Goal: Task Accomplishment & Management: Manage account settings

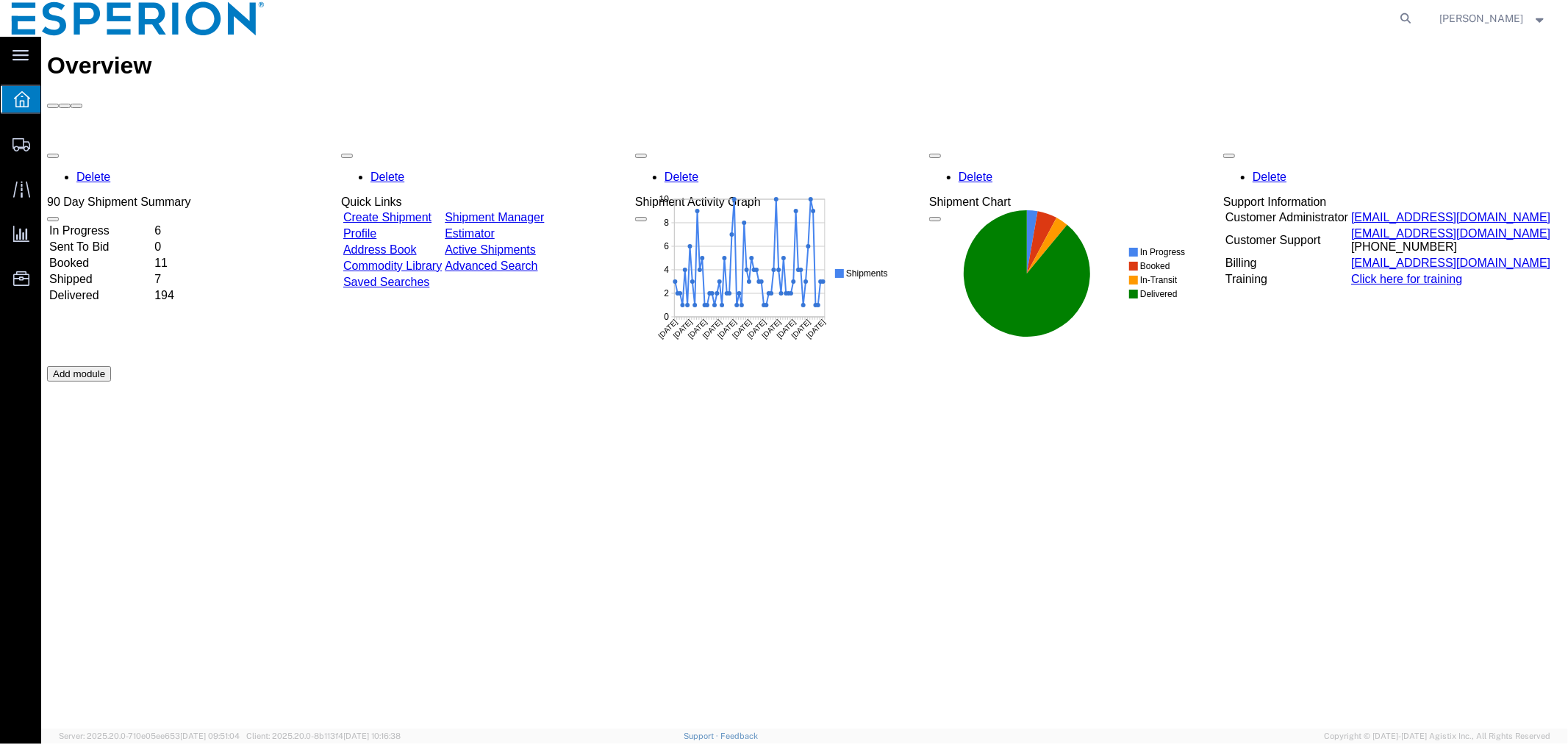
click at [1396, 22] on form at bounding box center [1407, 18] width 24 height 37
click at [1399, 17] on icon at bounding box center [1406, 18] width 20 height 20
click at [1352, 18] on input "search" at bounding box center [1173, 18] width 447 height 35
paste input "56971461"
type input "56971461"
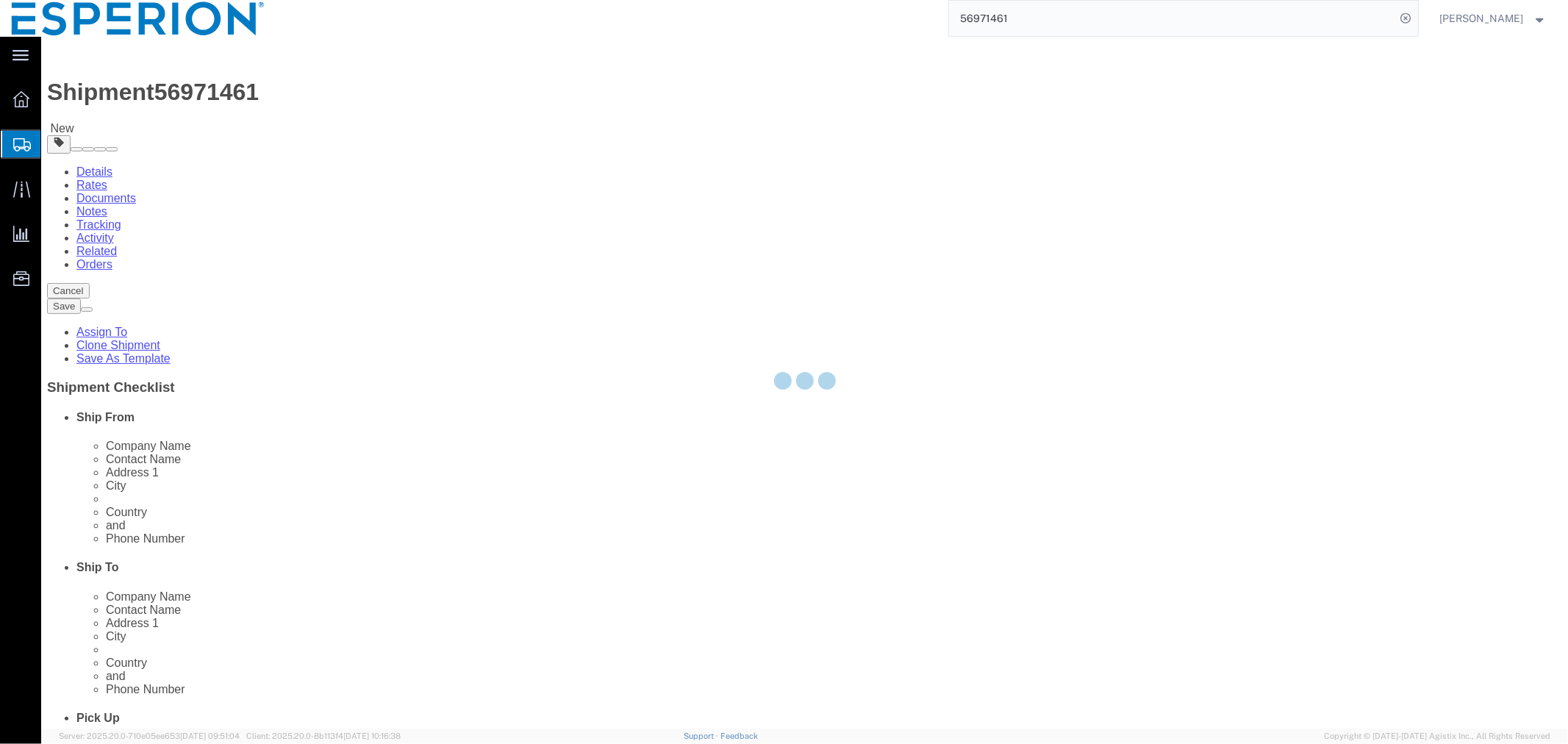
select select
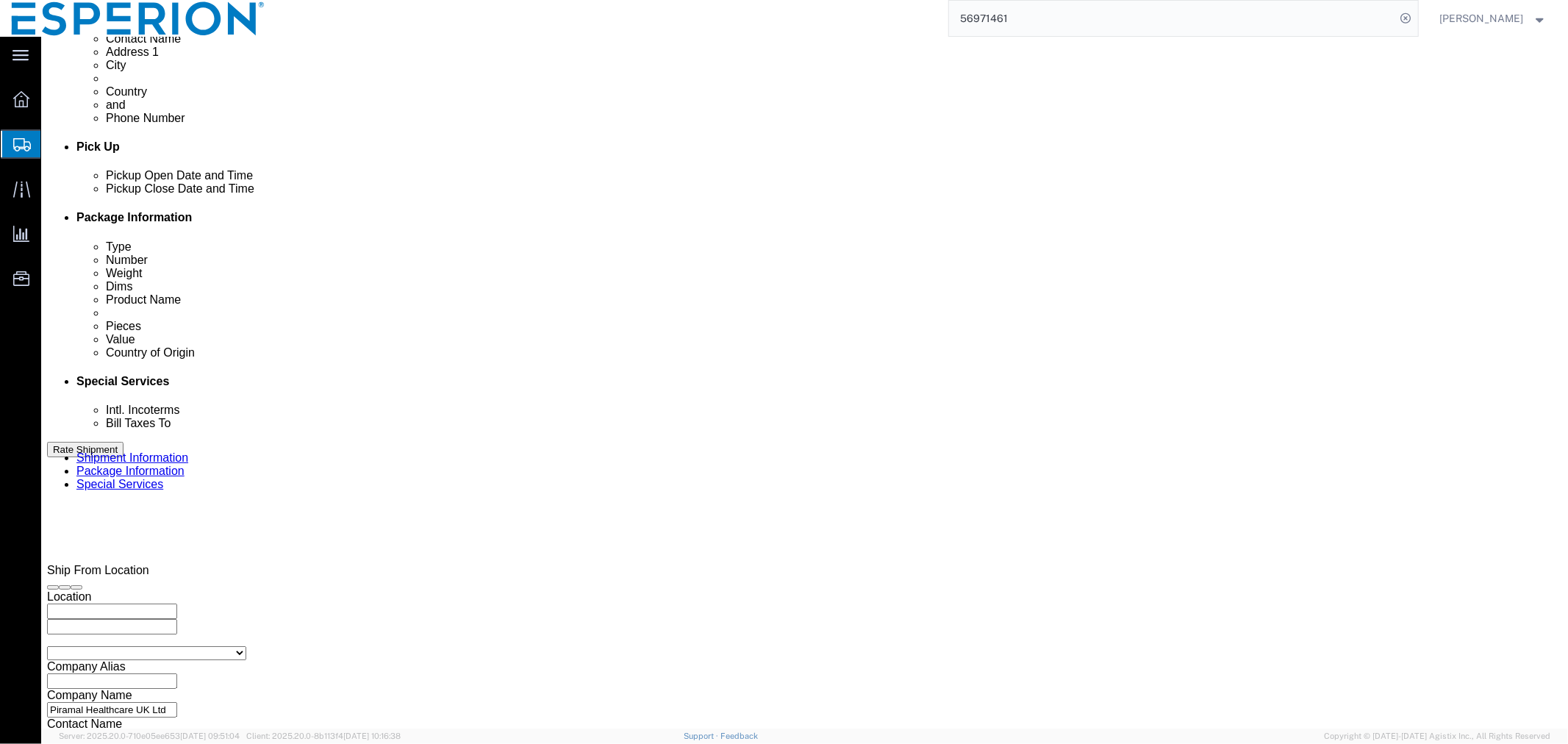
scroll to position [632, 0]
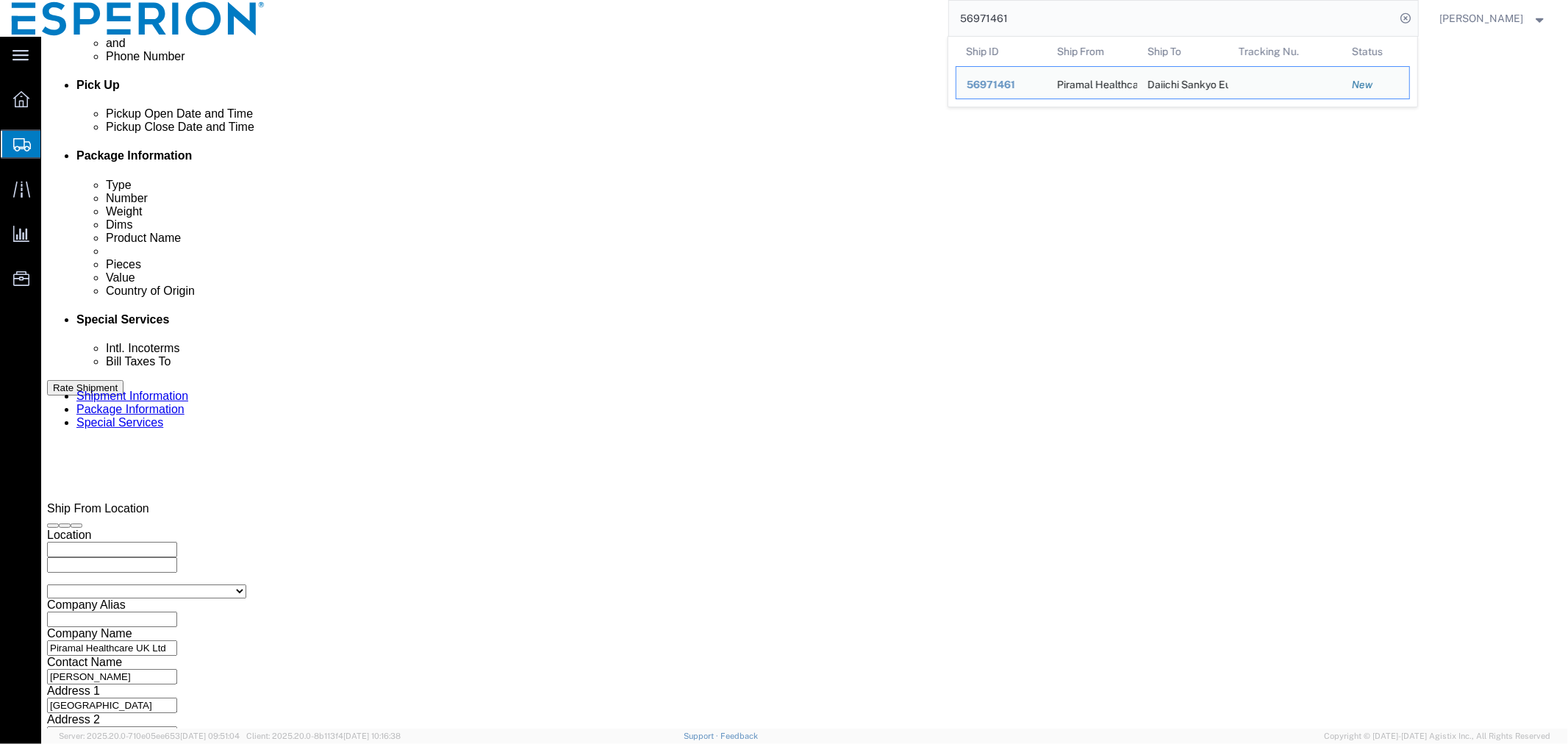
click input "00:00"
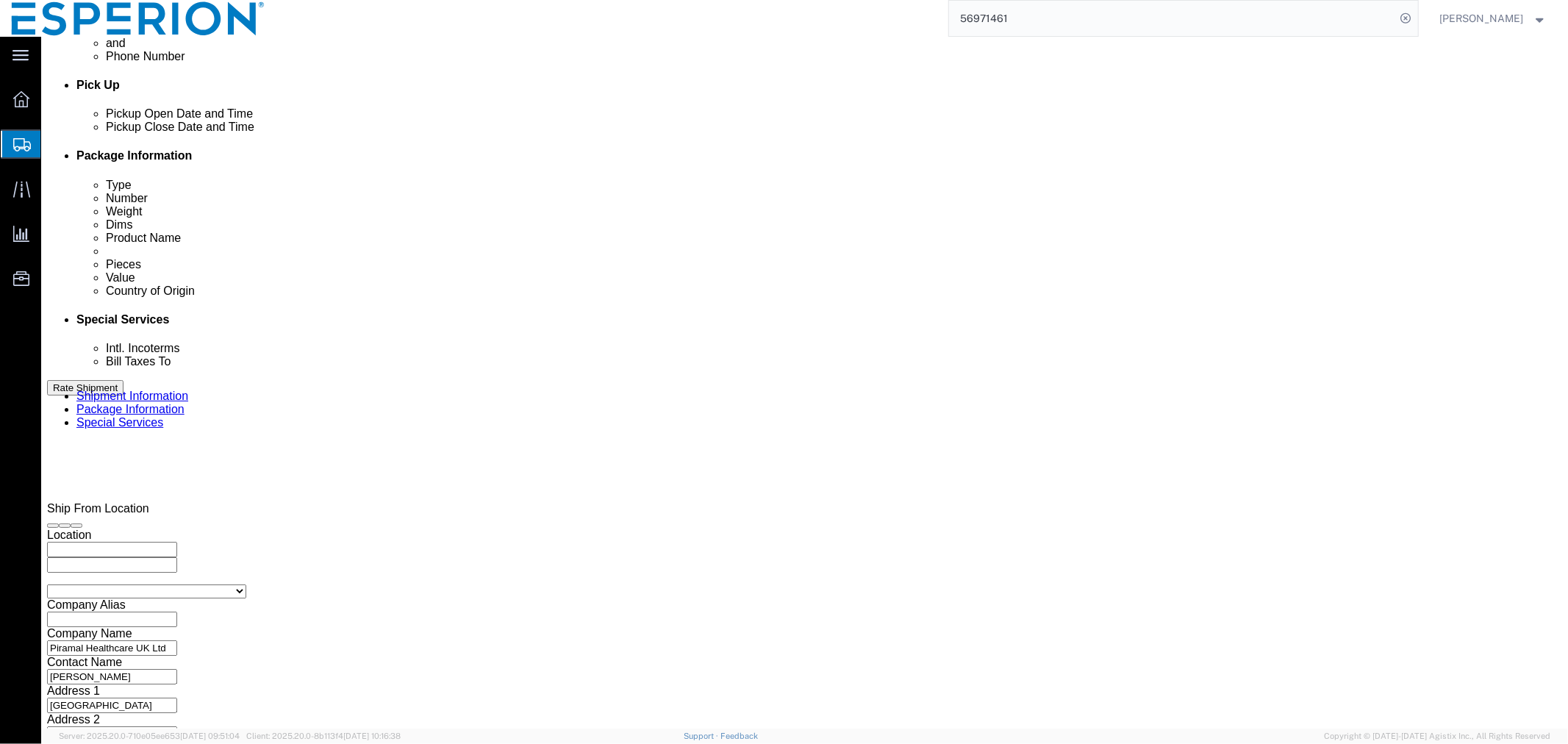
click input "1:00 AM"
type input "1:00 pm"
click input "01:00"
type input "9:00 AM"
click div "Leg 1 Mode Select Air Less than Truckload Multi-Leg Ocean Freight Rail Small Pa…"
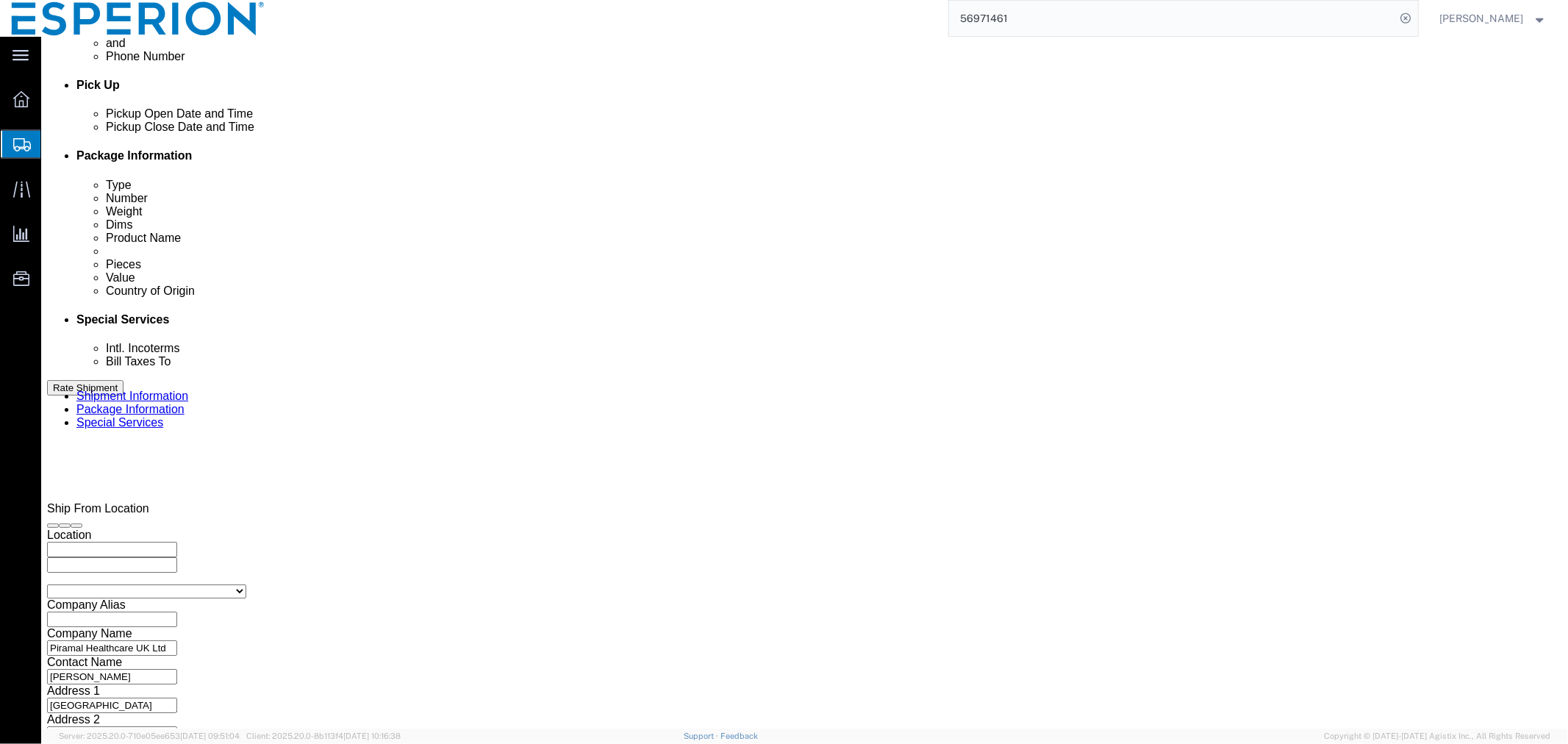
click button "Continue"
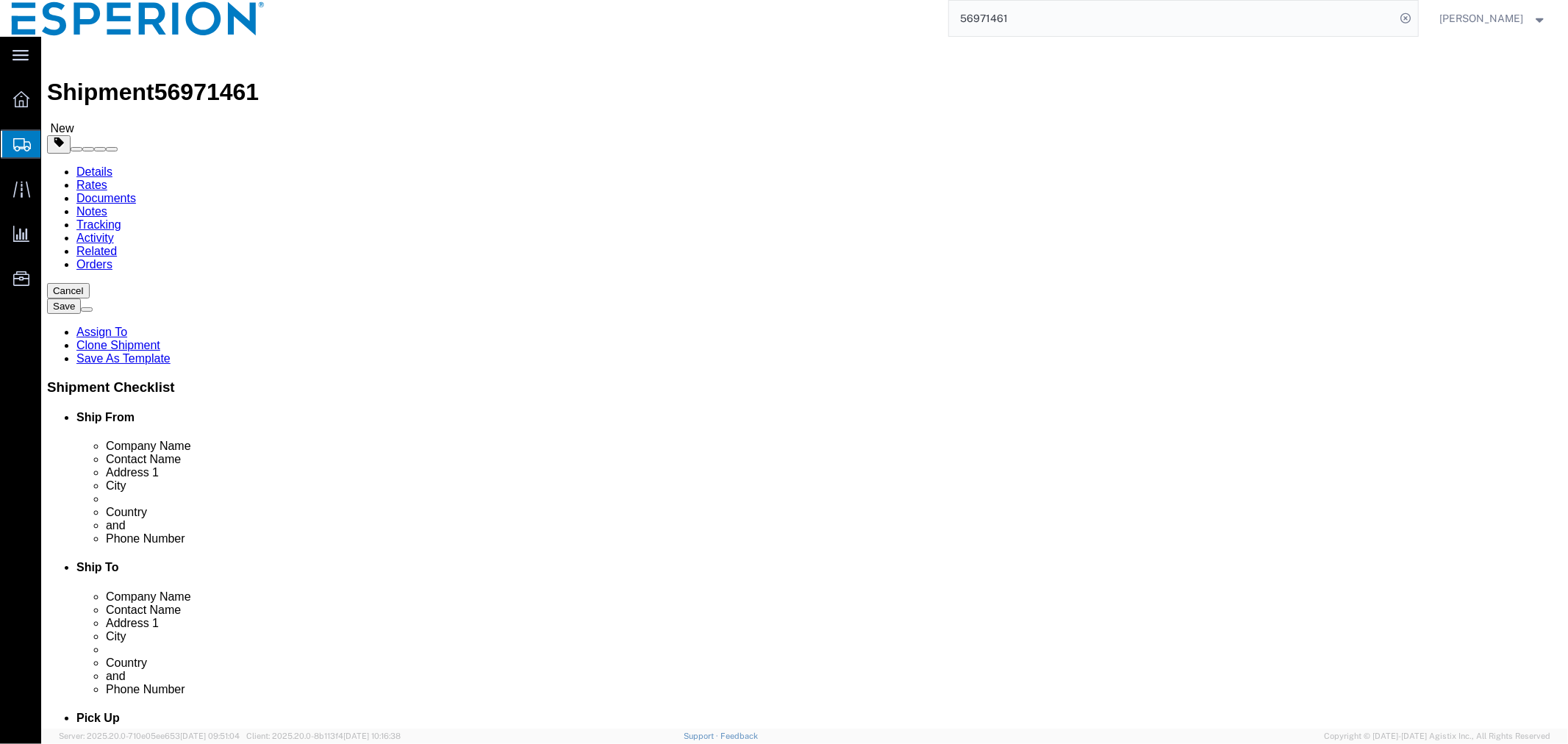
click dd "0.24 USD"
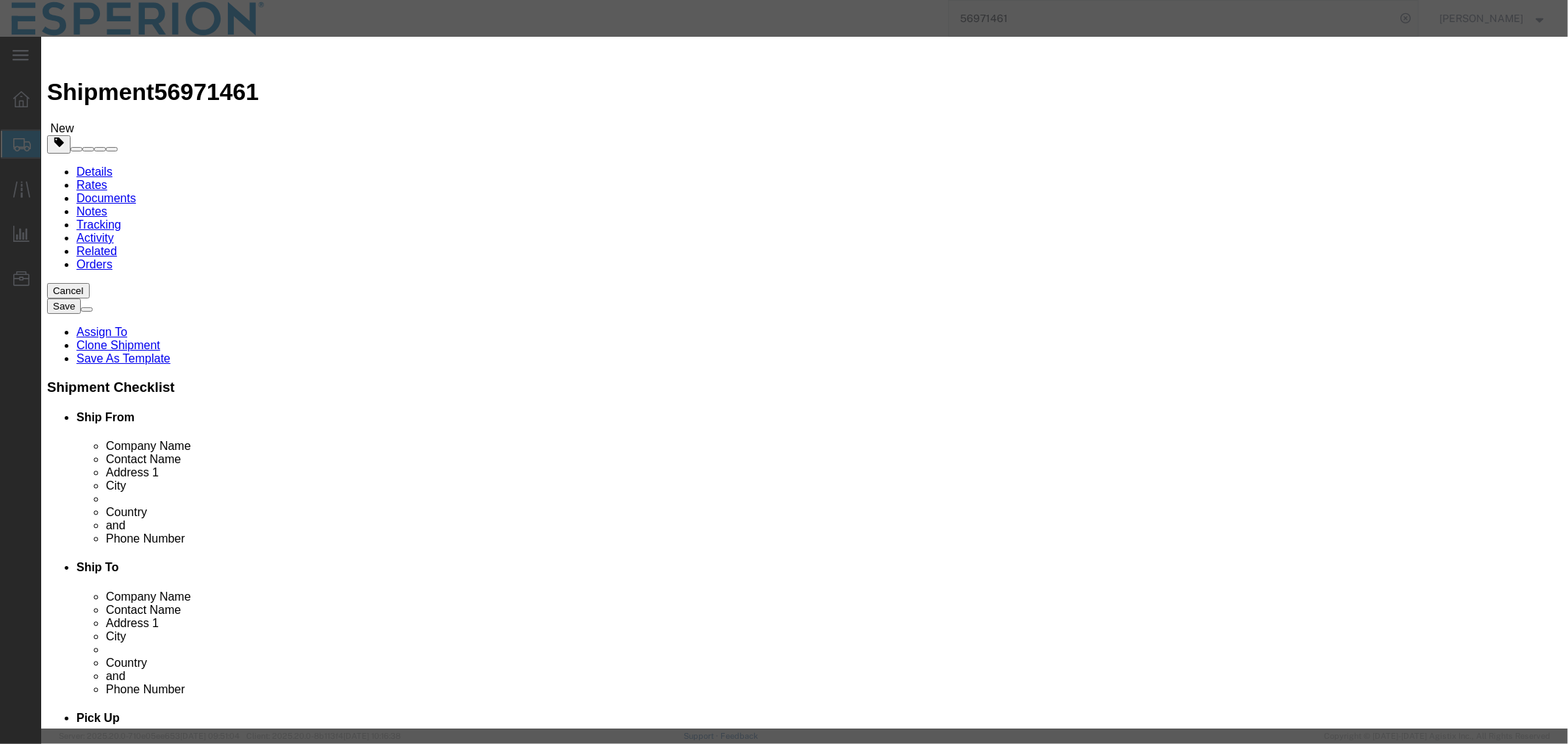
drag, startPoint x: 548, startPoint y: 141, endPoint x: 460, endPoint y: 133, distance: 88.4
click div "Pieces 0.00 Select Bag Barrels 100Board Feet Bottle Box Blister Pack Carats Can…"
type input "545508"
type input "130921.92"
drag, startPoint x: 575, startPoint y: 141, endPoint x: 508, endPoint y: 152, distance: 67.9
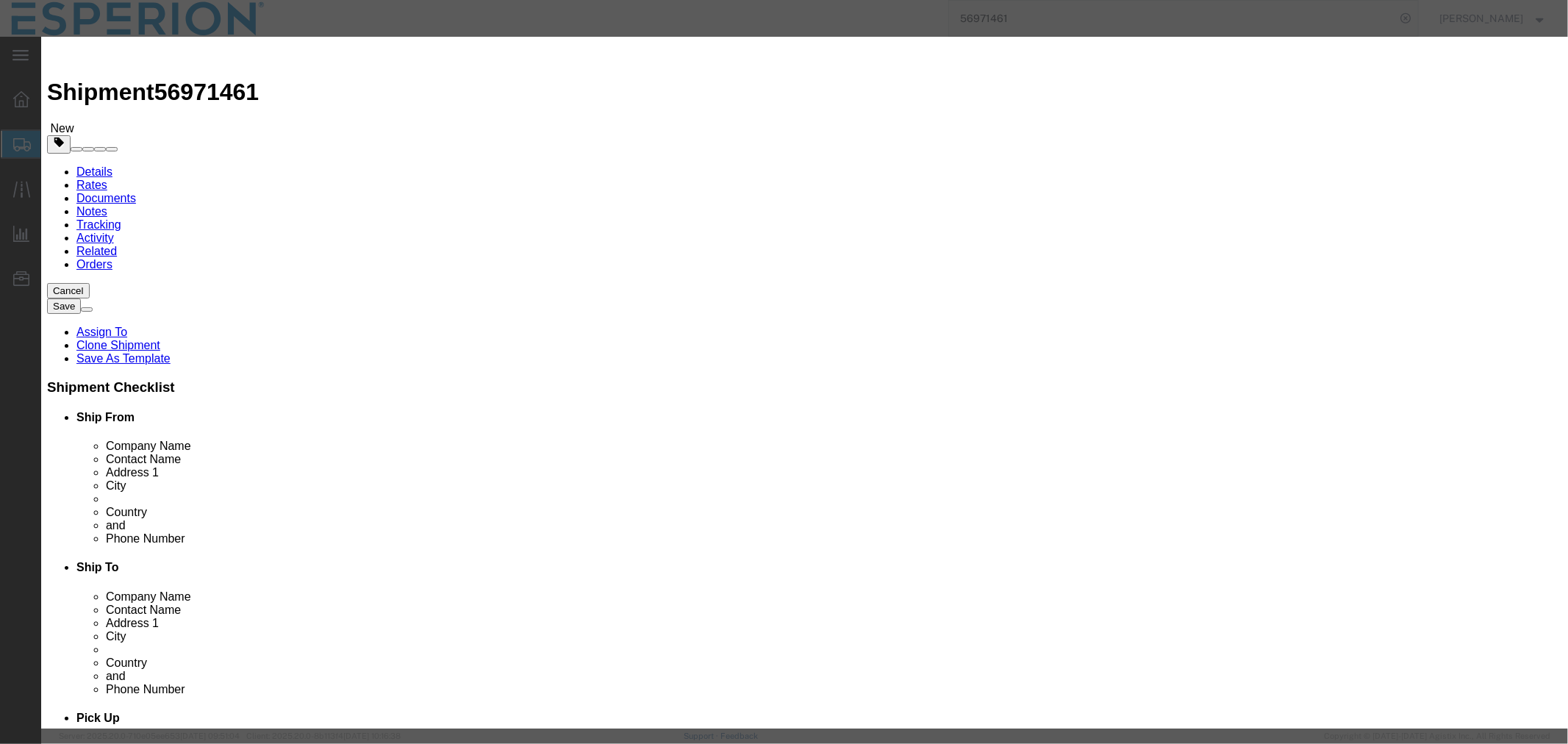
click div "Product Name Nilemdo Bulk Drug Product Pieces 545508 Select Bag Barrels 100Boar…"
type input "545832"
type input "130999.68"
click button "Save & Close"
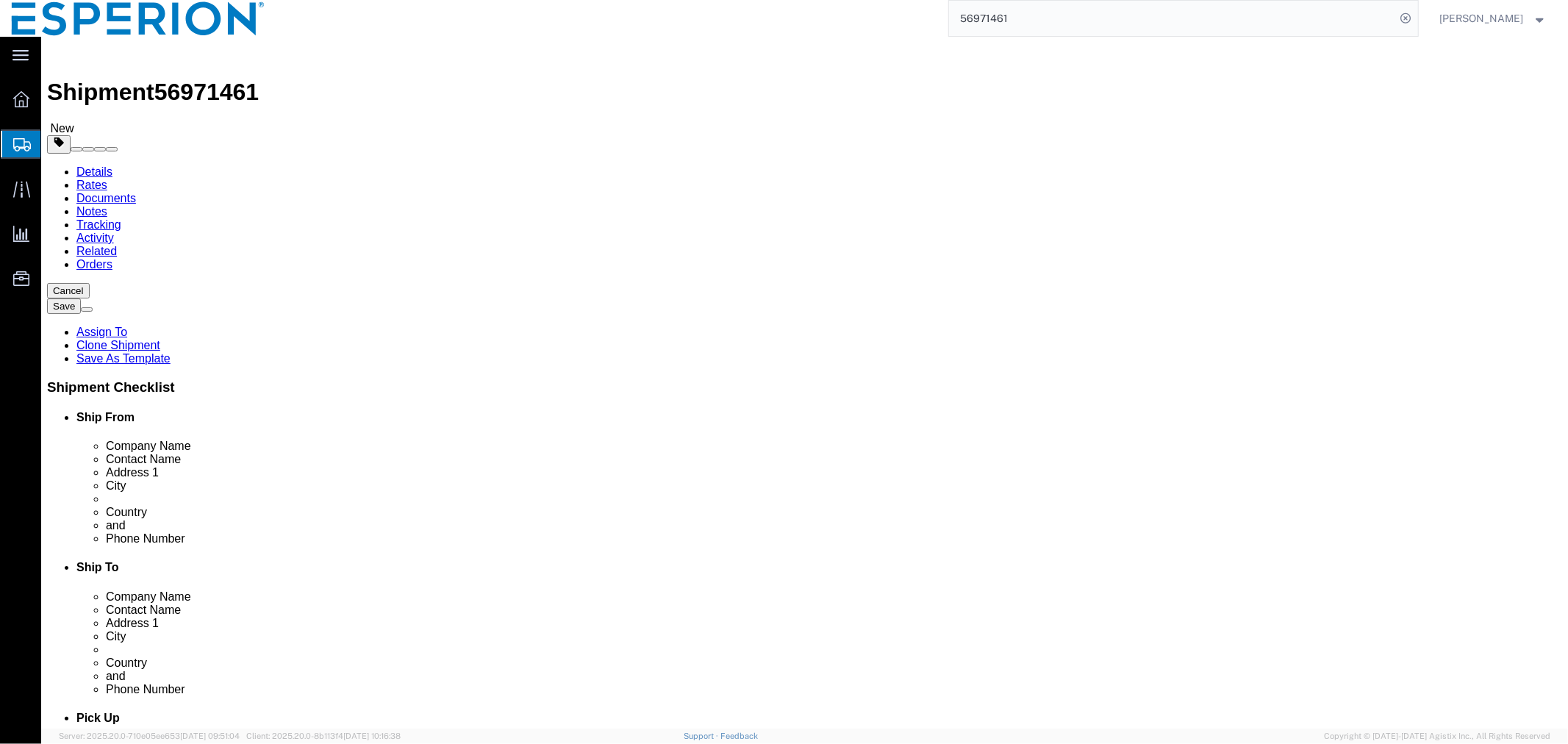
click dd "545832.00 Tablet"
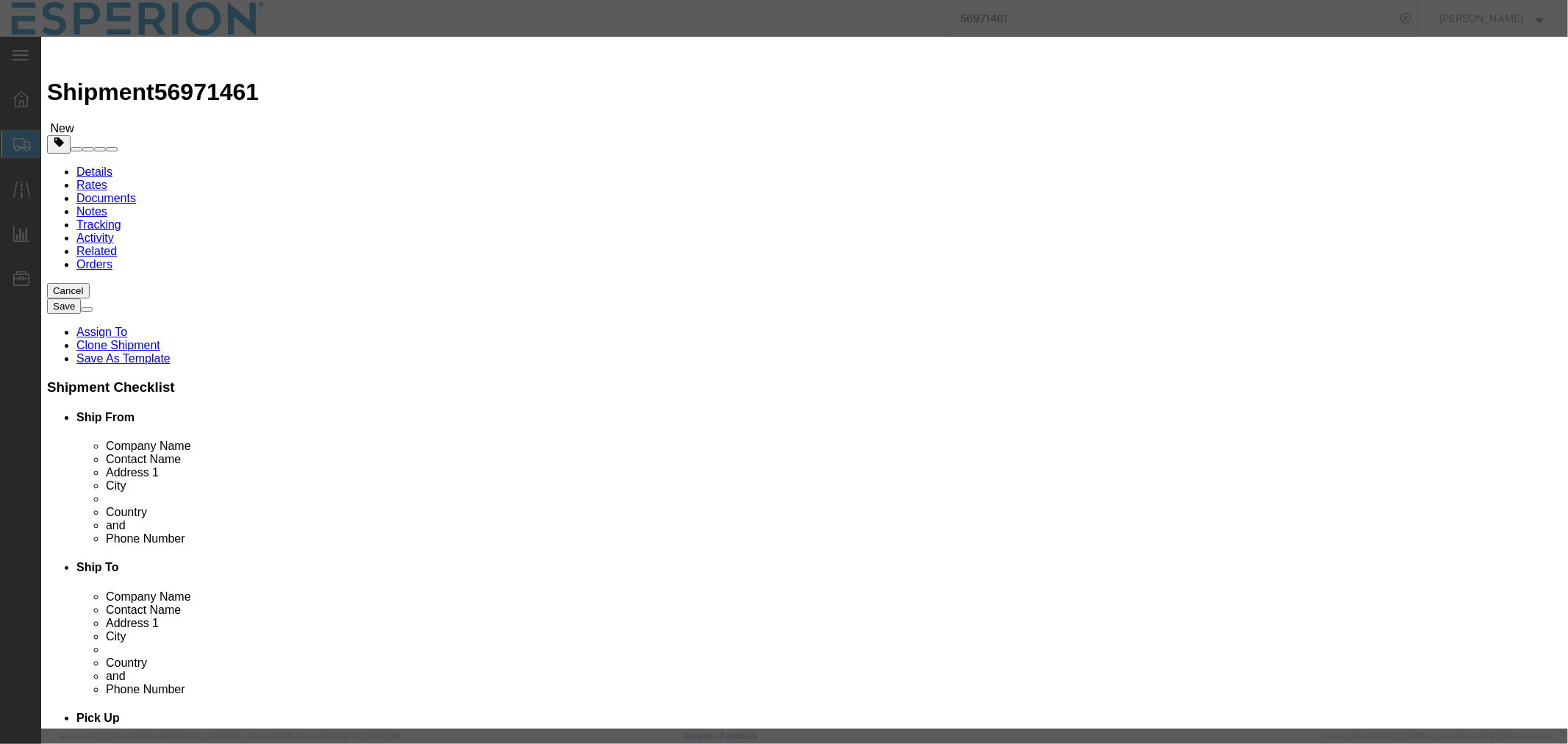
click button "Close"
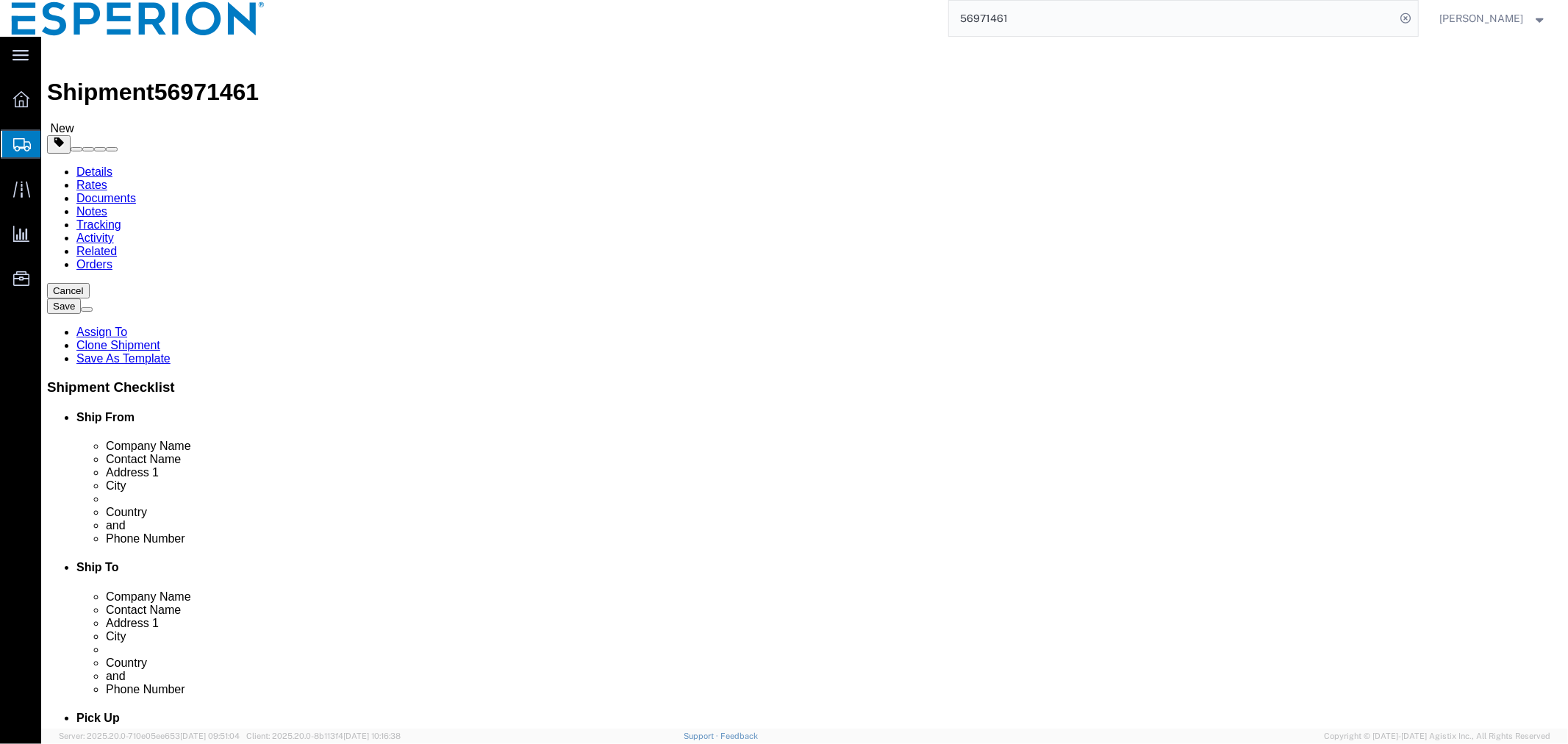
click span "button"
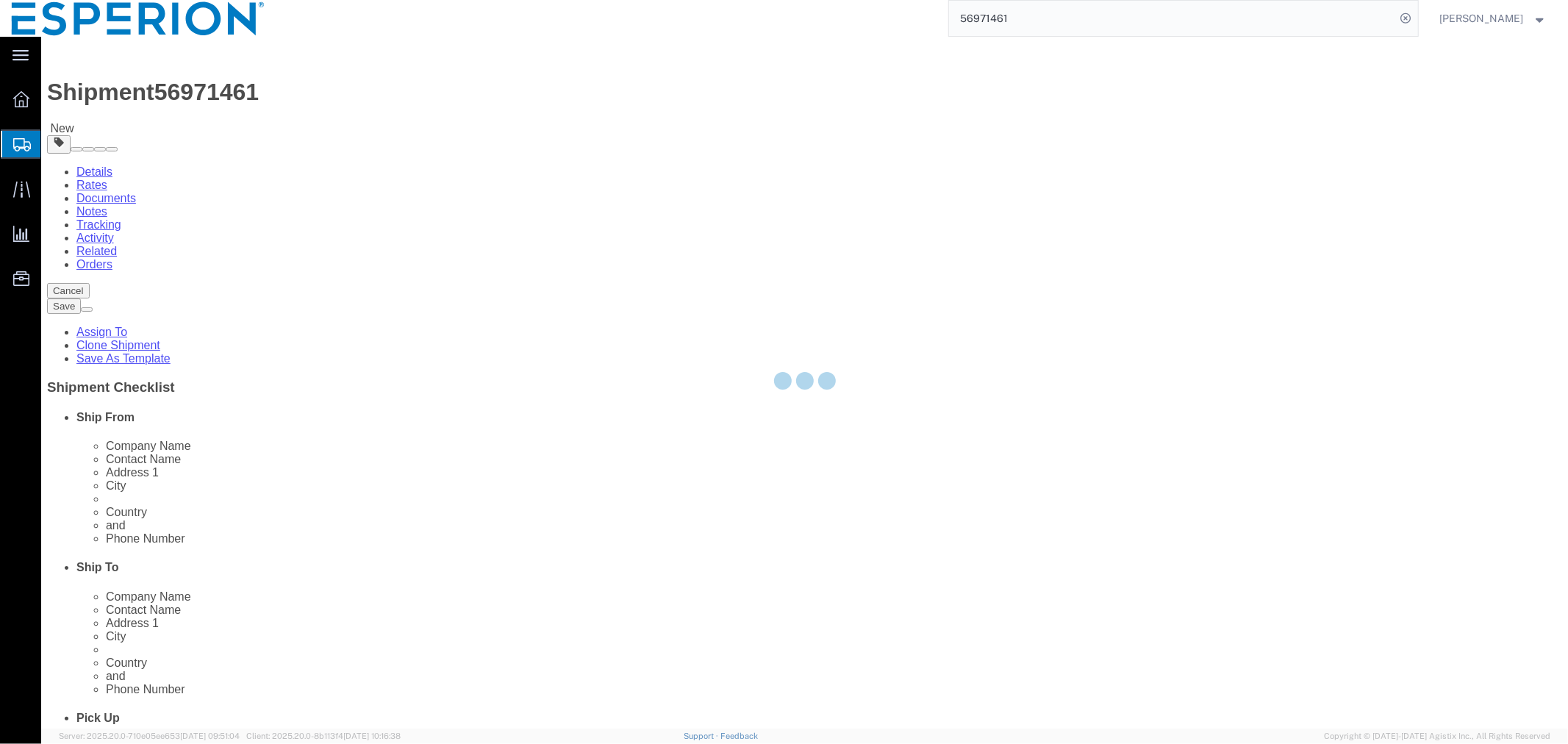
select select "PSNS"
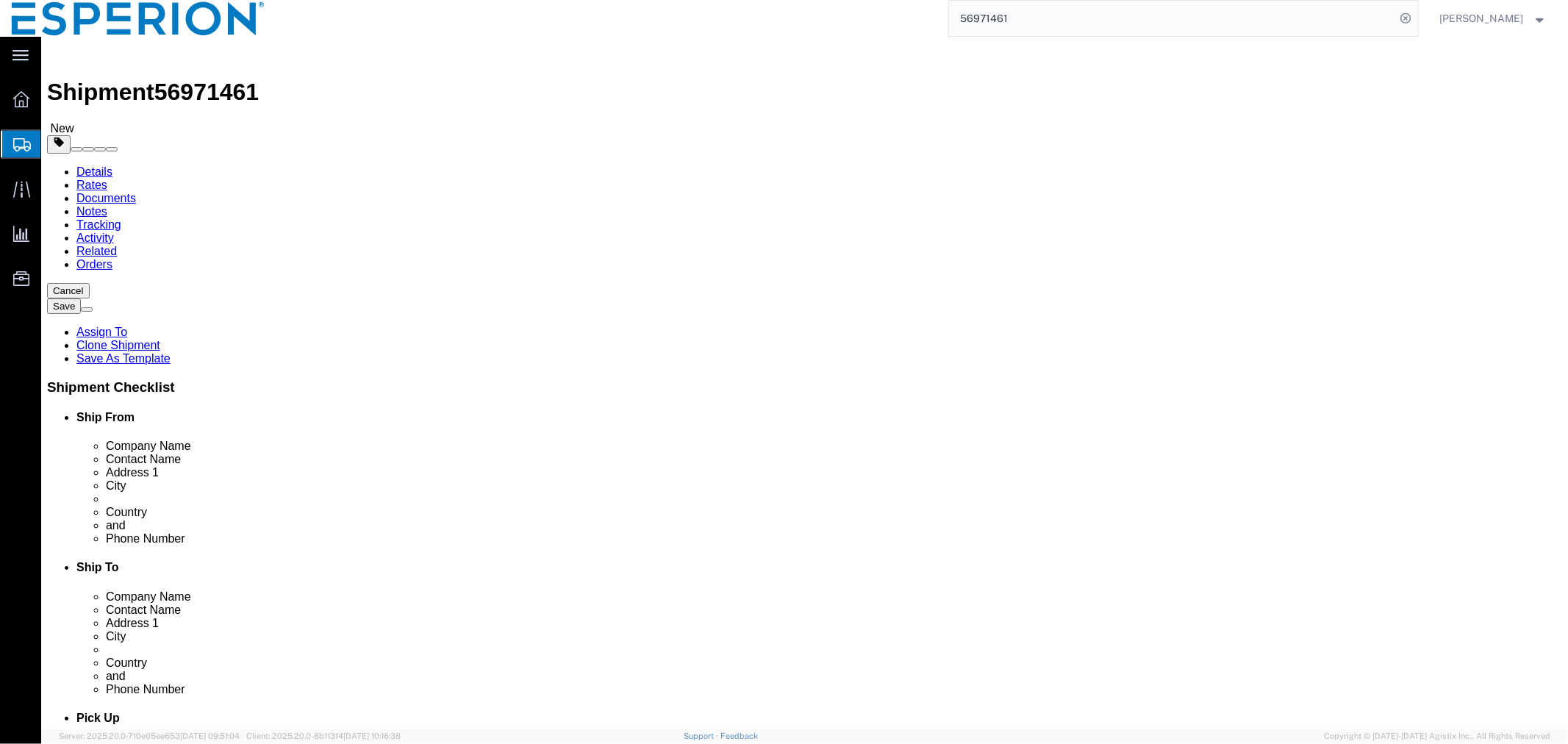
click span "button"
select select "PSNS"
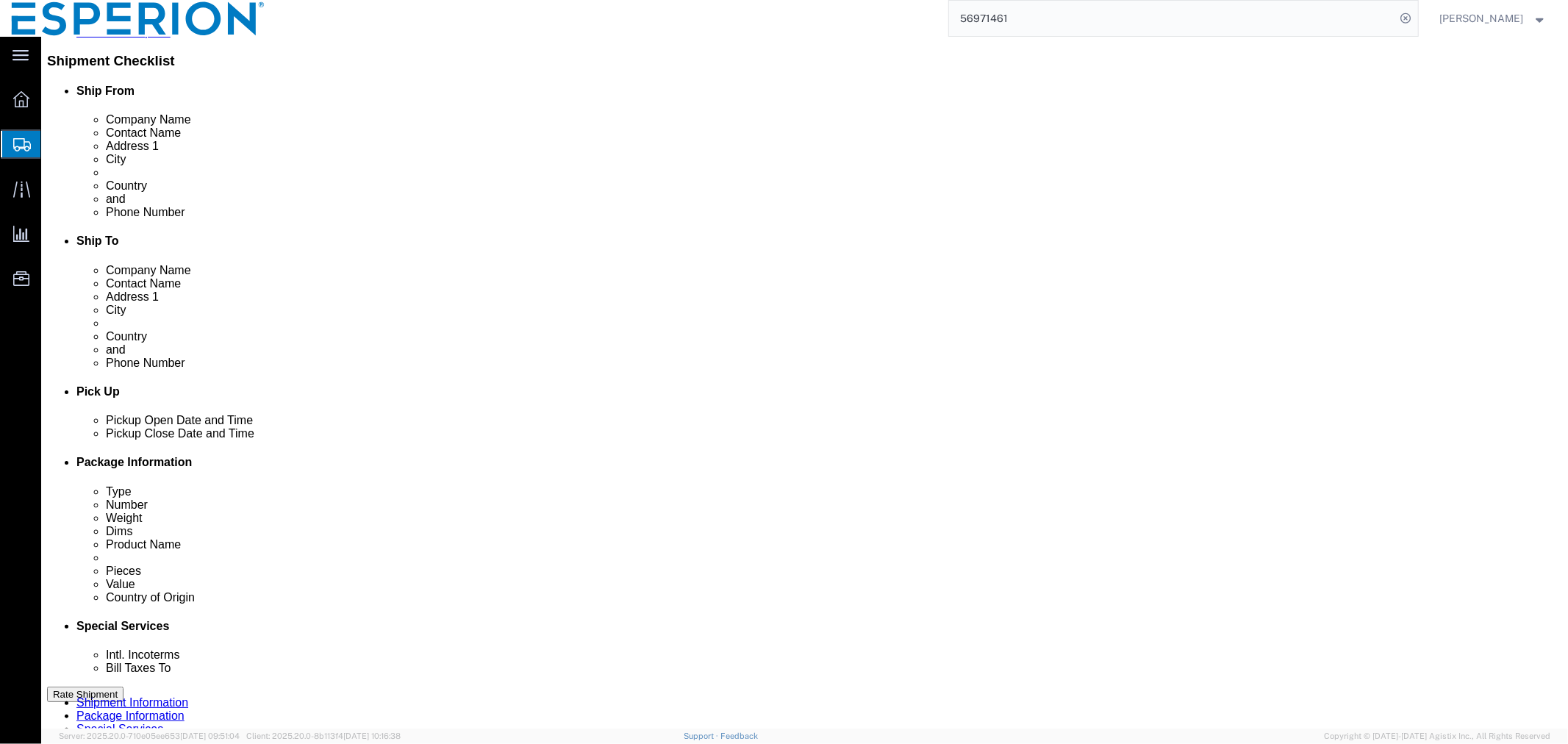
scroll to position [417, 0]
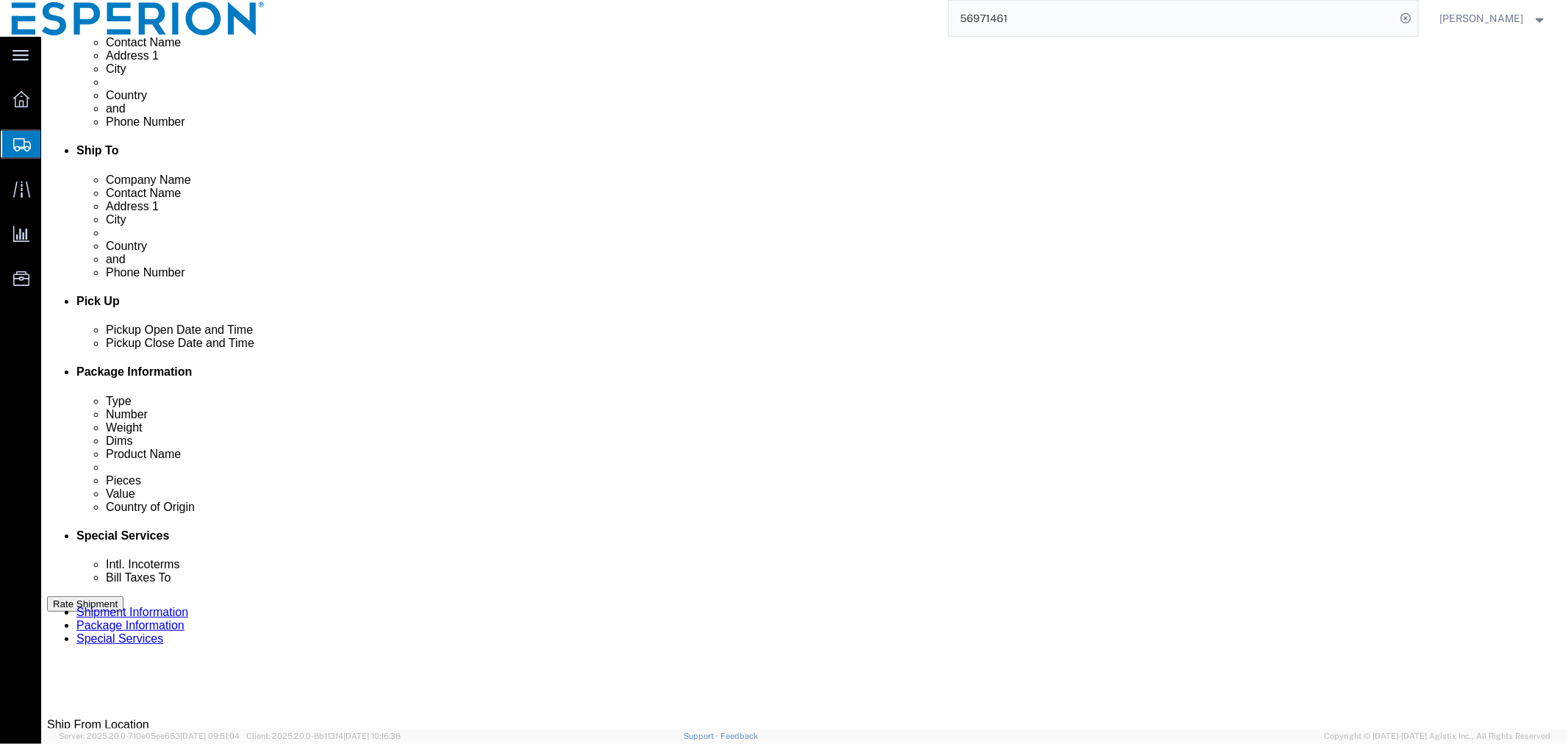
drag, startPoint x: 427, startPoint y: 347, endPoint x: 373, endPoint y: 341, distance: 54.3
click div "Length 120.00 x Width 80.00 x Height 86.00 Select cm ft in"
type input "52.00"
drag, startPoint x: 268, startPoint y: 373, endPoint x: 165, endPoint y: 362, distance: 103.6
click div "Weight 214.00 Select kgs lbs Ship. t°"
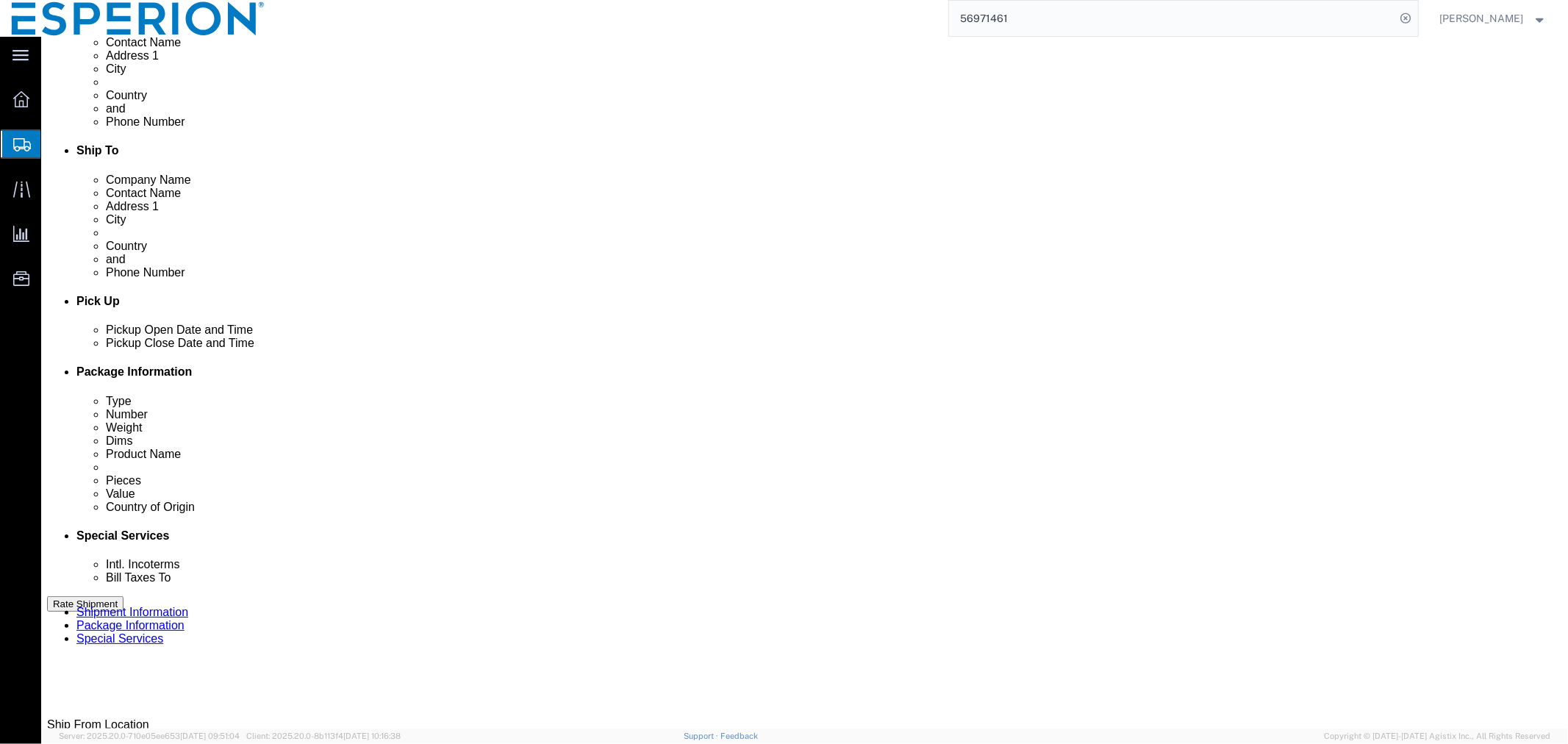
type input "56.00"
click dd "545832.00 Tablet"
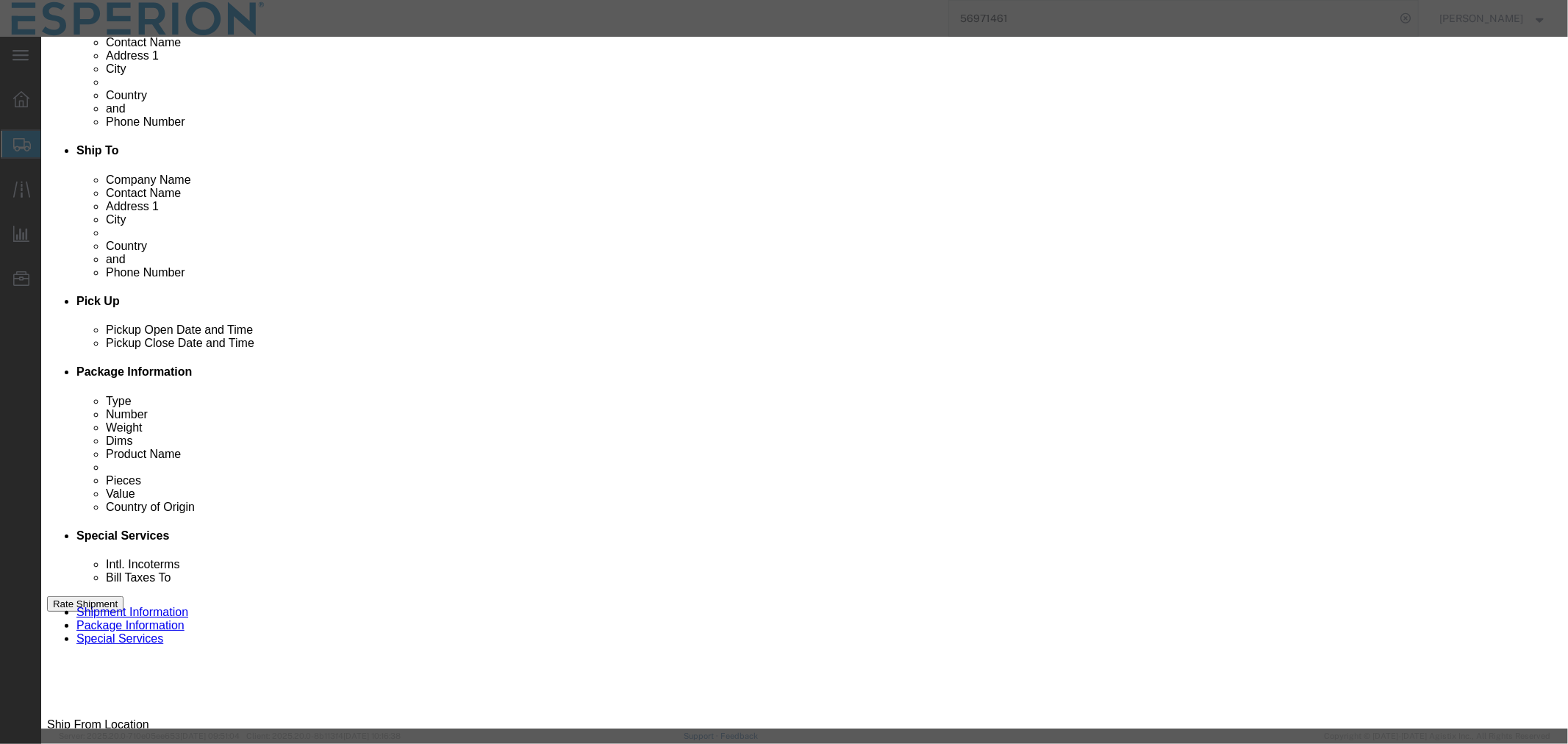
drag, startPoint x: 571, startPoint y: 140, endPoint x: 460, endPoint y: 136, distance: 111.1
click div "Pieces Number of pieces inside all the packages 545832.00 Select Bag Barrels 10…"
type input "114891"
type input "27573.84"
click button "Save & Close"
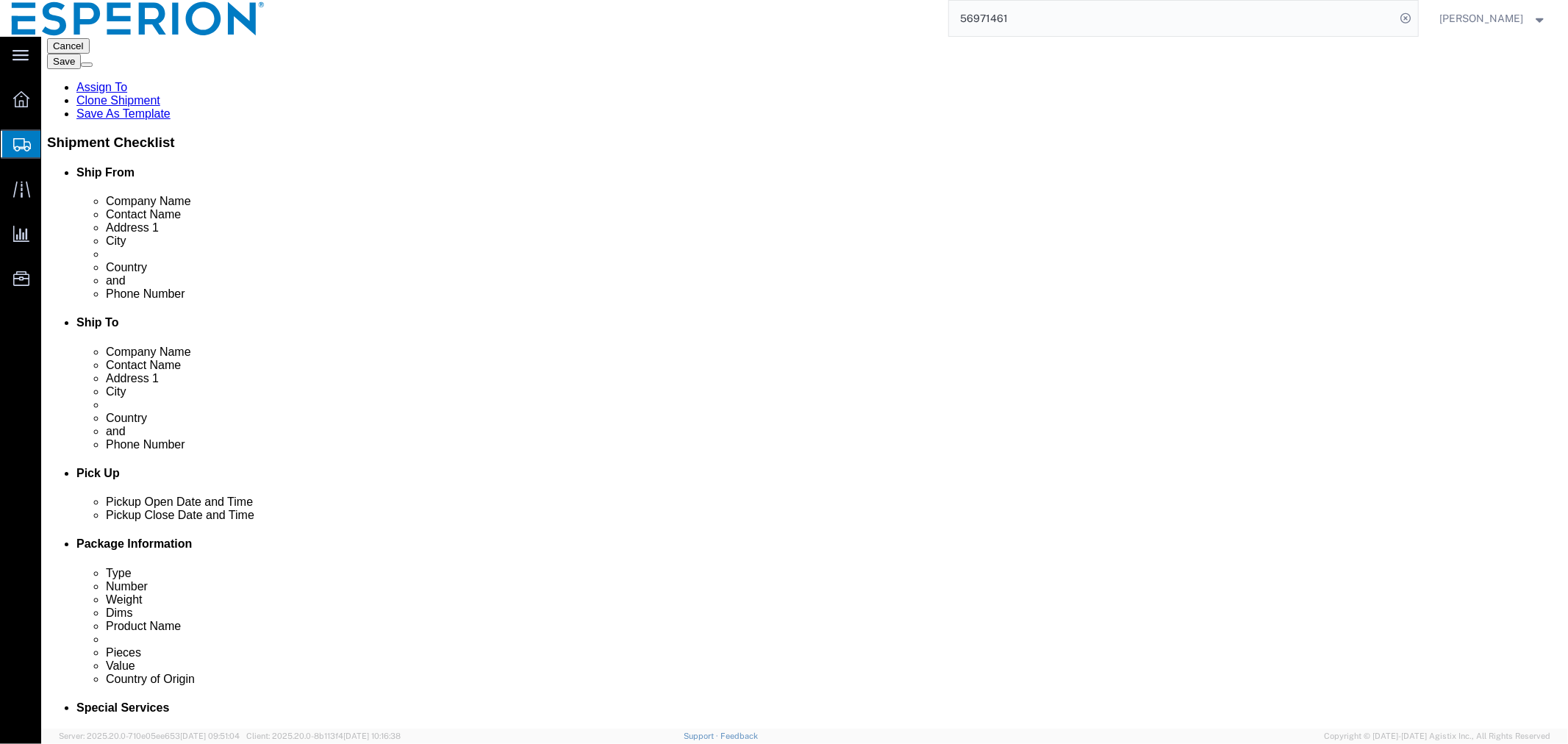
scroll to position [476, 0]
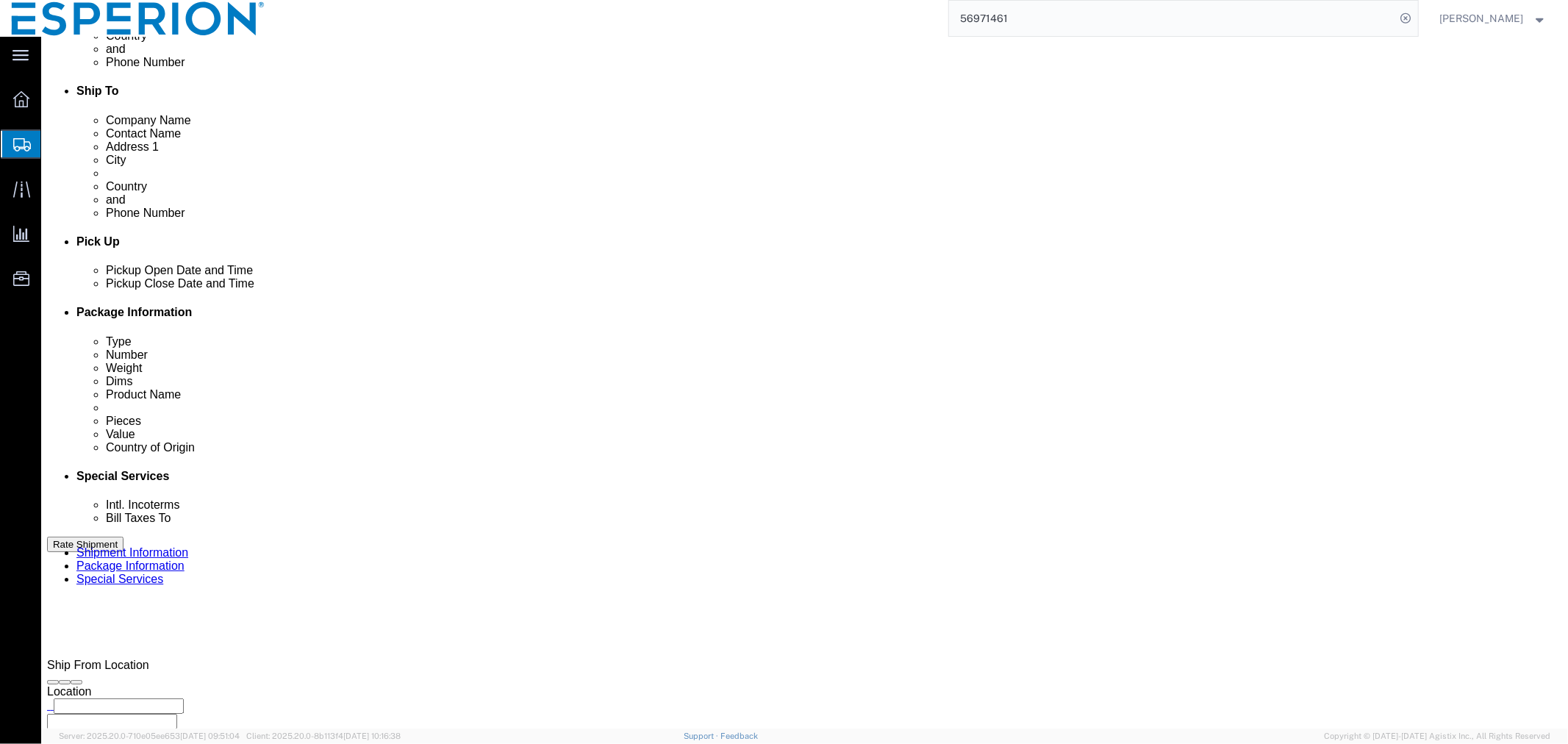
click link "Add Package"
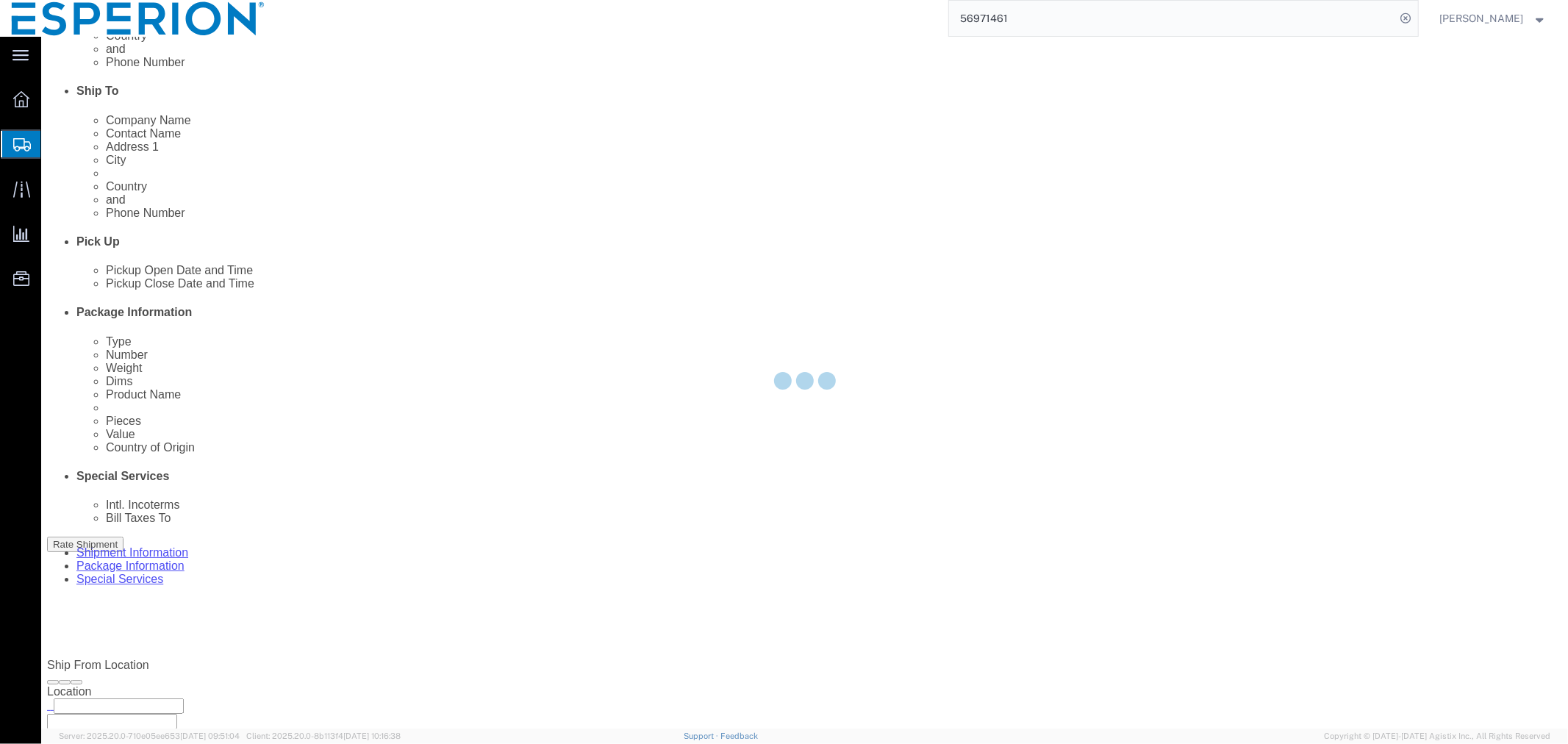
scroll to position [0, 0]
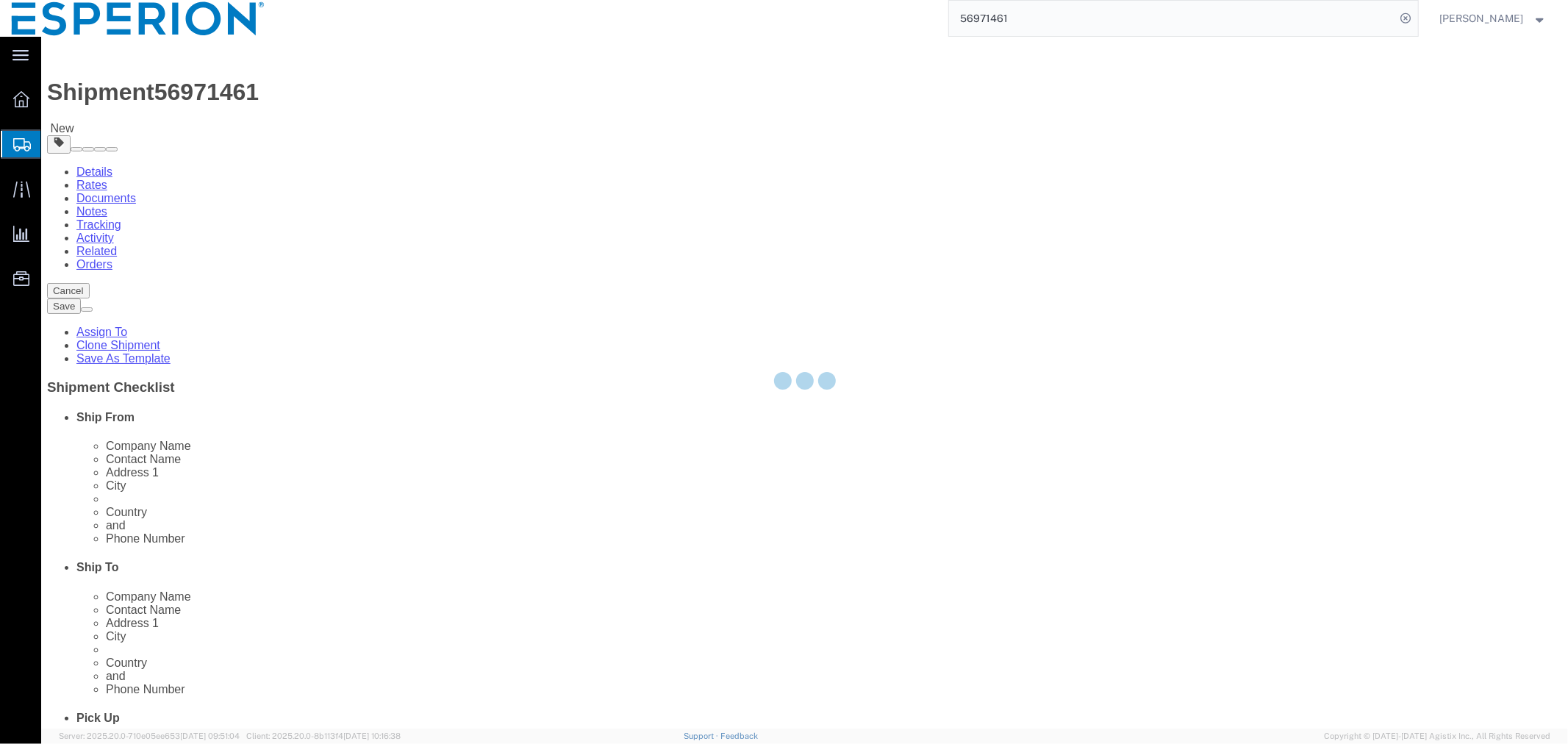
select select "PSNS"
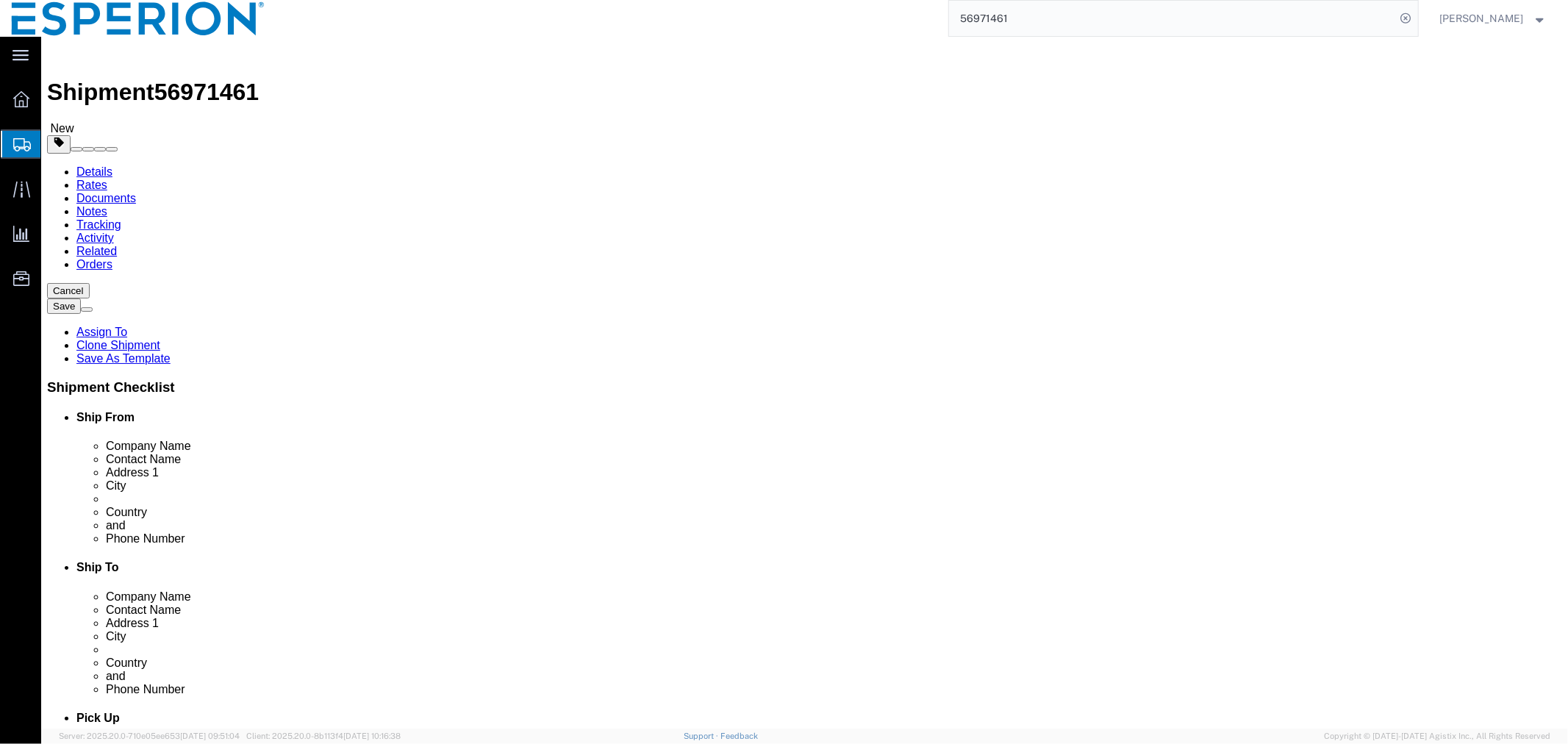
scroll to position [408, 0]
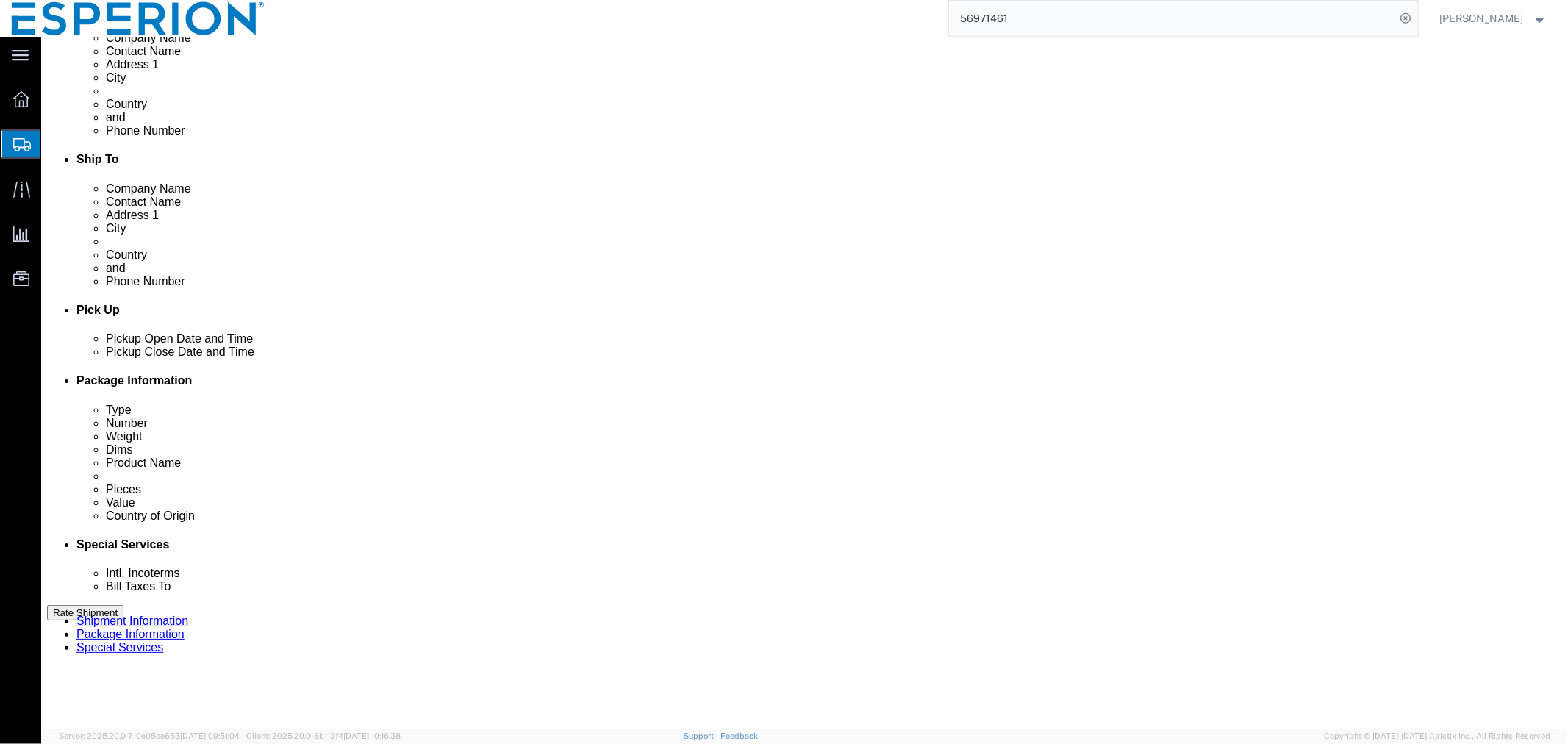
click select "Select Bale(s) Basket(s) Bolt(s) Bottle(s) Buckets Bulk Bundle(s) CSafe RAP CSa…"
select select "PSNS"
click select "Select Bale(s) Basket(s) Bolt(s) Bottle(s) Buckets Bulk Bundle(s) CSafe RAP CSa…"
click input "checkbox"
checkbox input "true"
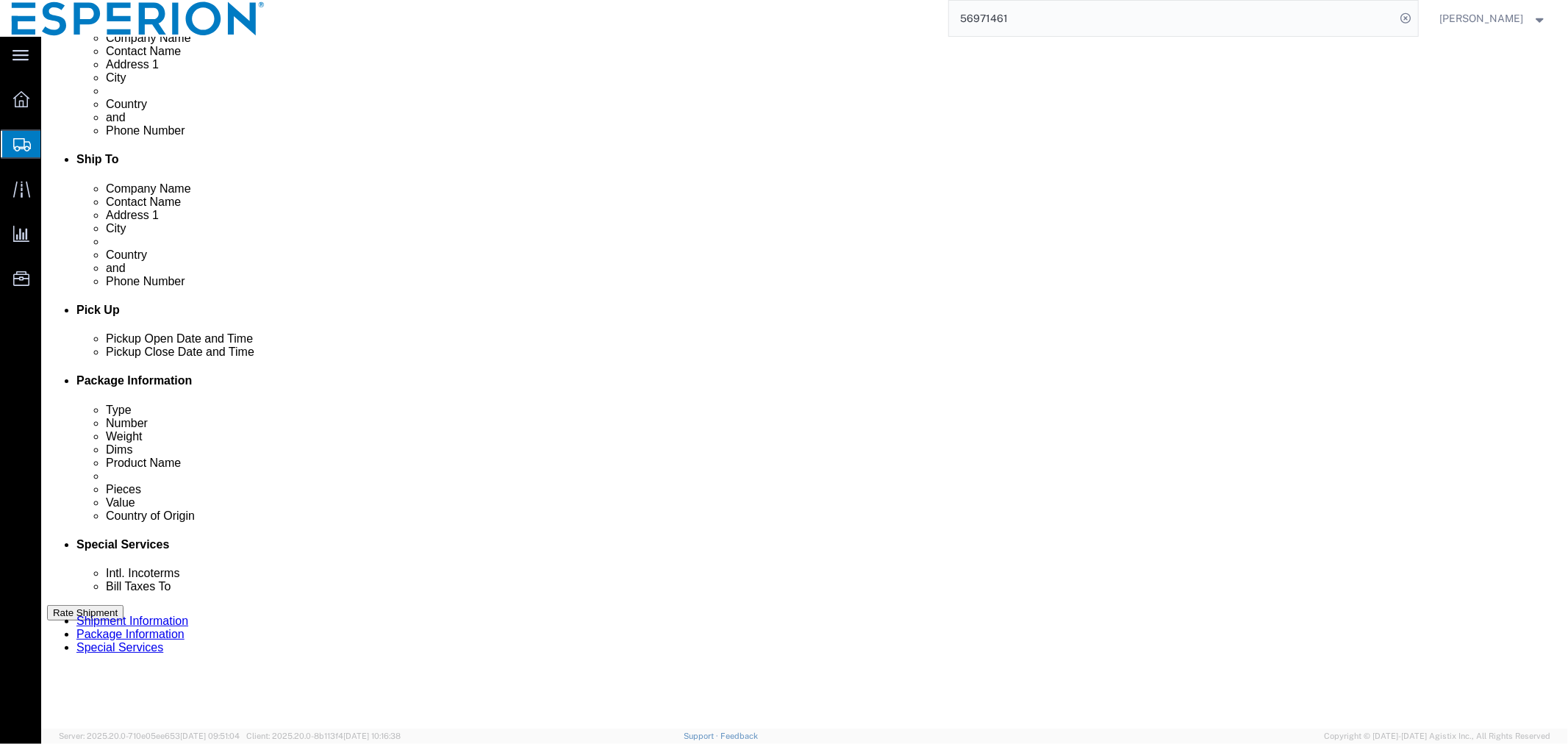
type input "FROM_15_TO_25"
click input "text"
type input "120"
type input "80"
type input "86"
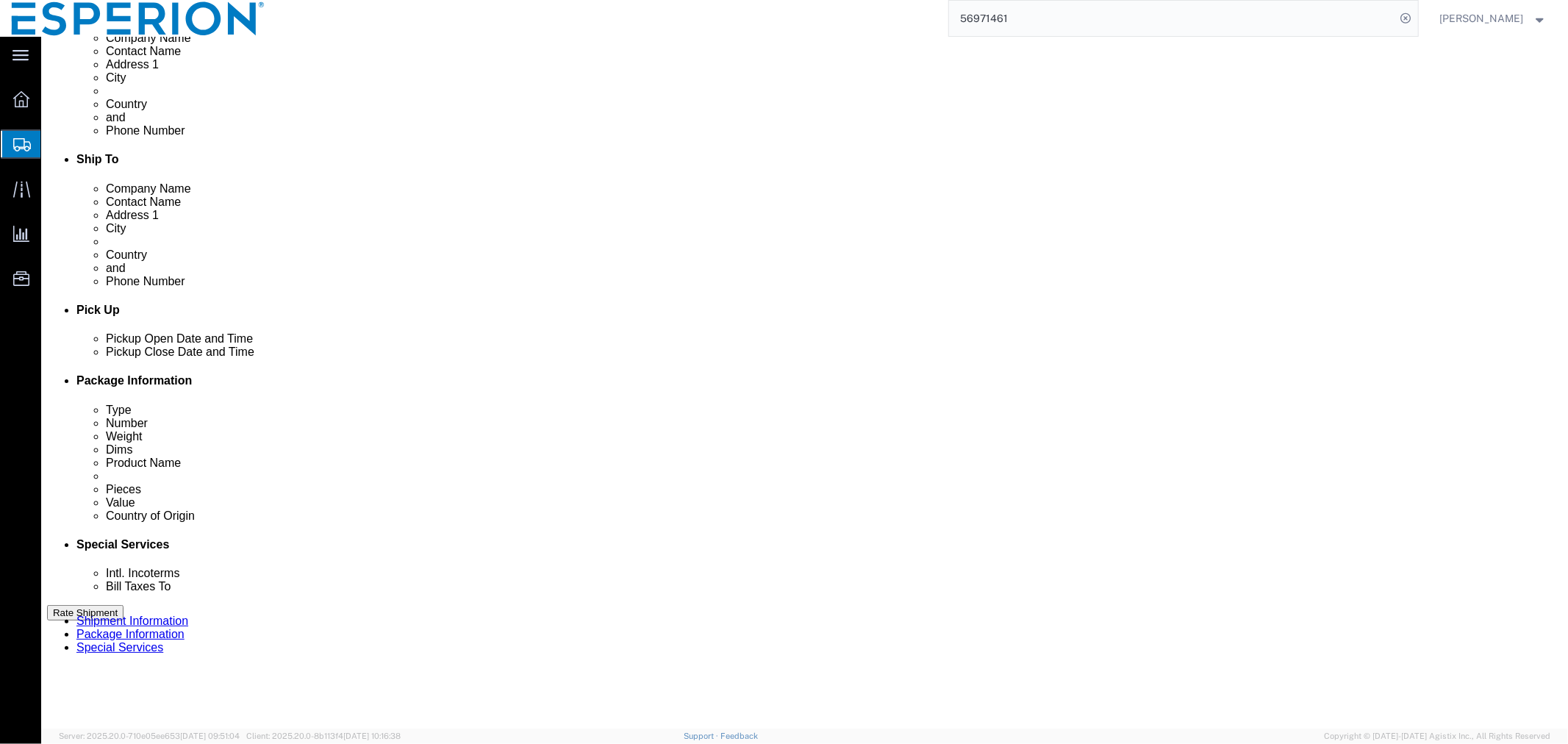
drag, startPoint x: 883, startPoint y: 383, endPoint x: 836, endPoint y: 383, distance: 47.0
click div "0.00 Select kgs lbs"
type input "214.00"
click span "button"
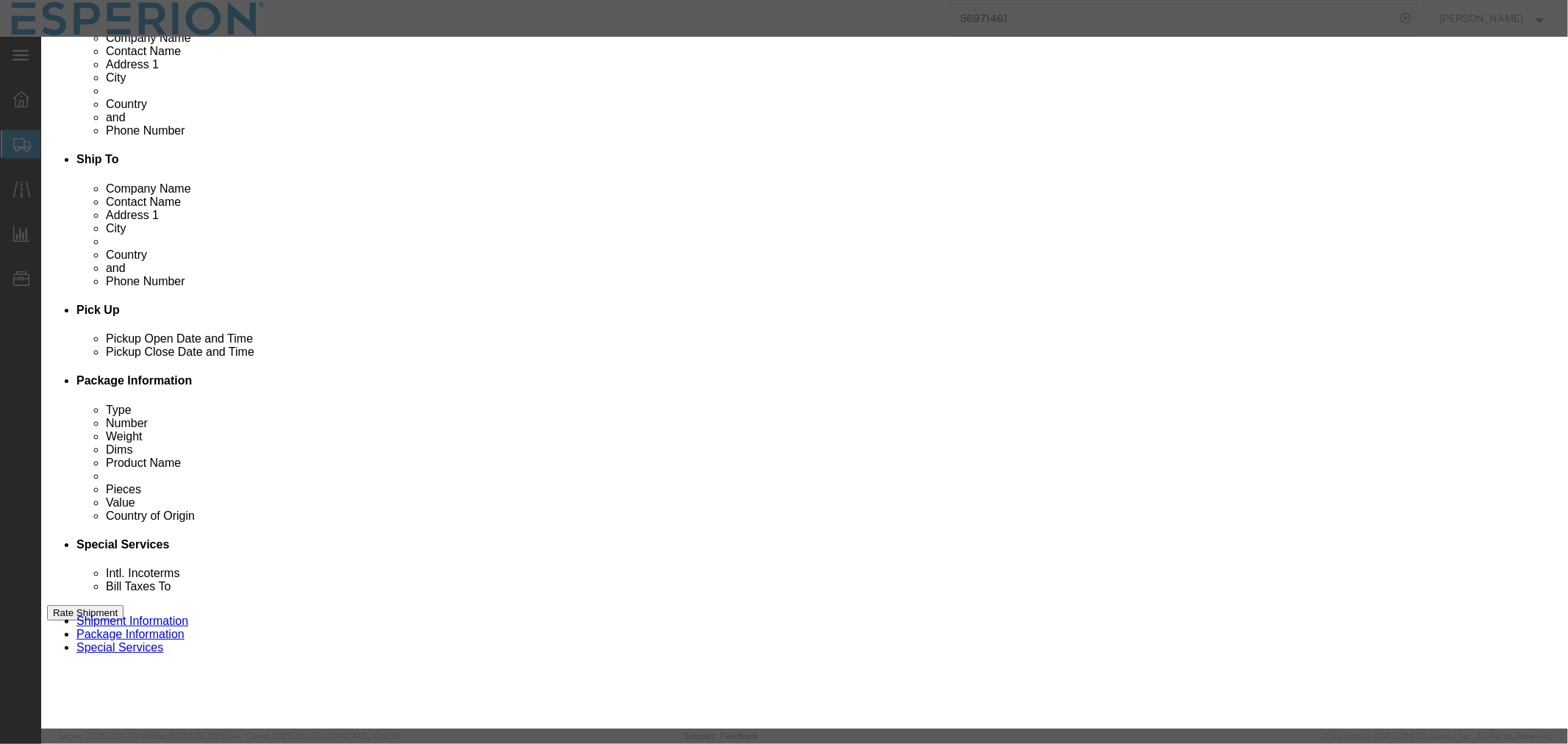
click input "text"
type input "nile"
click td "Name: [PERSON_NAME] mdo Bulk Drug Product"
type input "1"
select select "TAB"
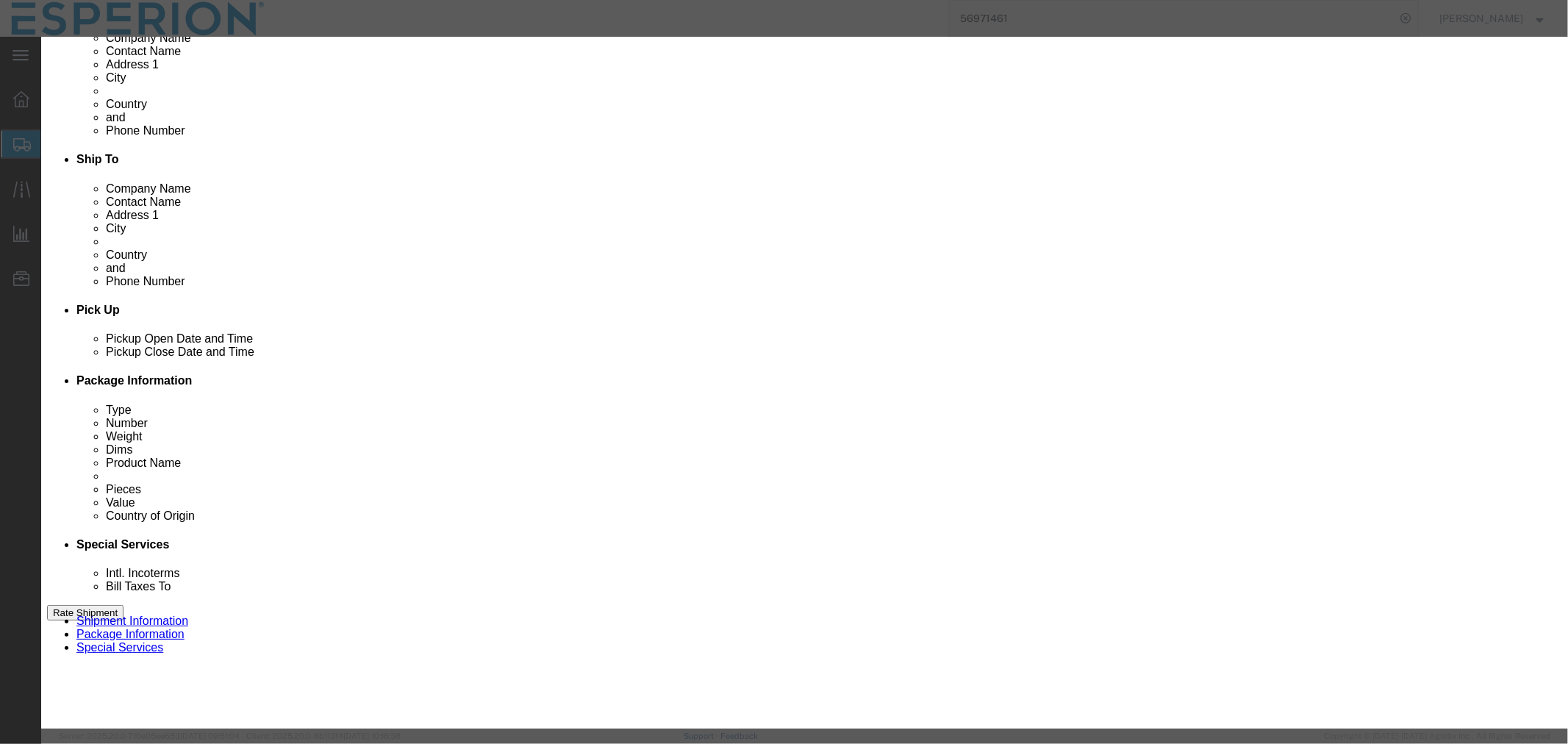
type input "0.24"
select select "USD"
select select "PHARMA"
select select "GB"
type input "3004.90.9221"
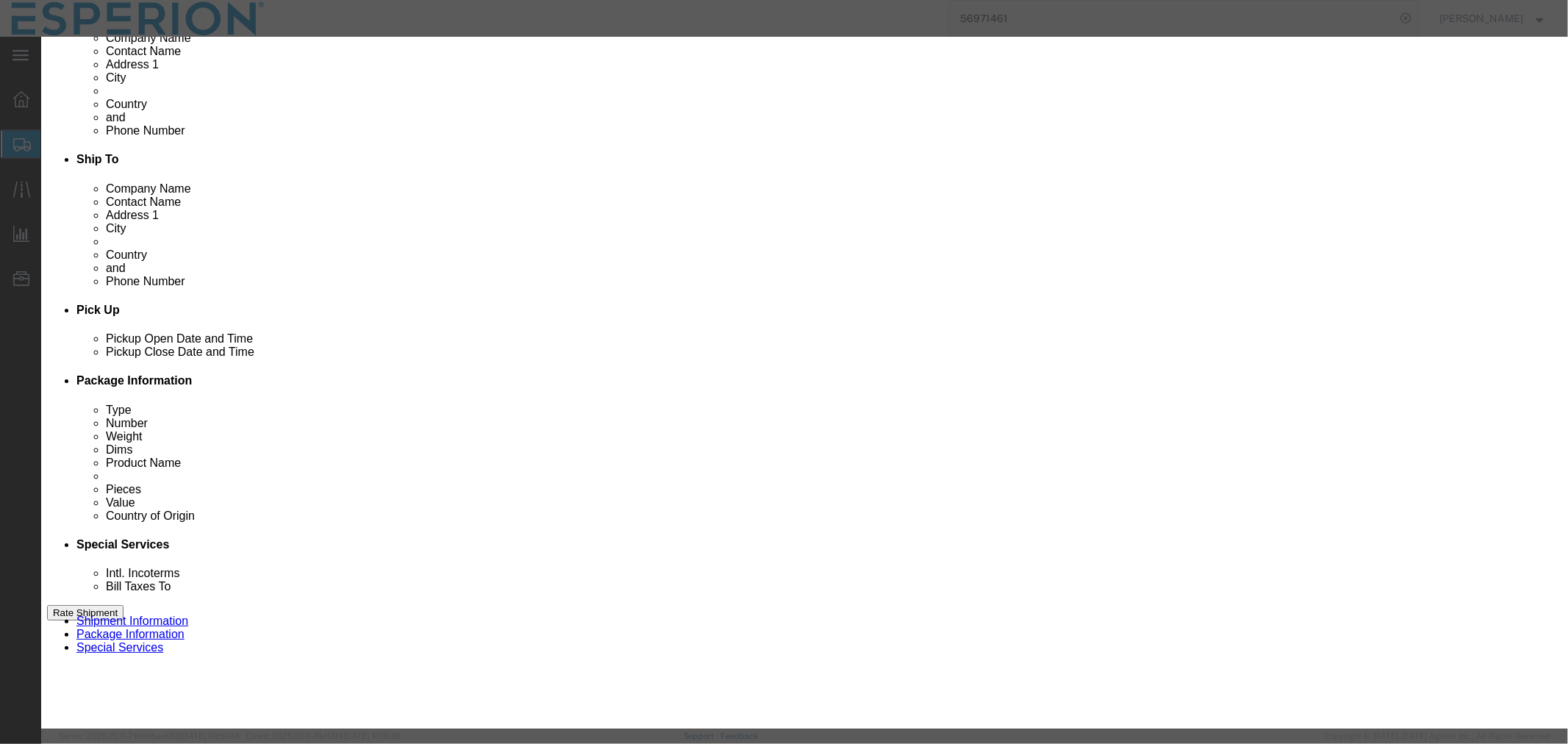
type input "EAR99"
select select
type input "3004.90.9221"
type input "EAR99"
type input "Nilemdo Bulk Drug Product"
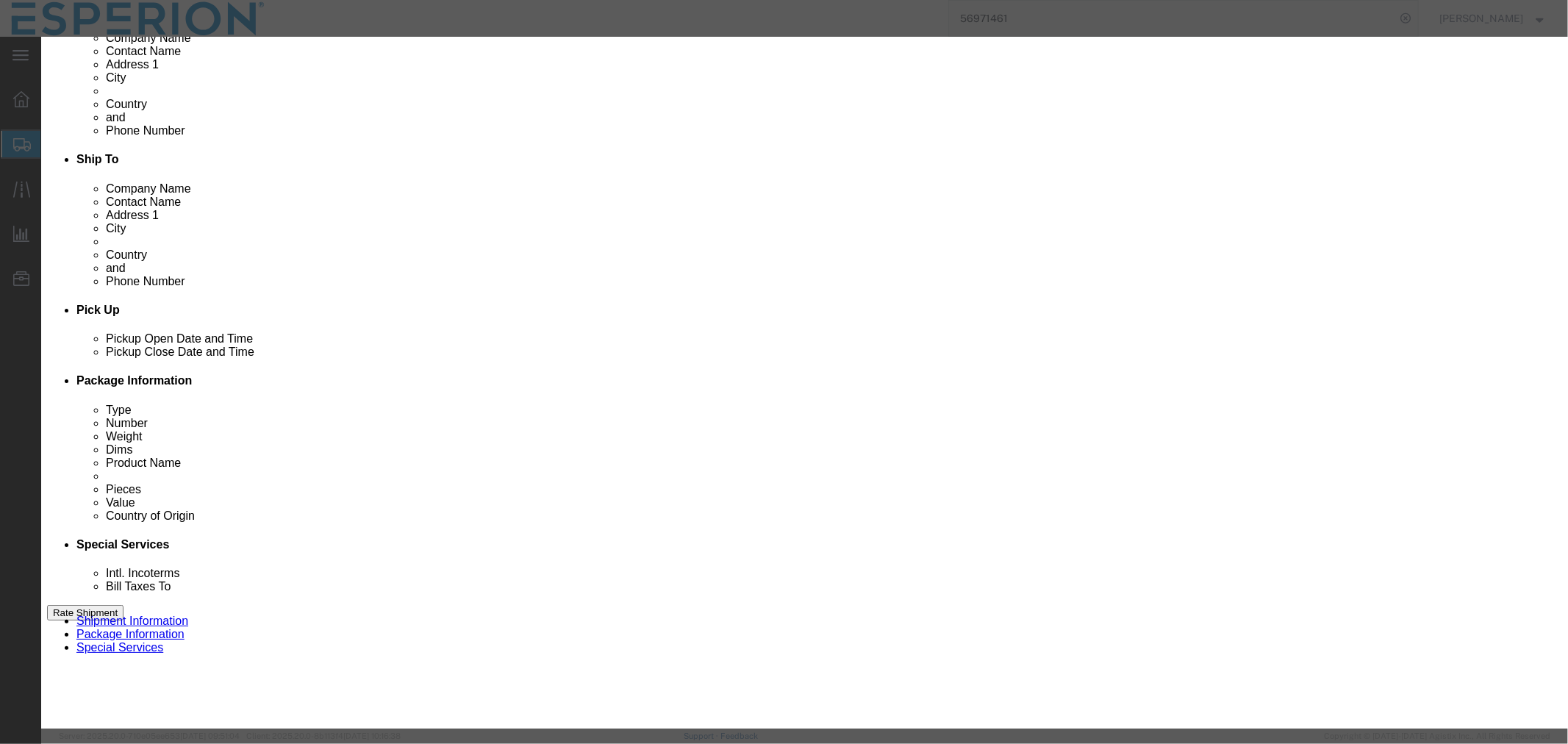
type input "Bulk DP"
type textarea "Cardiovascular Medicament"
type input "Nilemdo Bulk Drug Product"
click select "Select [GEOGRAPHIC_DATA] [GEOGRAPHIC_DATA] [GEOGRAPHIC_DATA] [GEOGRAPHIC_DATA] …"
select select "FR"
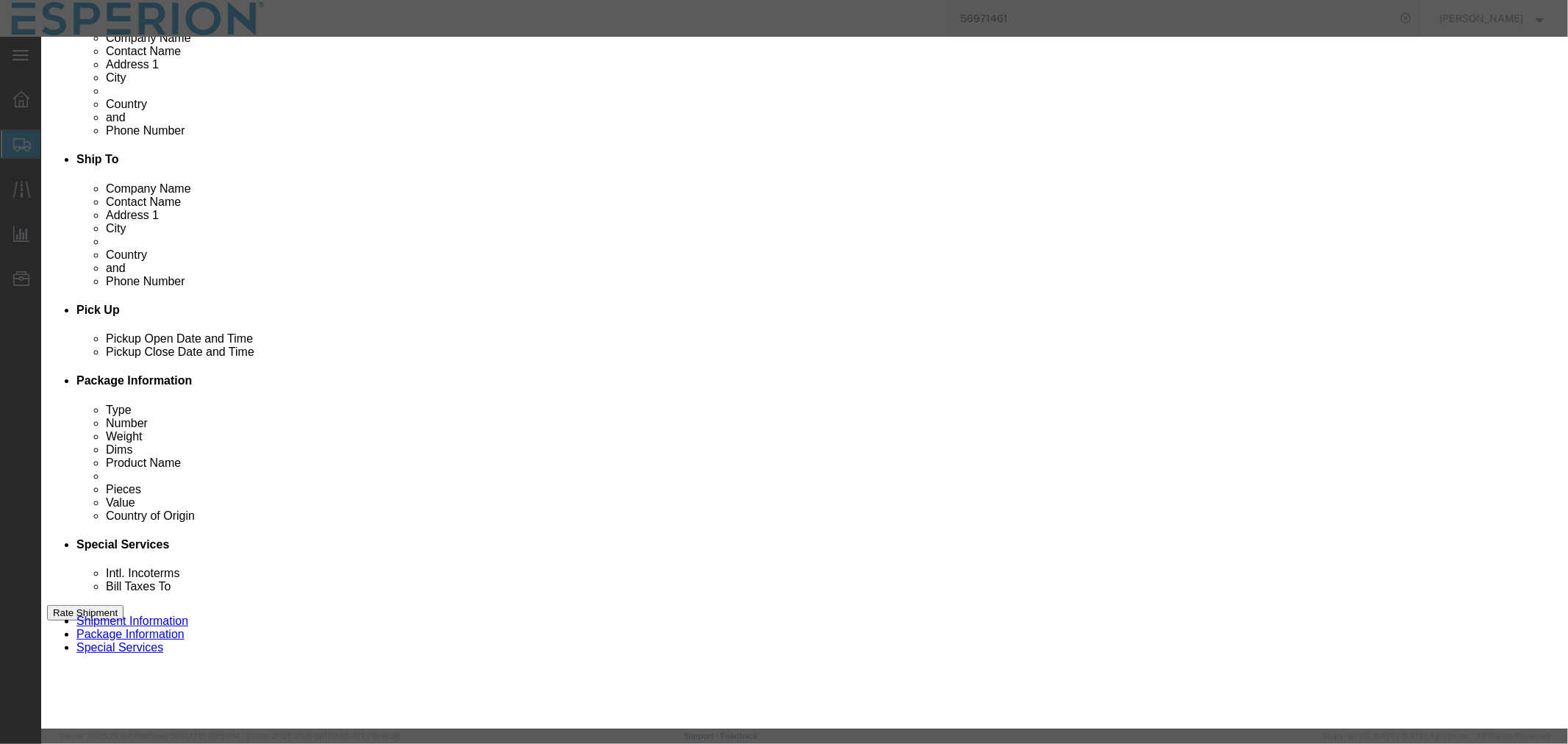
click select "Select [GEOGRAPHIC_DATA] [GEOGRAPHIC_DATA] [GEOGRAPHIC_DATA] [GEOGRAPHIC_DATA] …"
click input "text"
paste input "B34393"
type input "B34393"
type input "FROM_15_TO_25"
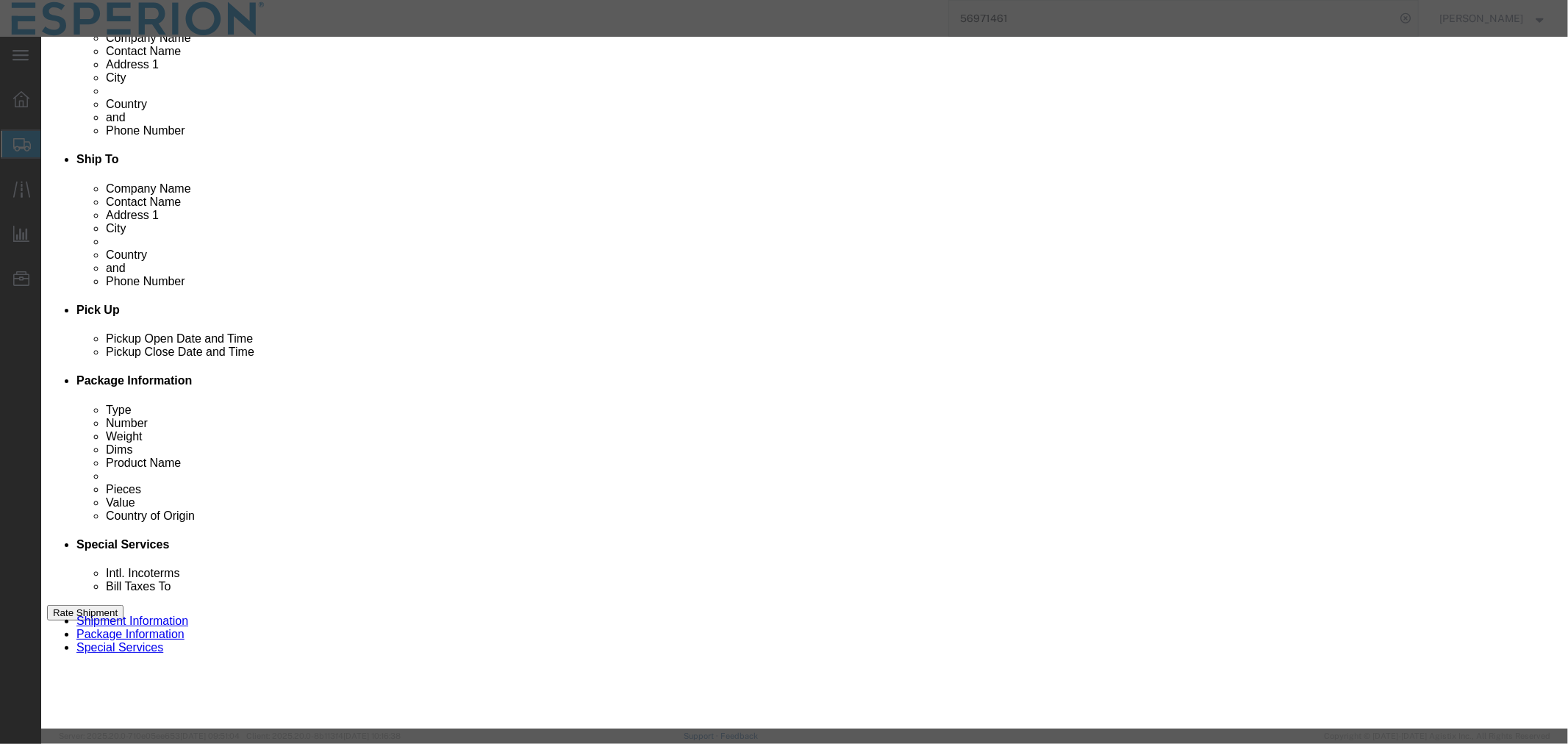
scroll to position [326, 0]
click input "text"
paste input "B34393"
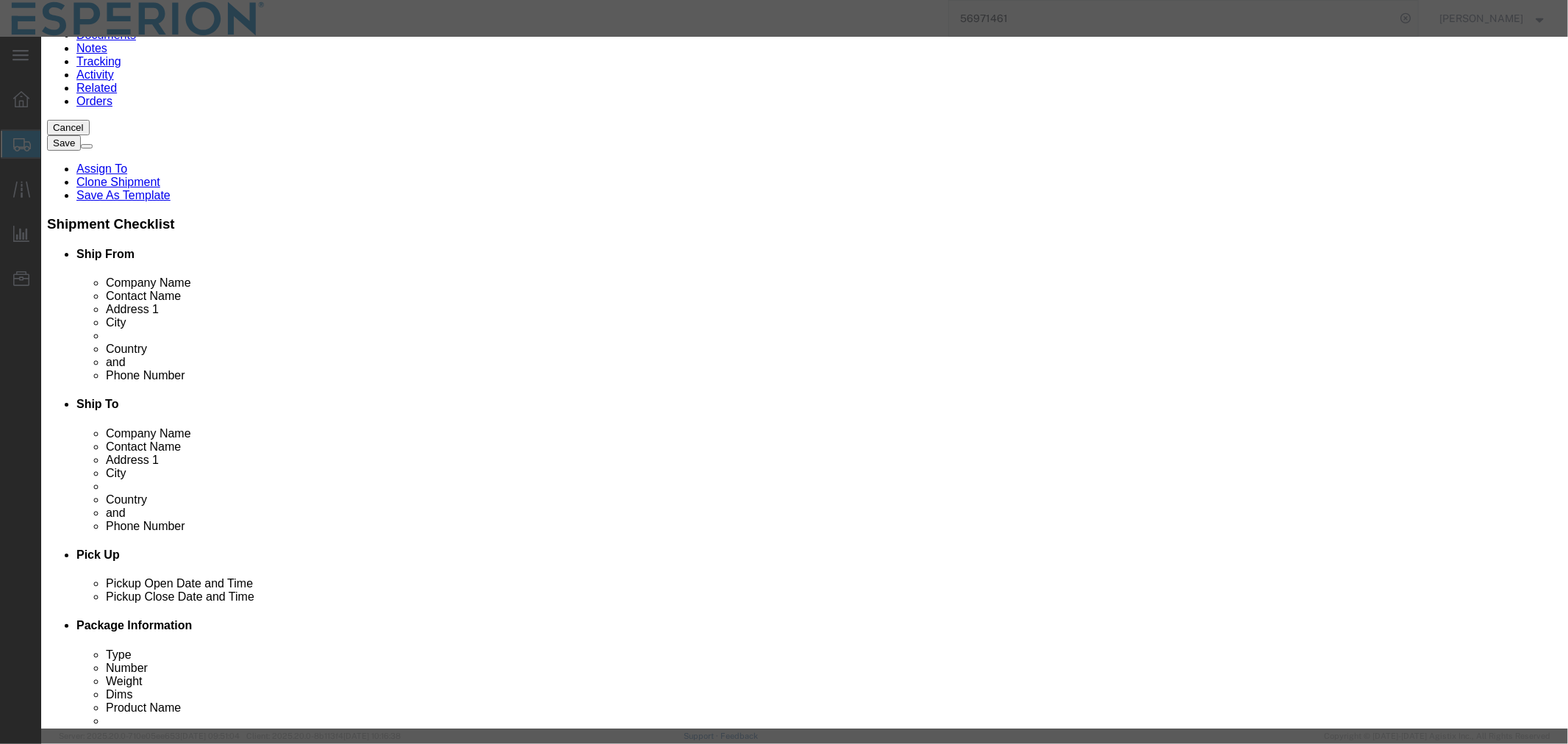
type input "B34393"
drag, startPoint x: 512, startPoint y: 140, endPoint x: 490, endPoint y: 141, distance: 22.0
click div "Pieces 1 Select Bag Barrels 100Board Feet Bottle Box Blister Pack Carats Can Ca…"
type input "546967"
type input "131272.08"
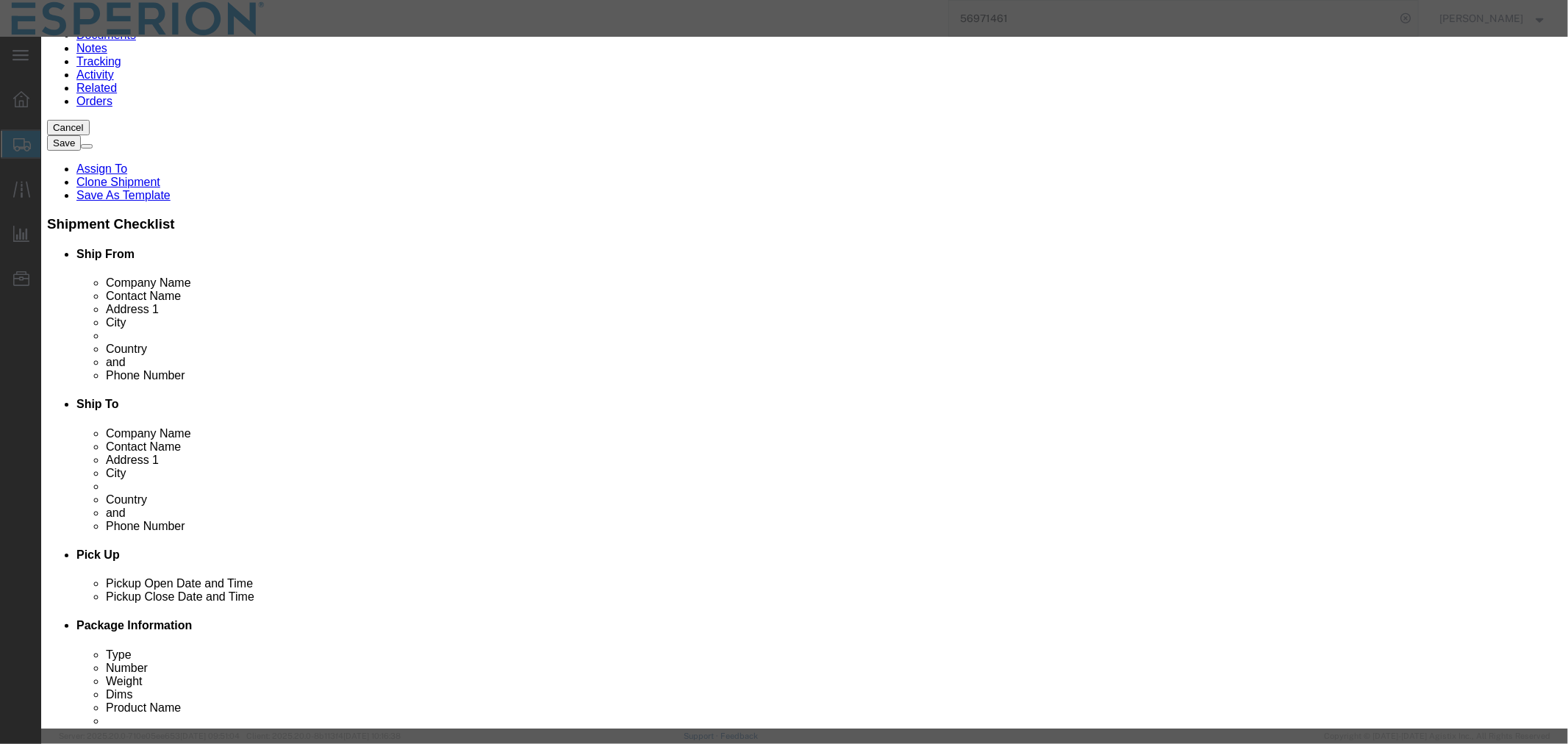
click button "Save & Close"
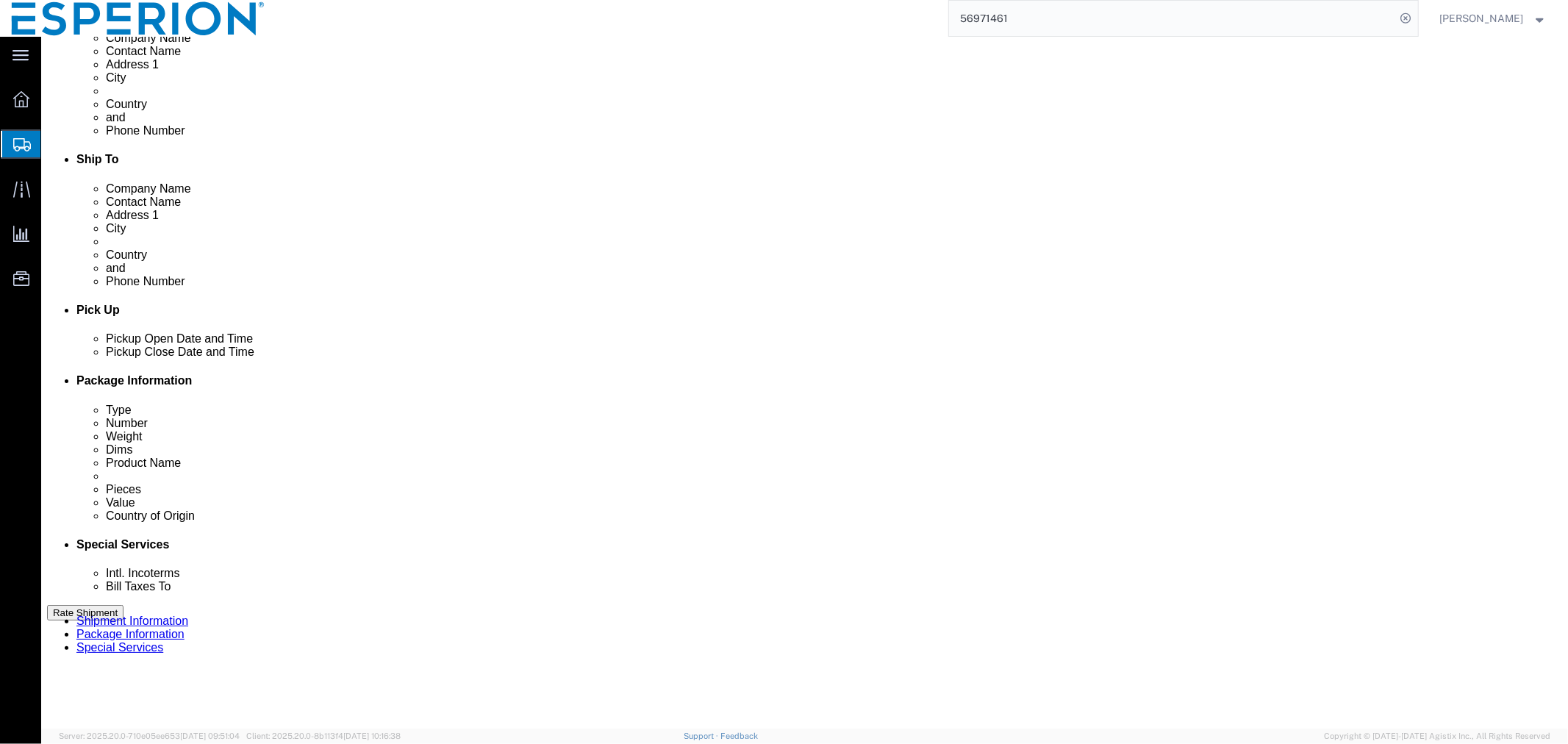
scroll to position [489, 0]
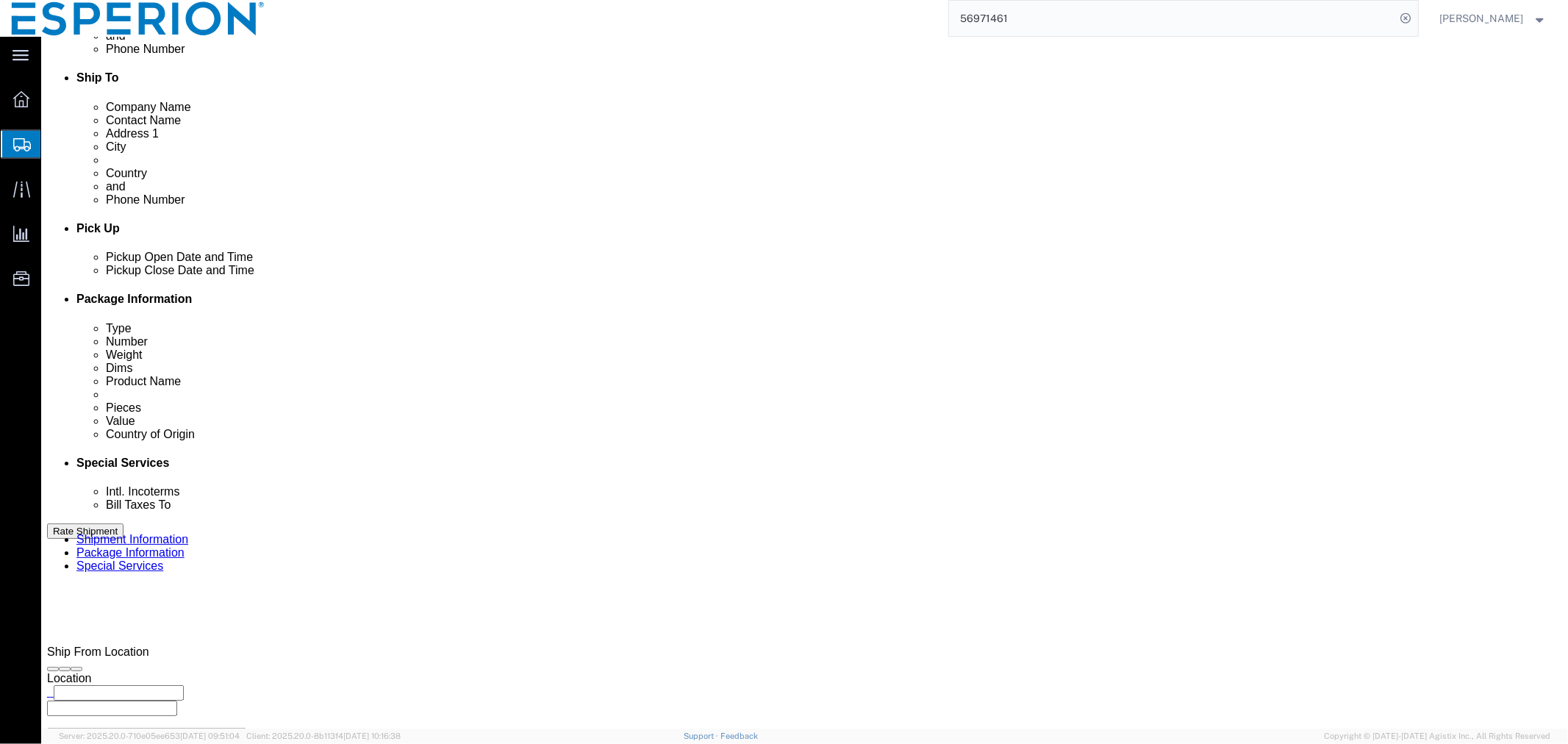
click span "button"
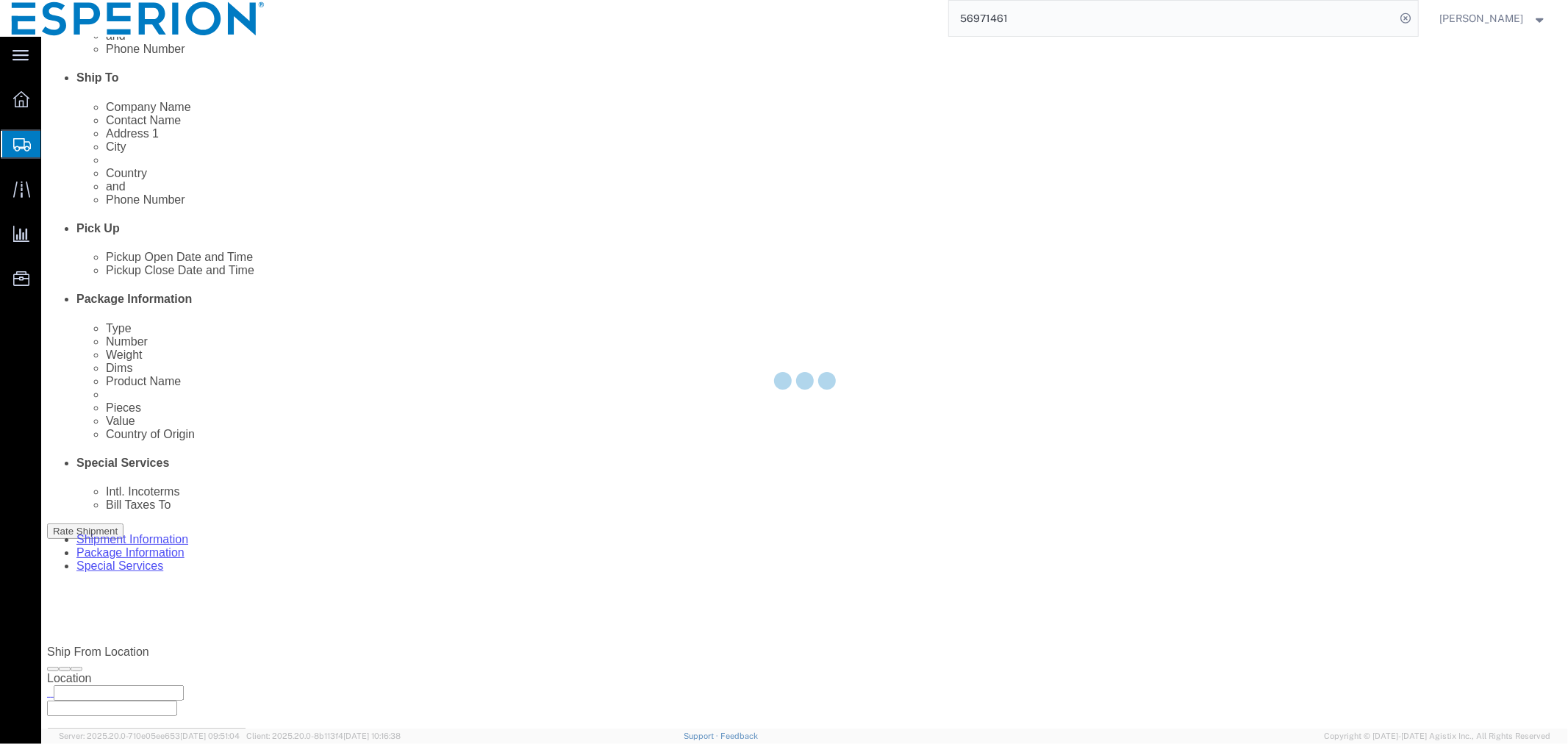
scroll to position [0, 0]
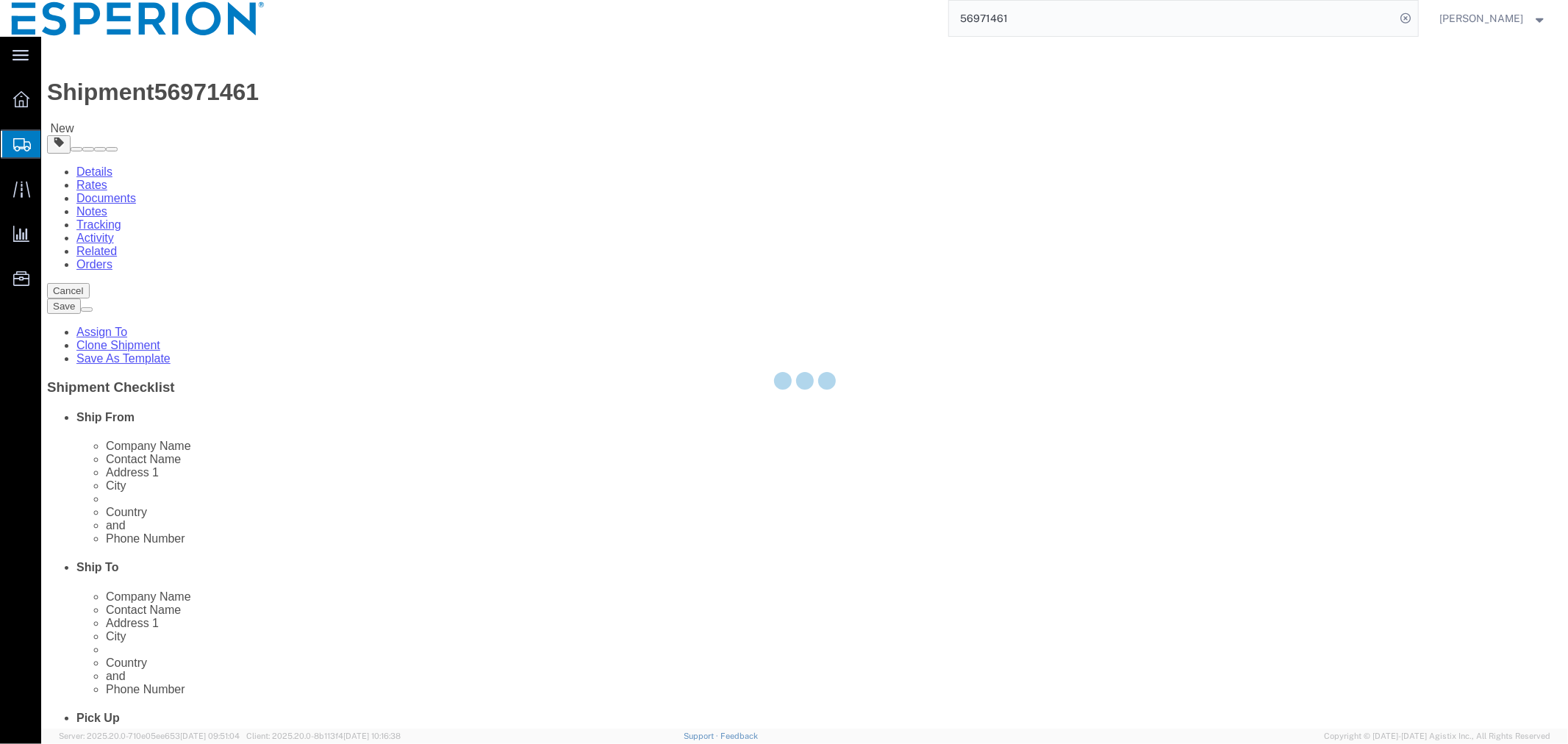
select select "PSNS"
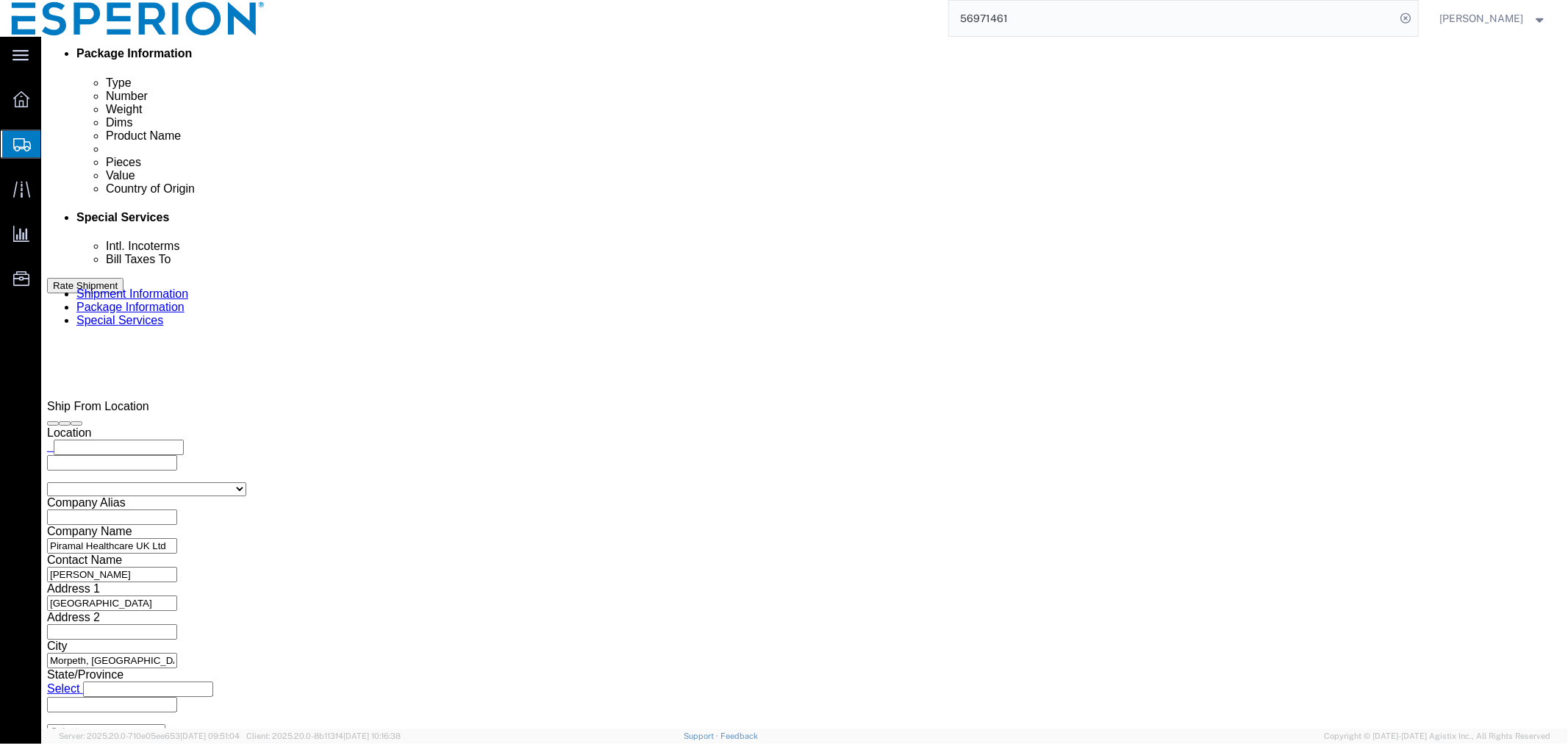
scroll to position [834, 0]
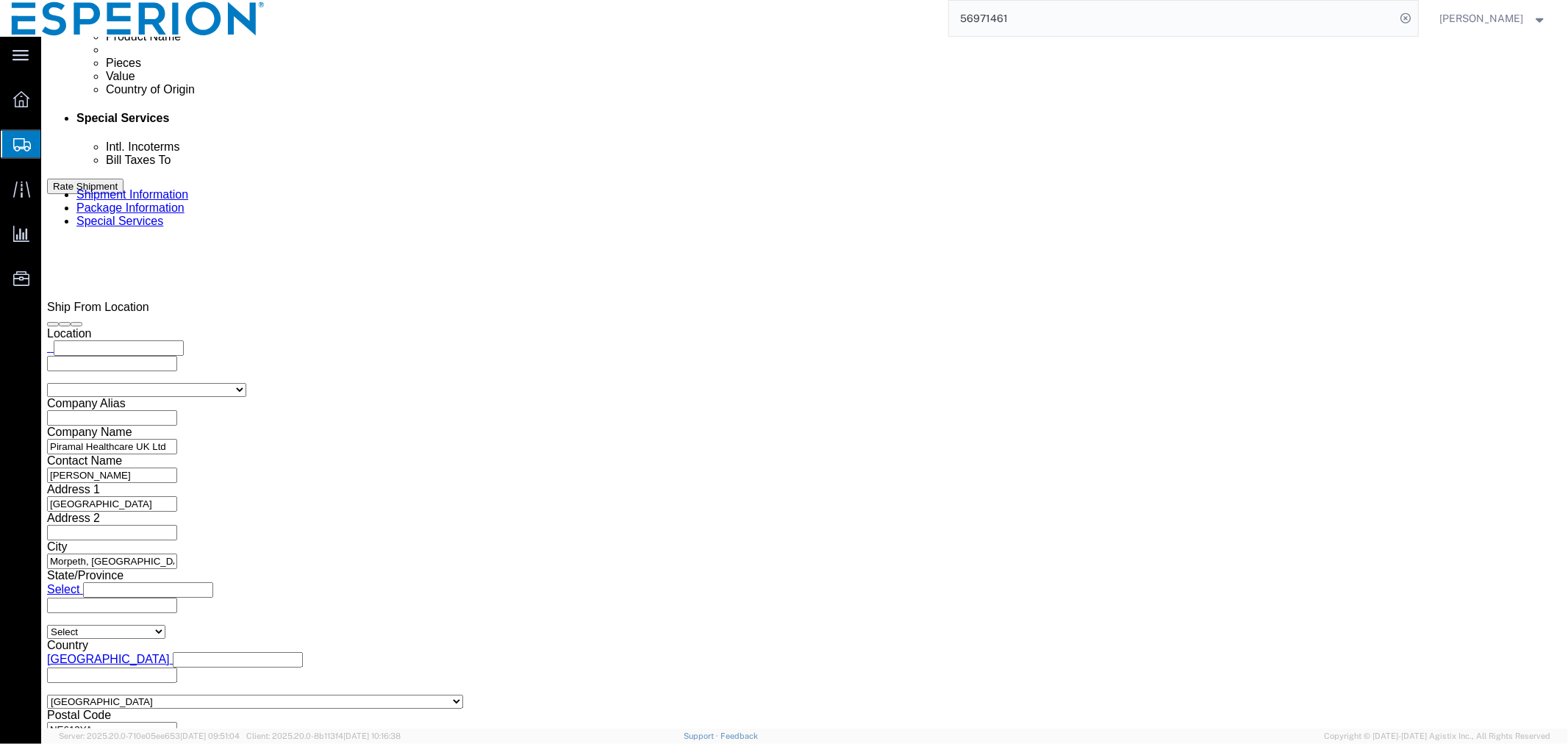
click span "button"
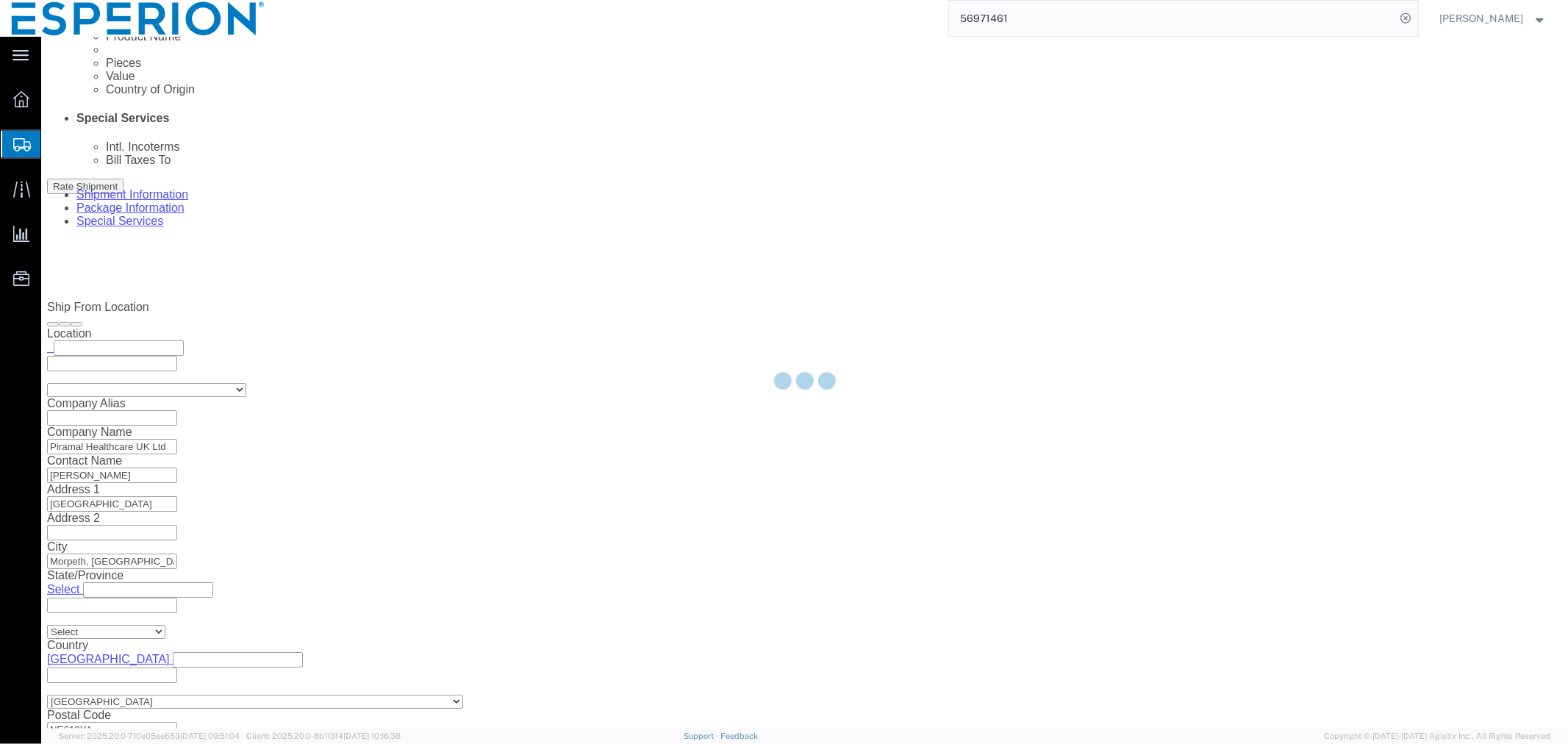
scroll to position [0, 0]
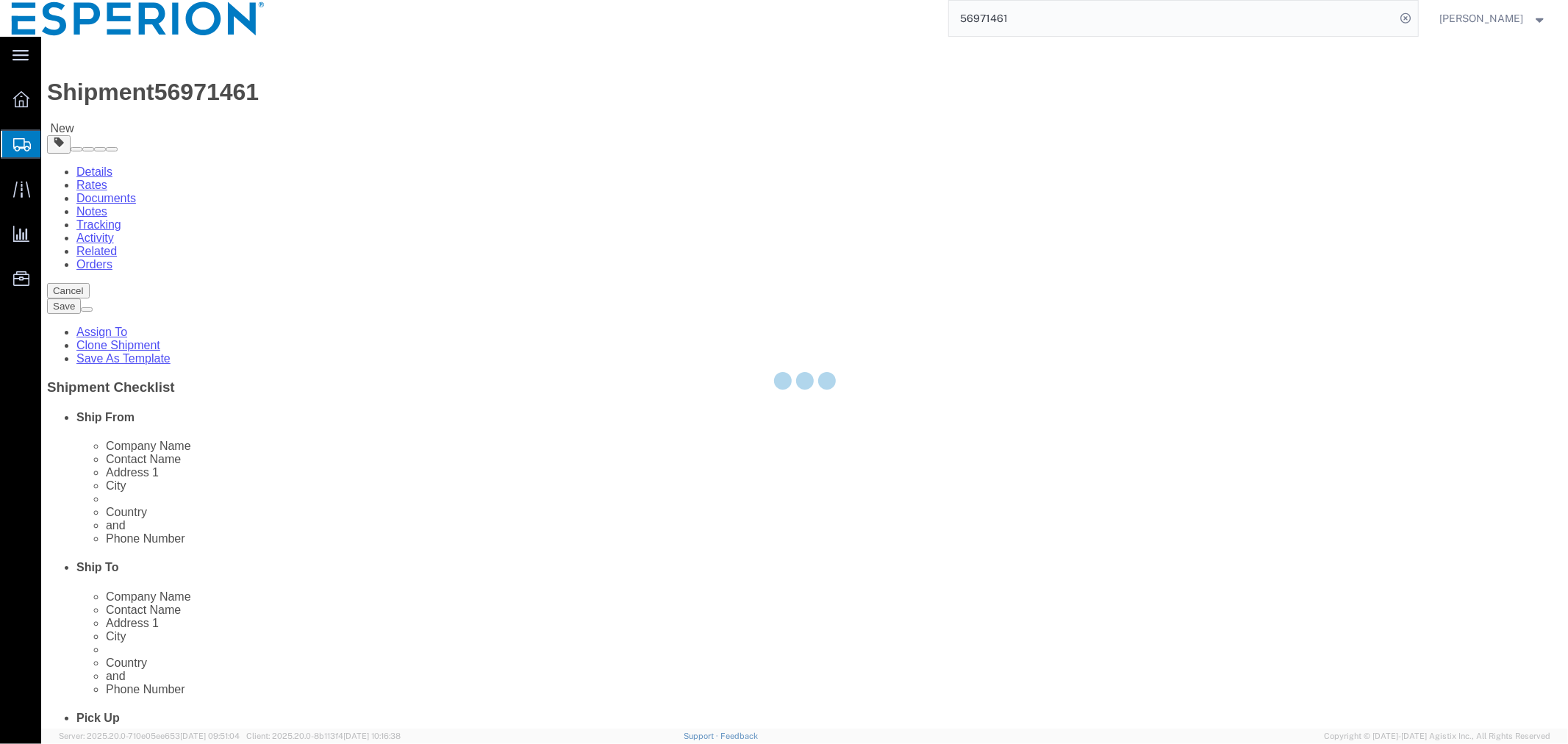
select select "PSNS"
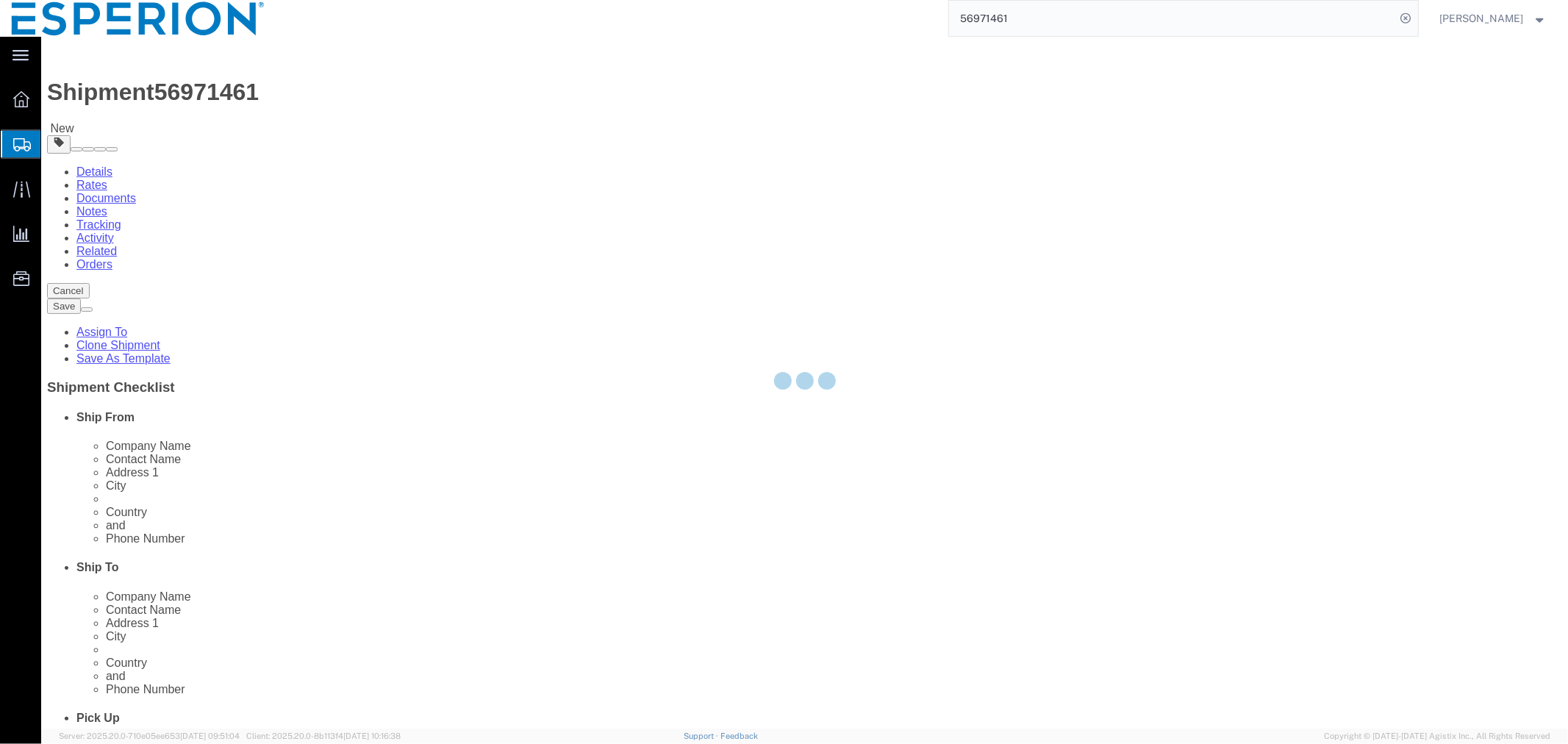
select select "PSNS"
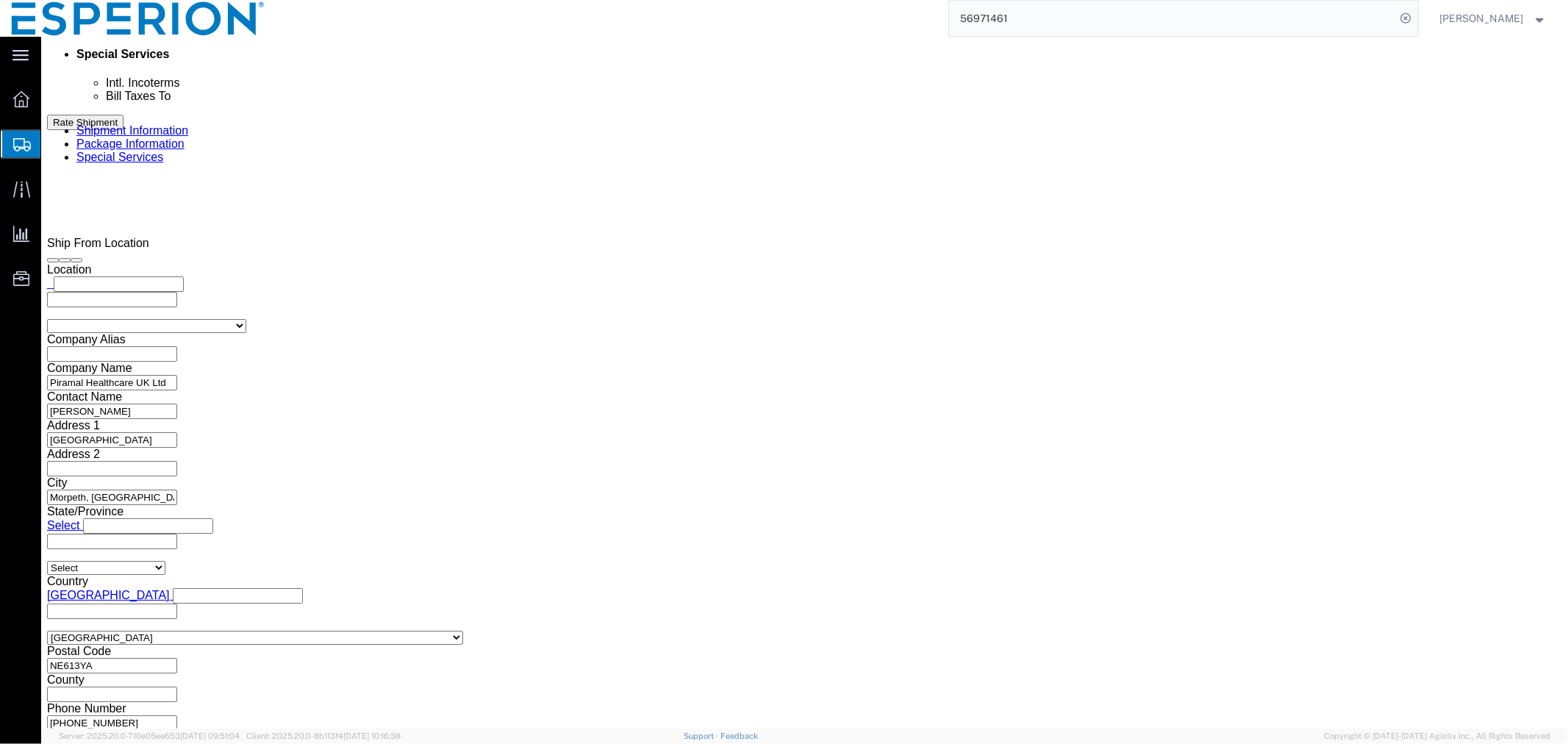
scroll to position [950, 0]
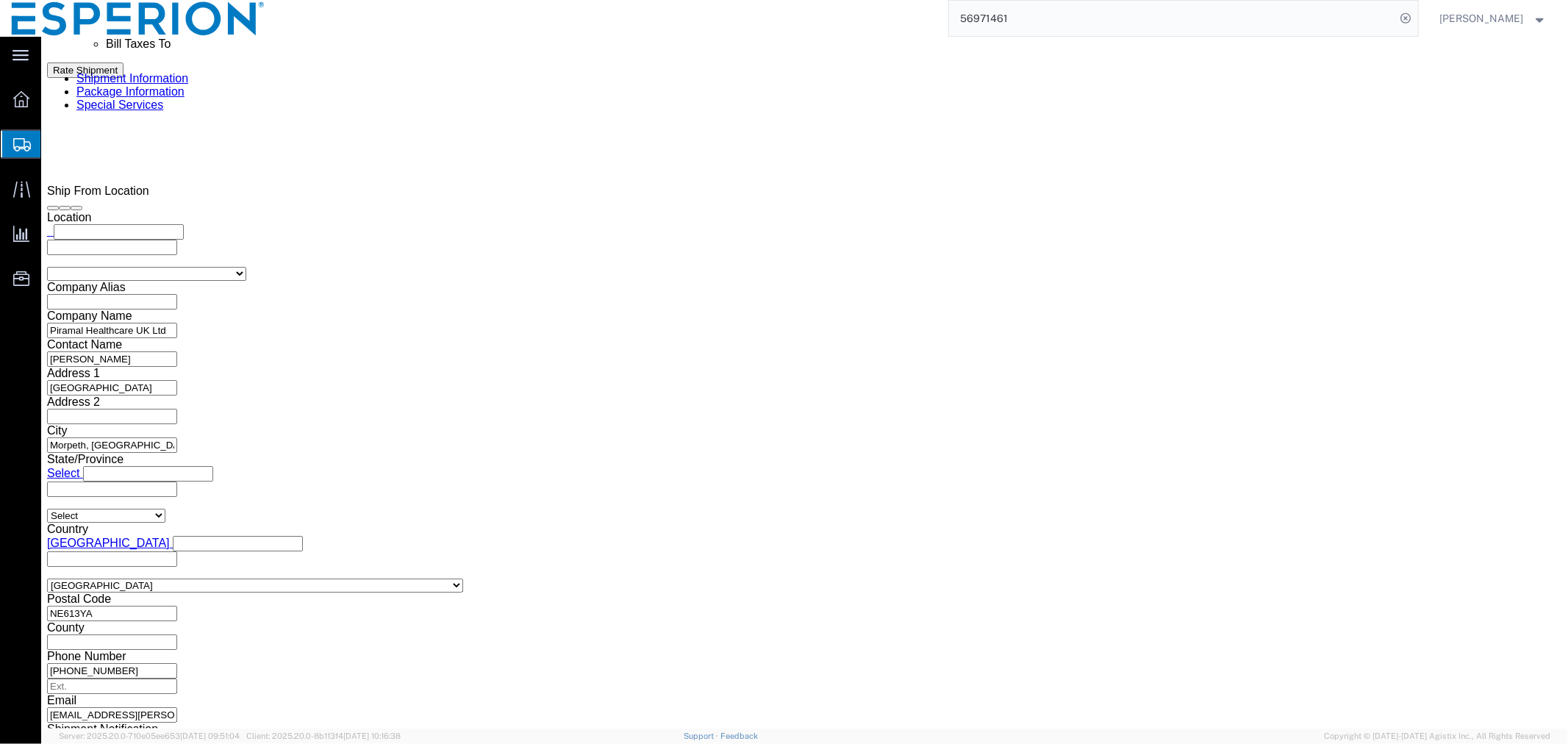
drag, startPoint x: 1055, startPoint y: 222, endPoint x: 981, endPoint y: 222, distance: 74.0
click div "Length 120.00 x Width 80.00 x Height 86.00 Select cm ft in"
type input "52.00"
drag, startPoint x: 874, startPoint y: 256, endPoint x: 798, endPoint y: 252, distance: 76.1
click div "Weight 214.00 Select kgs lbs Ship. t°"
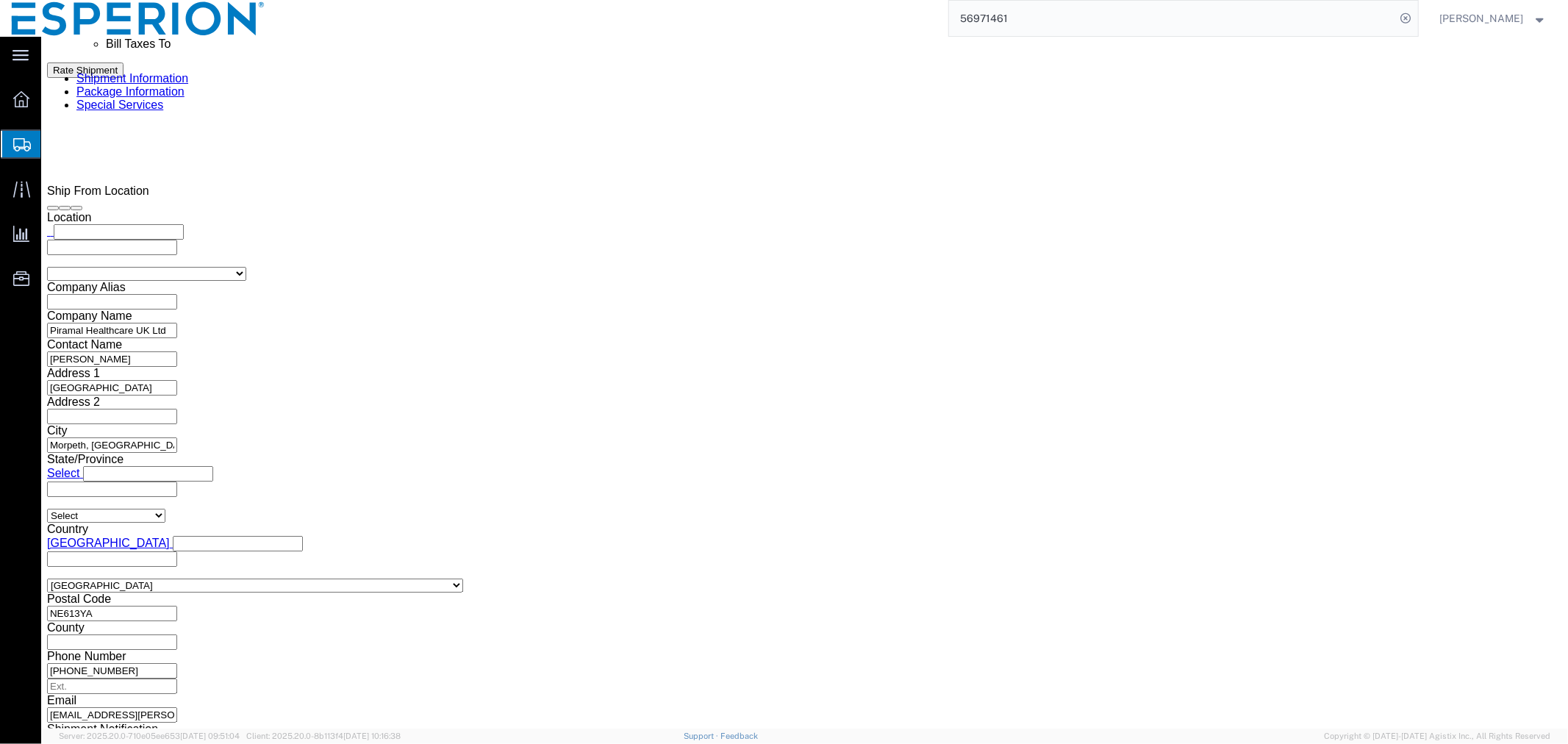
type input "89.00"
click dd "546967.00 Tablet"
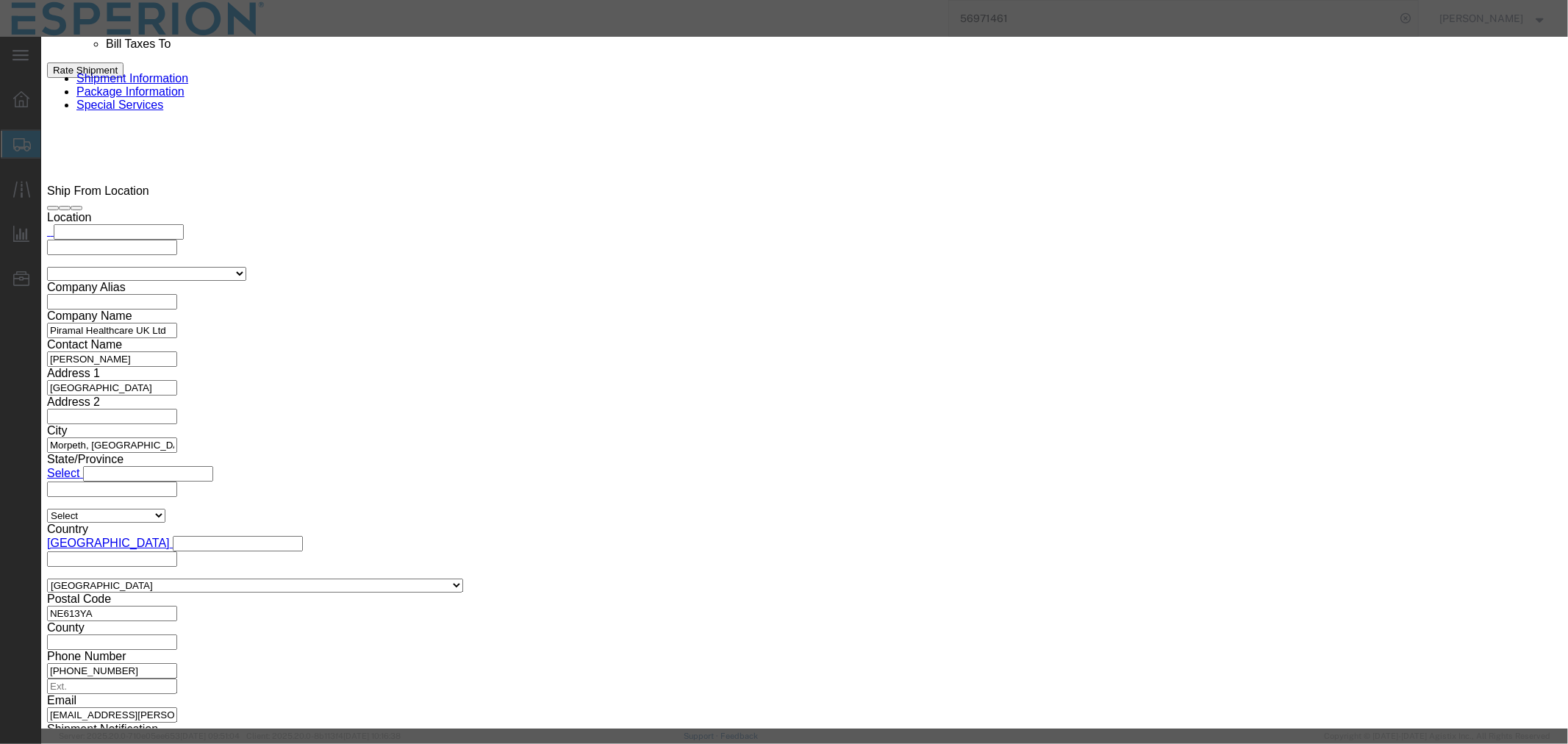
drag, startPoint x: 566, startPoint y: 142, endPoint x: 449, endPoint y: 141, distance: 117.0
click div "Pieces 546967.00 Select Bag Barrels 100Board Feet Bottle Box Blister Pack Carat…"
type input "204763"
type input "49143.12"
click button "Save & Close"
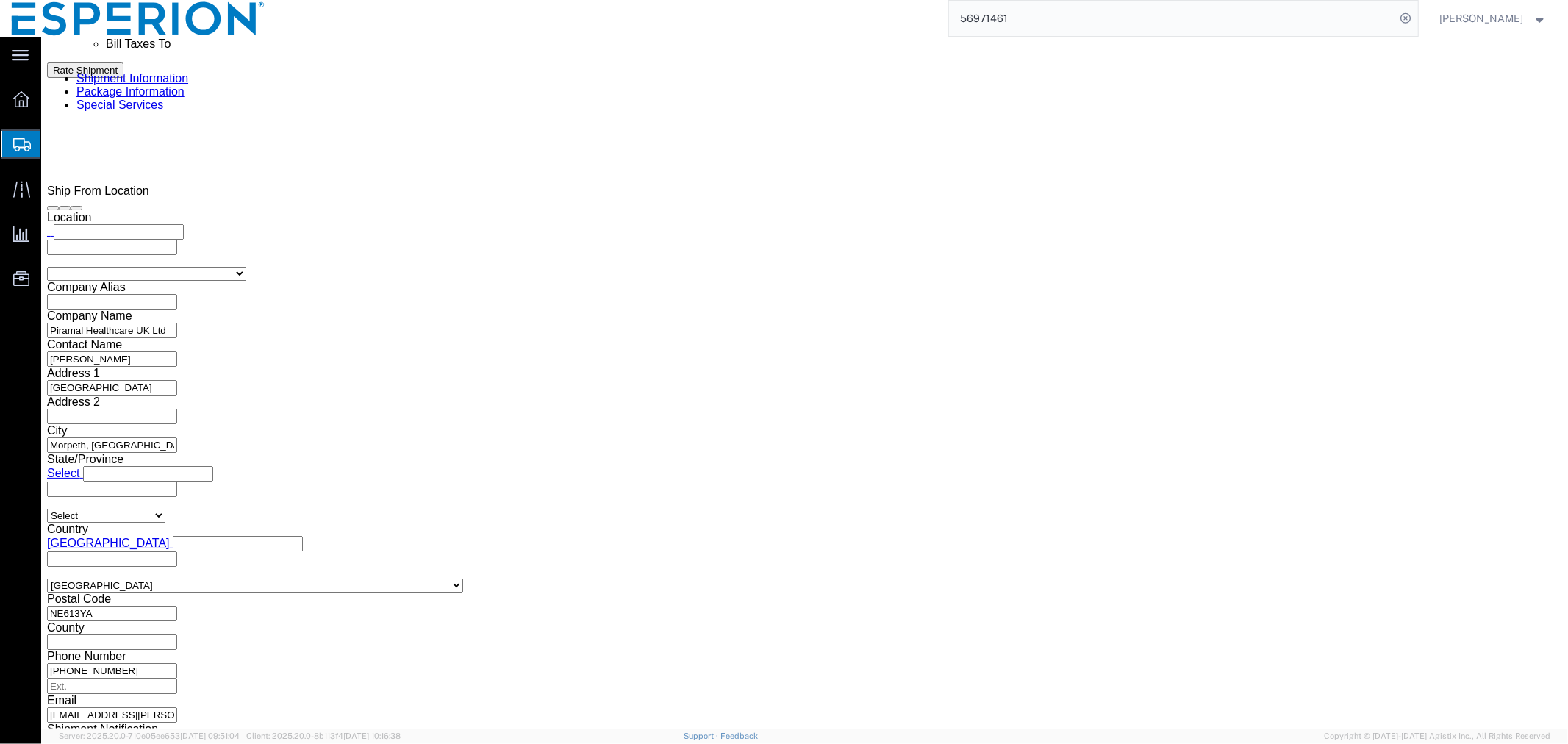
click span "button"
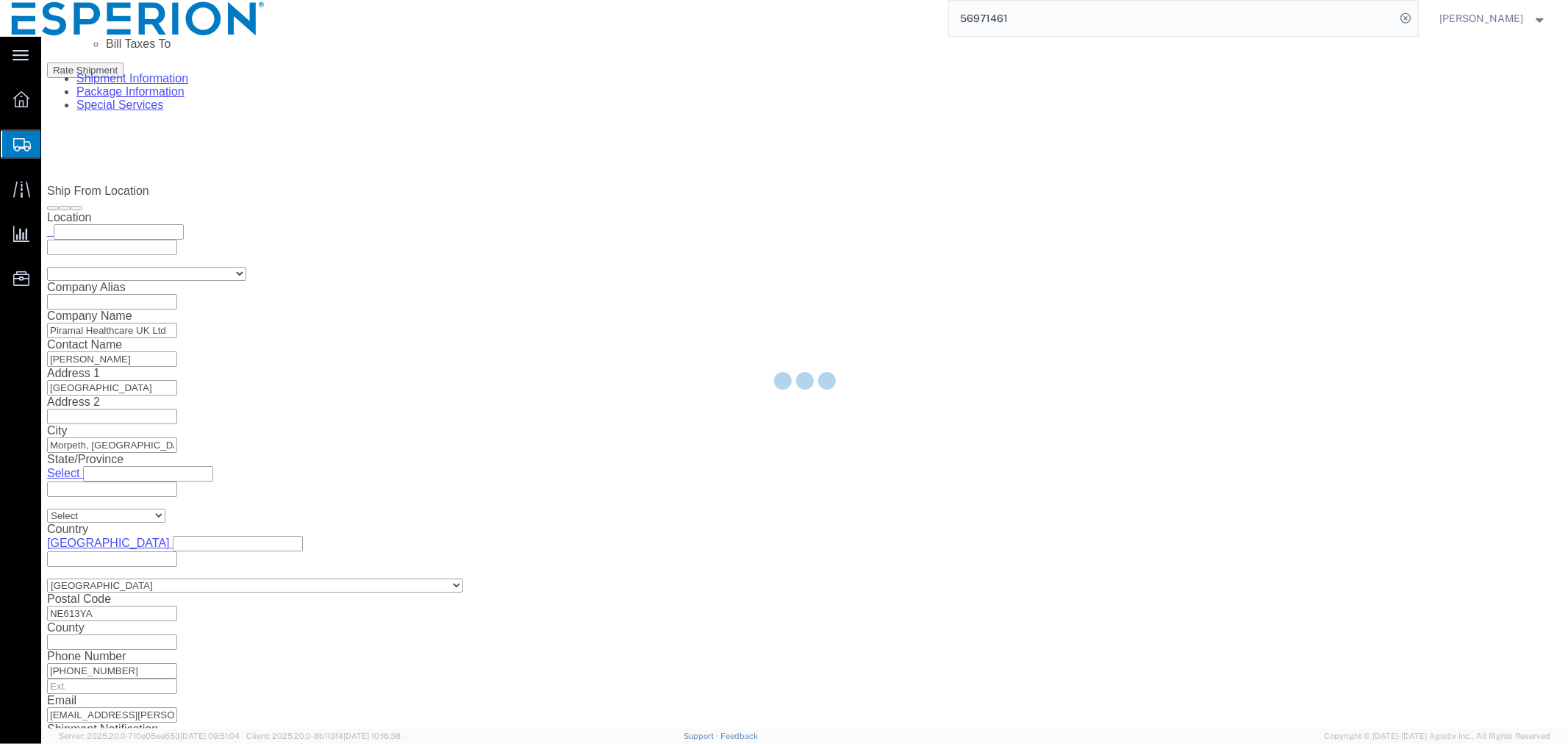
scroll to position [0, 0]
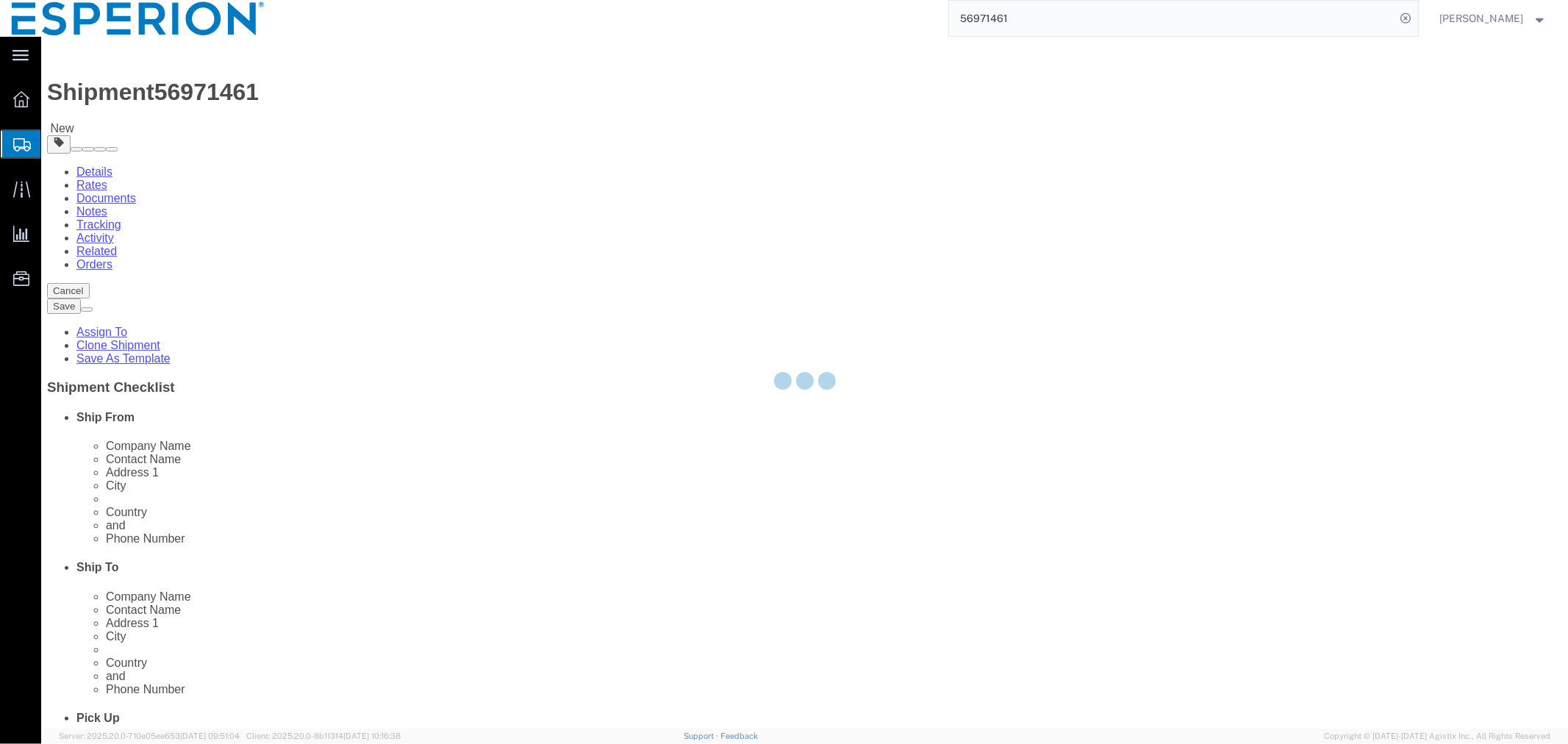
select select "PSNS"
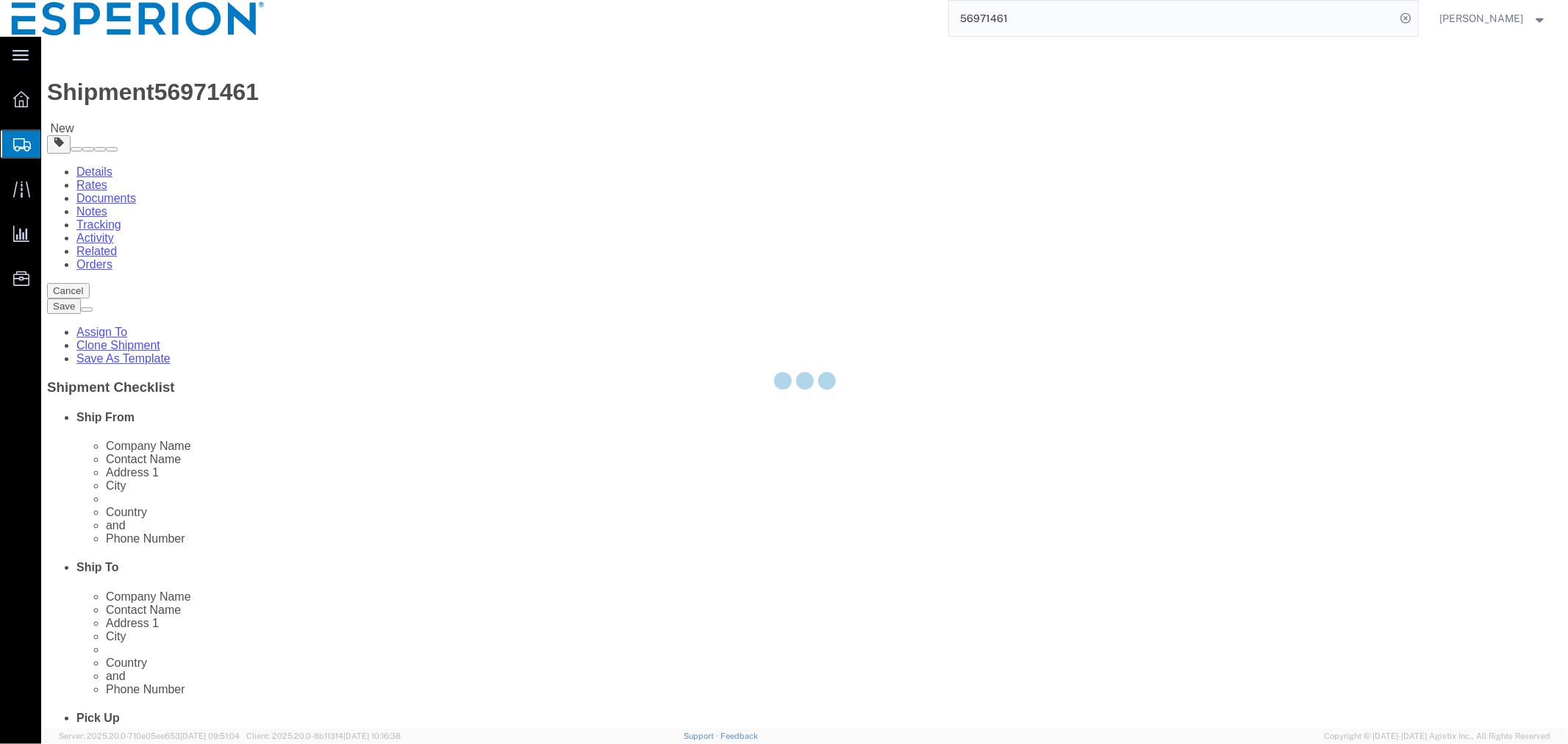
select select "PSNS"
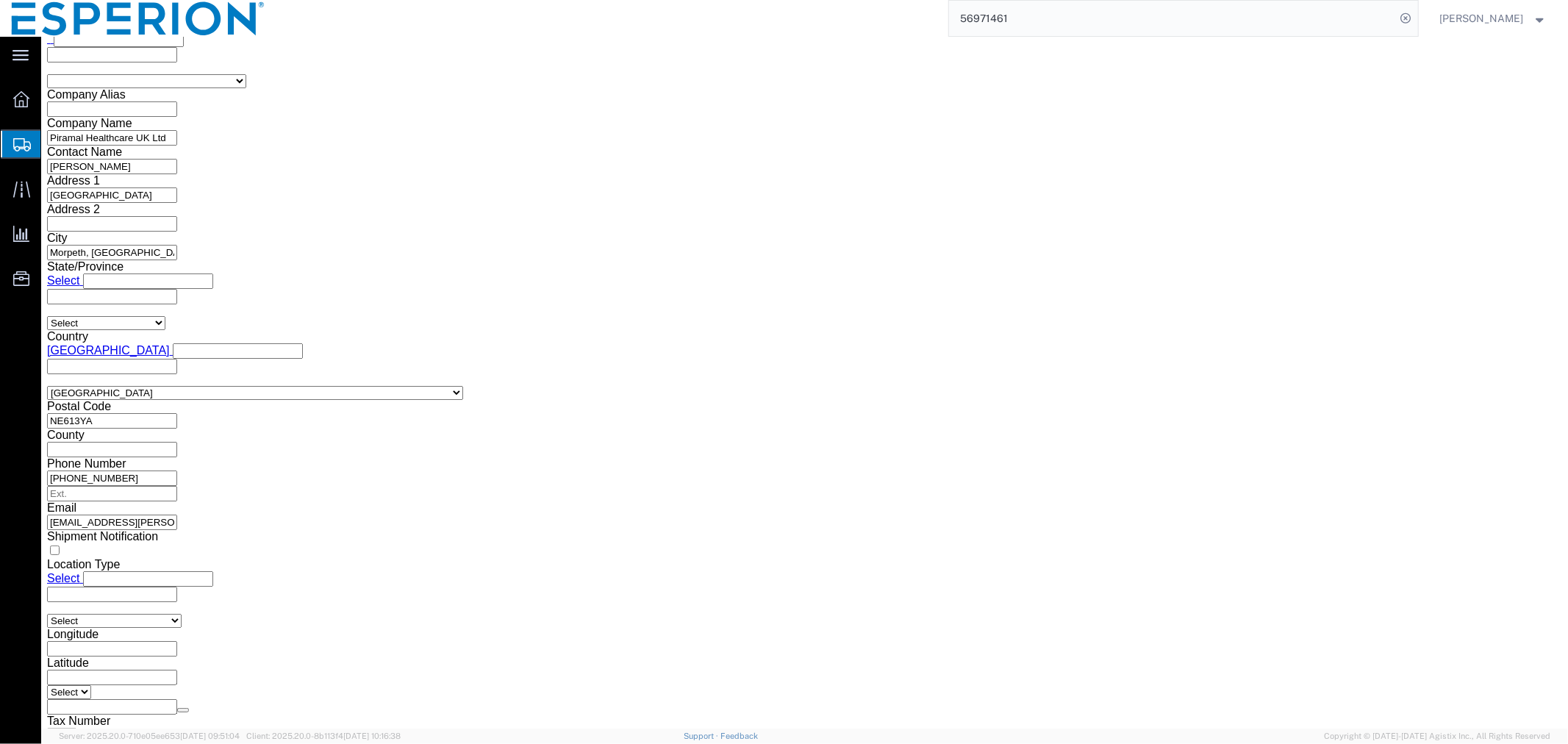
scroll to position [1251, 0]
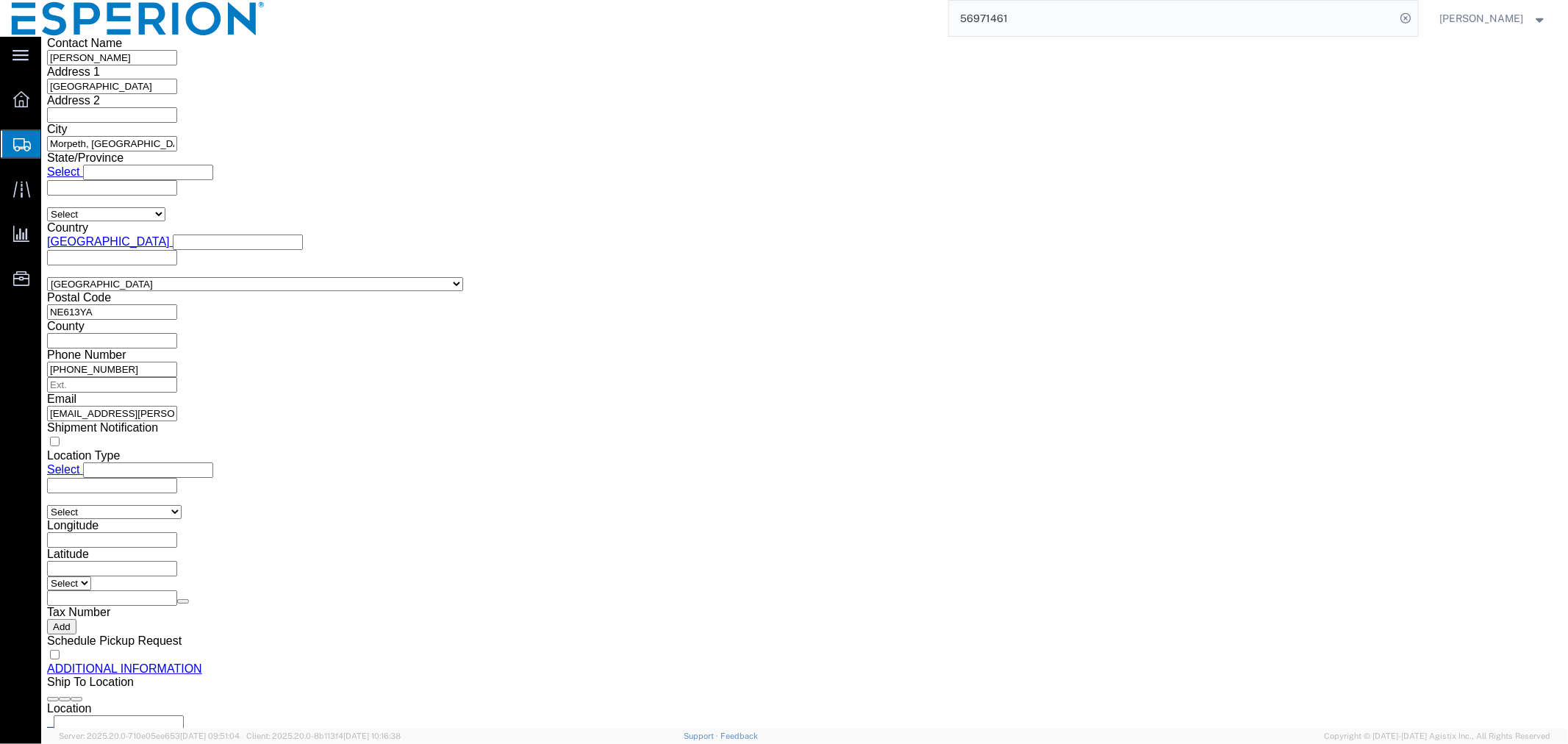
click dd "546967.00 Tablet"
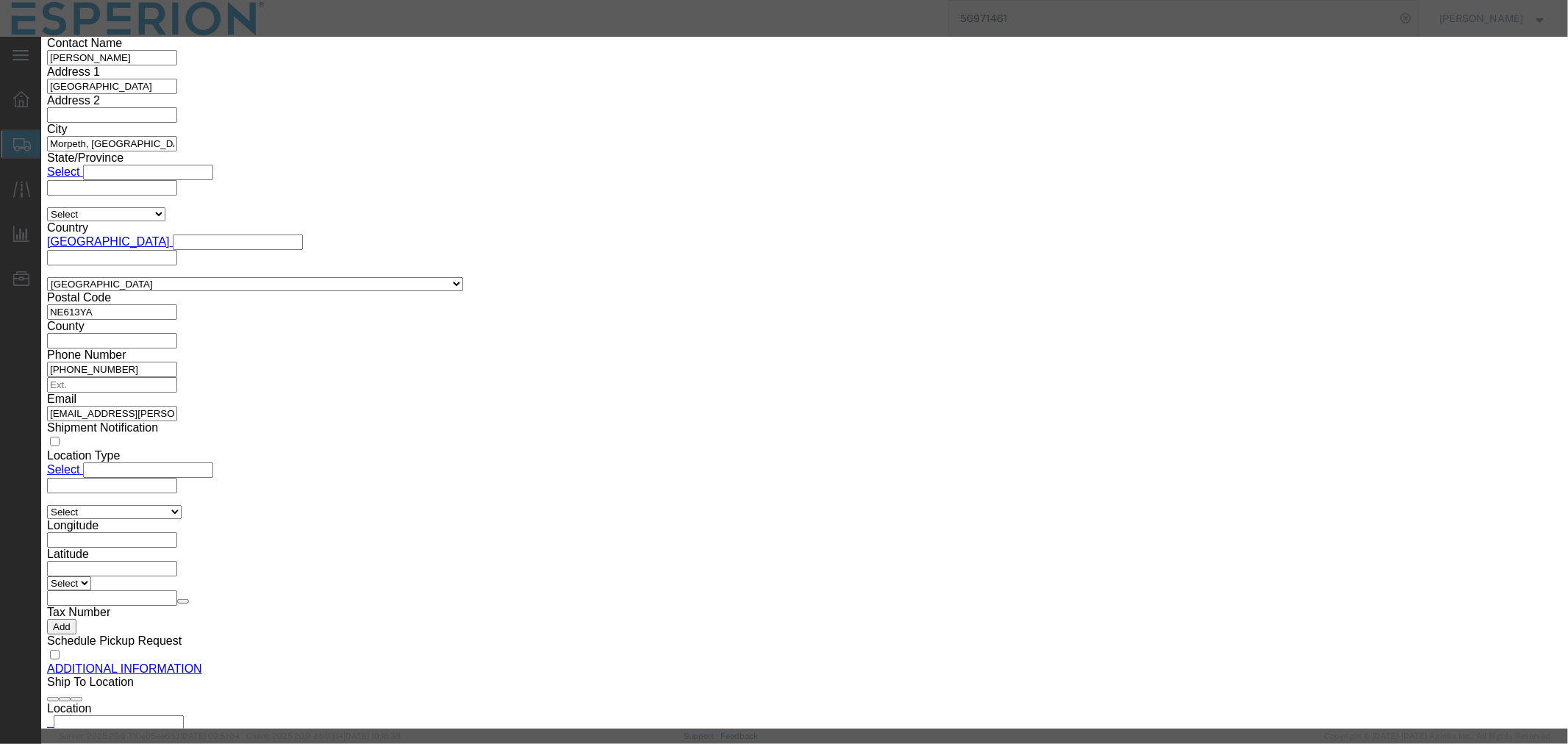
drag, startPoint x: 941, startPoint y: 209, endPoint x: 802, endPoint y: 213, distance: 139.1
click div "Serial B34393"
paste input "4"
type input "B34394"
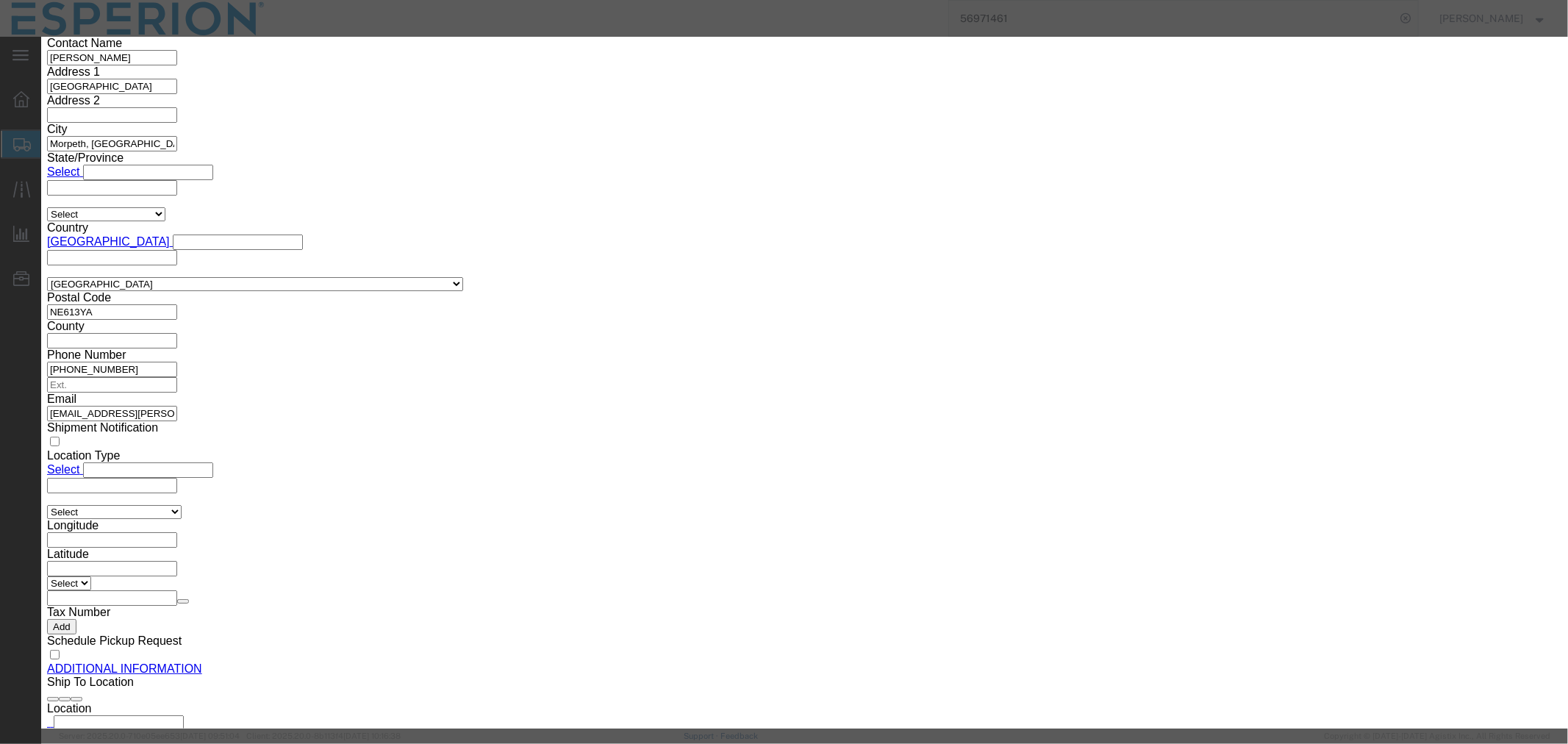
drag, startPoint x: 561, startPoint y: 204, endPoint x: 422, endPoint y: 199, distance: 139.1
click div "Lot# B34393"
paste input "4"
type input "B34394"
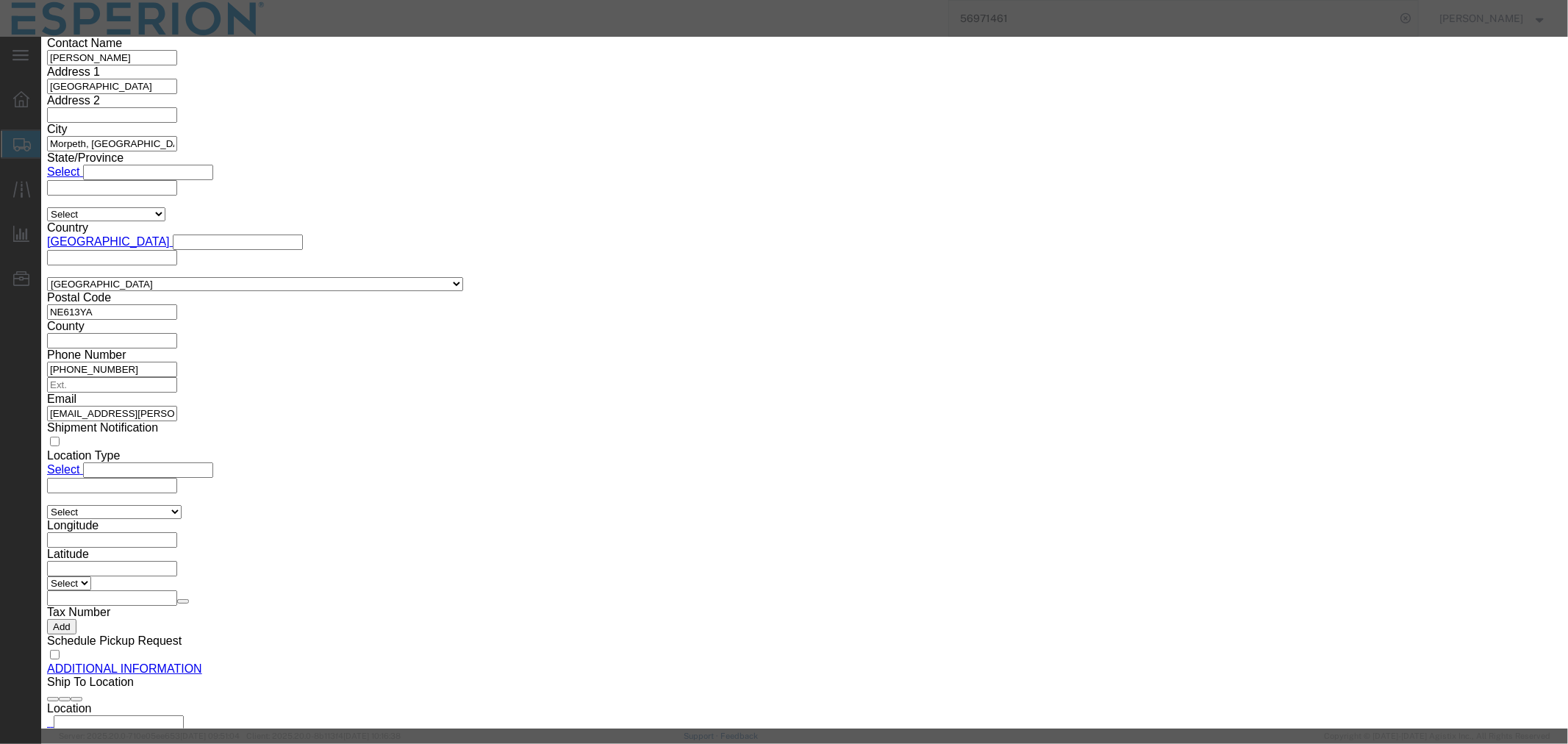
drag, startPoint x: 563, startPoint y: 143, endPoint x: 435, endPoint y: 130, distance: 128.7
click div "Pieces 546967.00 Select Bag Barrels 100Board Feet Bottle Box Blister Pack Carat…"
type input "545994"
type input "131038.56"
click button "Save & Close"
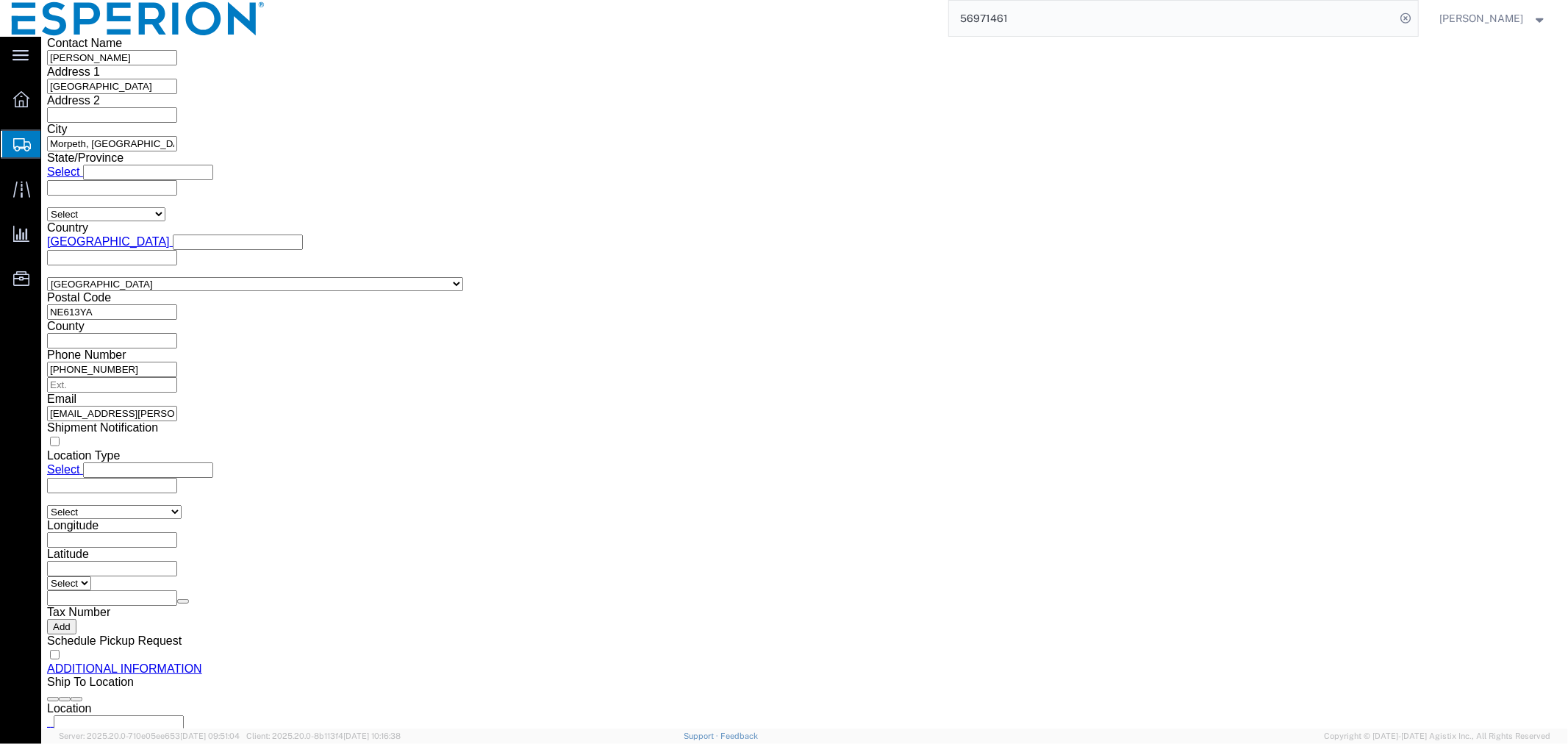
click span "button"
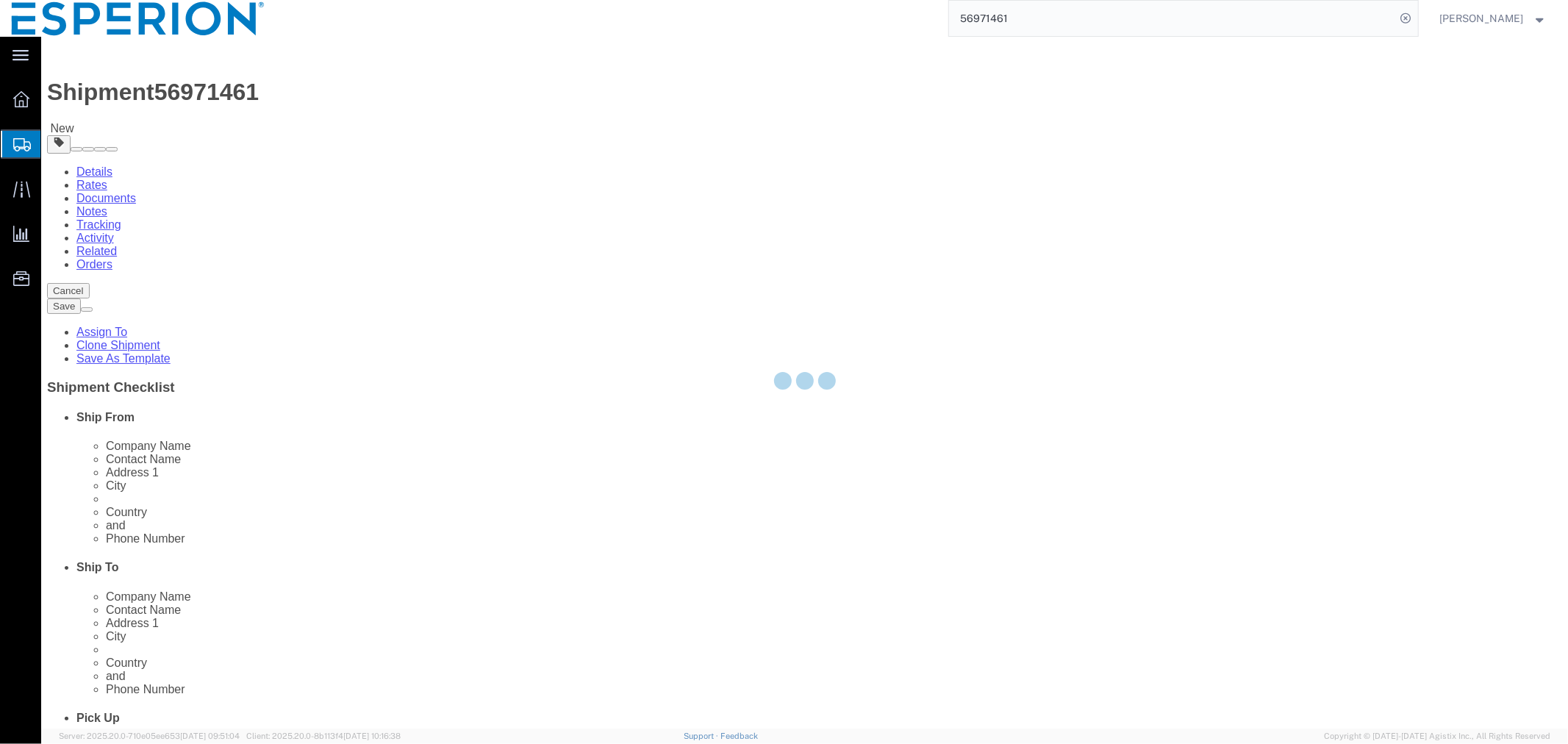
select select "PSNS"
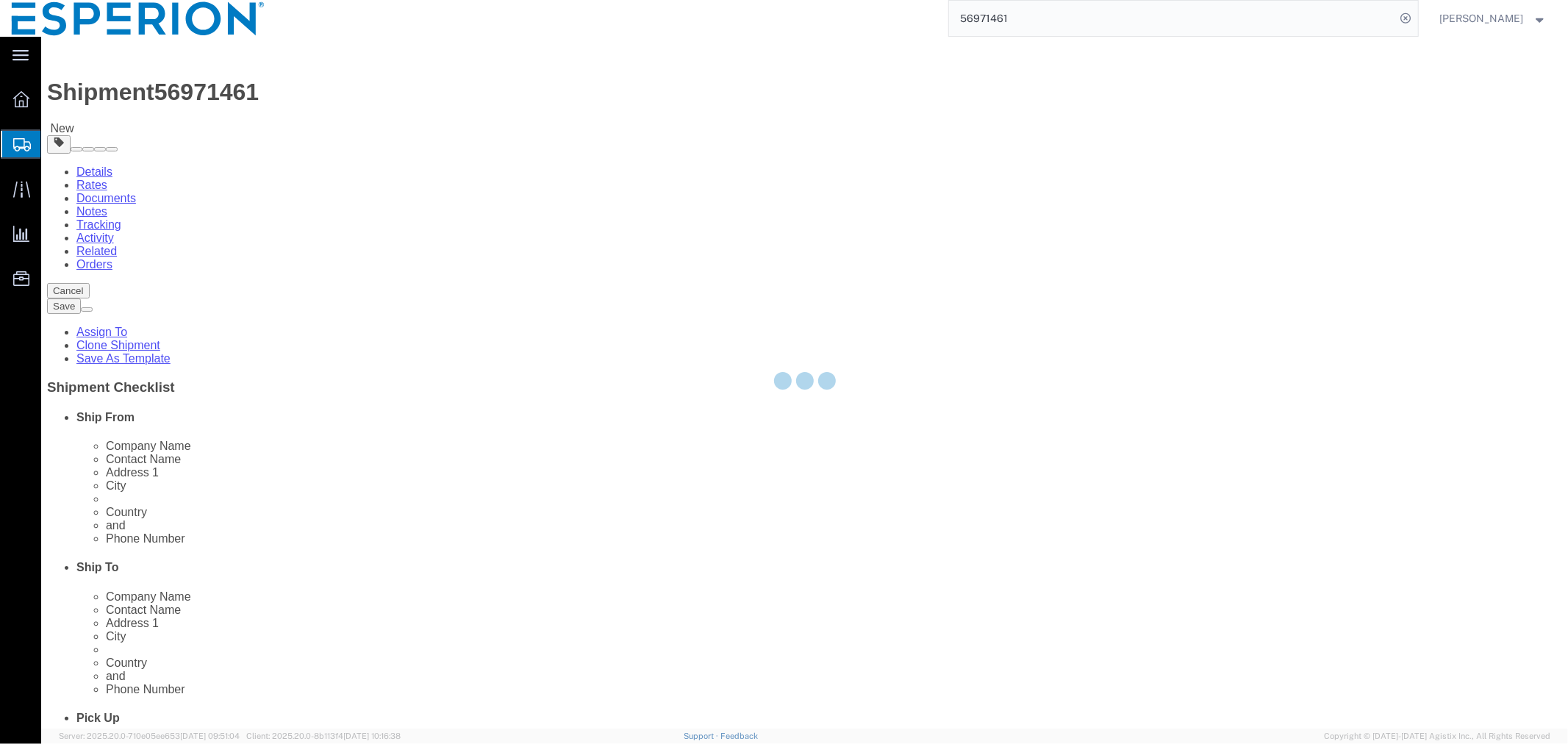
select select "PSNS"
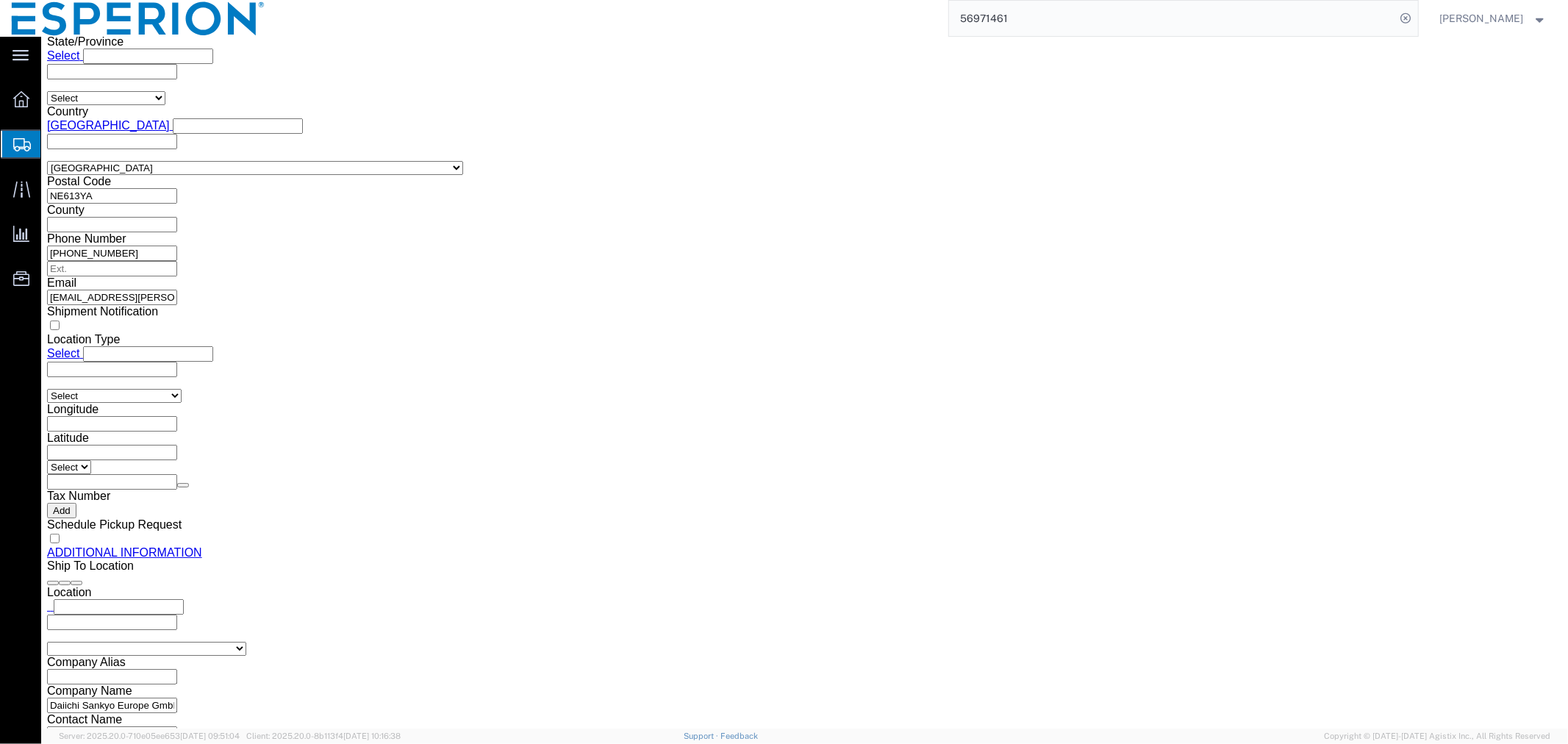
scroll to position [1204, 0]
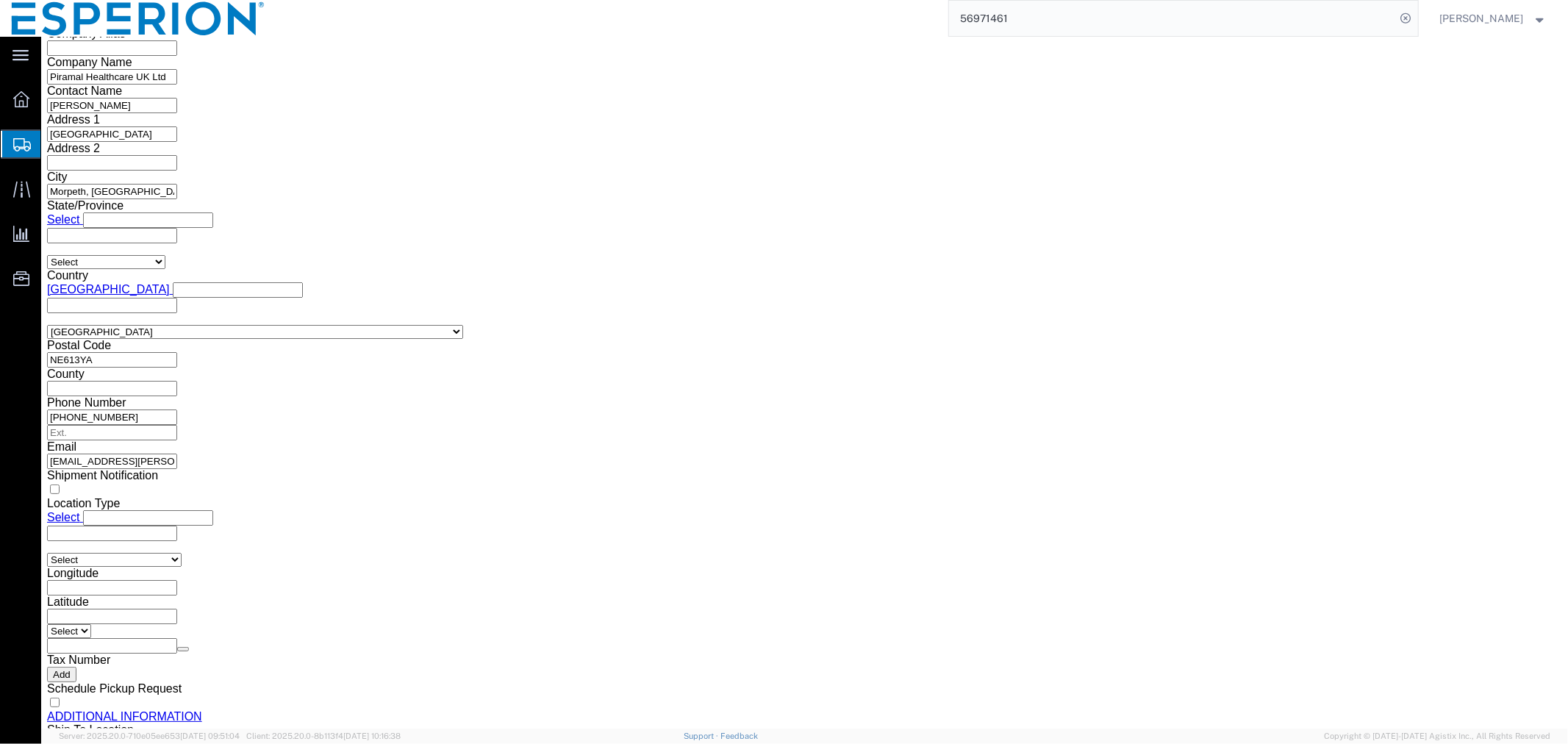
click span "button"
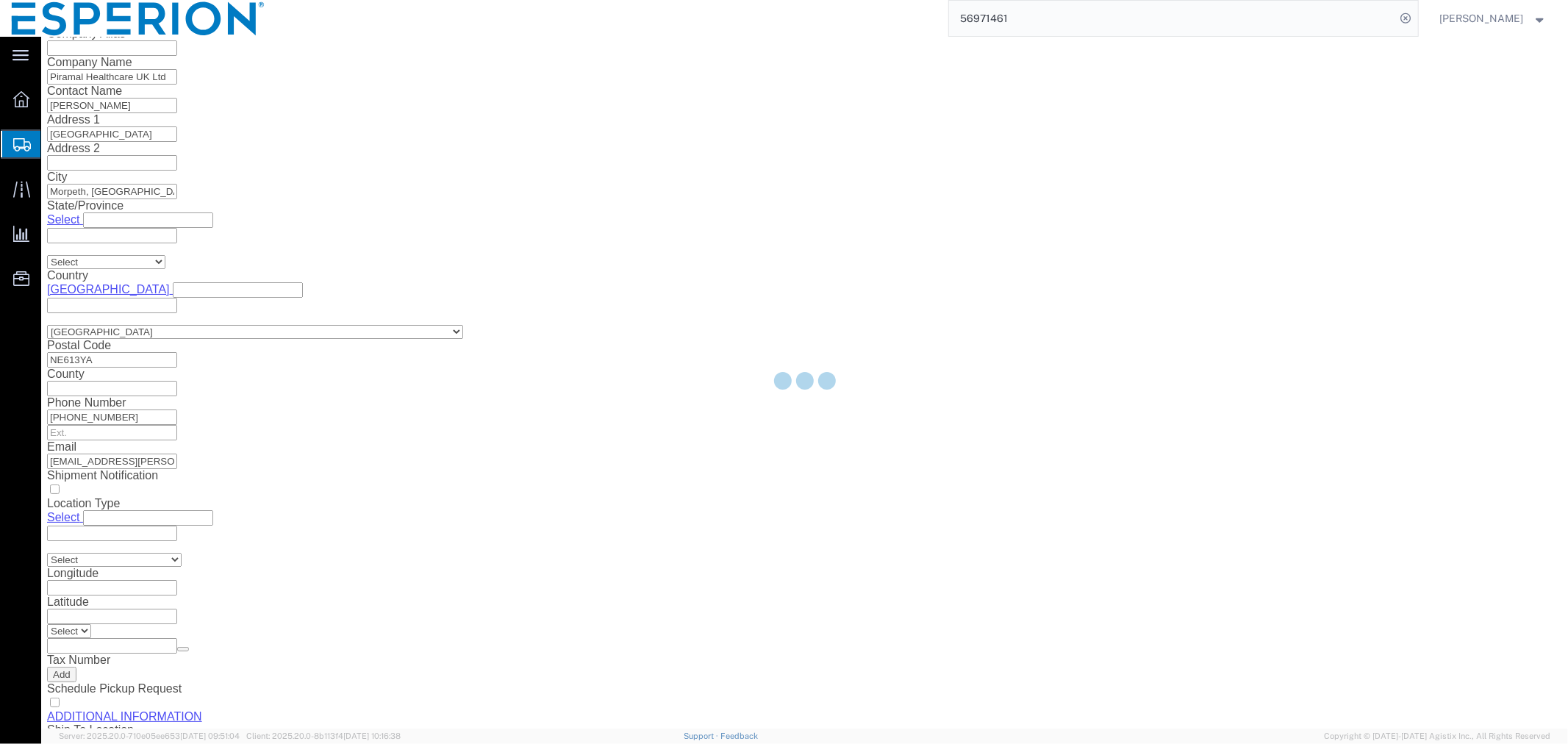
scroll to position [0, 0]
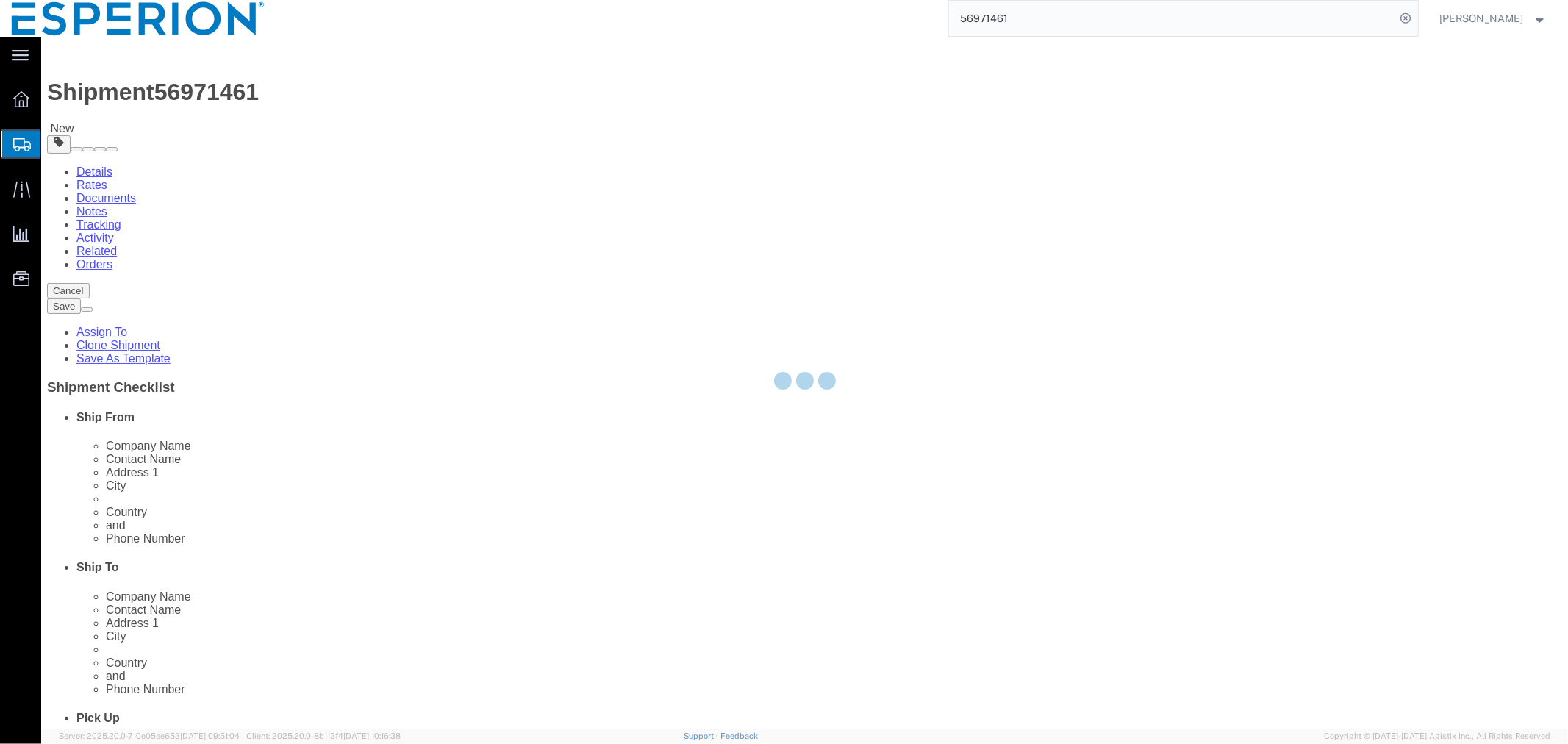
select select "PSNS"
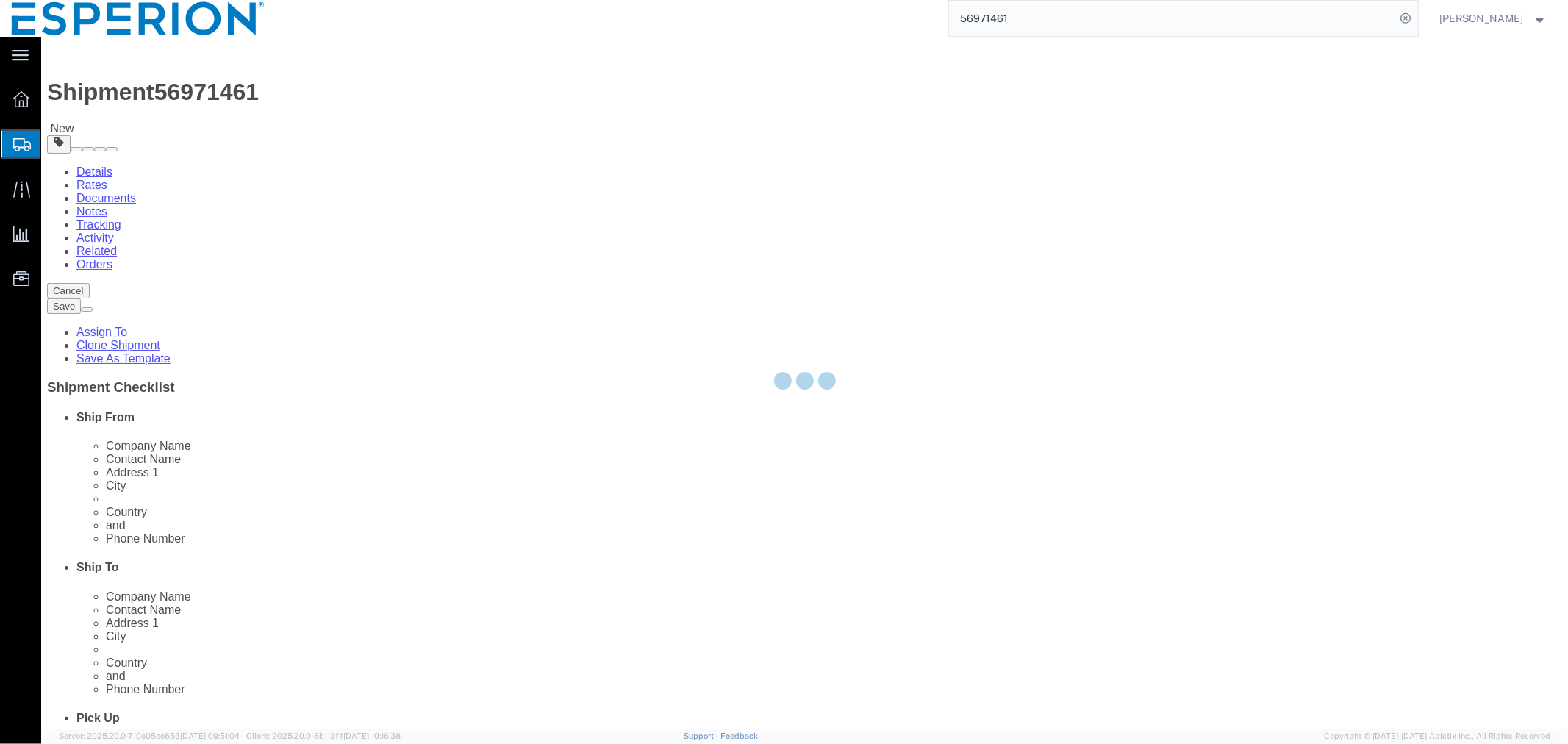
select select "PSNS"
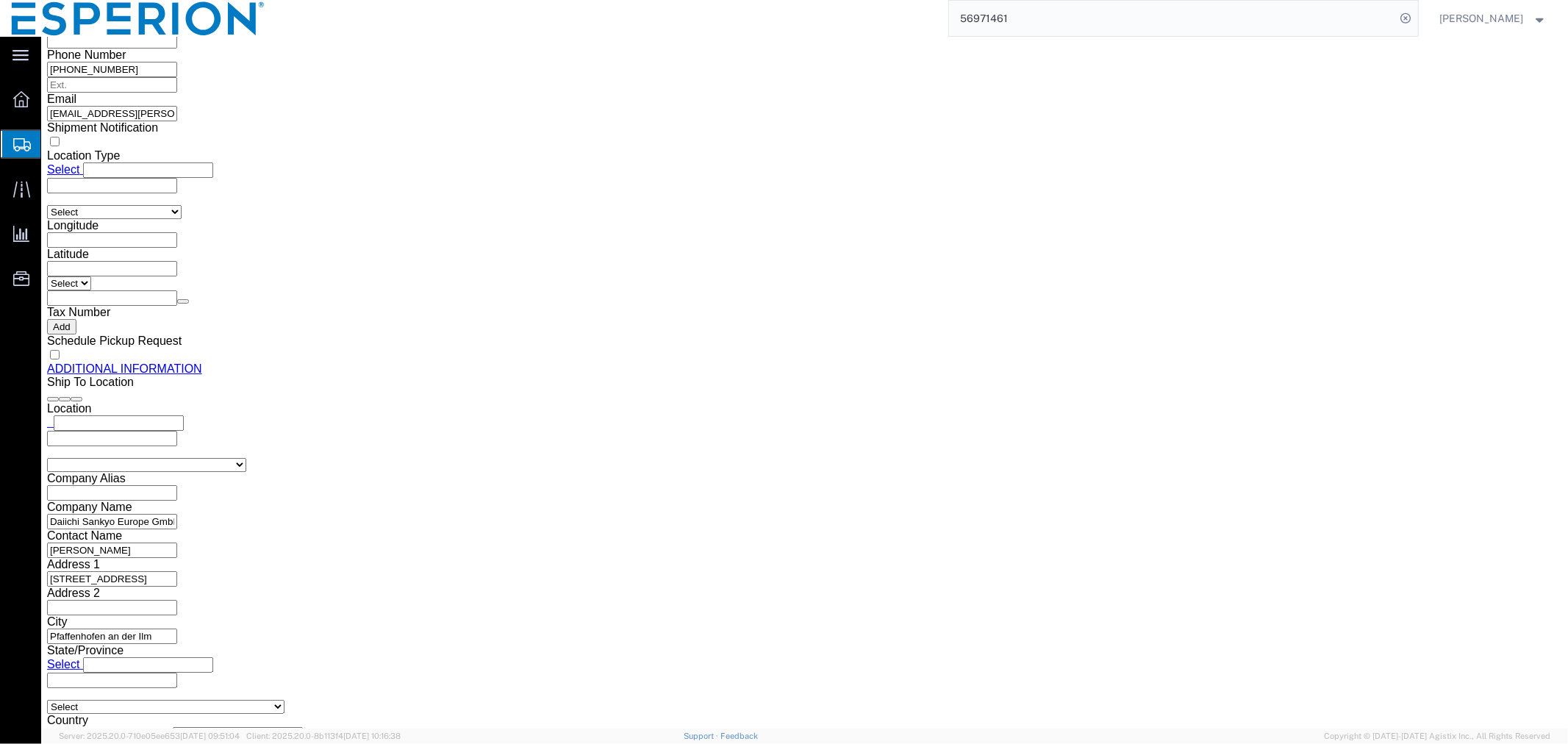
scroll to position [1669, 0]
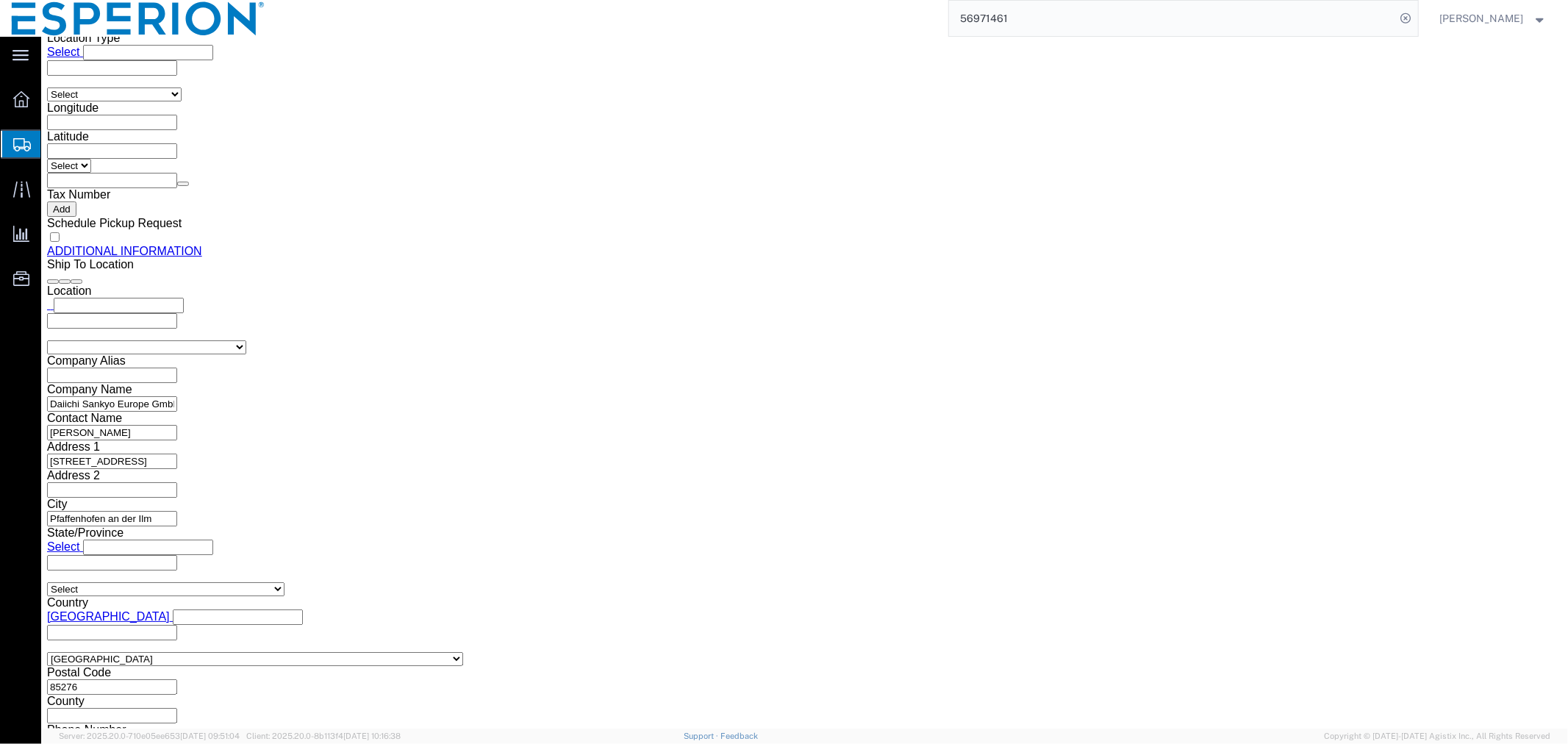
click input "86.00"
drag, startPoint x: 439, startPoint y: 346, endPoint x: 342, endPoint y: 346, distance: 97.0
click div "Length 120.00 x Width 80.00 x Height 86.00 Select cm ft in"
type input "52.00"
drag, startPoint x: 274, startPoint y: 370, endPoint x: 176, endPoint y: 359, distance: 98.6
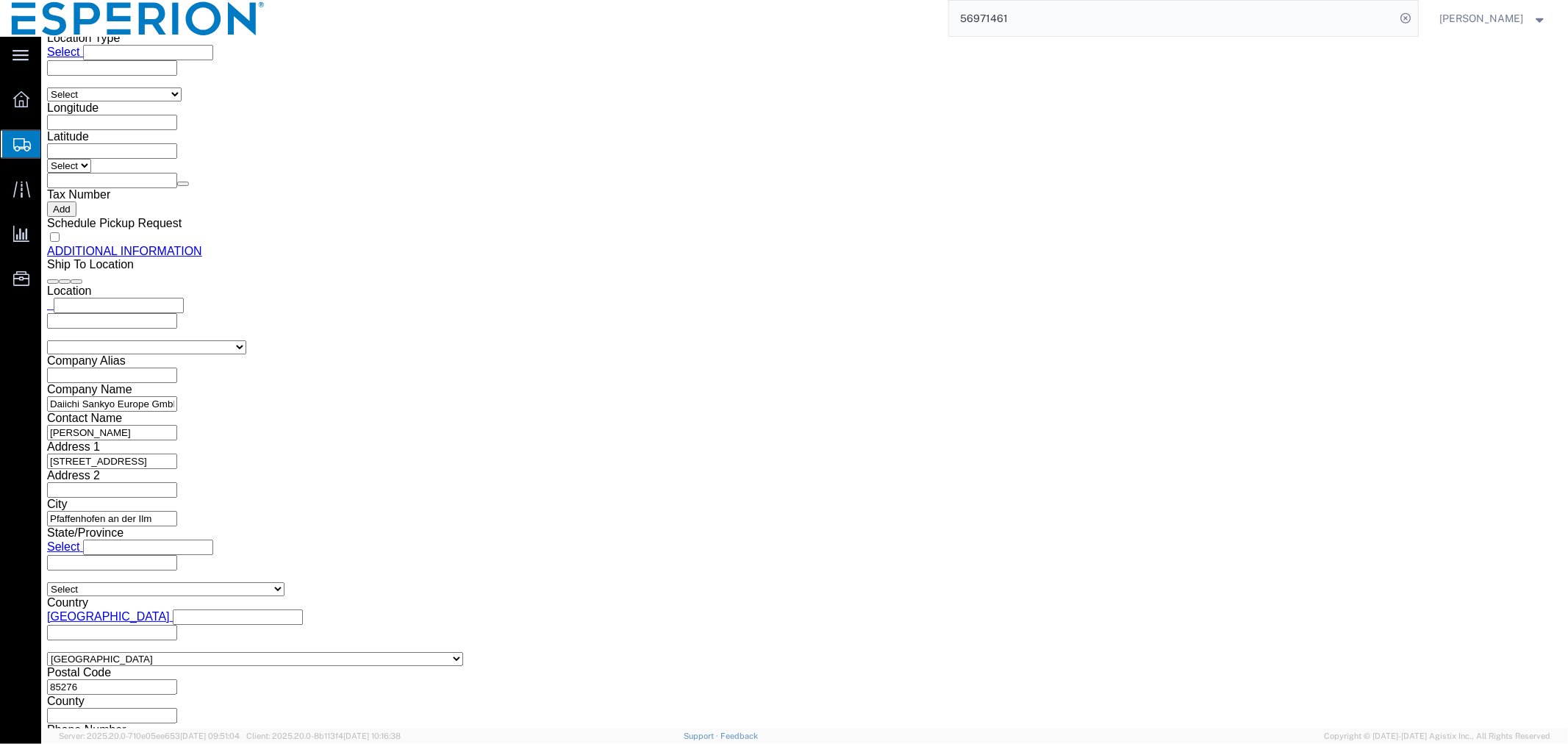
click div "Weight 214.00 Select kgs lbs Ship. t°"
type input "87.00"
click dd "545994.00 Tablet"
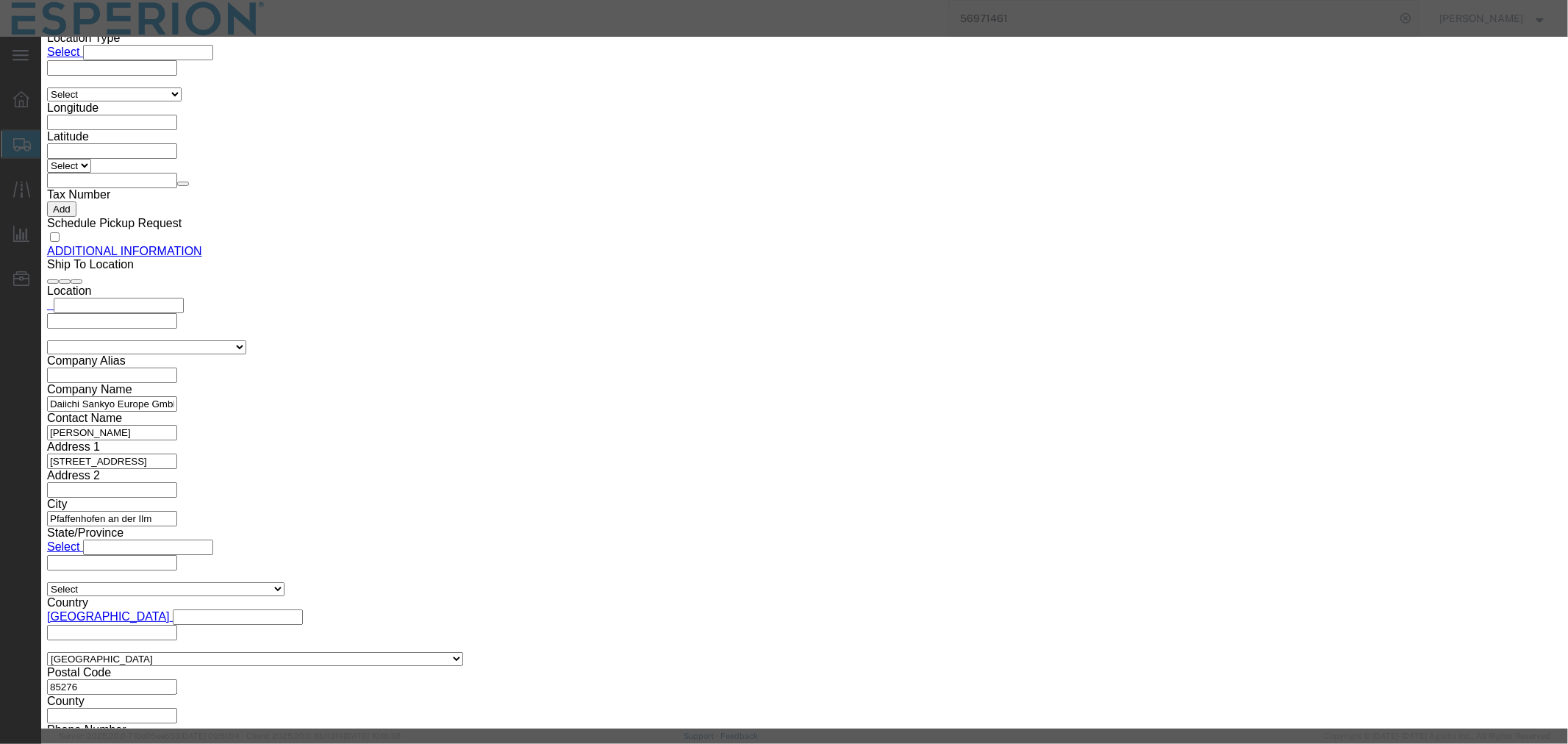
drag, startPoint x: 578, startPoint y: 142, endPoint x: 483, endPoint y: 142, distance: 95.0
click div "Pieces 545994.00 Select Bag Barrels 100Board Feet Bottle Box Blister Pack Carat…"
type input "198198"
type input "47567.52"
click button "Save & Close"
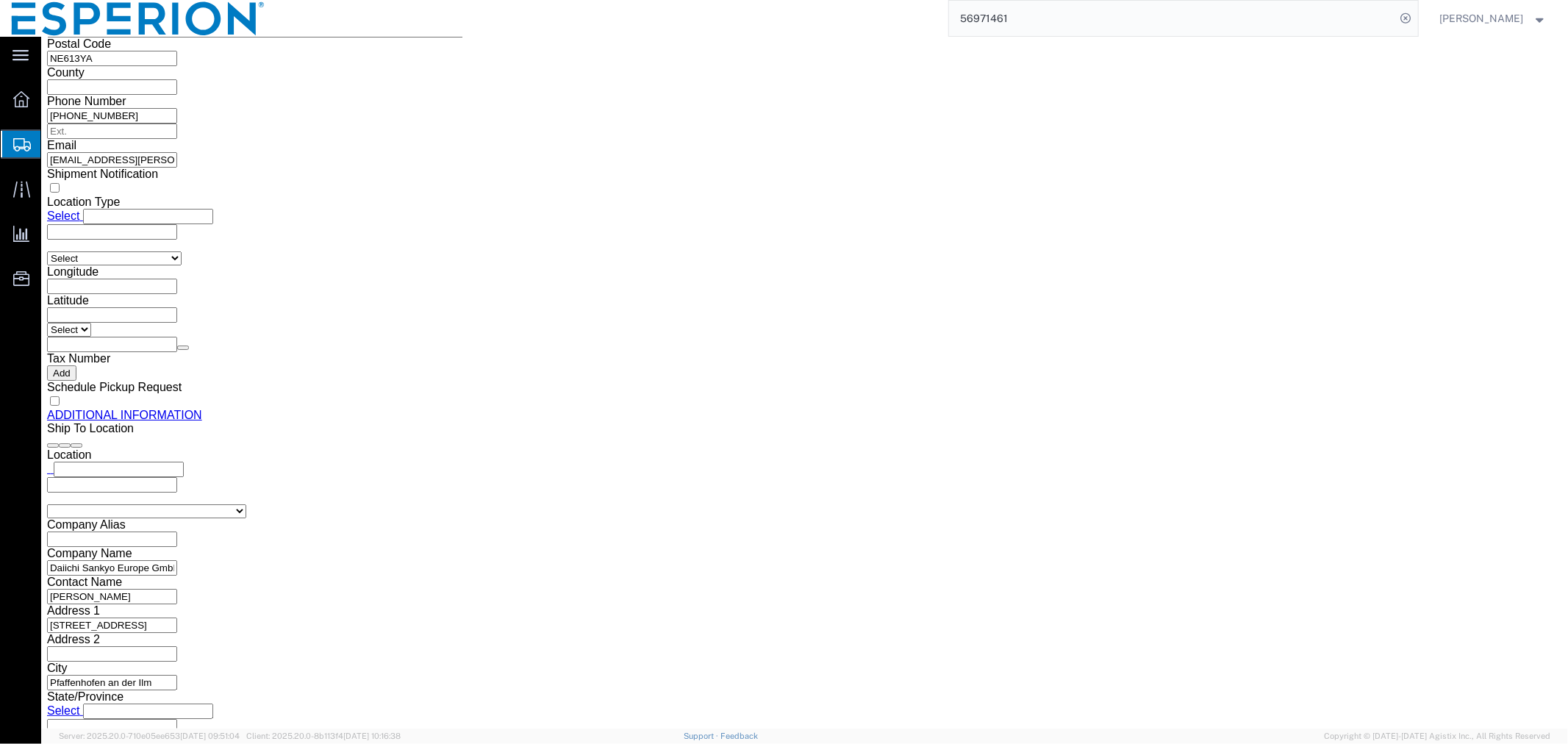
scroll to position [1342, 0]
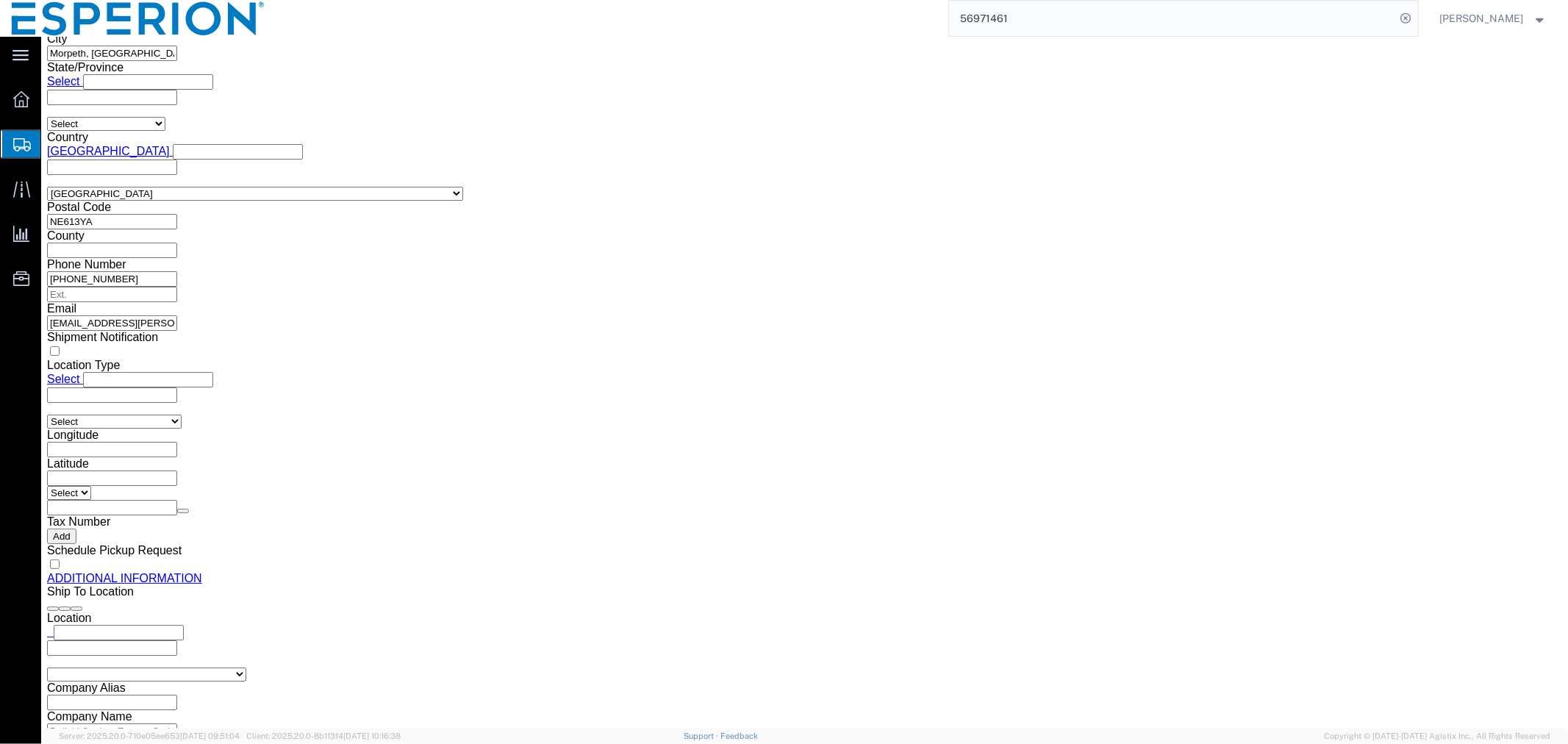
click span "button"
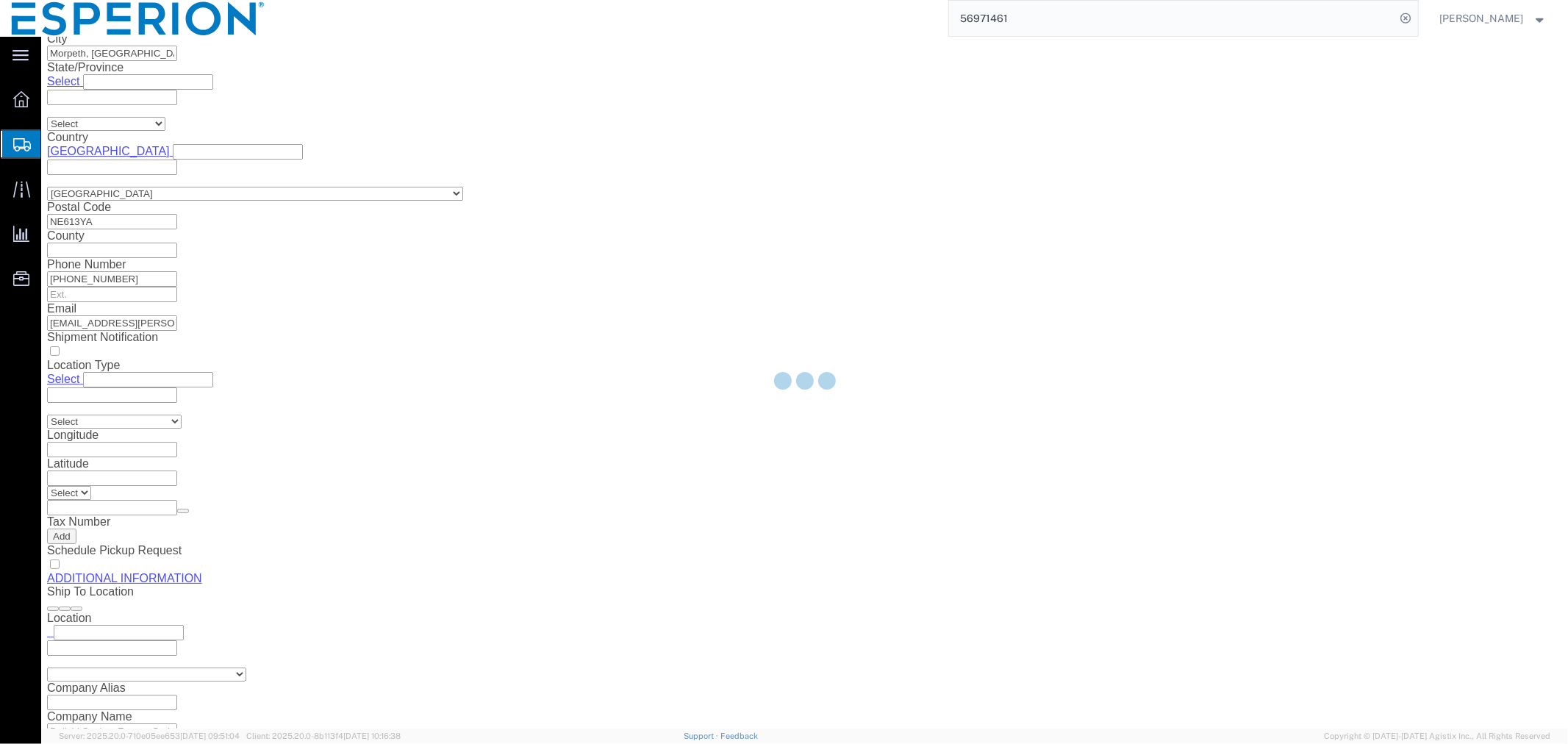
scroll to position [0, 0]
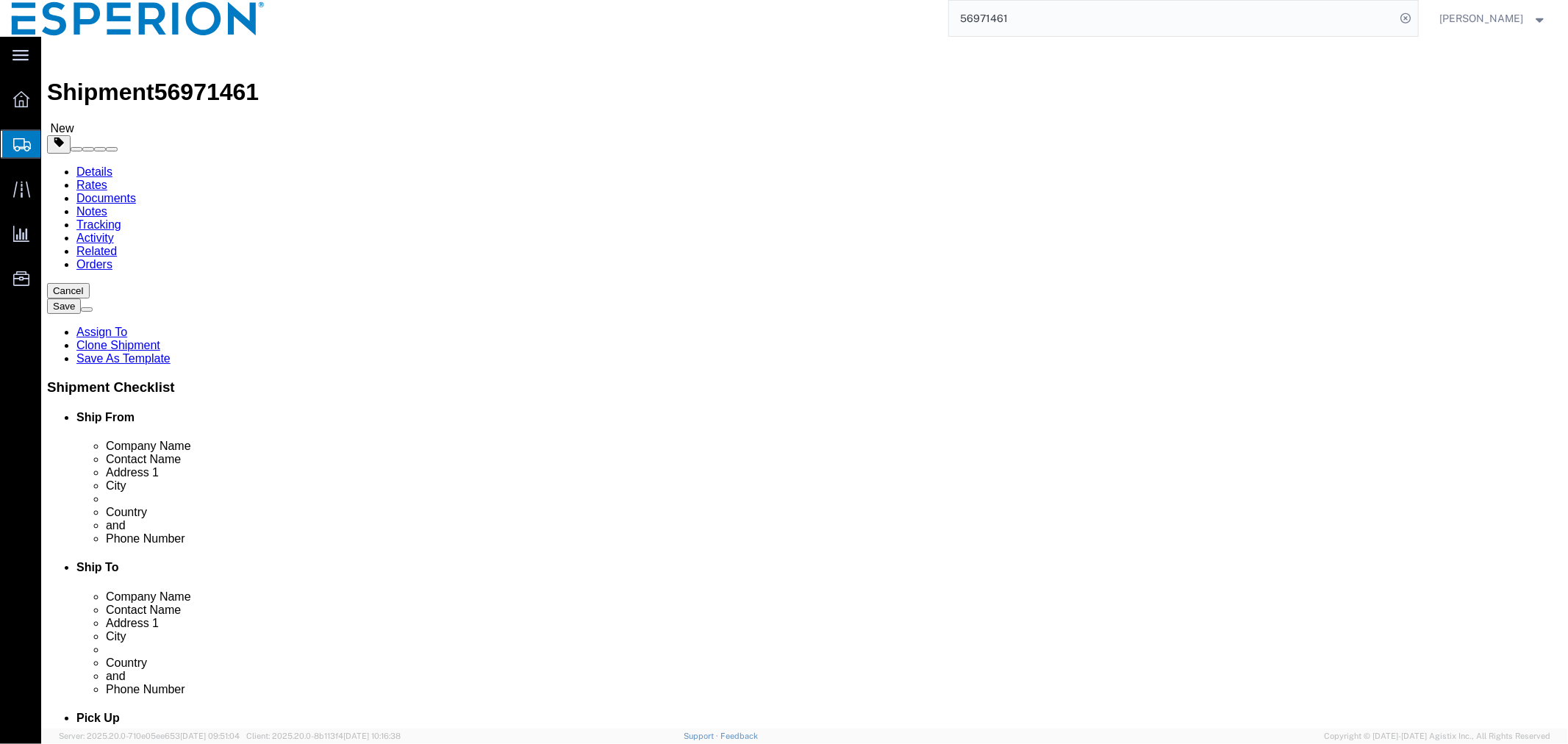
select select "PSNS"
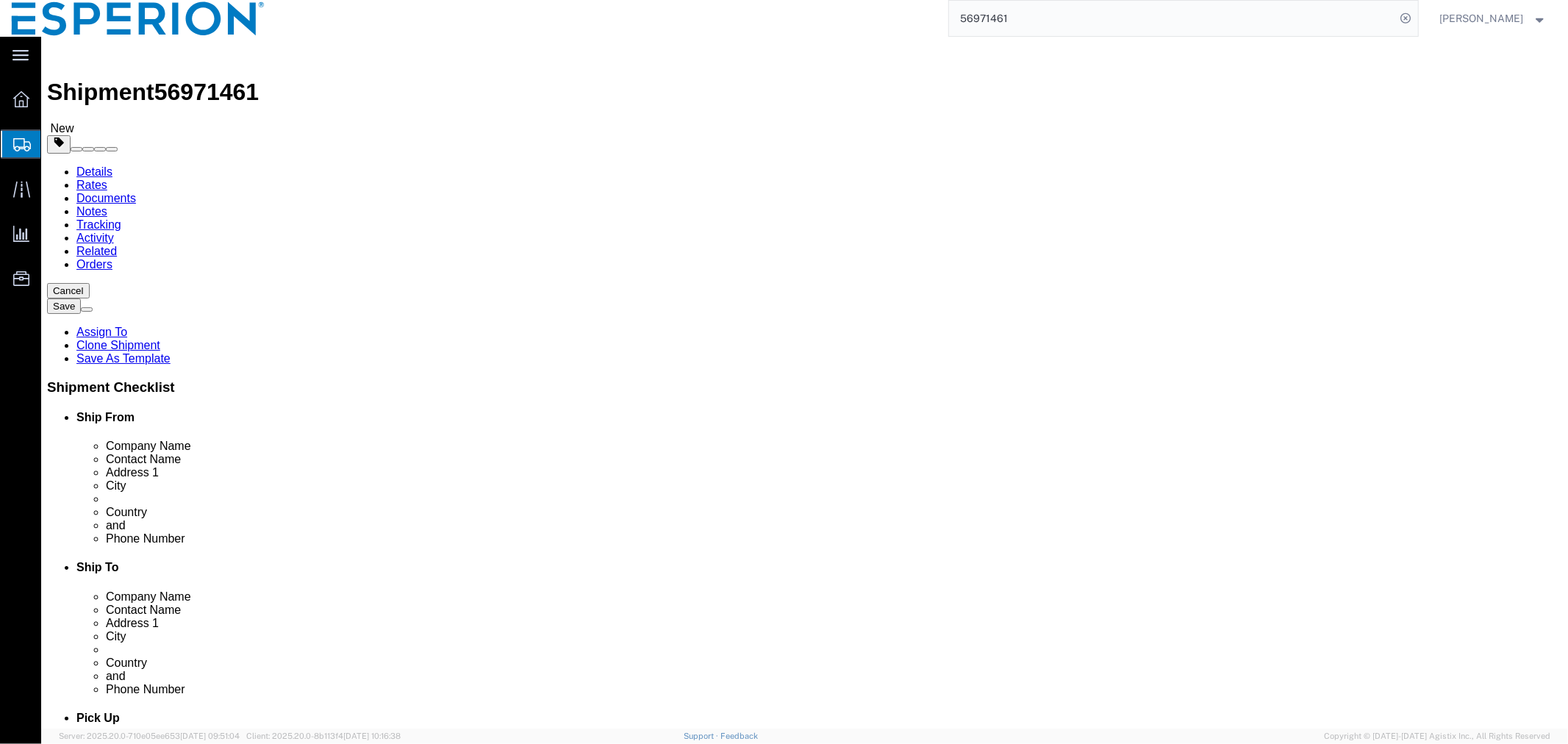
select select "PSNS"
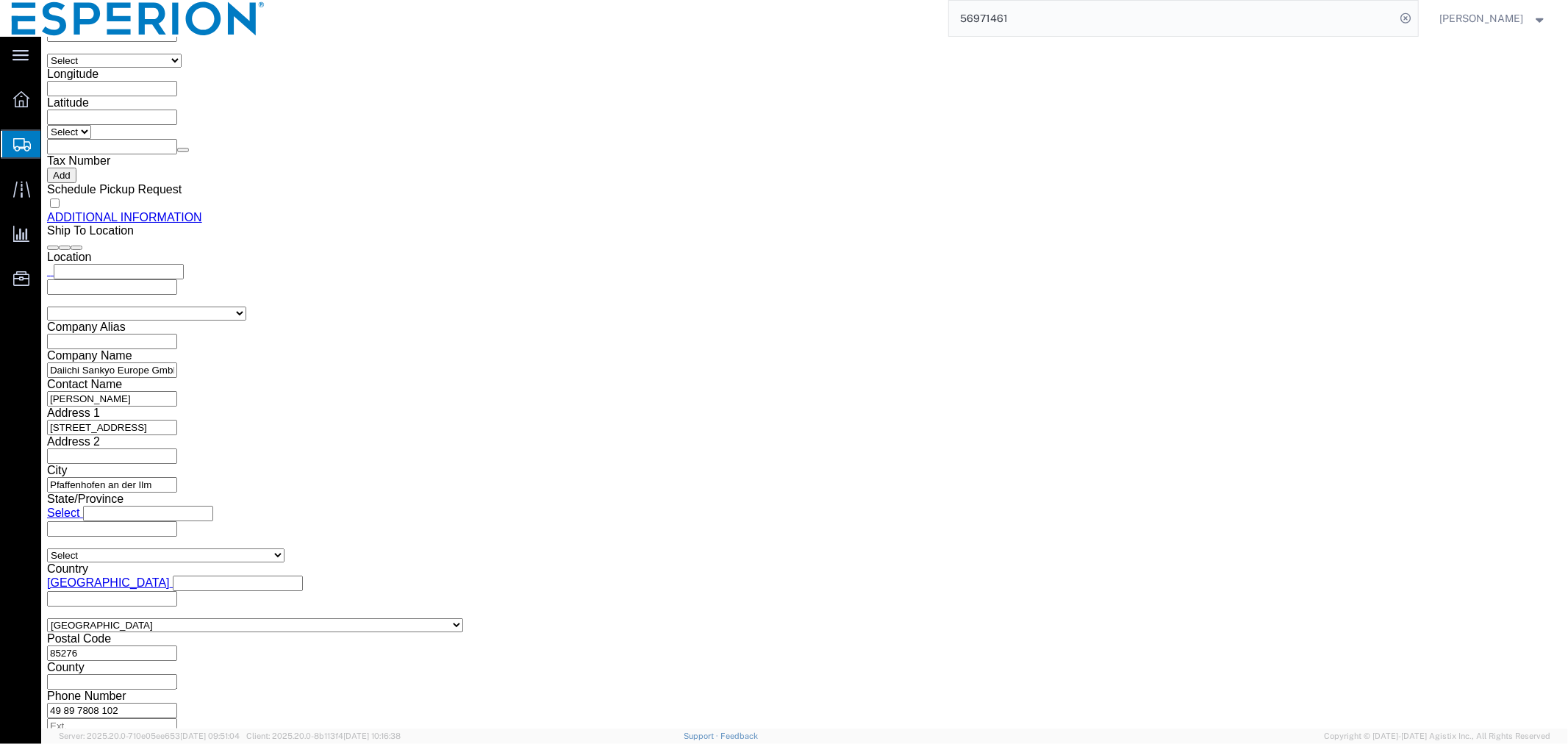
scroll to position [1621, 0]
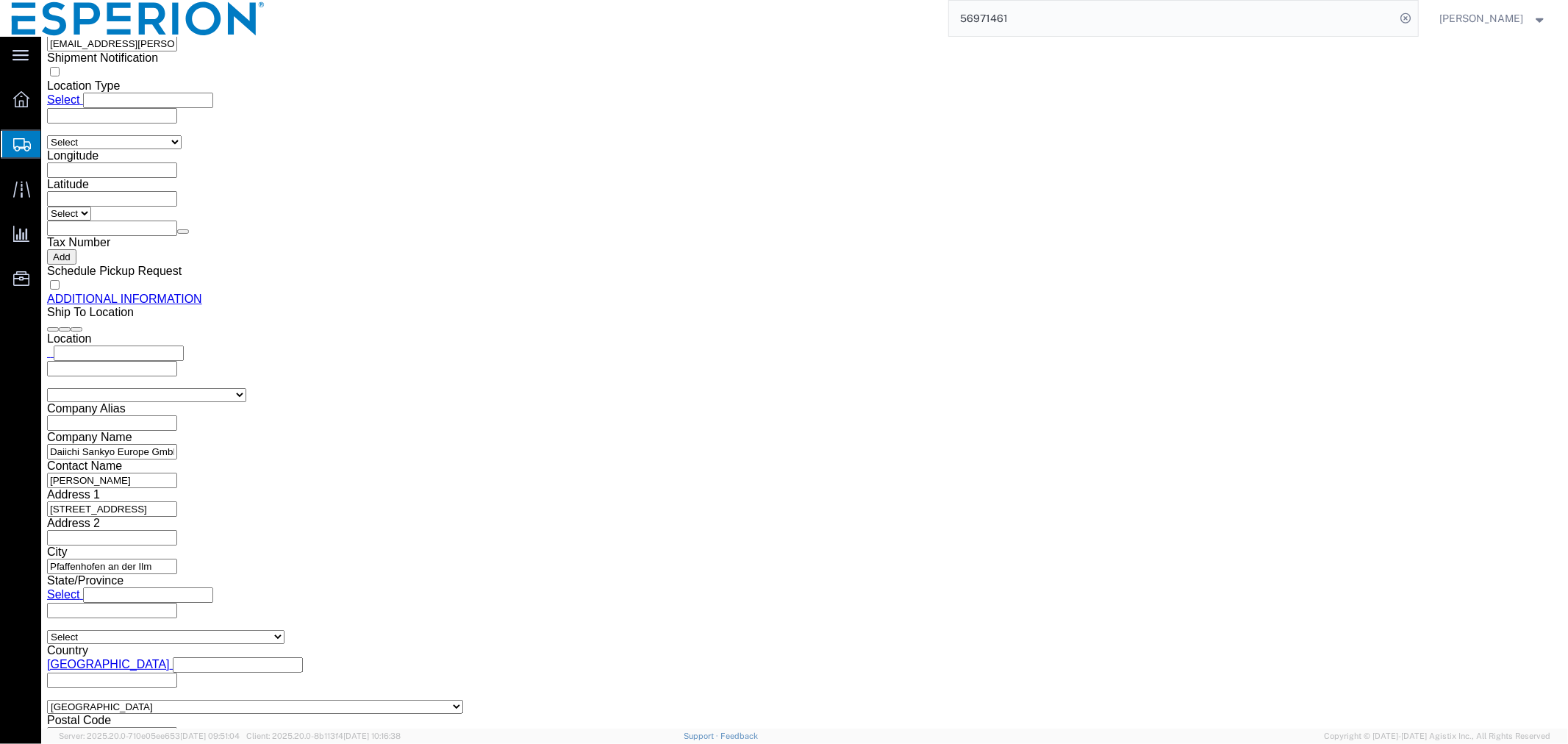
click dd "545994.00 Tablet"
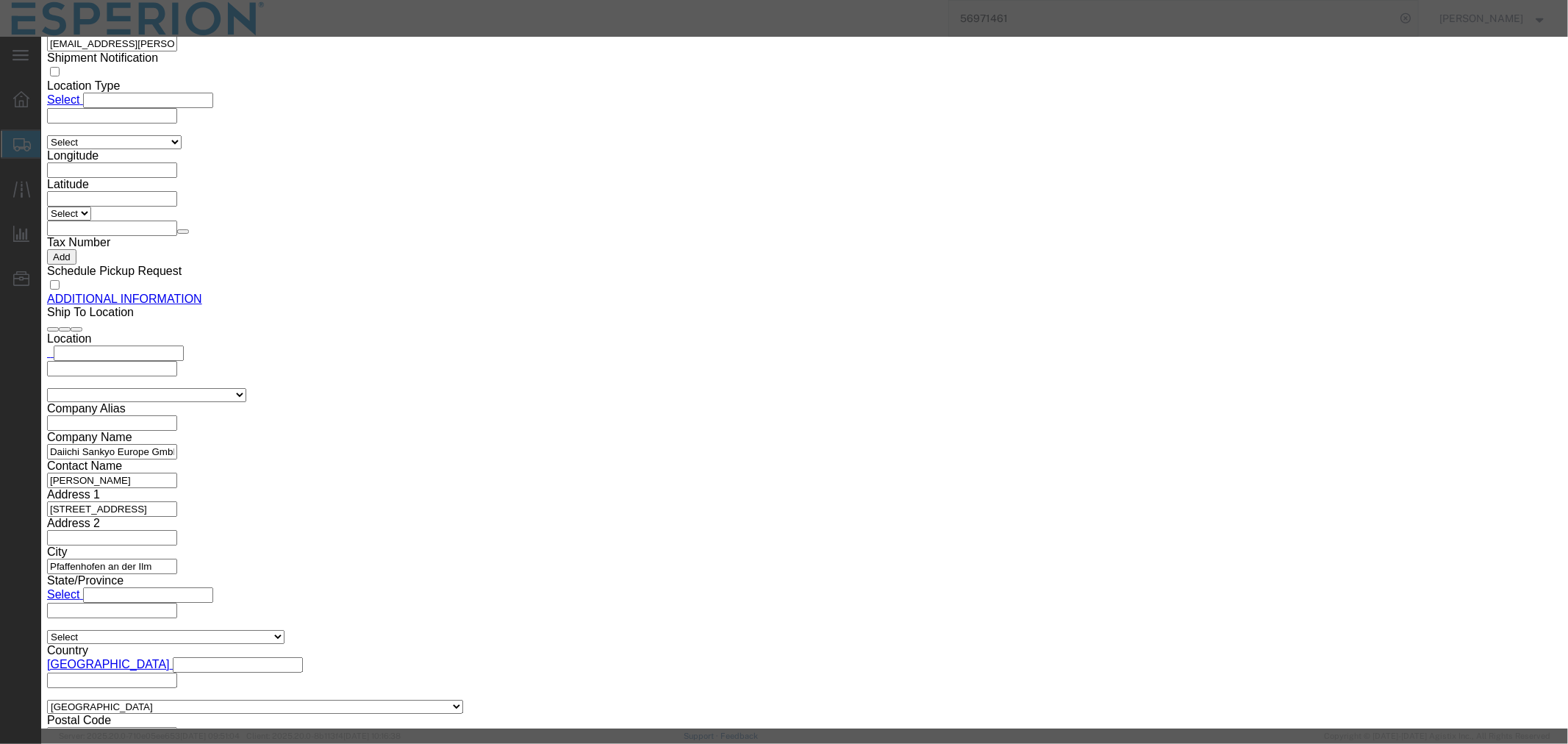
drag, startPoint x: 947, startPoint y: 206, endPoint x: 810, endPoint y: 208, distance: 137.0
click div "Serial B34394"
paste input "5"
type input "B34395"
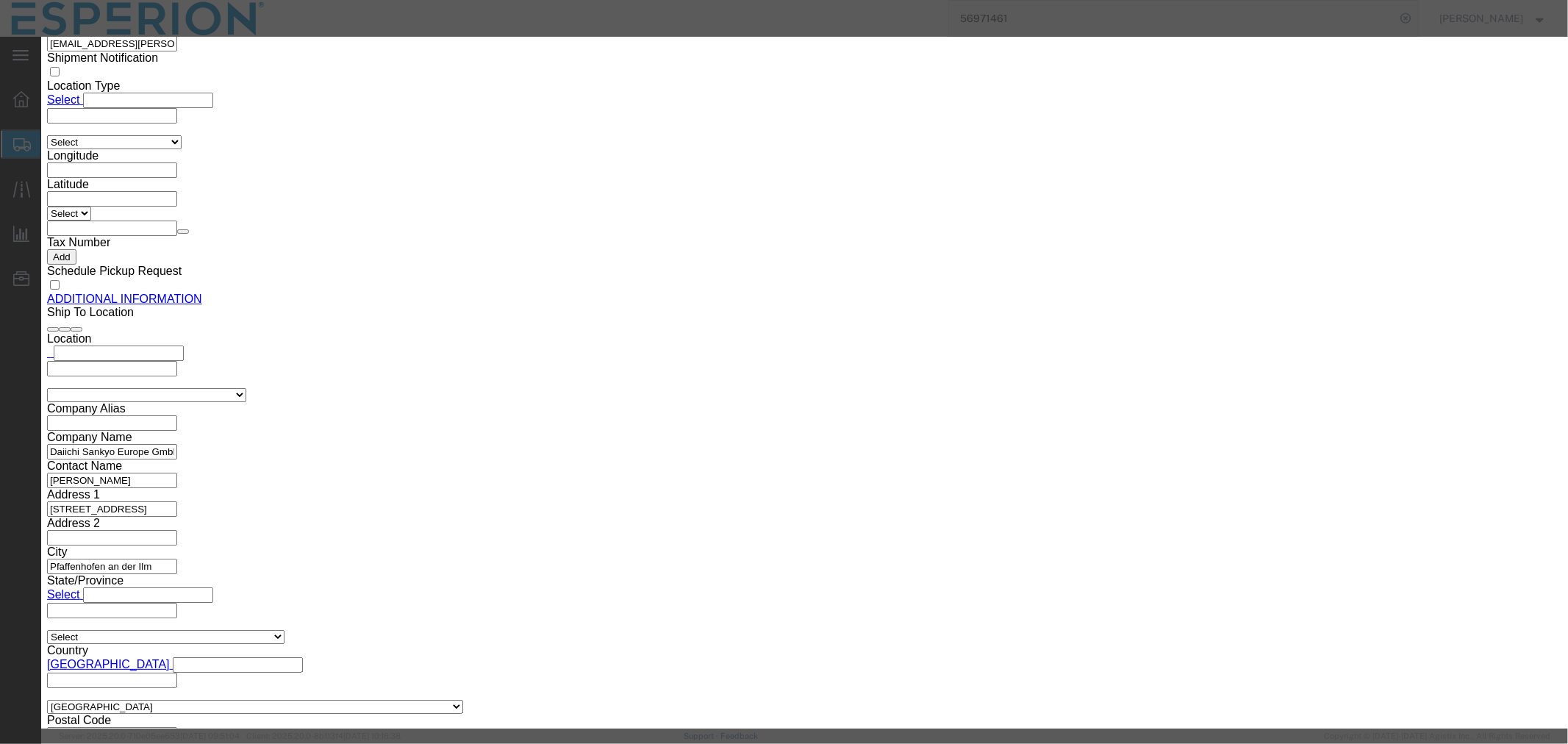
drag, startPoint x: 557, startPoint y: 364, endPoint x: 482, endPoint y: 363, distance: 75.0
click div "Lot# B34394"
paste input "5"
type input "B34395"
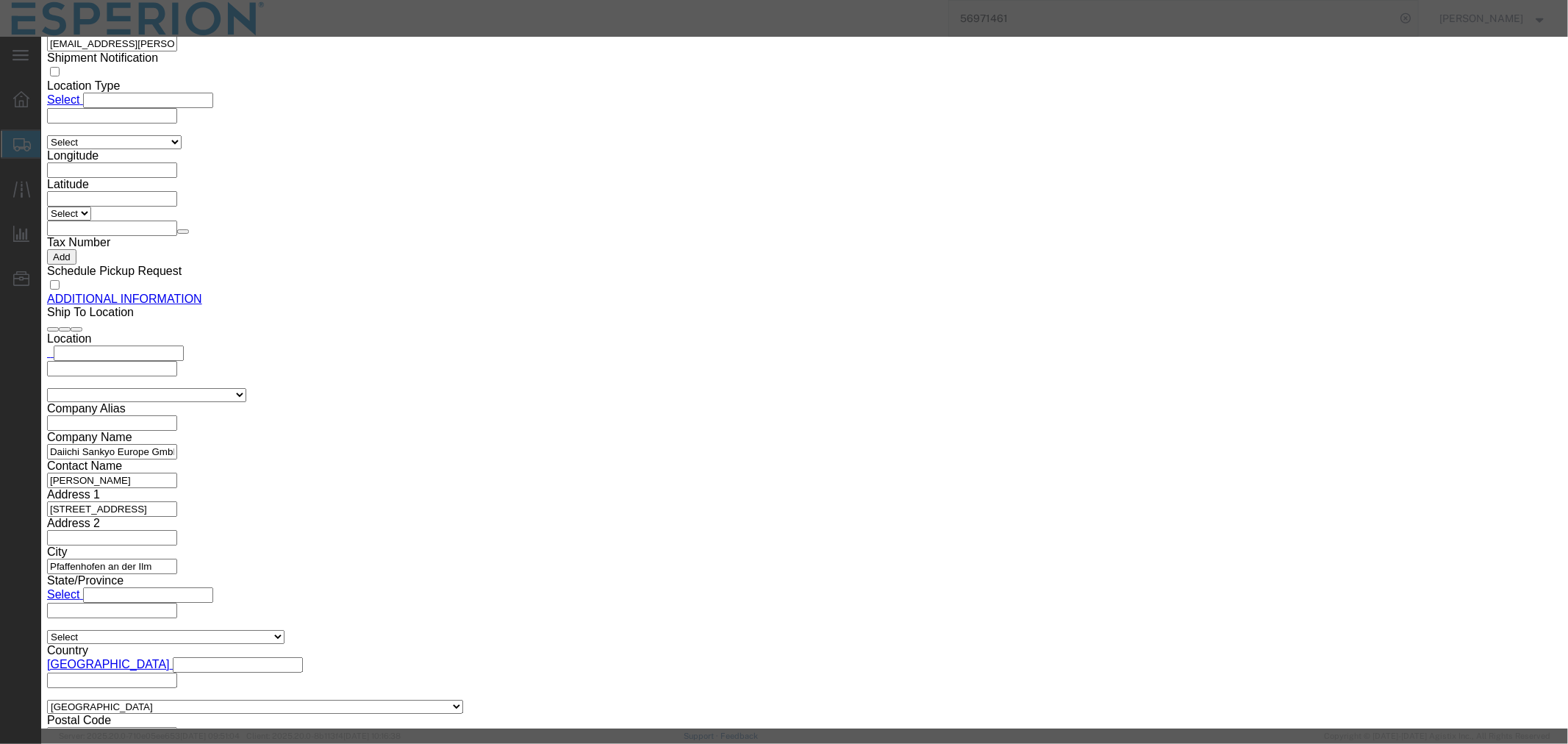
drag, startPoint x: 559, startPoint y: 143, endPoint x: 476, endPoint y: 138, distance: 83.2
click div "Pieces Number of pieces inside all the packages 545994.00 Select Bag Barrels 10…"
type input "545508"
type input "130921.92"
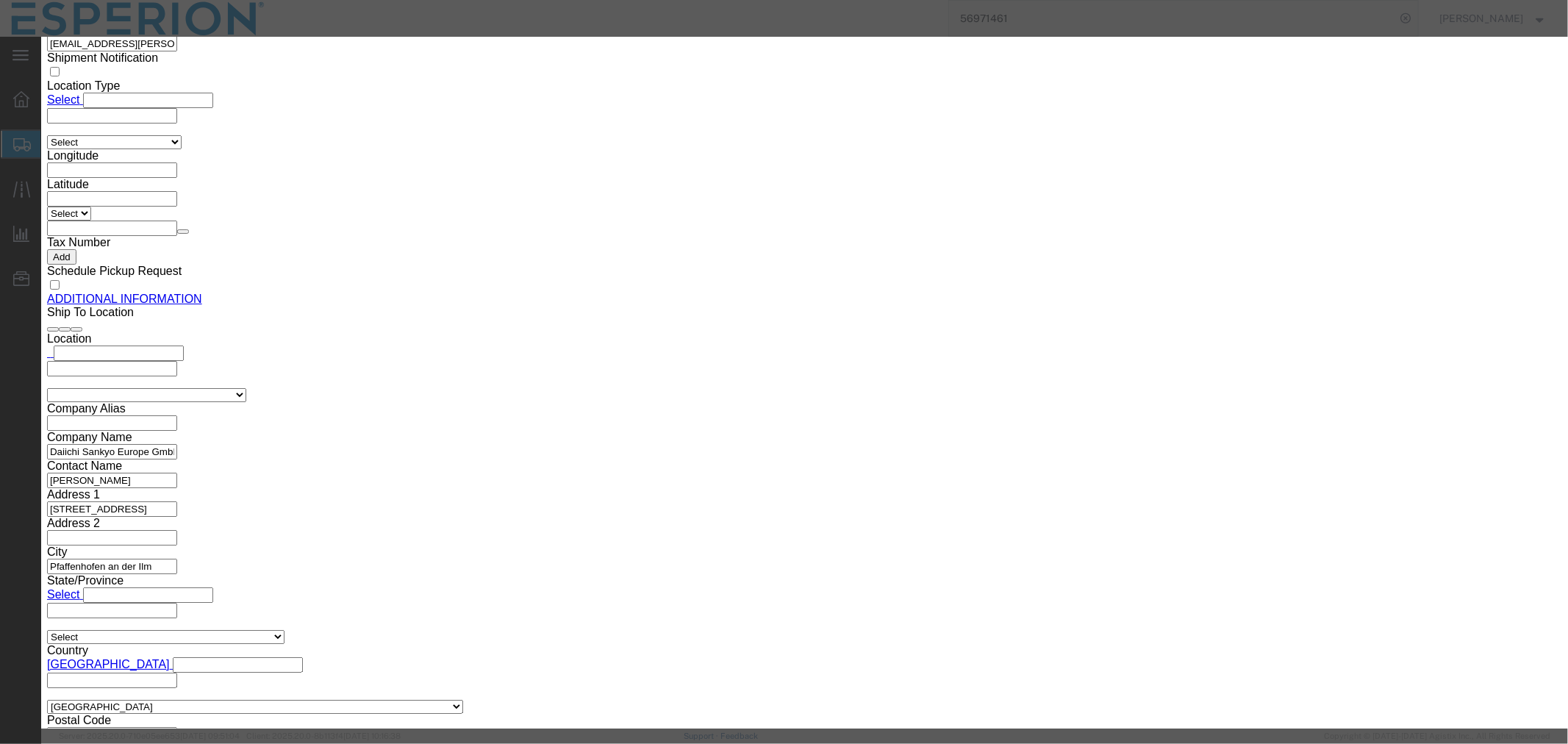
click button "Save & Close"
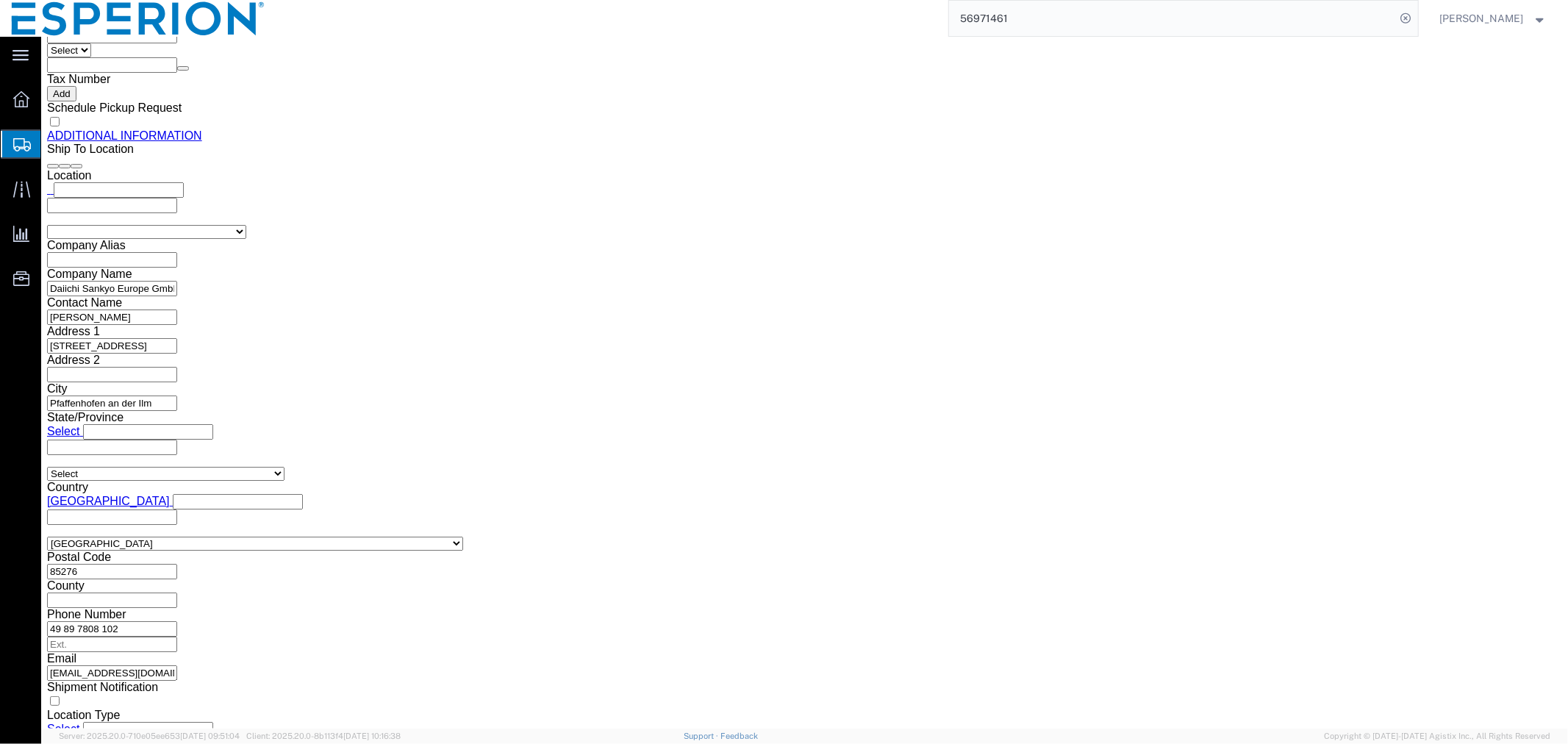
scroll to position [1703, 0]
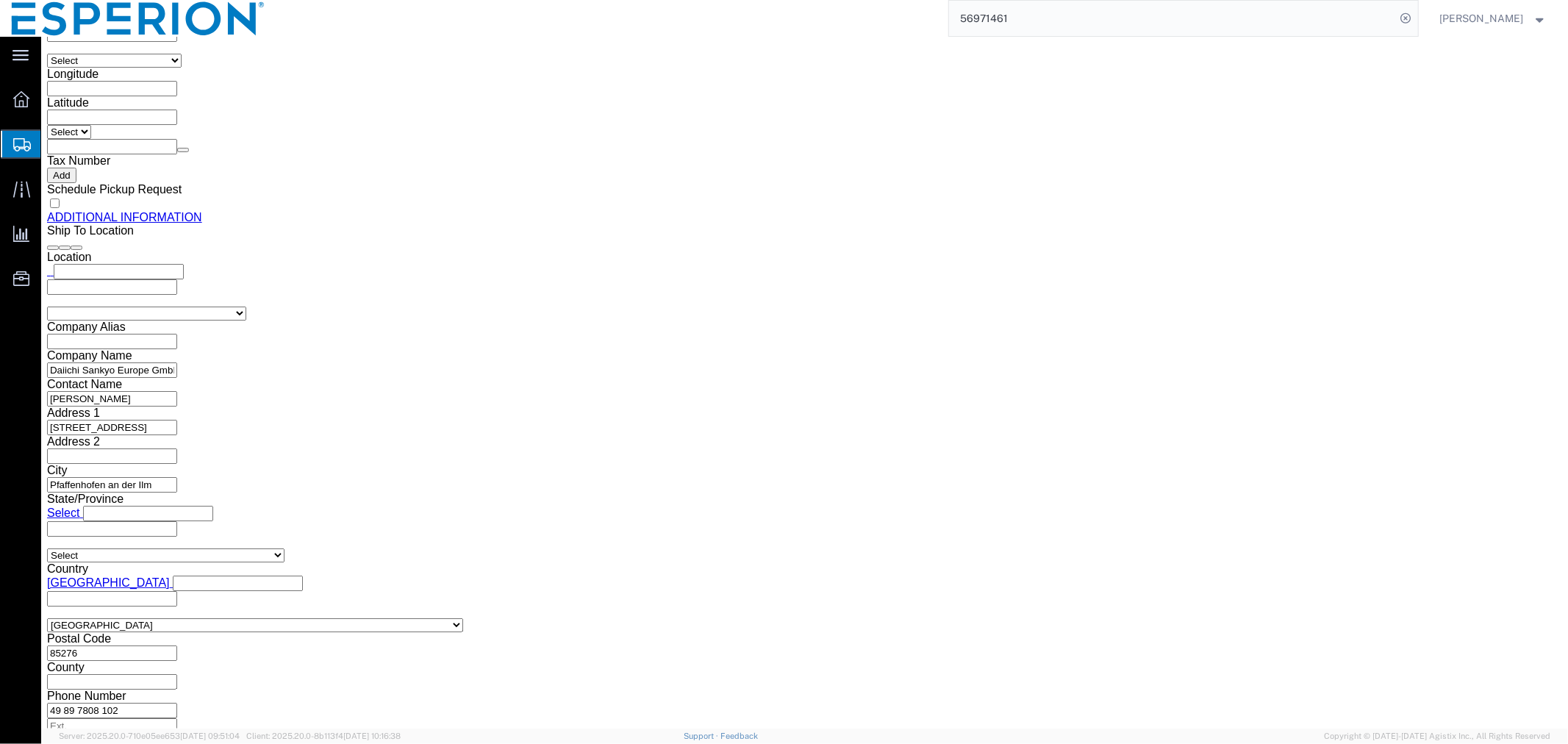
click span "button"
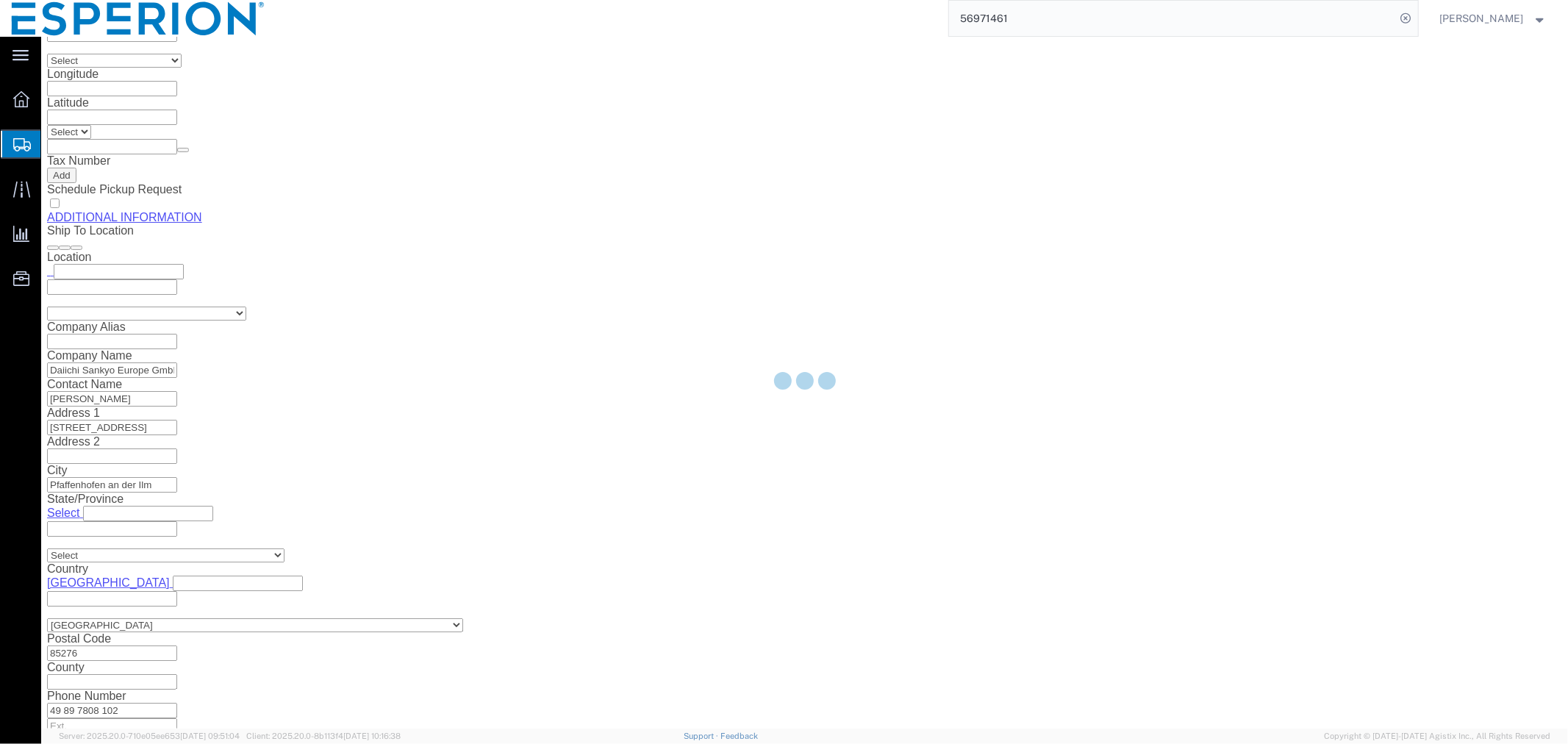
scroll to position [0, 0]
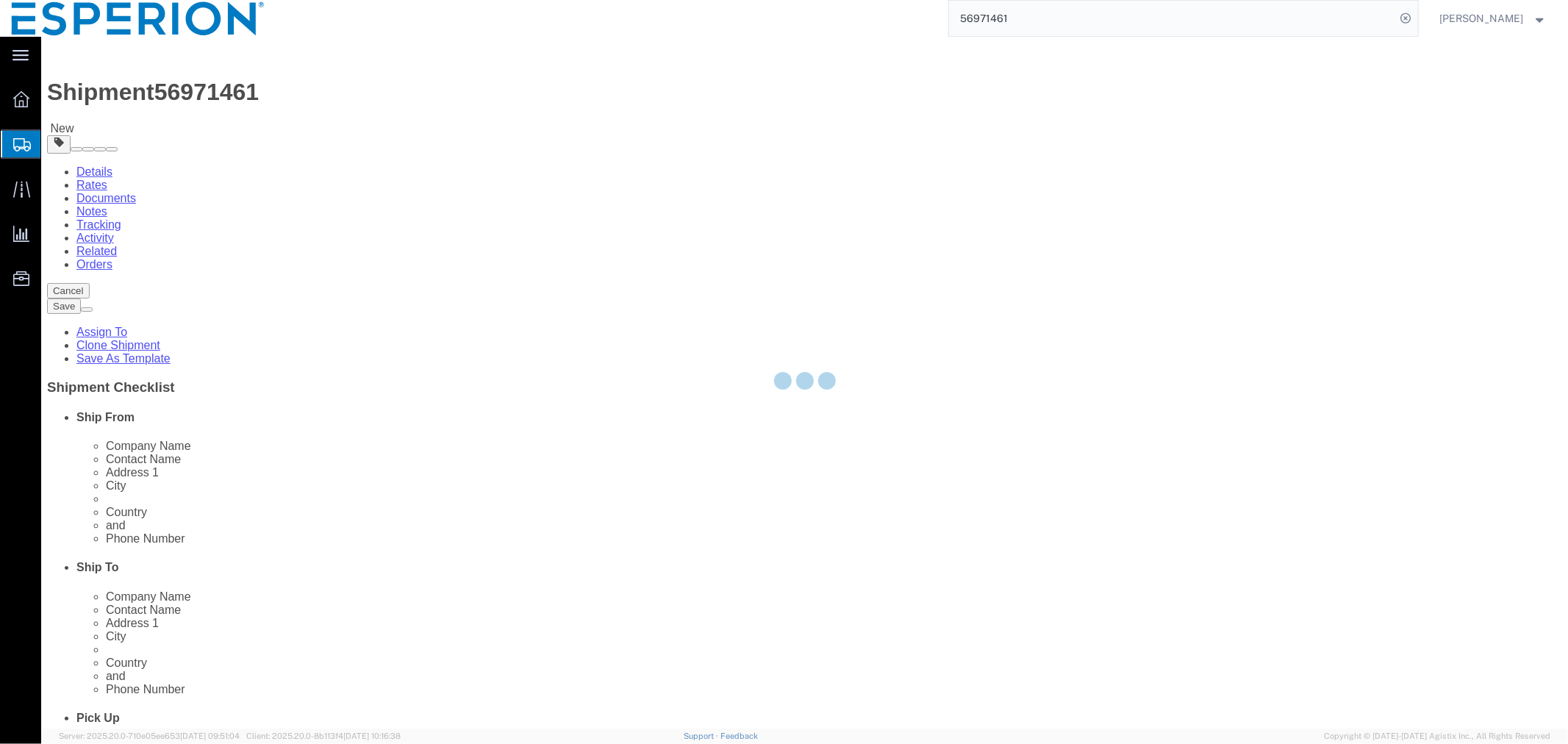
select select "PSNS"
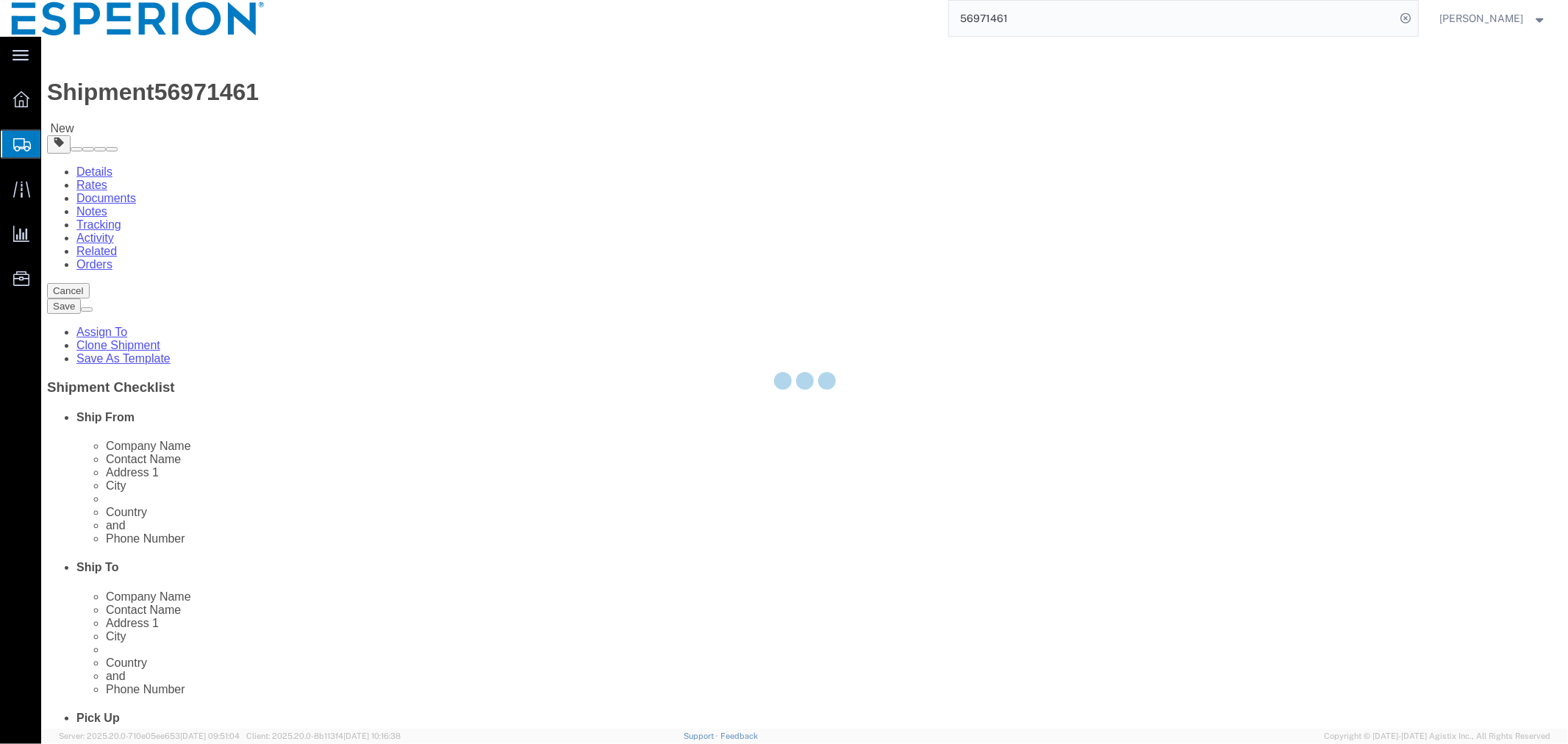
select select "PSNS"
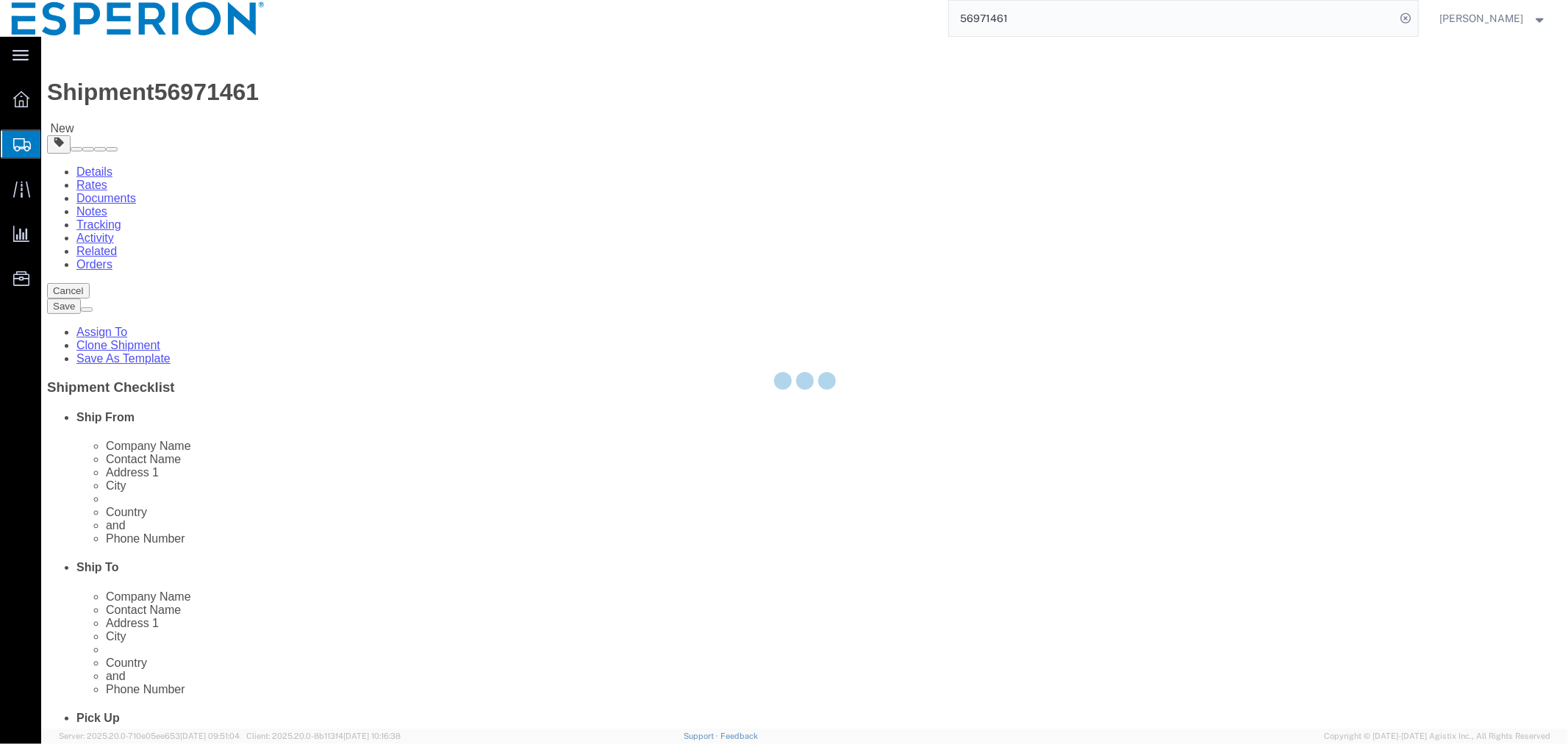
select select "PSNS"
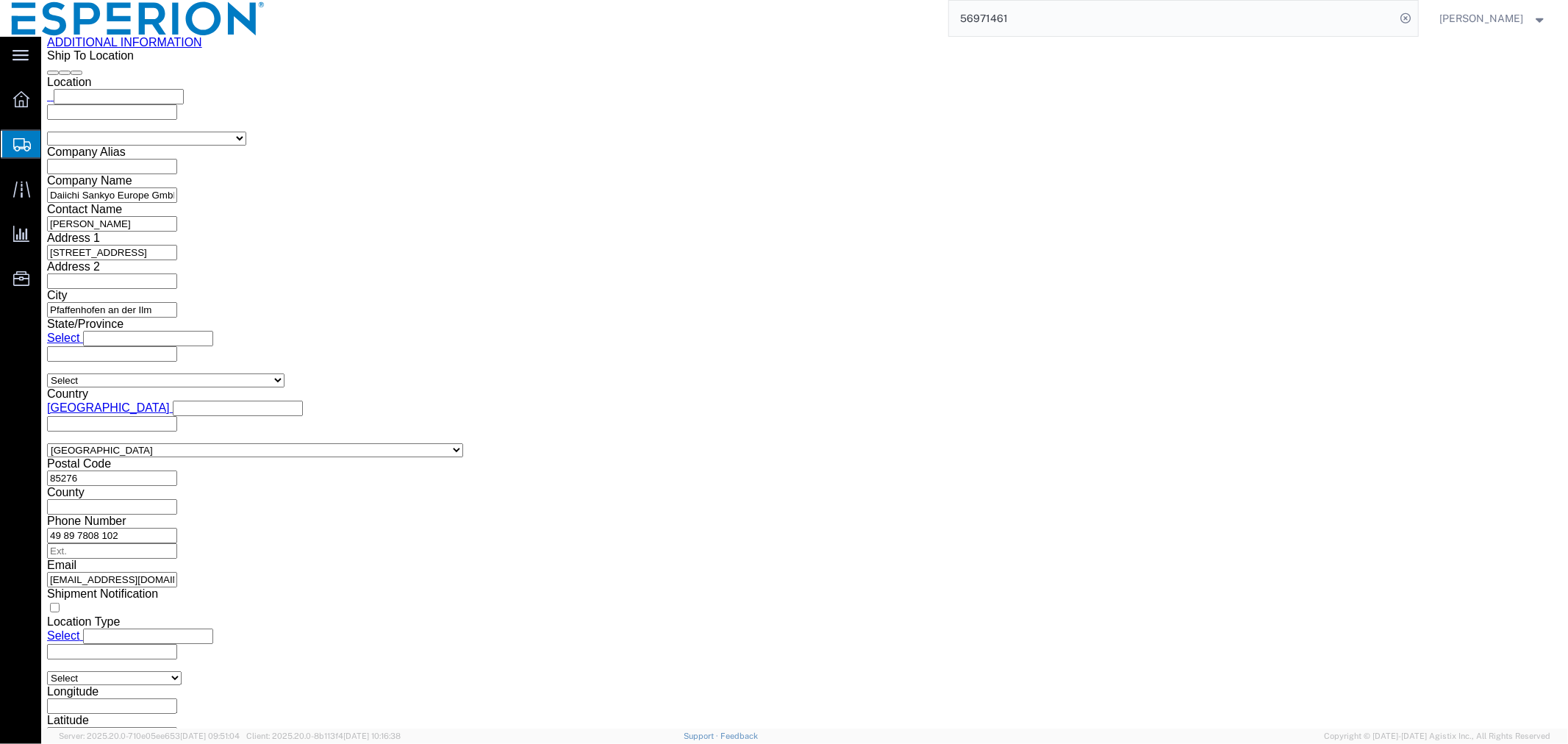
scroll to position [2085, 0]
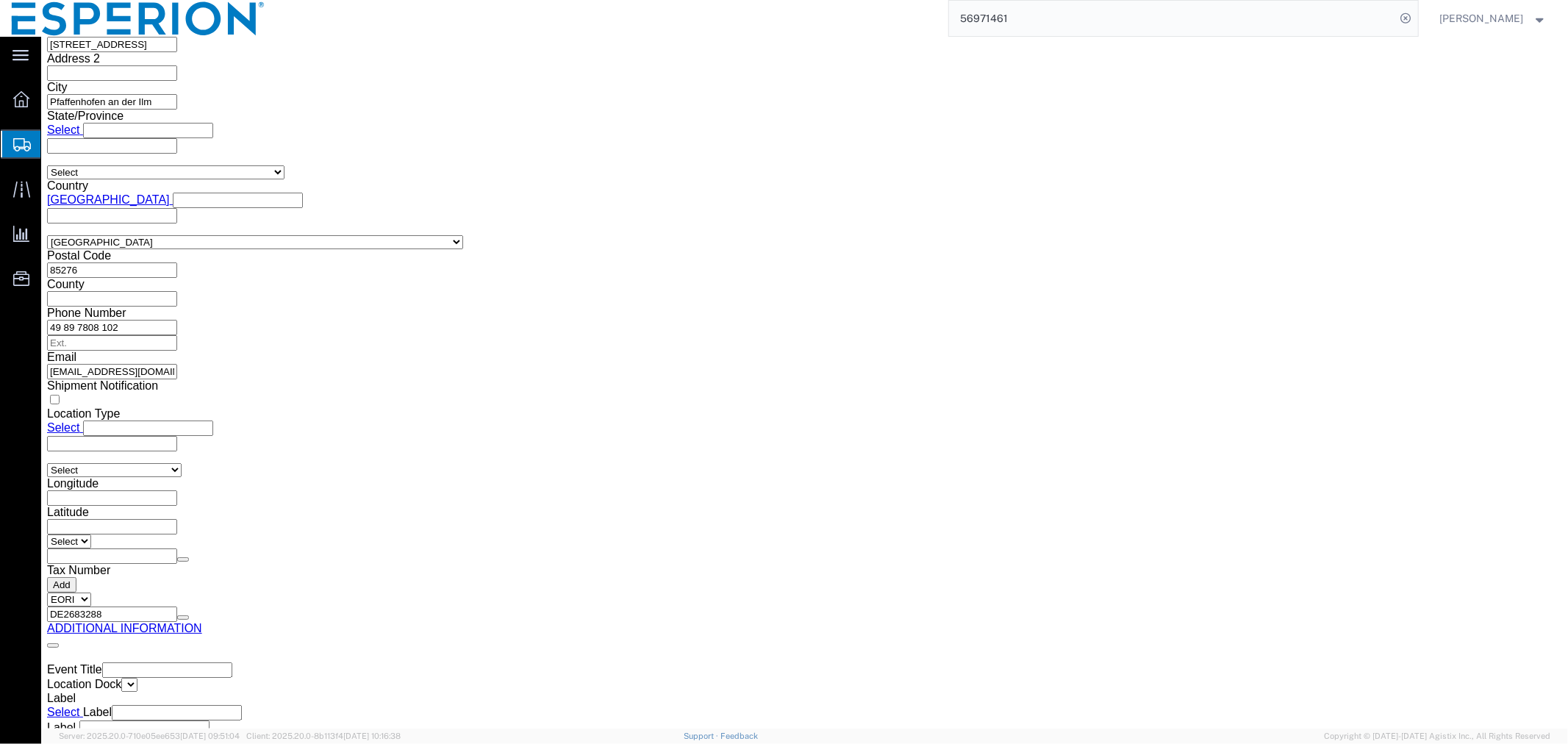
click span "button"
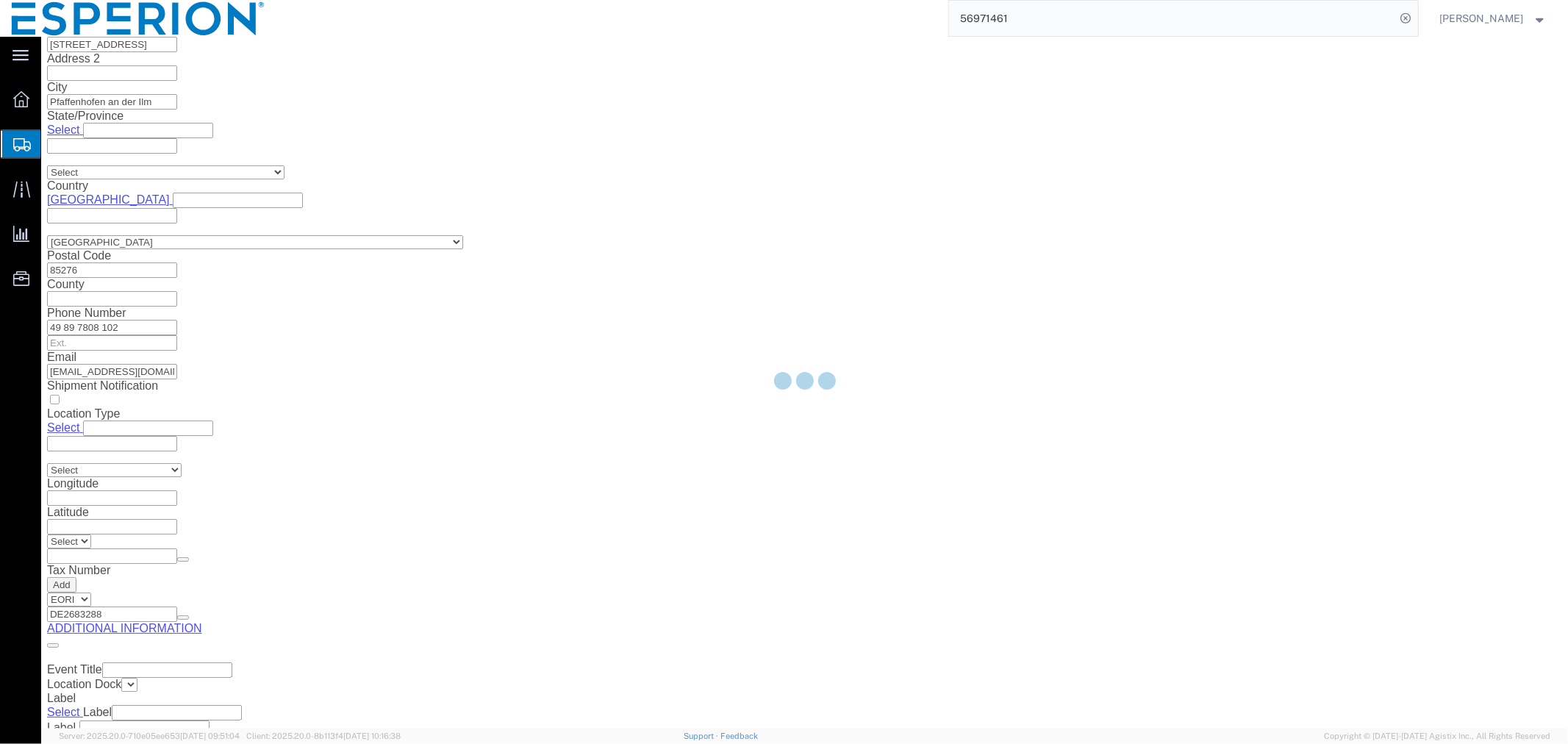
scroll to position [0, 0]
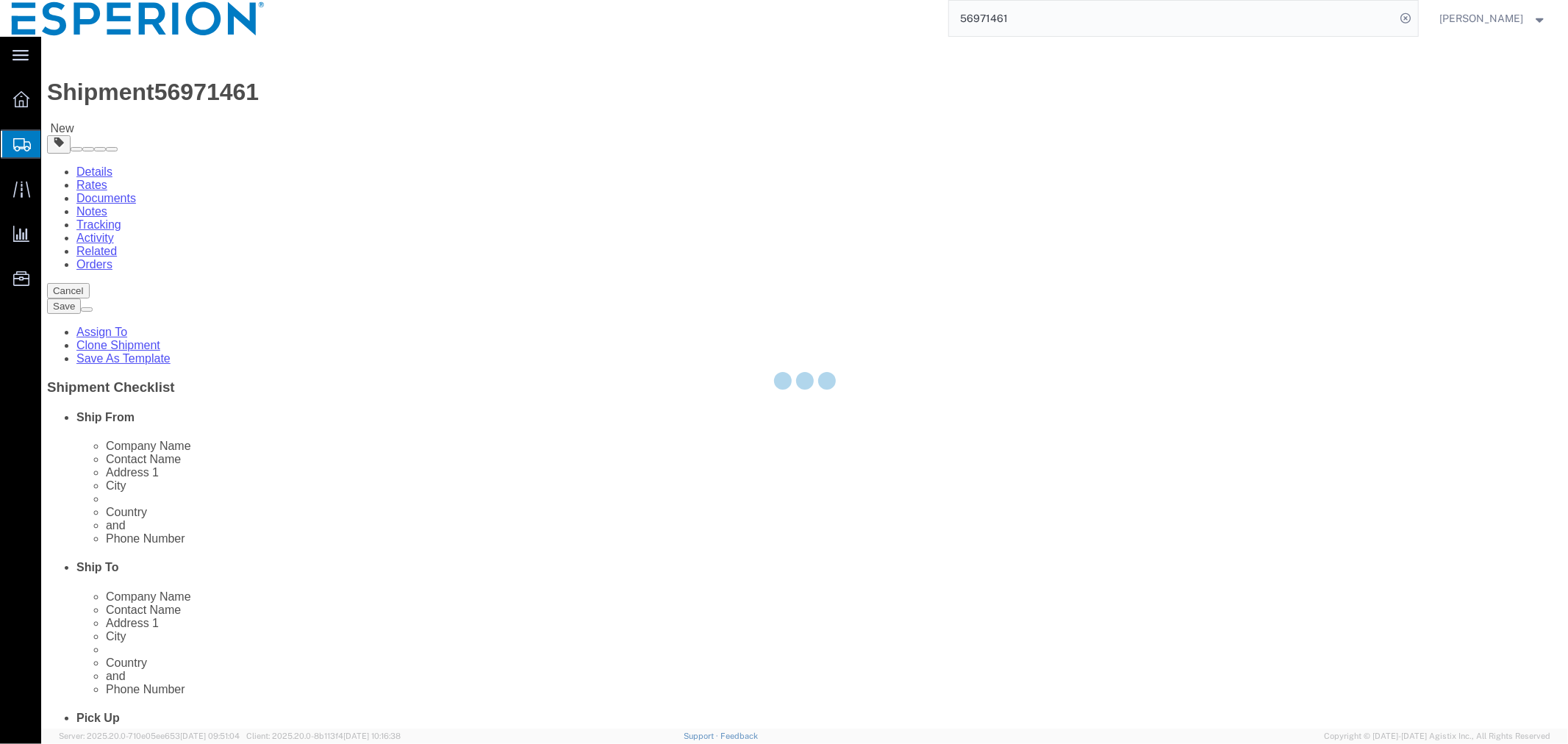
select select "PSNS"
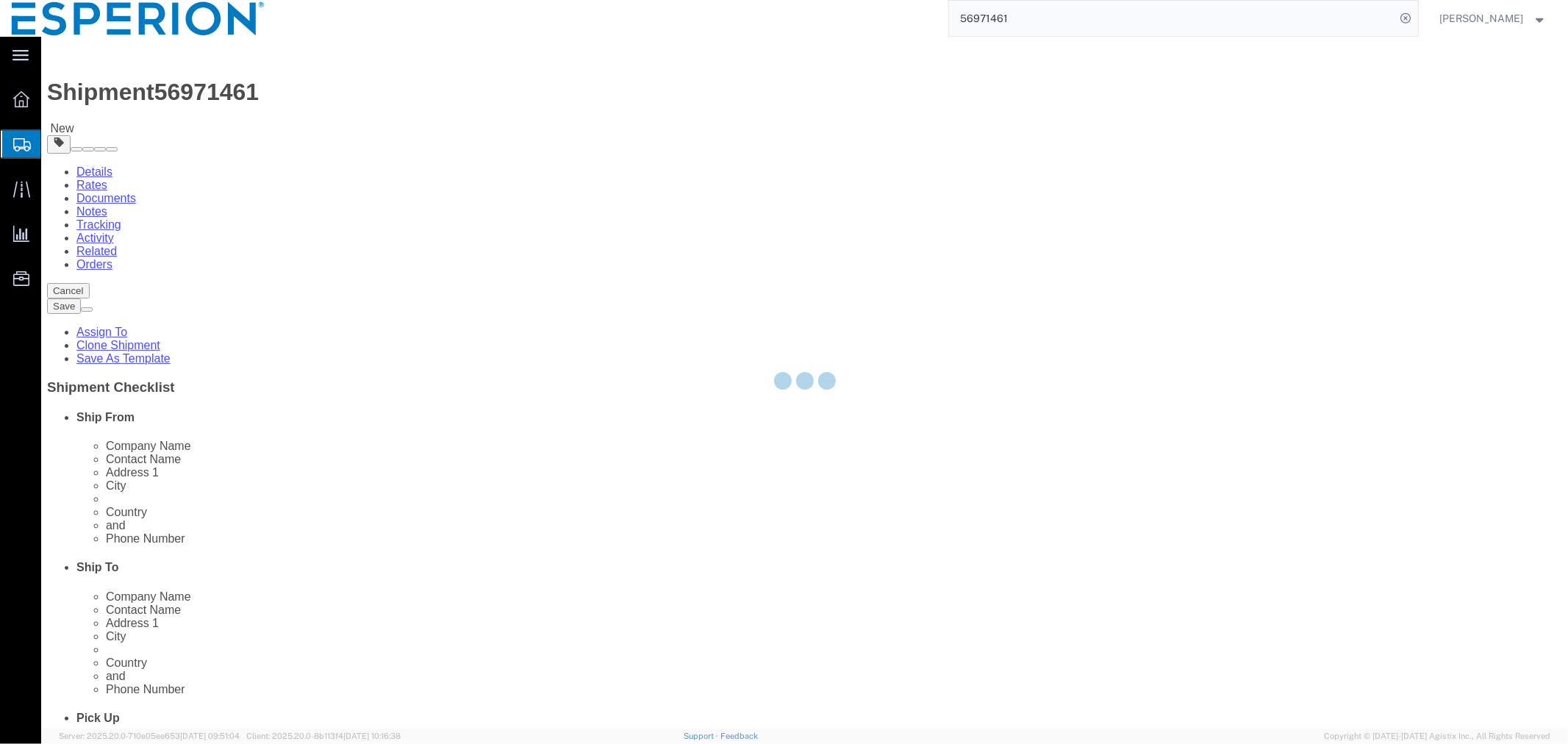
select select "PSNS"
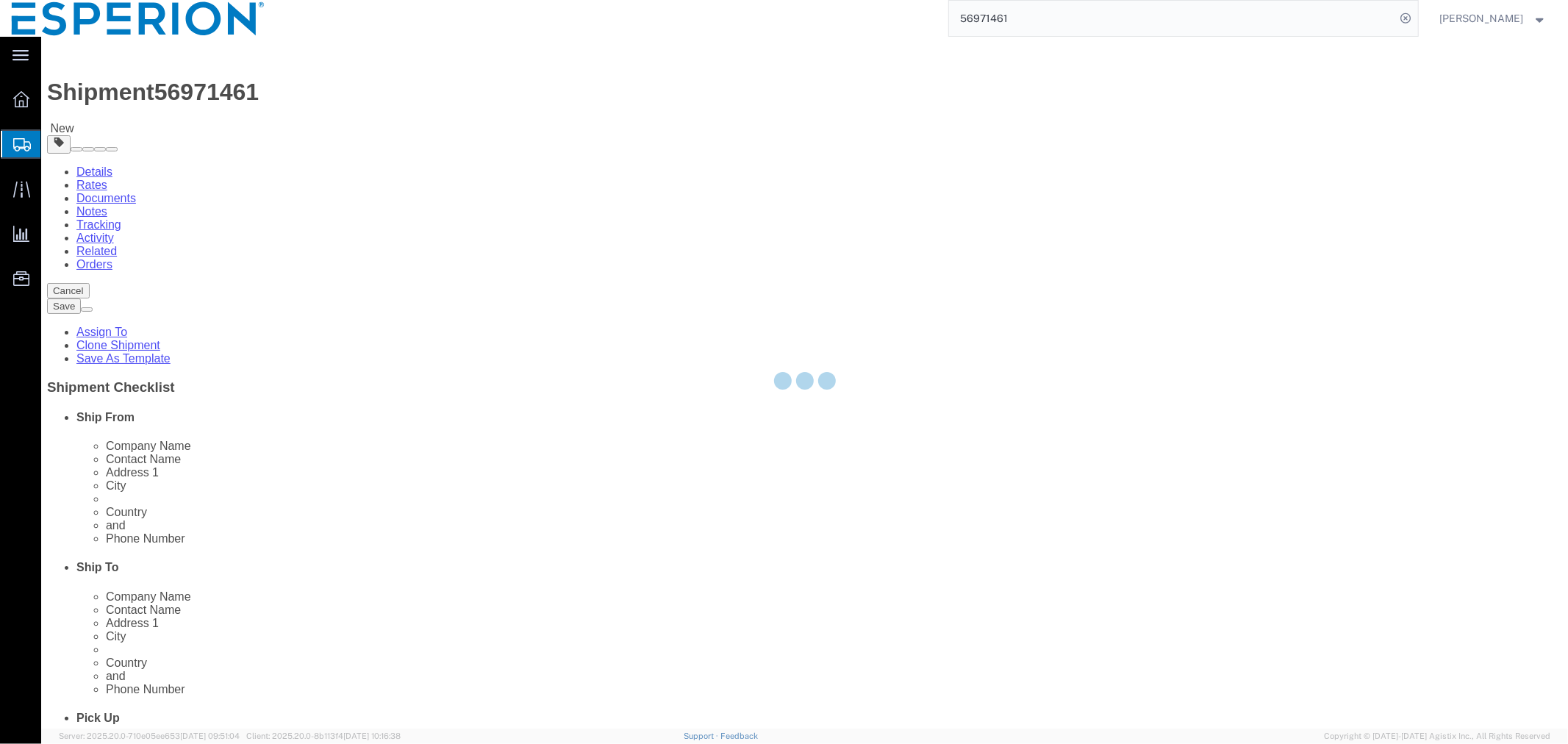
select select "PSNS"
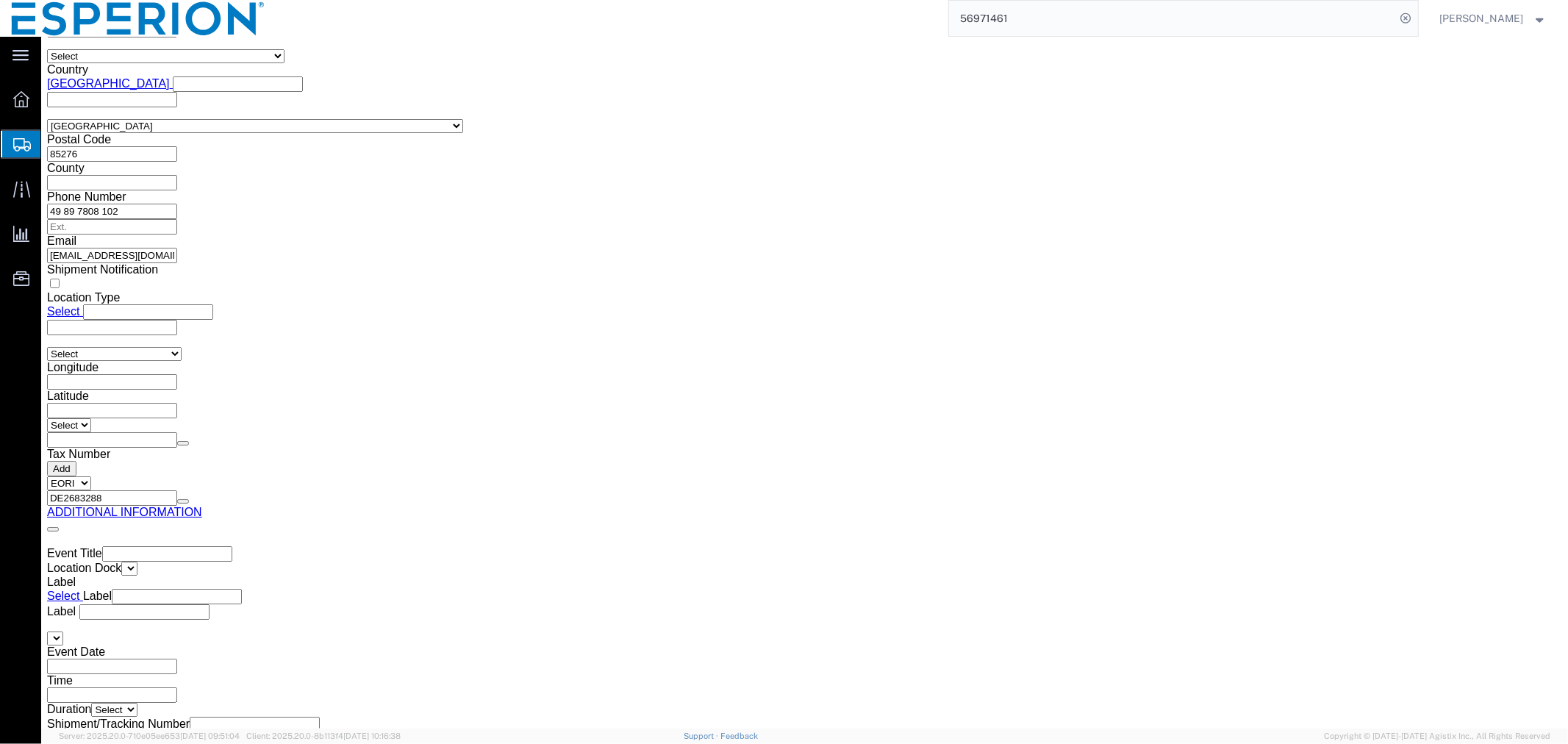
scroll to position [2039, 0]
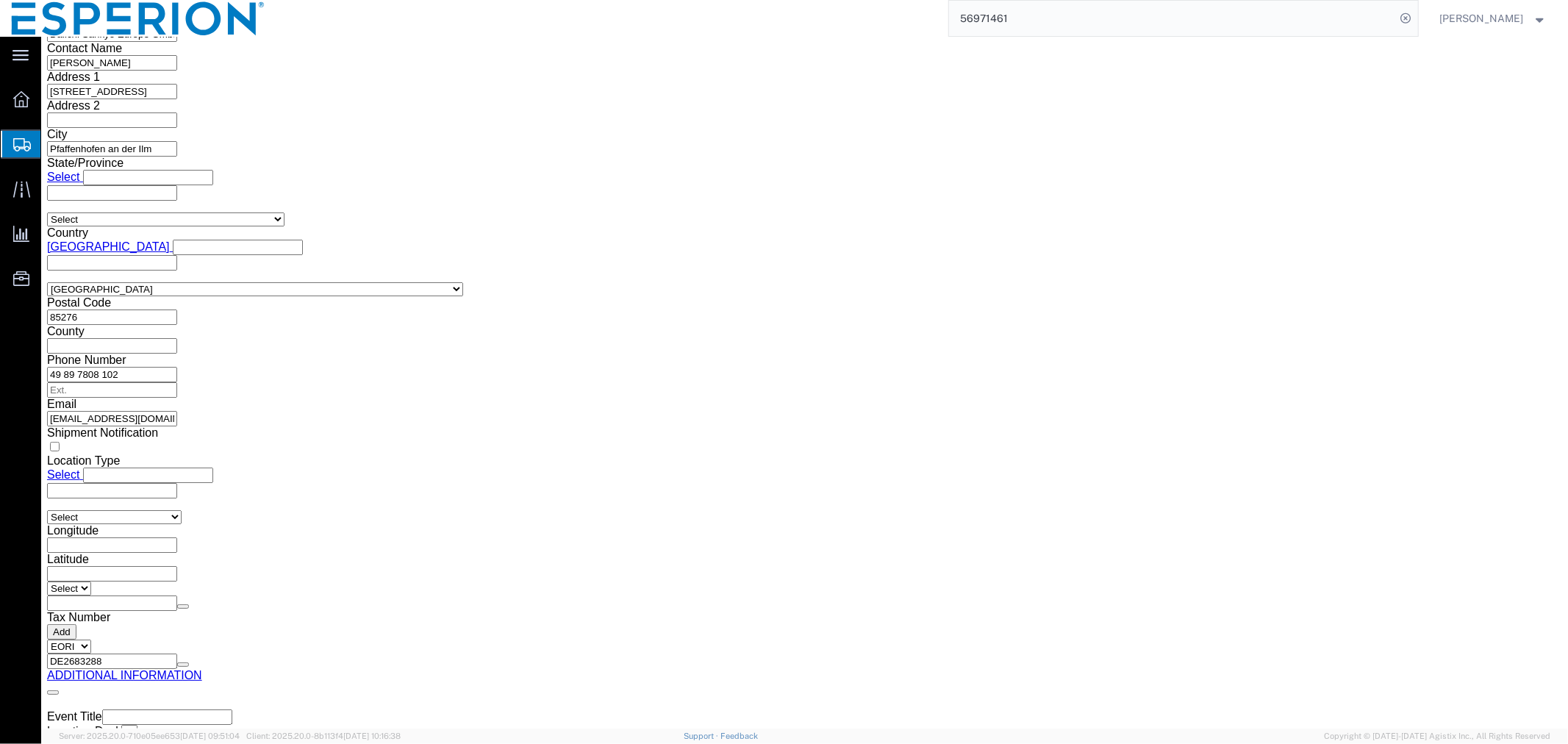
click input "214.00"
drag, startPoint x: 881, startPoint y: 419, endPoint x: 799, endPoint y: 419, distance: 82.0
click div "Weight 214.00 Select kgs lbs Ship. t°"
type input "92.00"
click input "86.00"
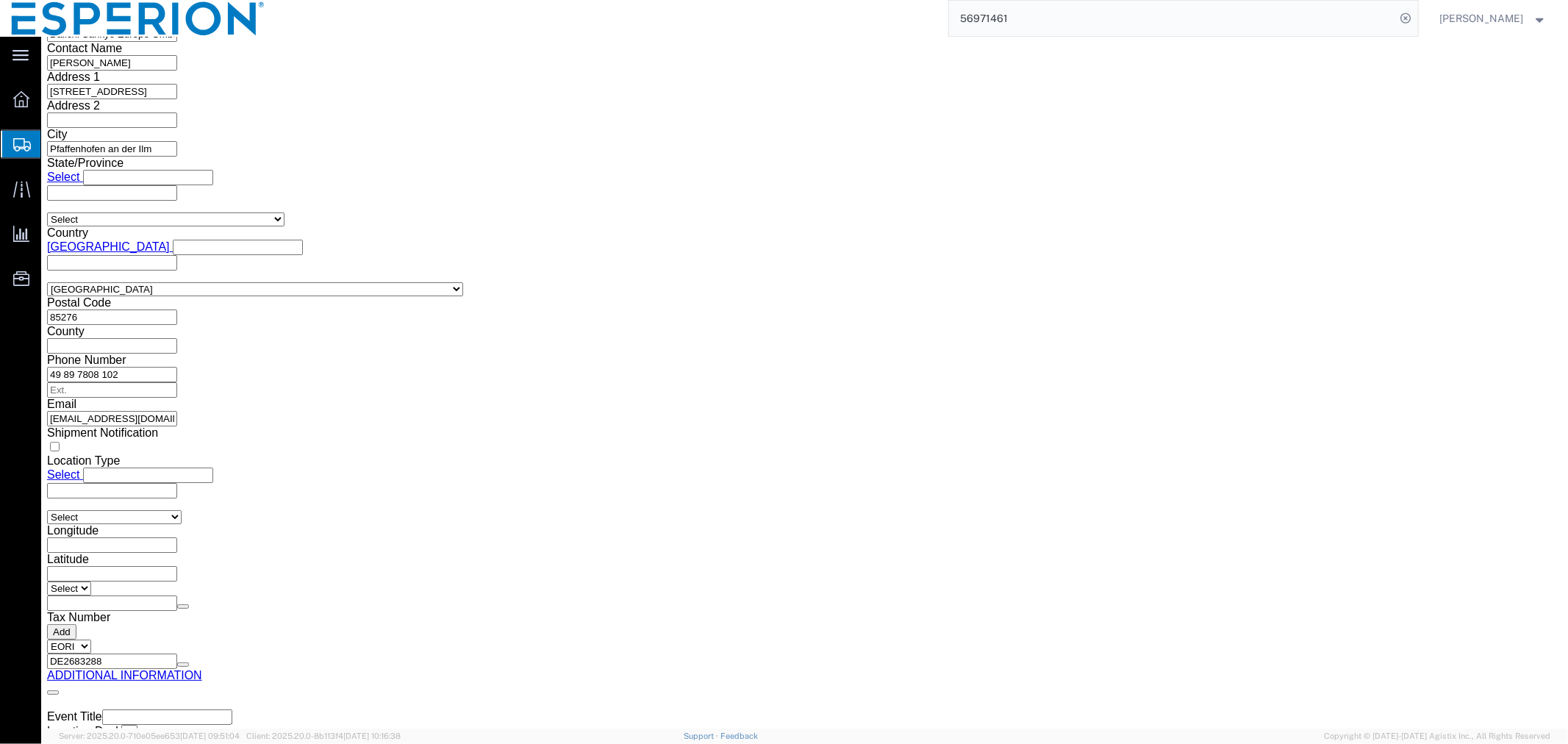
drag, startPoint x: 1059, startPoint y: 392, endPoint x: 977, endPoint y: 391, distance: 82.0
click div "Length 120.00 x Width 80.00 x Height 86.00 Select cm ft in"
type input "52.00"
click dd "545508.00 Tablet"
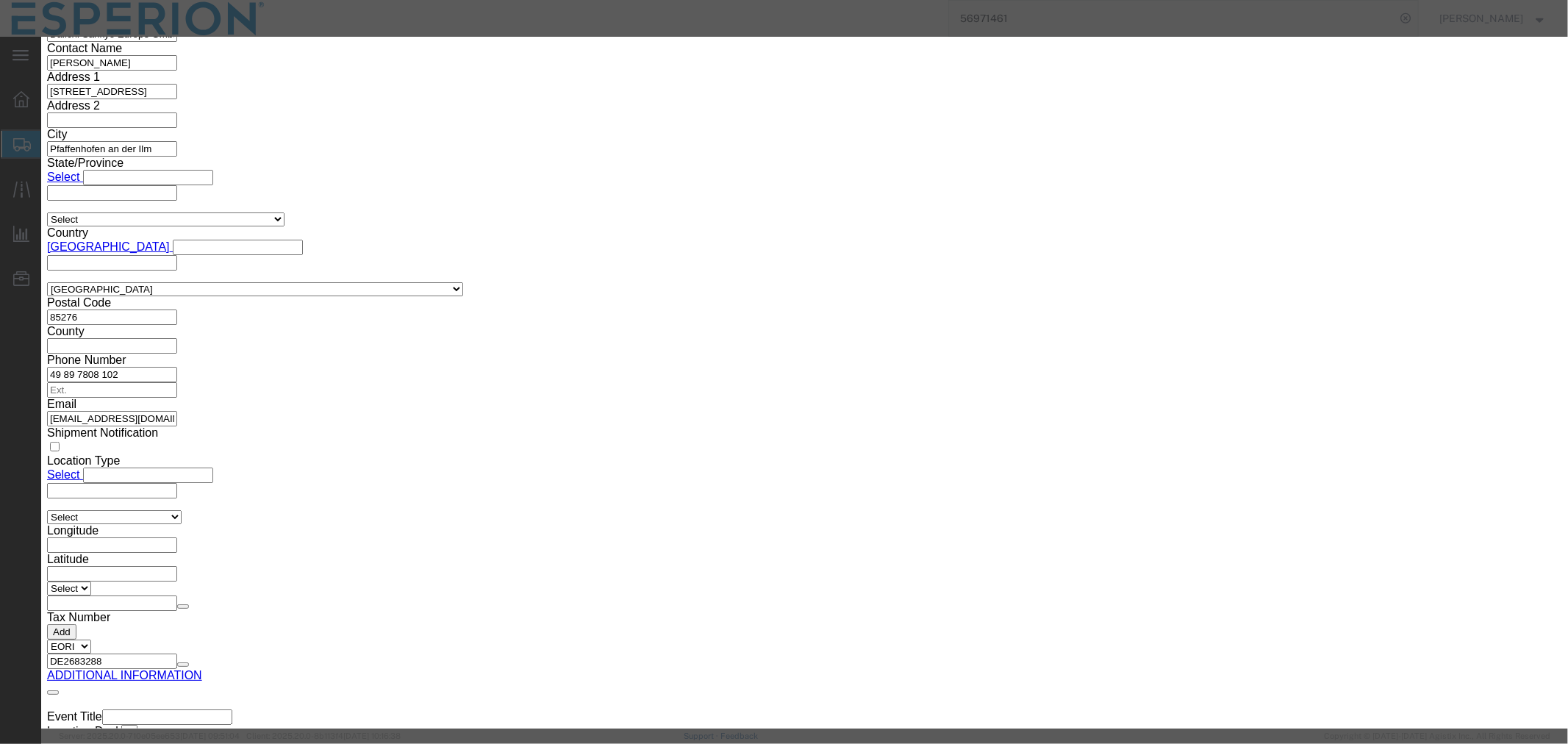
drag, startPoint x: 580, startPoint y: 136, endPoint x: 375, endPoint y: 131, distance: 205.1
click div "Pieces 545508.00 Select Bag Barrels 100Board Feet Bottle Box Blister Pack Carat…"
click input "545508.00"
type input "209668"
type input "50320.32"
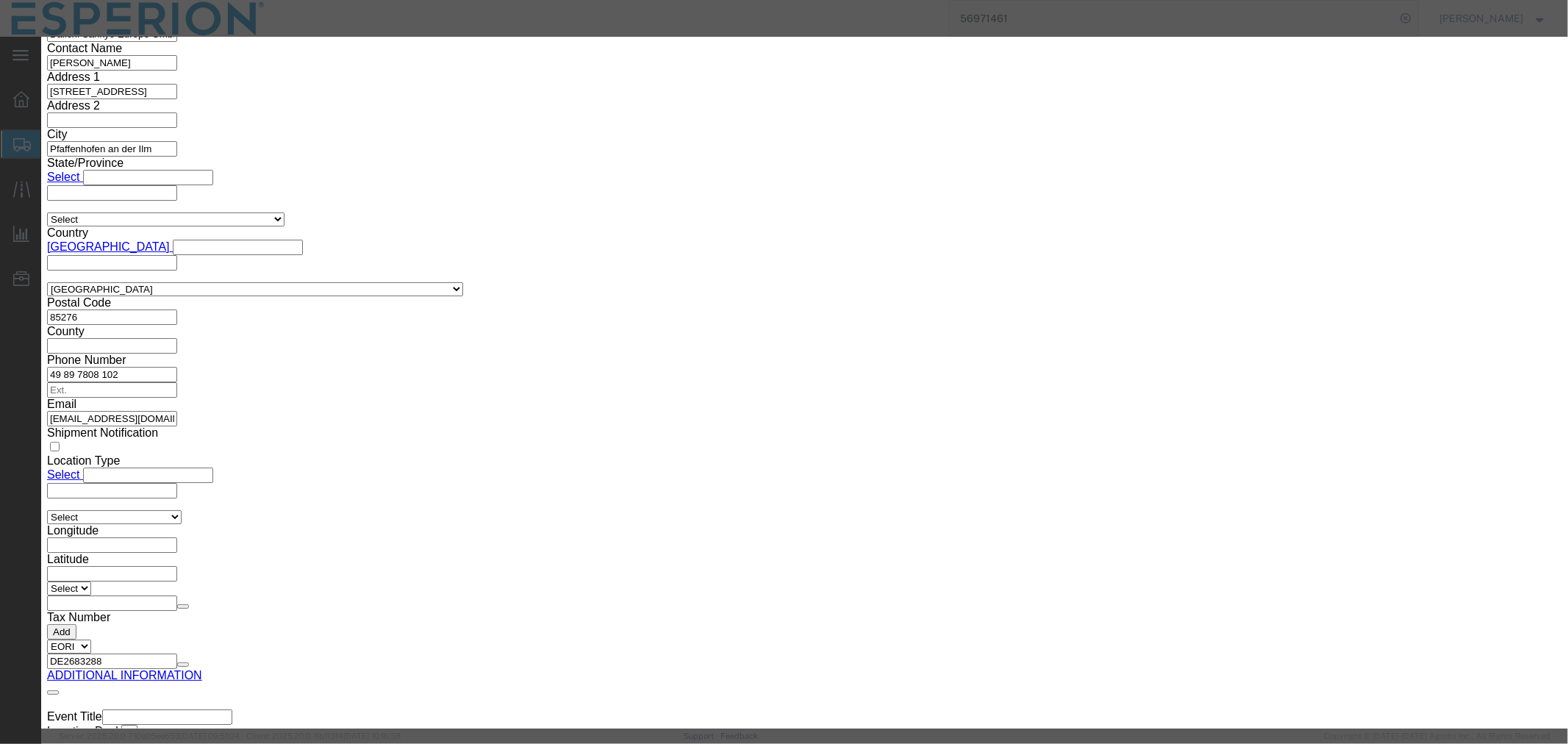
click button "Save & Close"
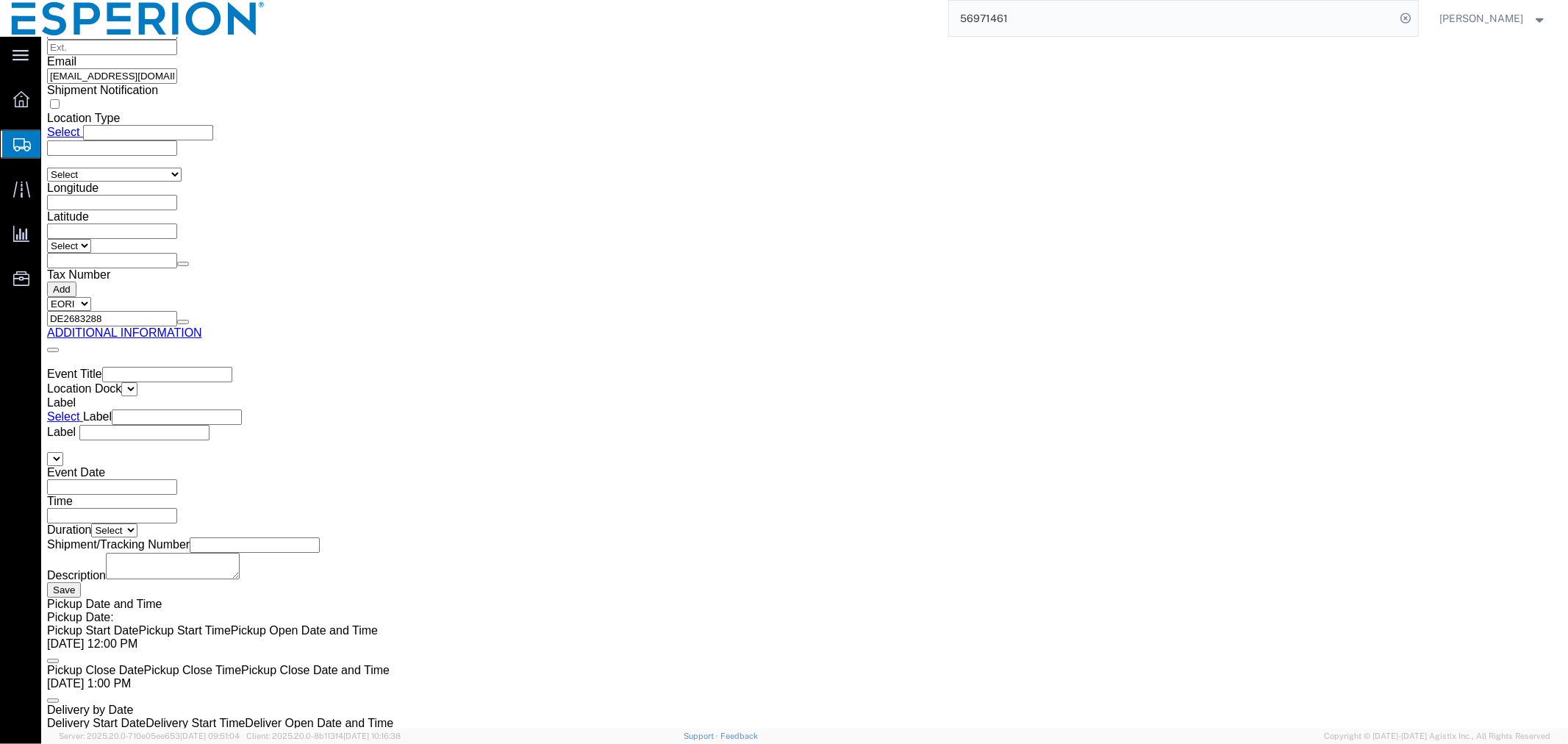
scroll to position [1973, 0]
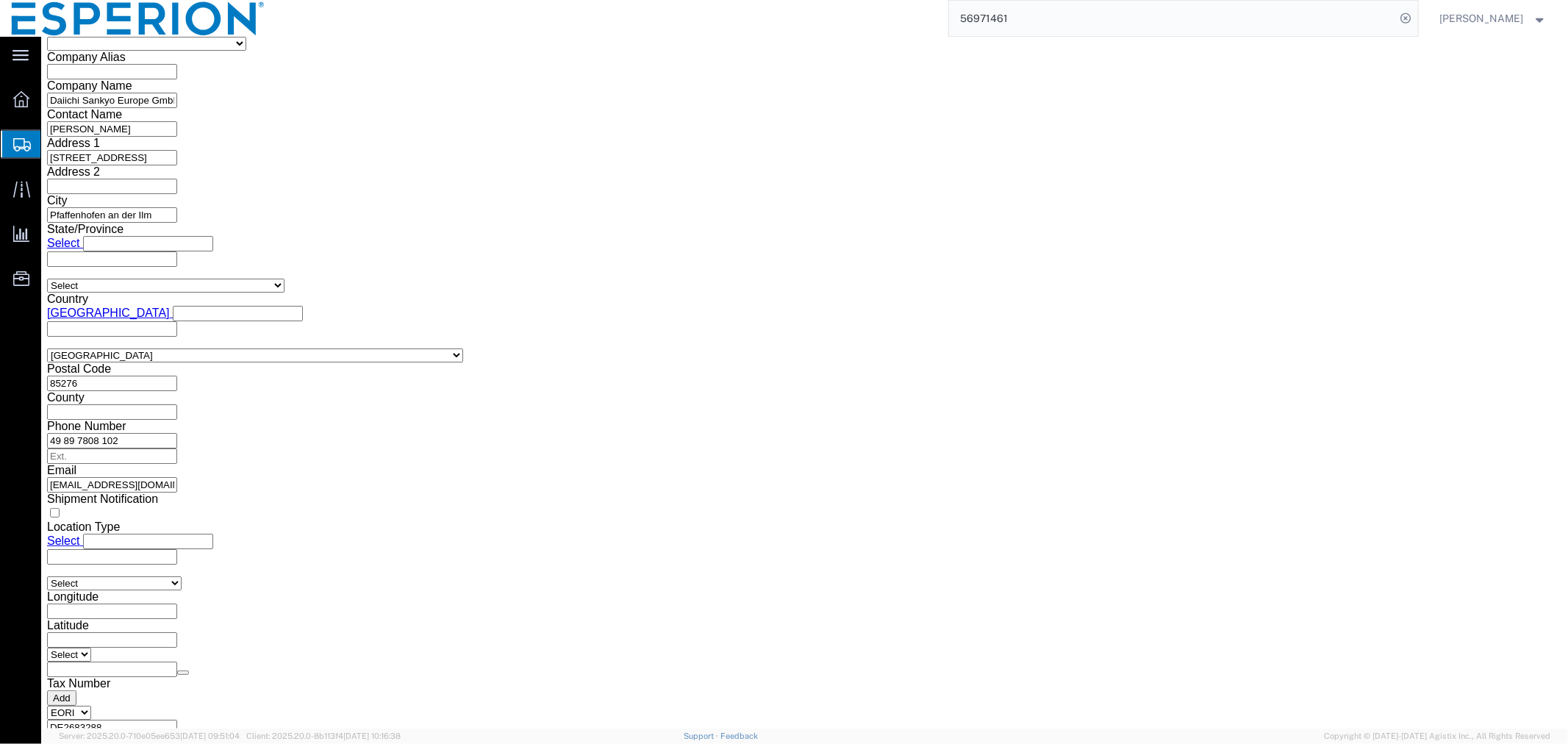
click span "button"
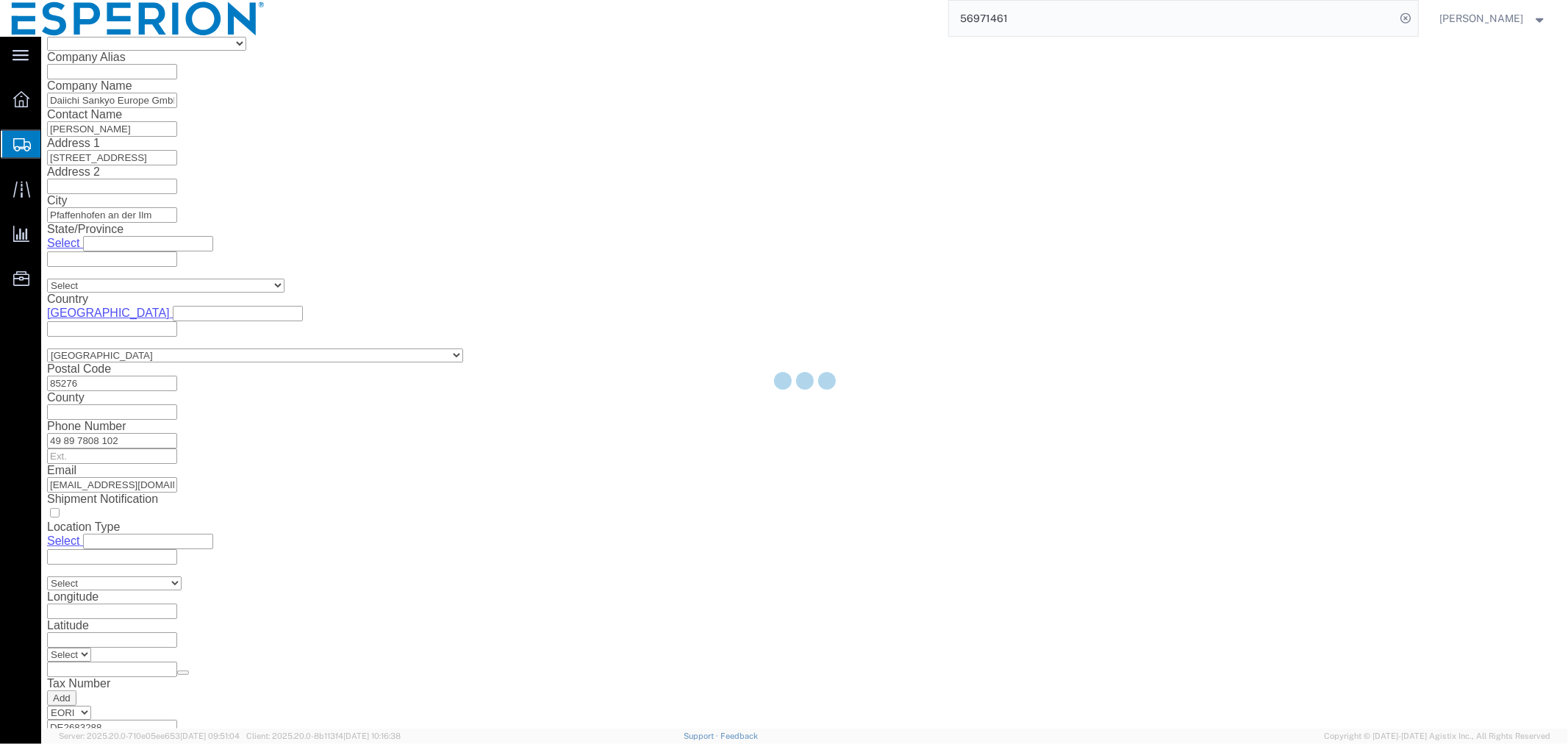
scroll to position [0, 0]
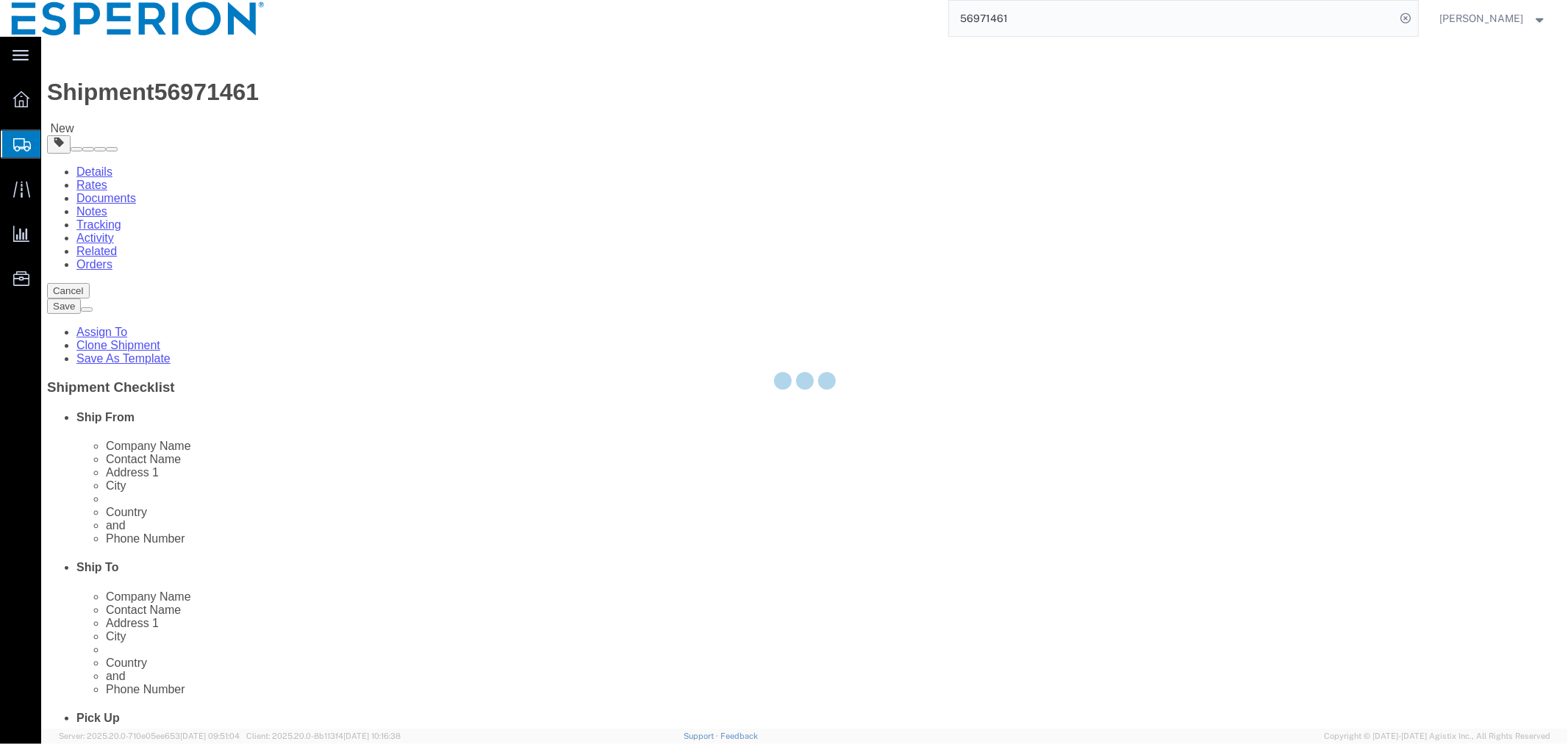
select select "PSNS"
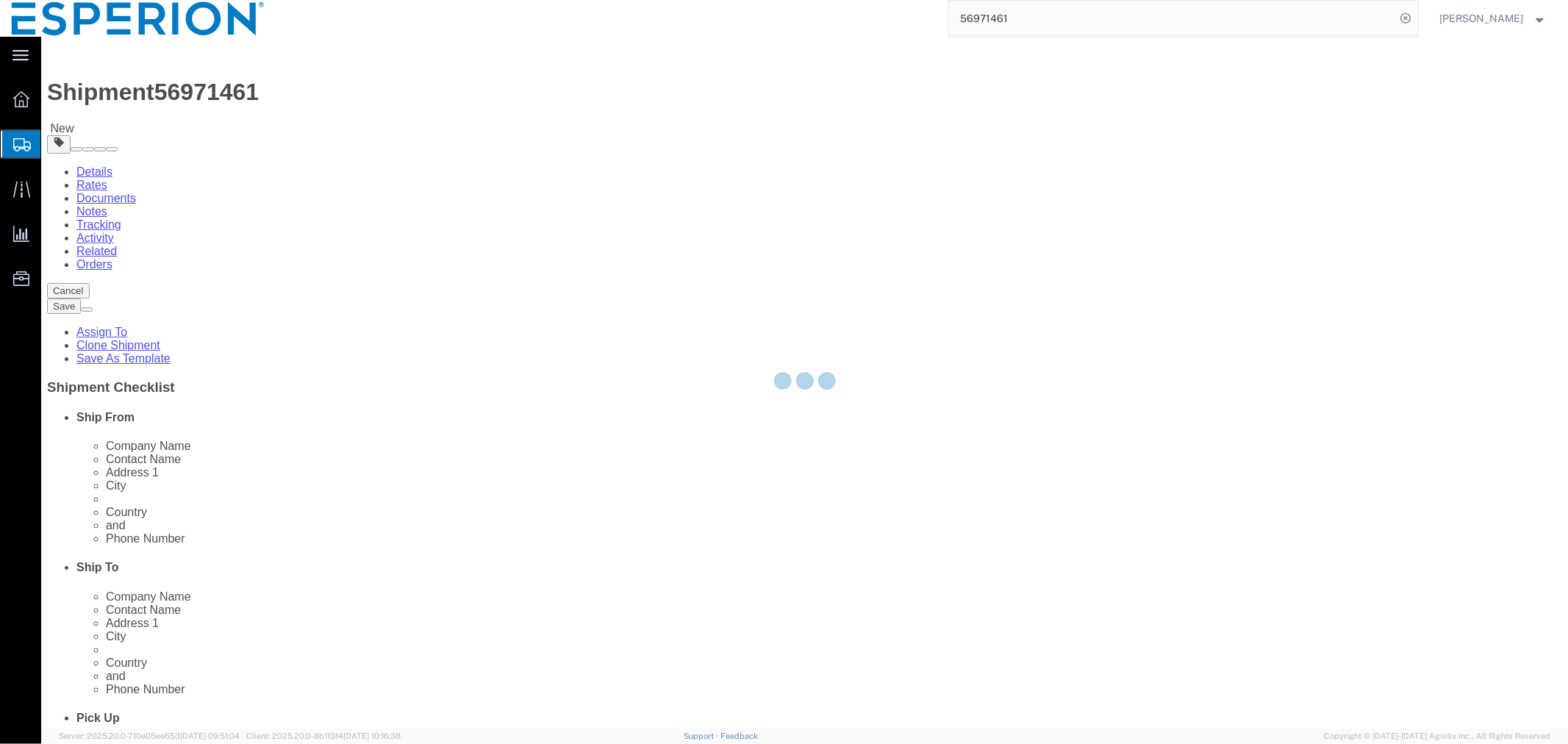
select select "PSNS"
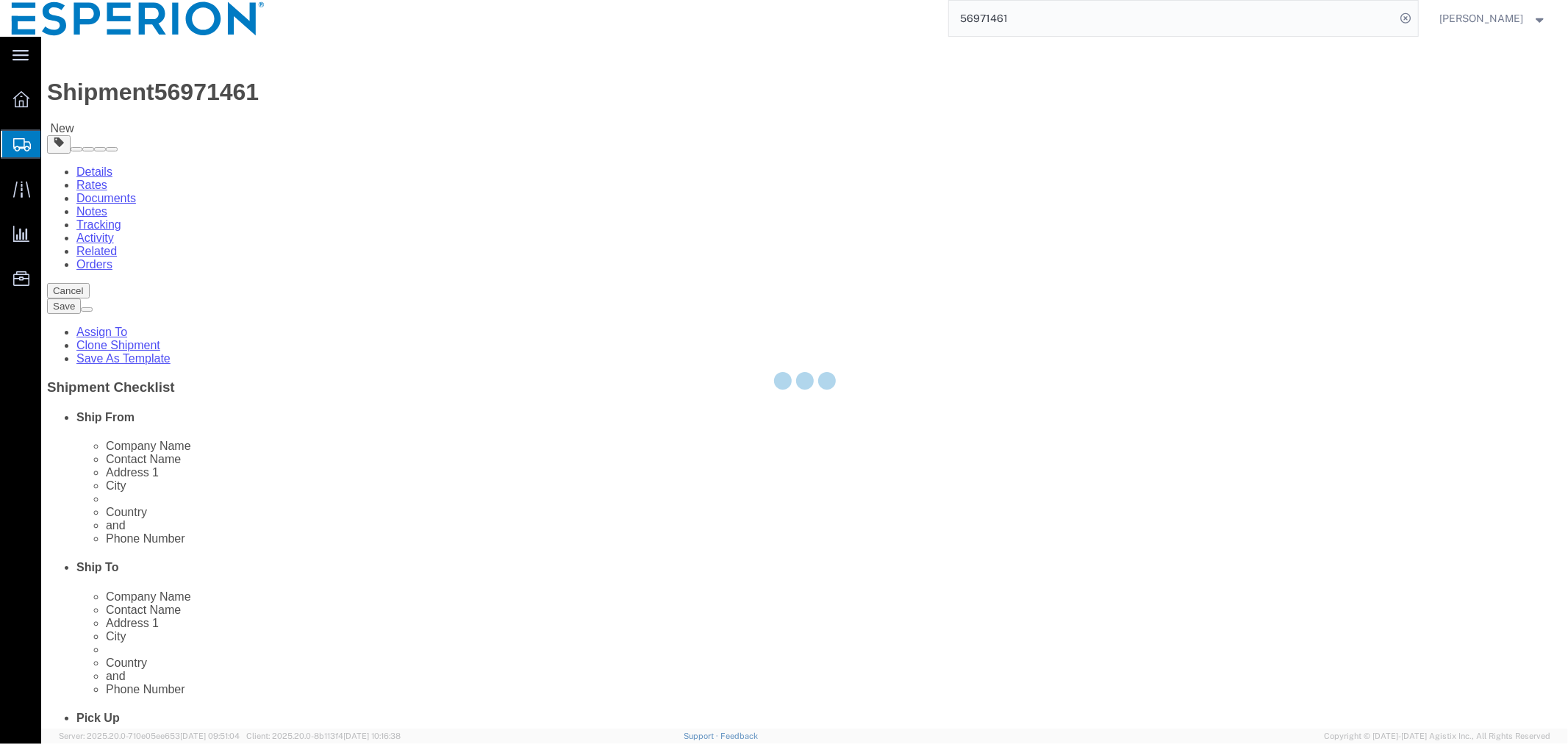
select select "PSNS"
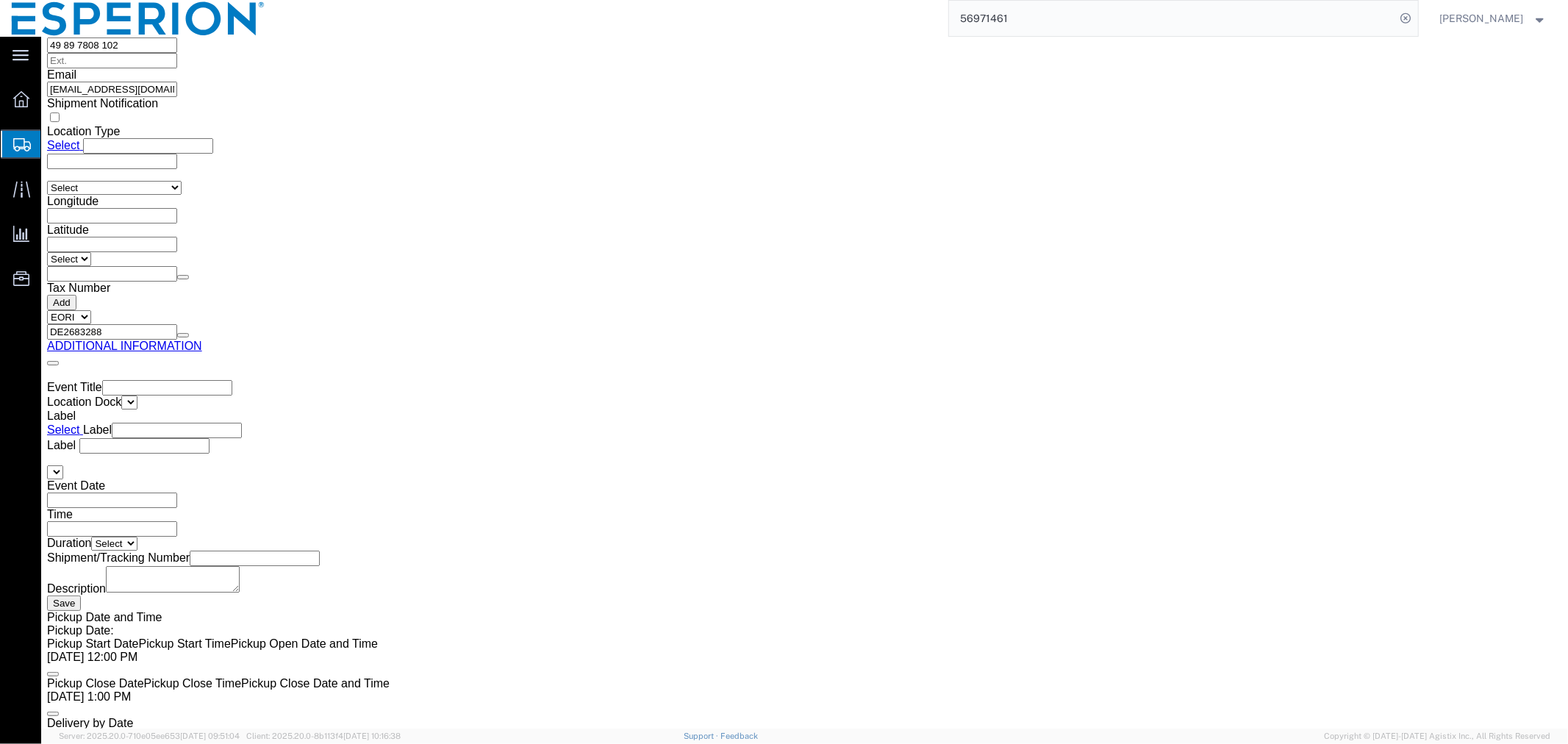
scroll to position [2503, 0]
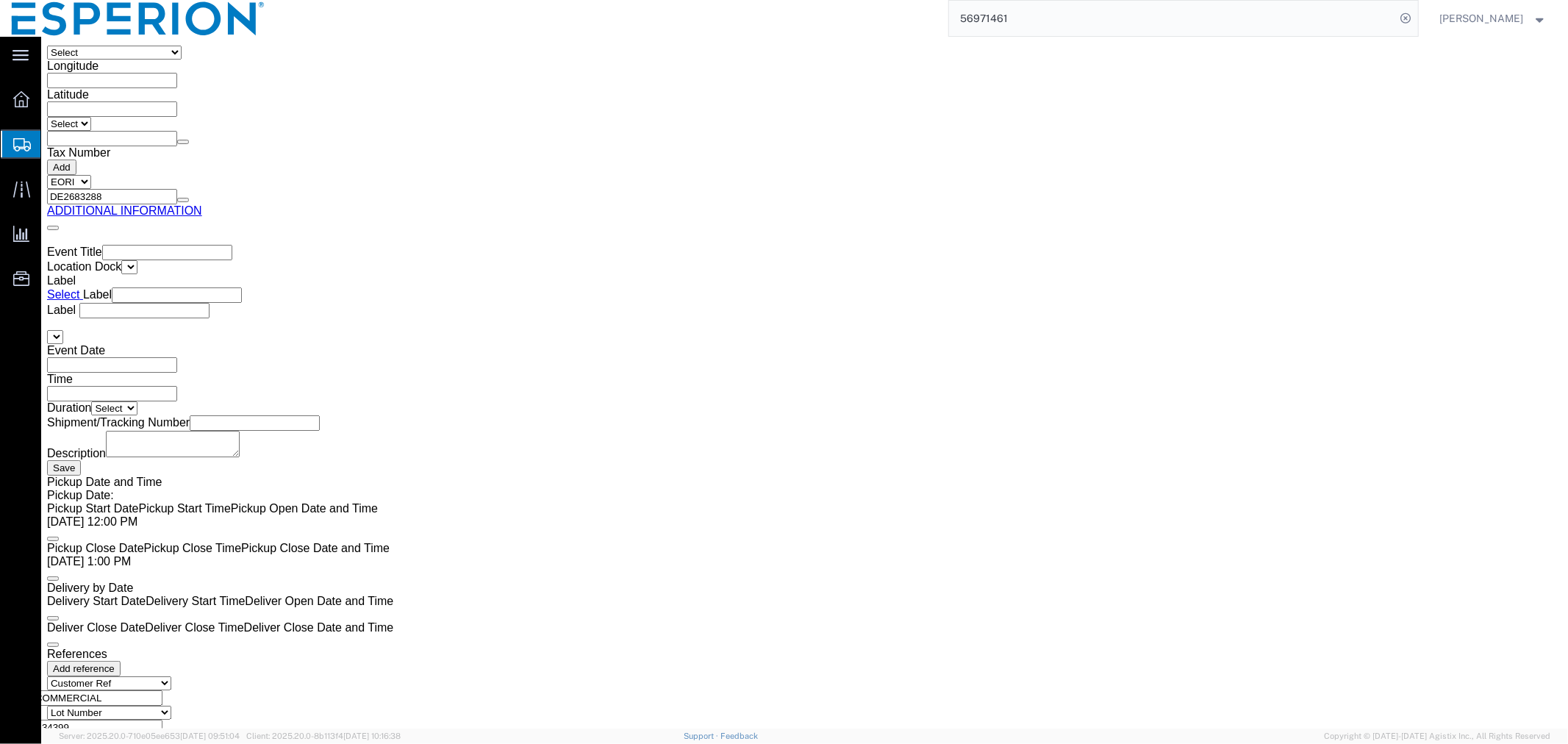
click dd "545508.00 Tablet"
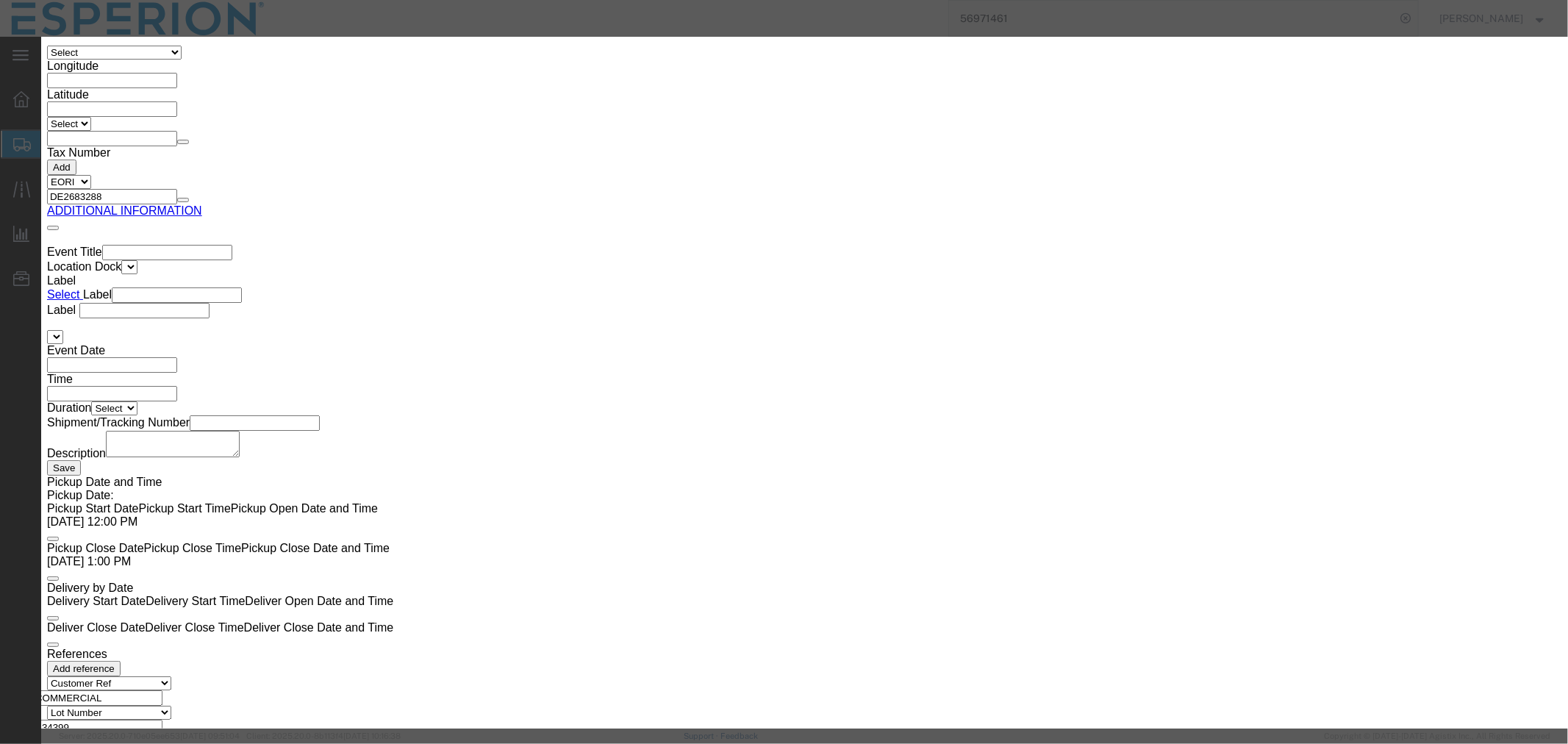
drag, startPoint x: 955, startPoint y: 208, endPoint x: 861, endPoint y: 208, distance: 94.0
click div "Serial B34395"
paste input "6"
type input "B34396"
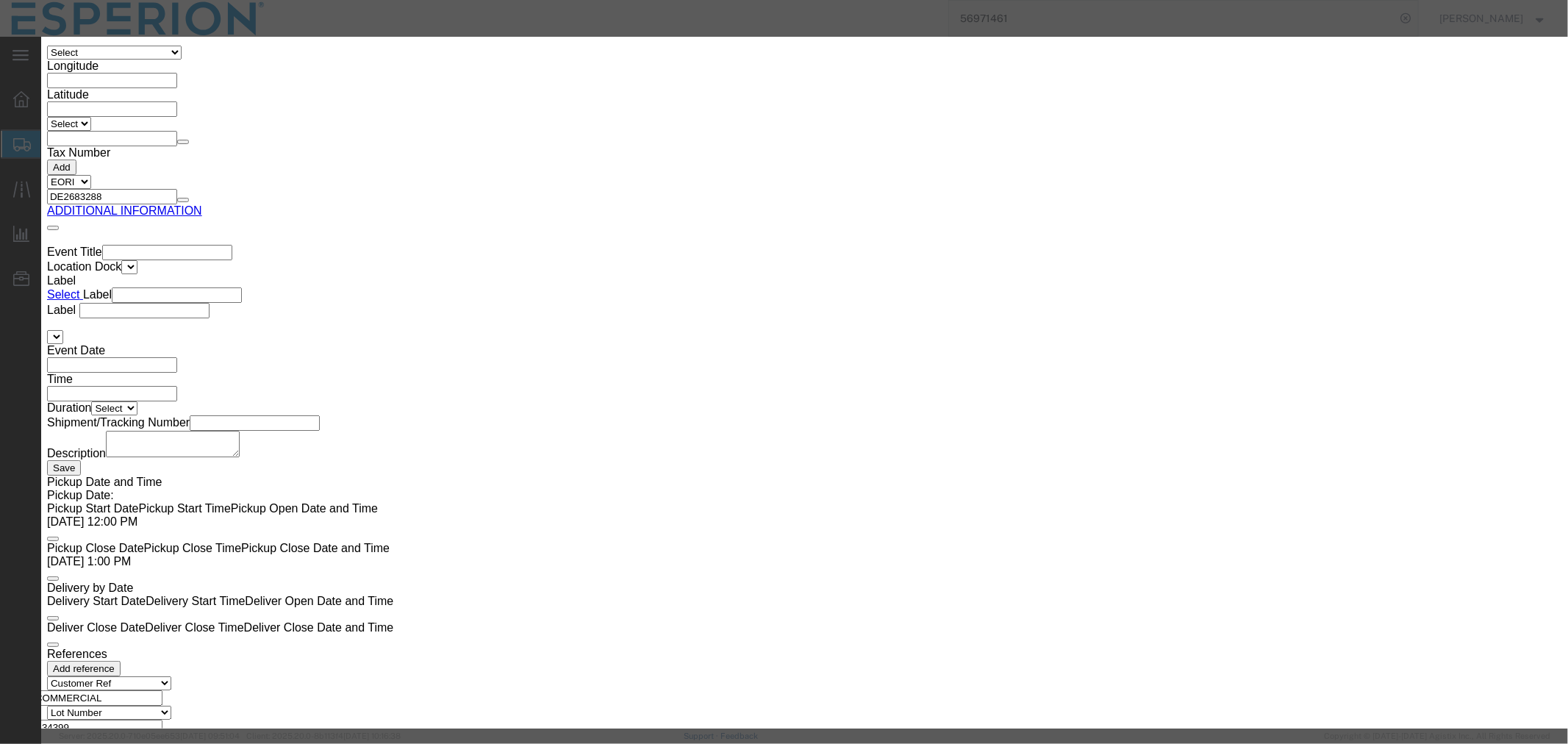
drag, startPoint x: 557, startPoint y: 201, endPoint x: 460, endPoint y: 199, distance: 97.0
click div "Lot# B34395"
paste input "6"
type input "B34396"
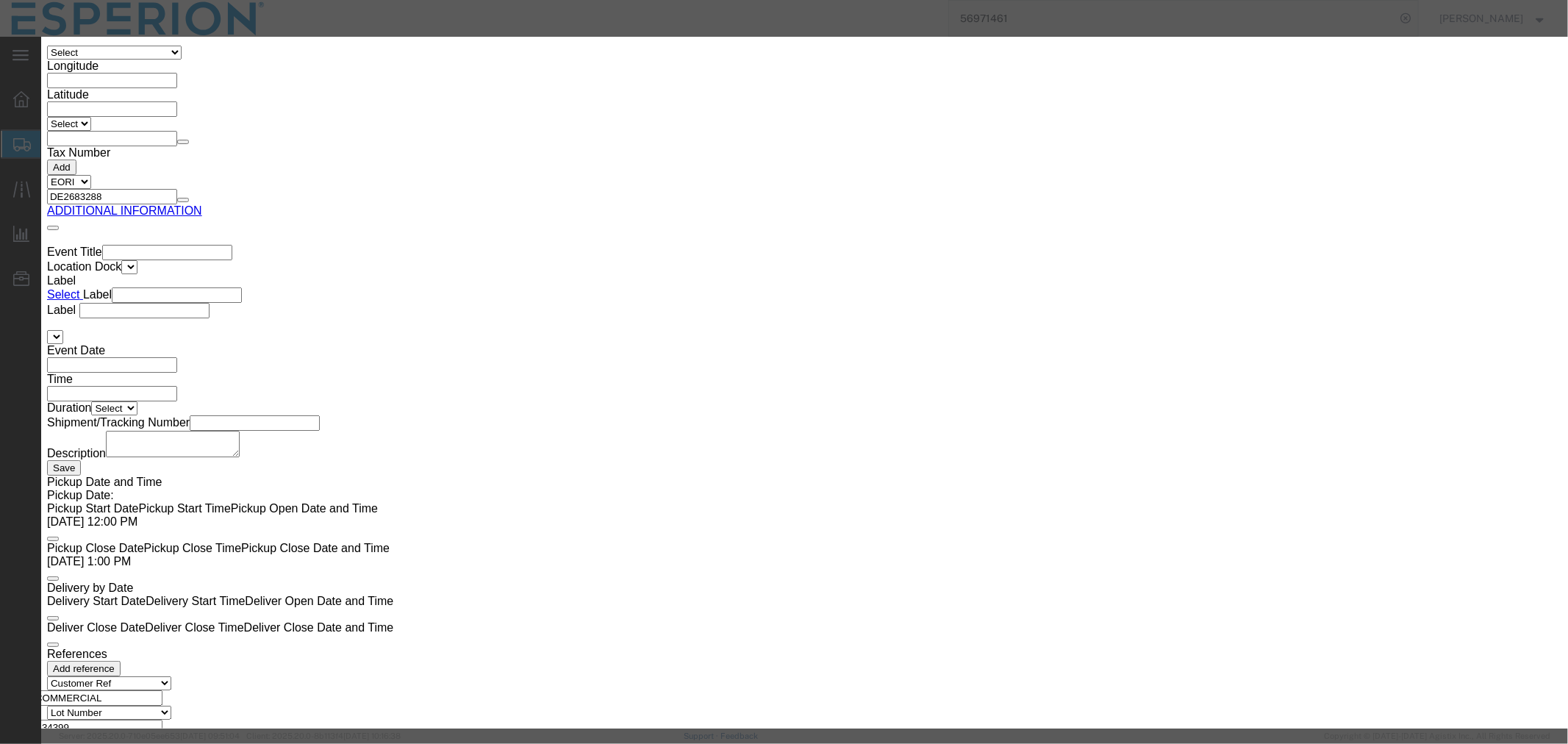
drag, startPoint x: 564, startPoint y: 141, endPoint x: 364, endPoint y: 135, distance: 200.1
click div "Pieces 545508.00 Select Bag Barrels 100Board Feet Bottle Box Blister Pack Carat…"
type input "545508"
click button "Save & Close"
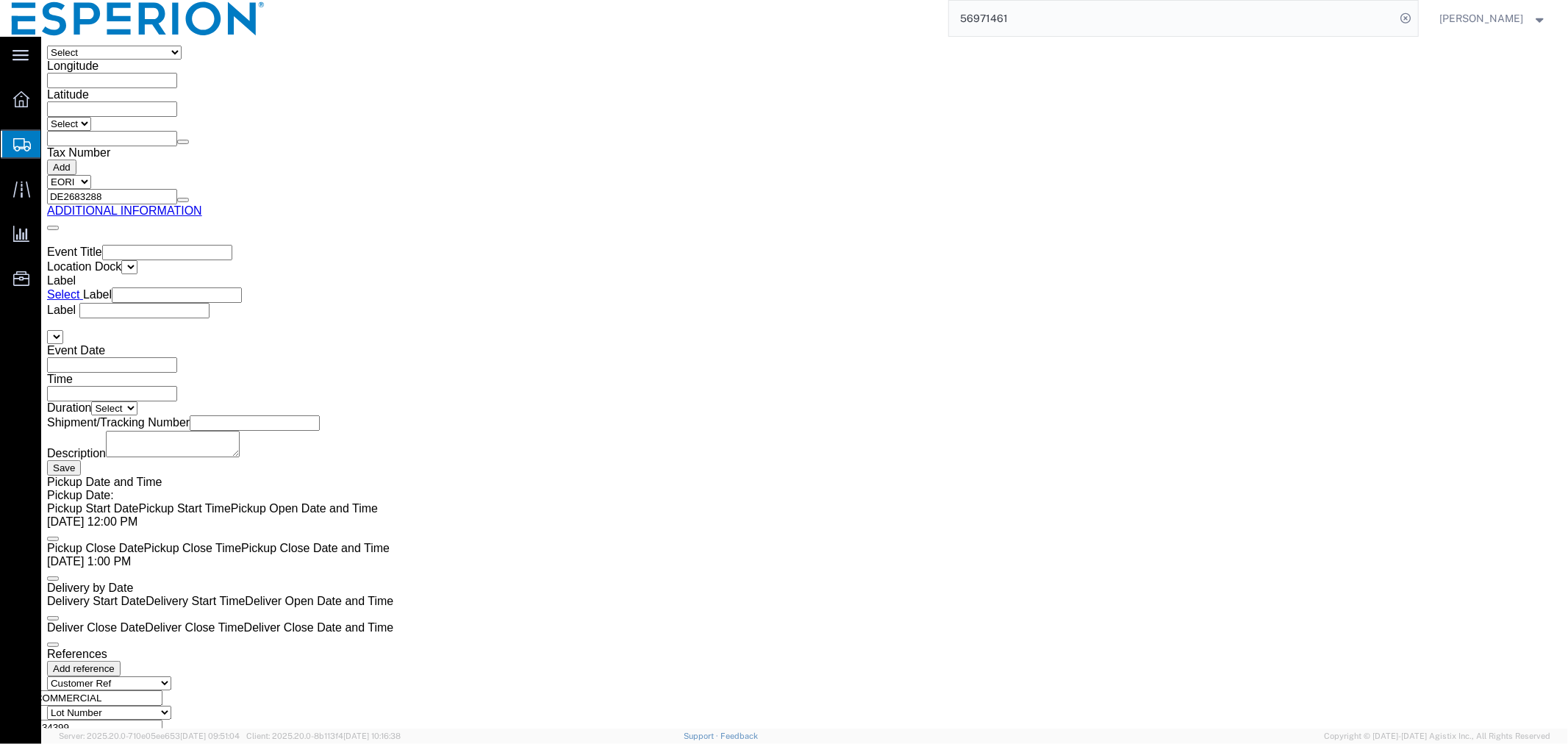
click span "button"
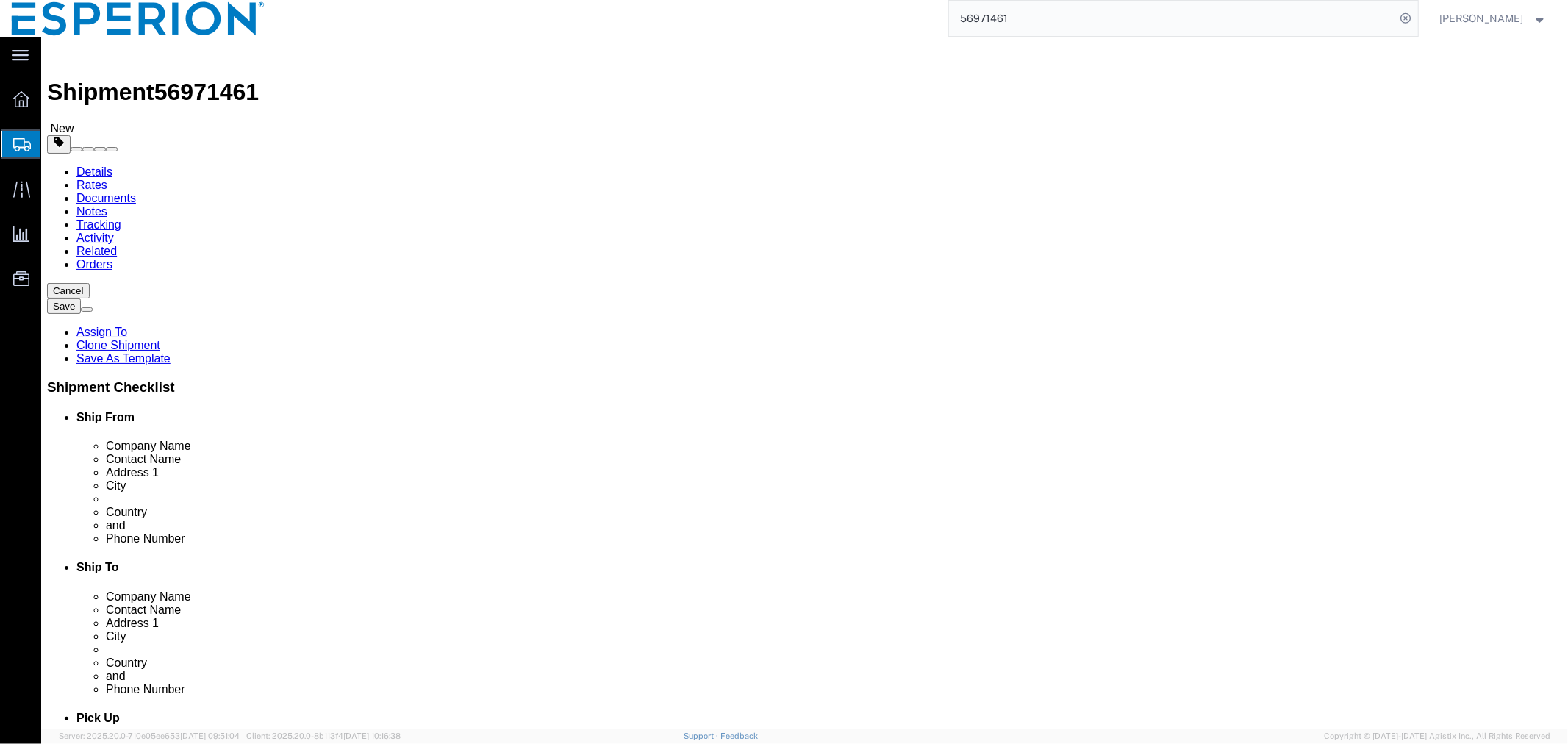
select select "PSNS"
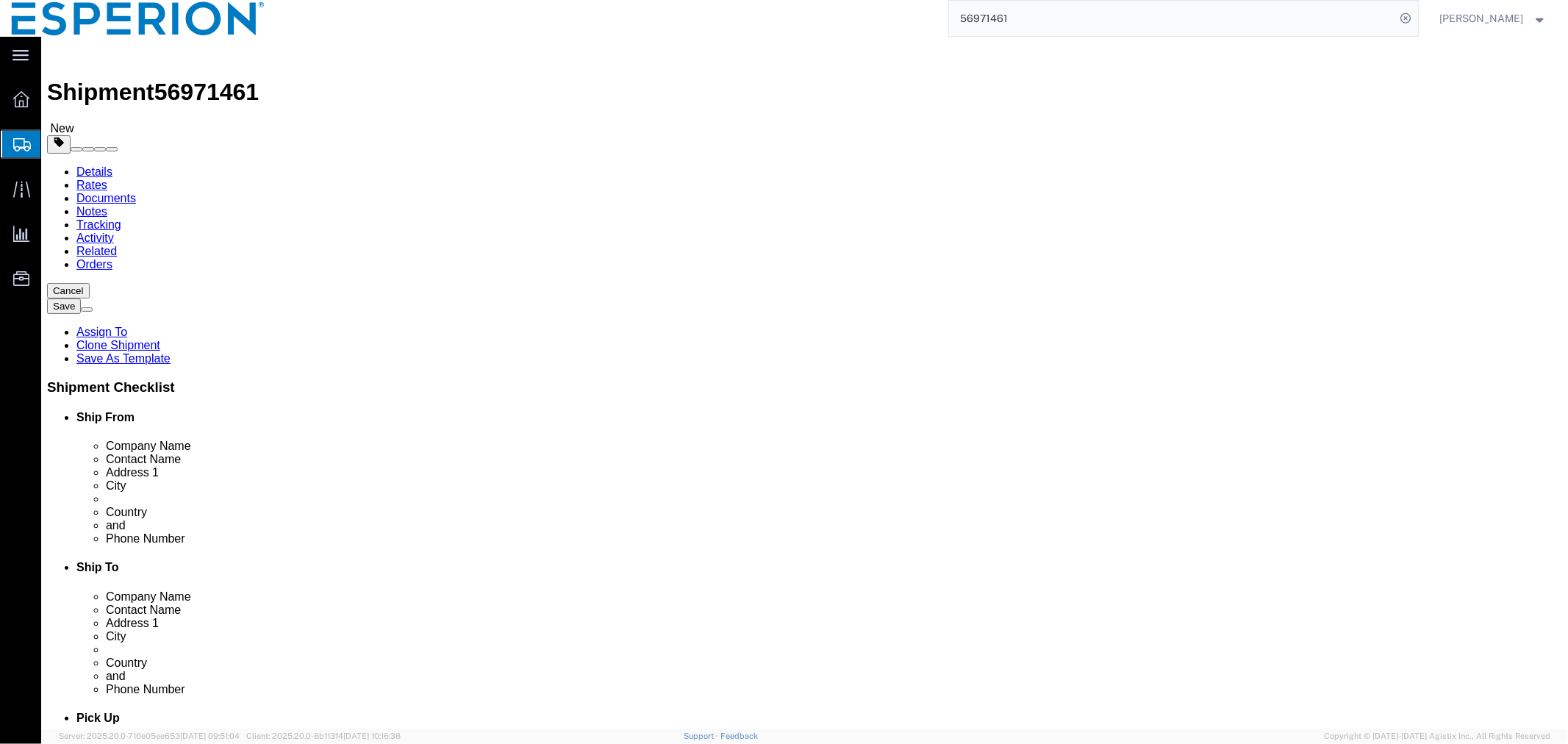
select select "PSNS"
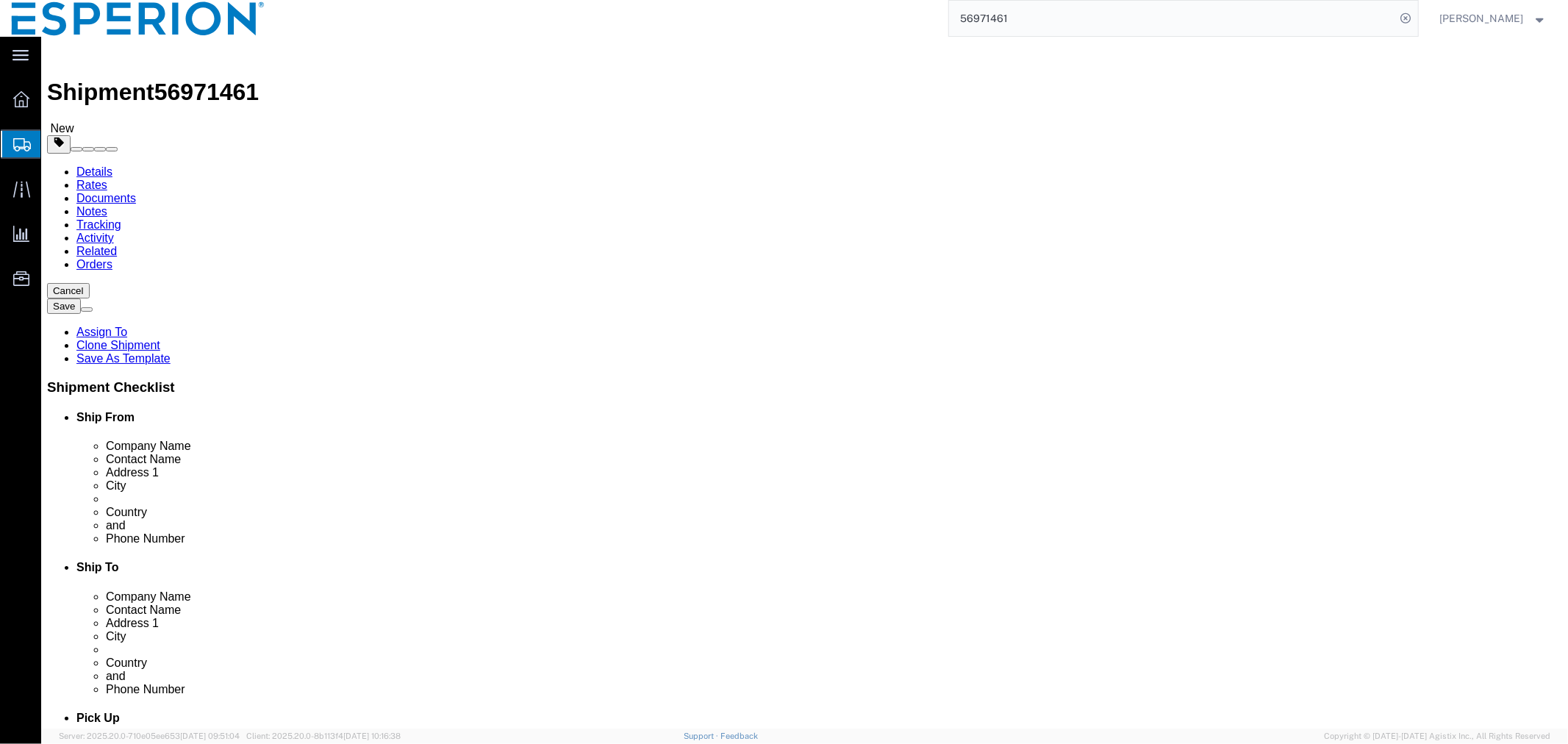
select select "PSNS"
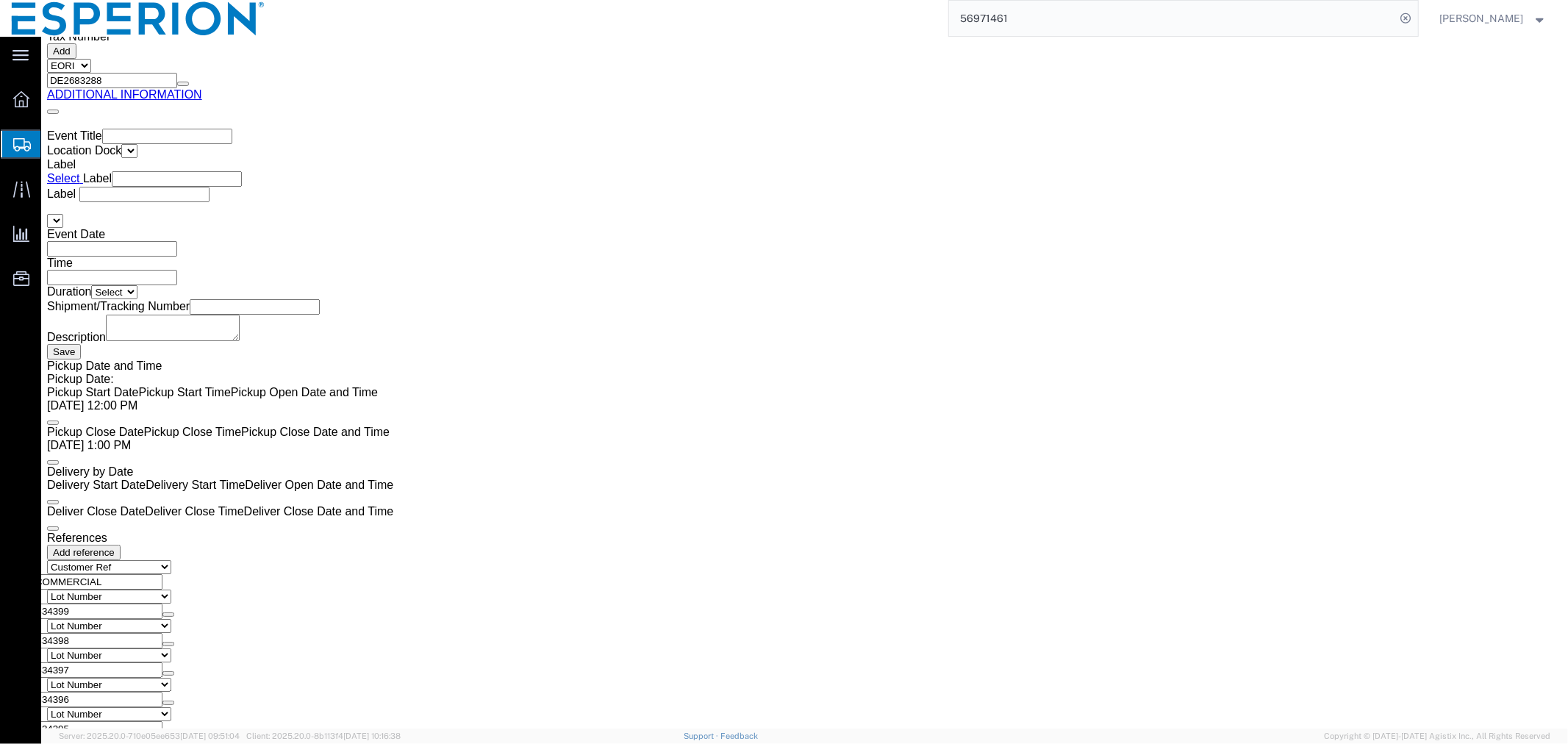
scroll to position [2455, 0]
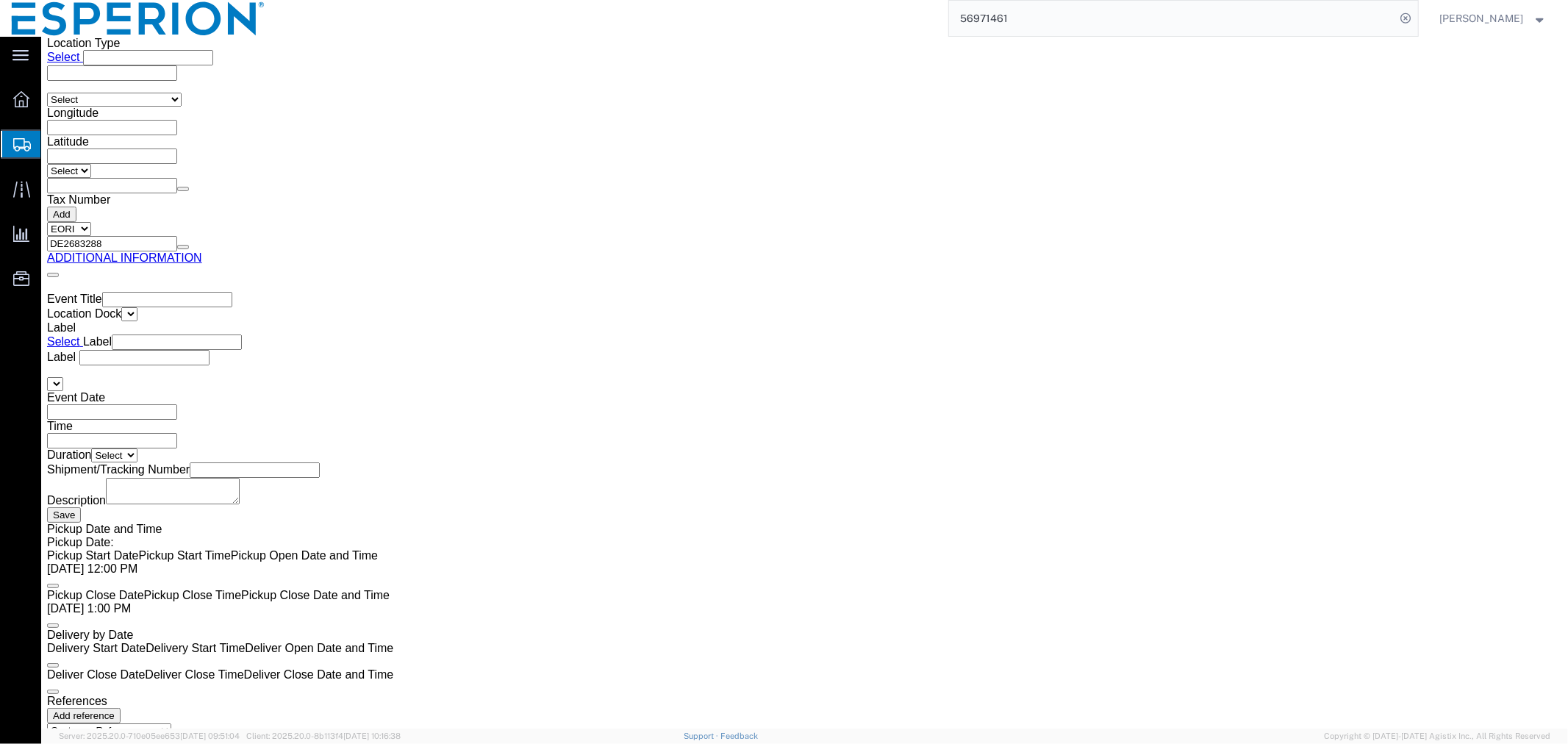
click span "button"
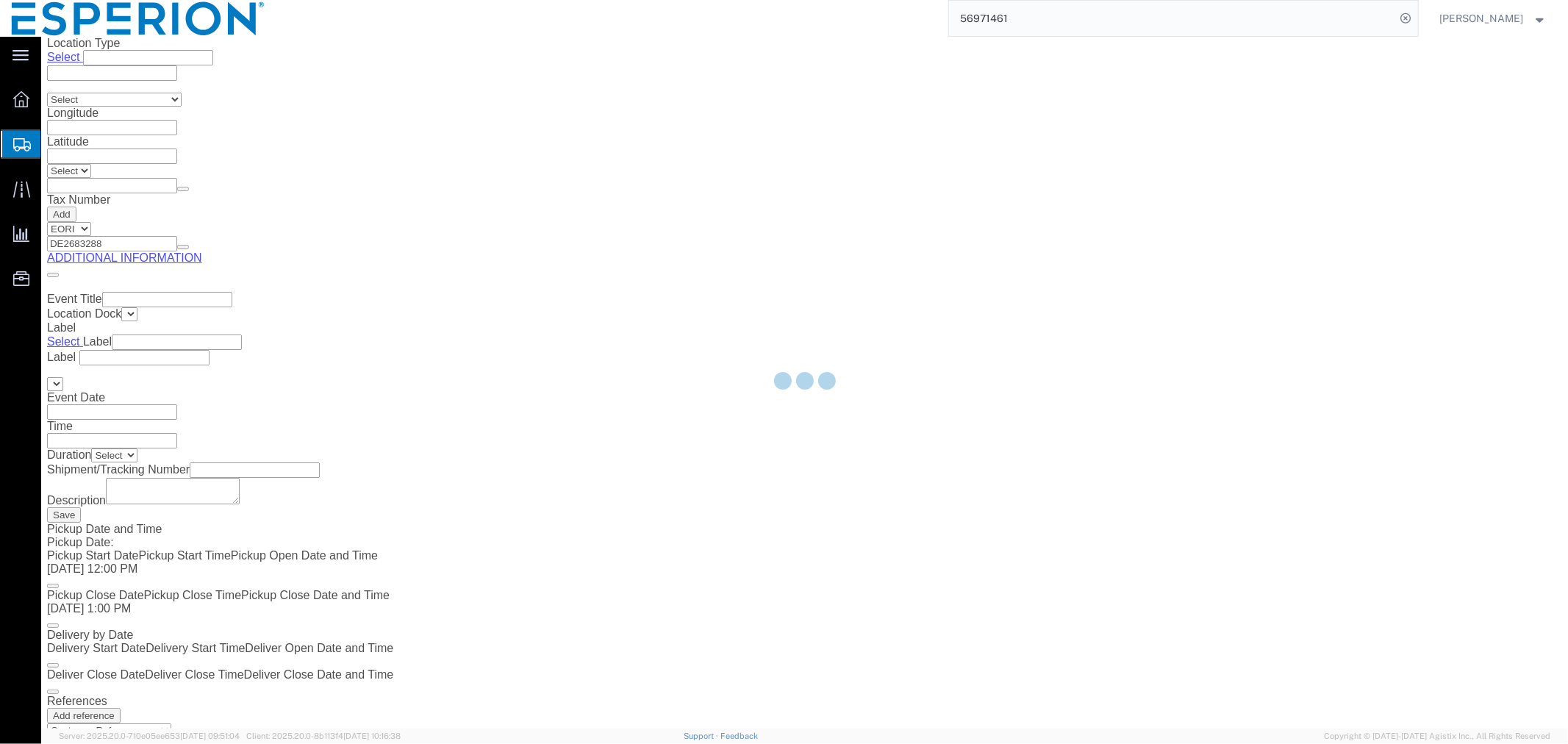
scroll to position [0, 0]
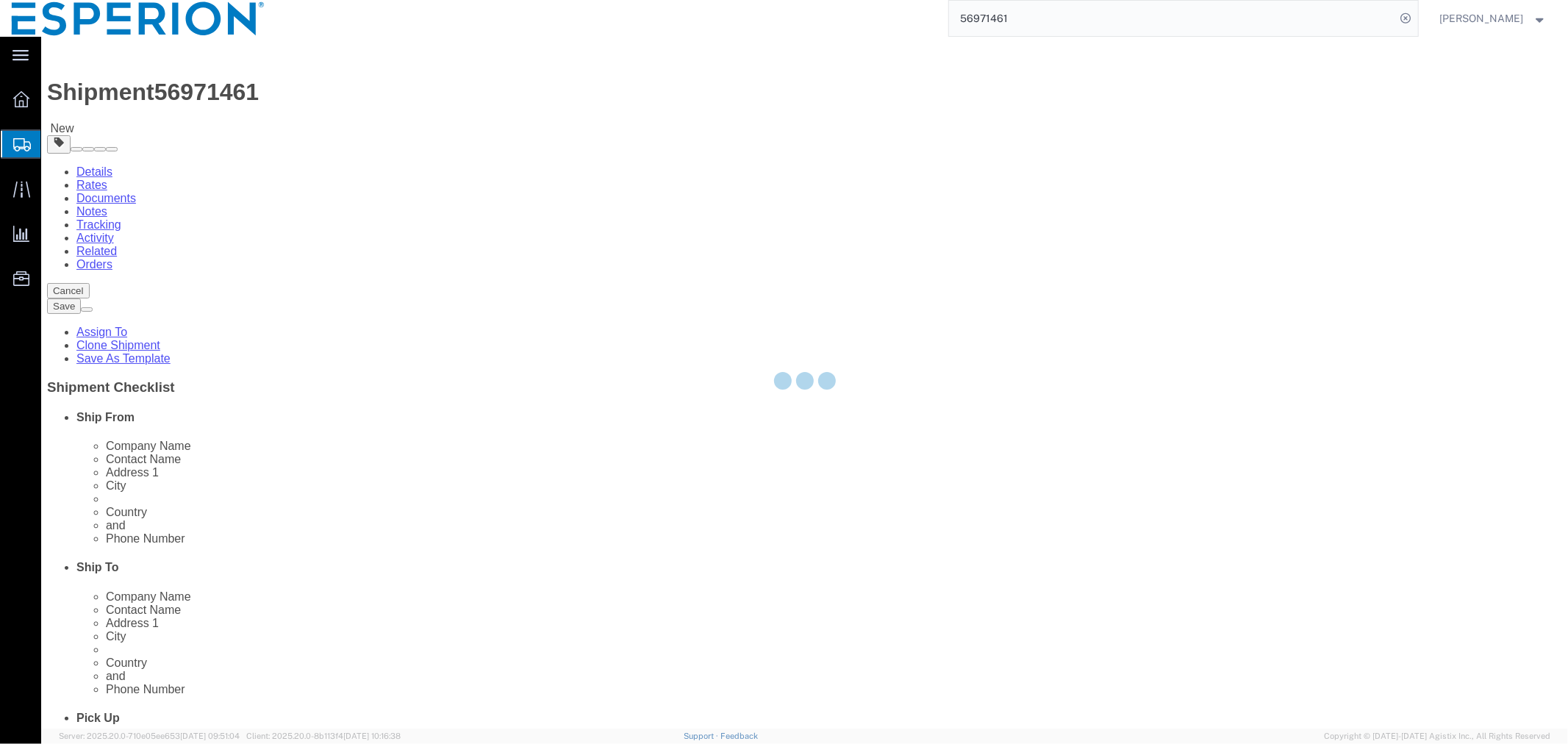
select select "PSNS"
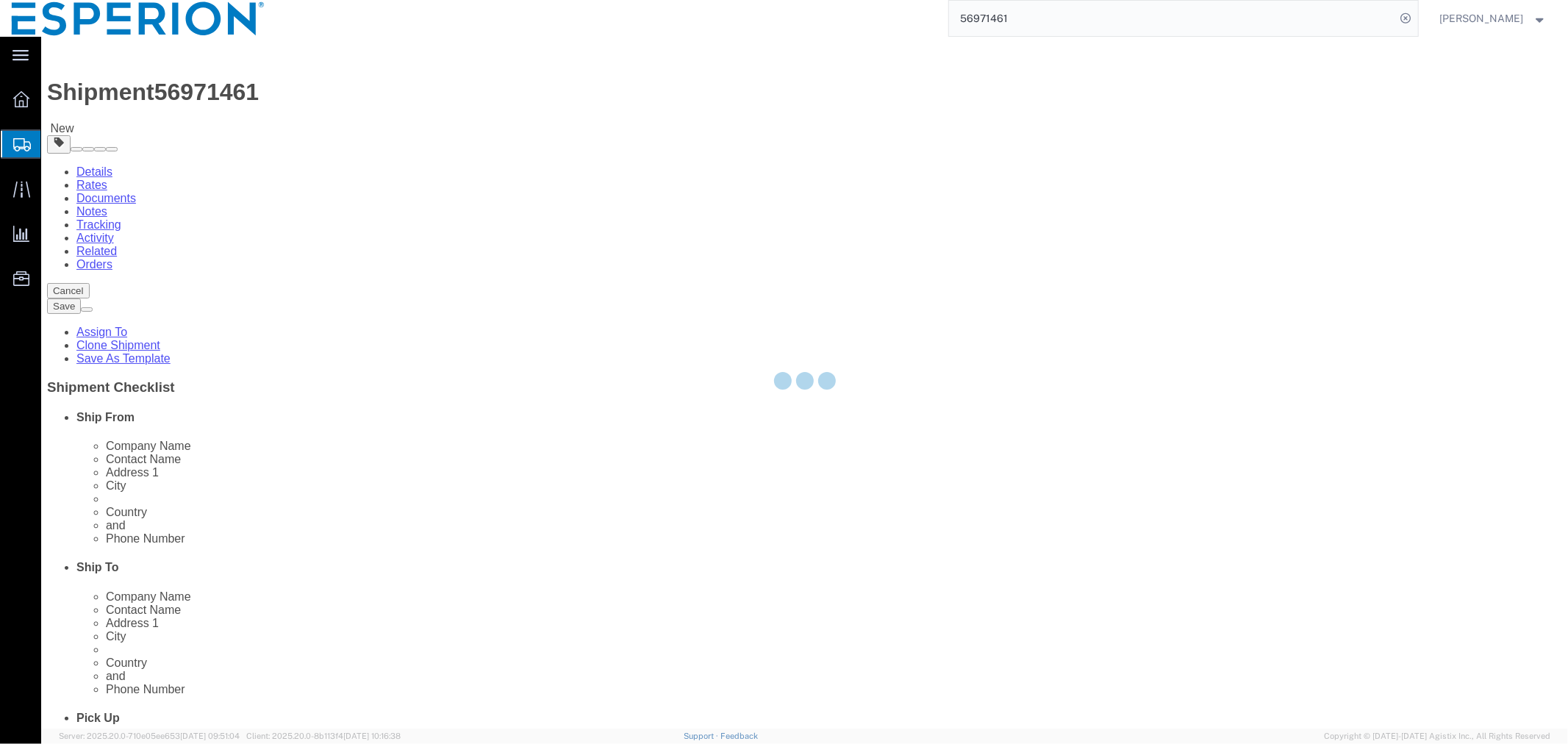
select select "PSNS"
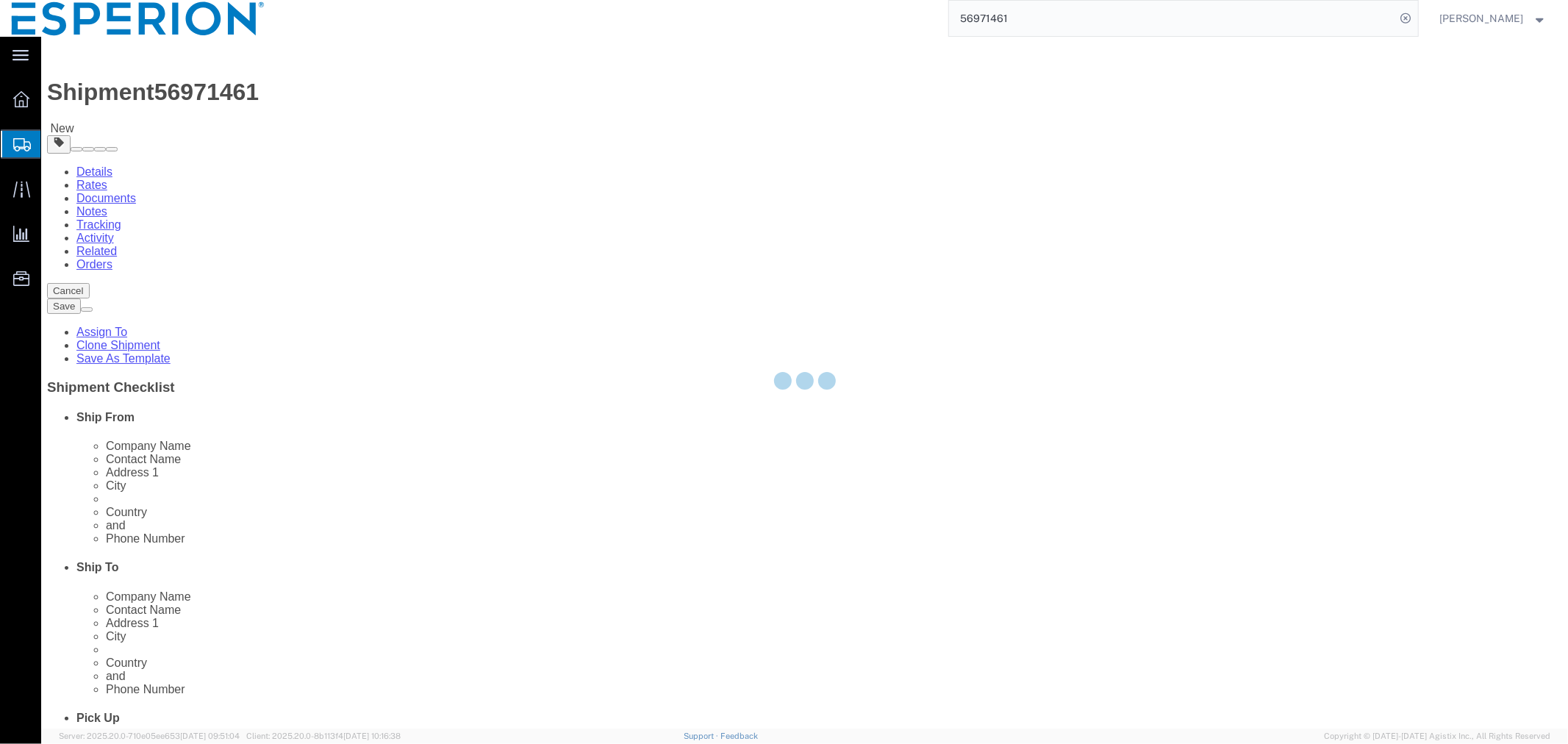
select select "PSNS"
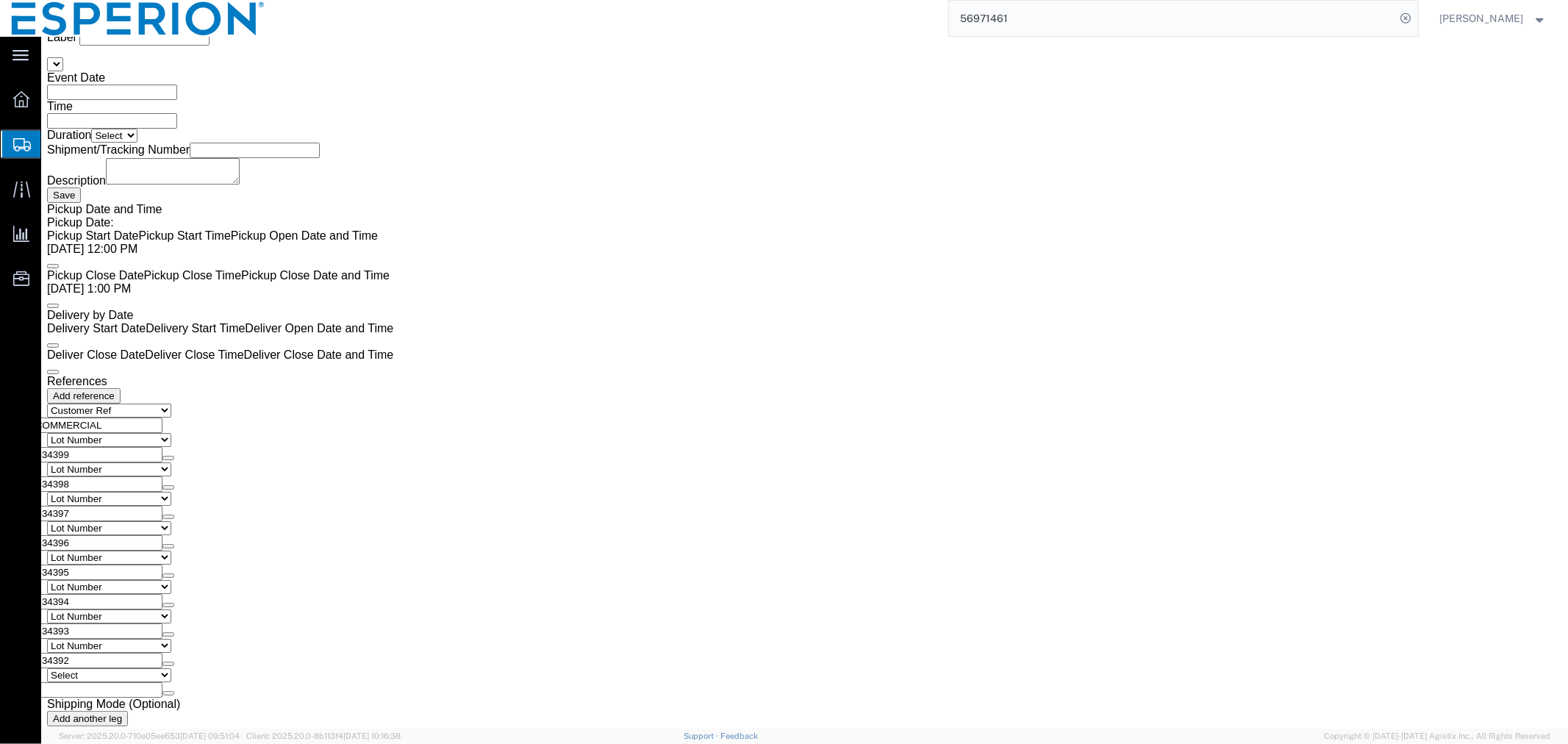
scroll to position [2921, 0]
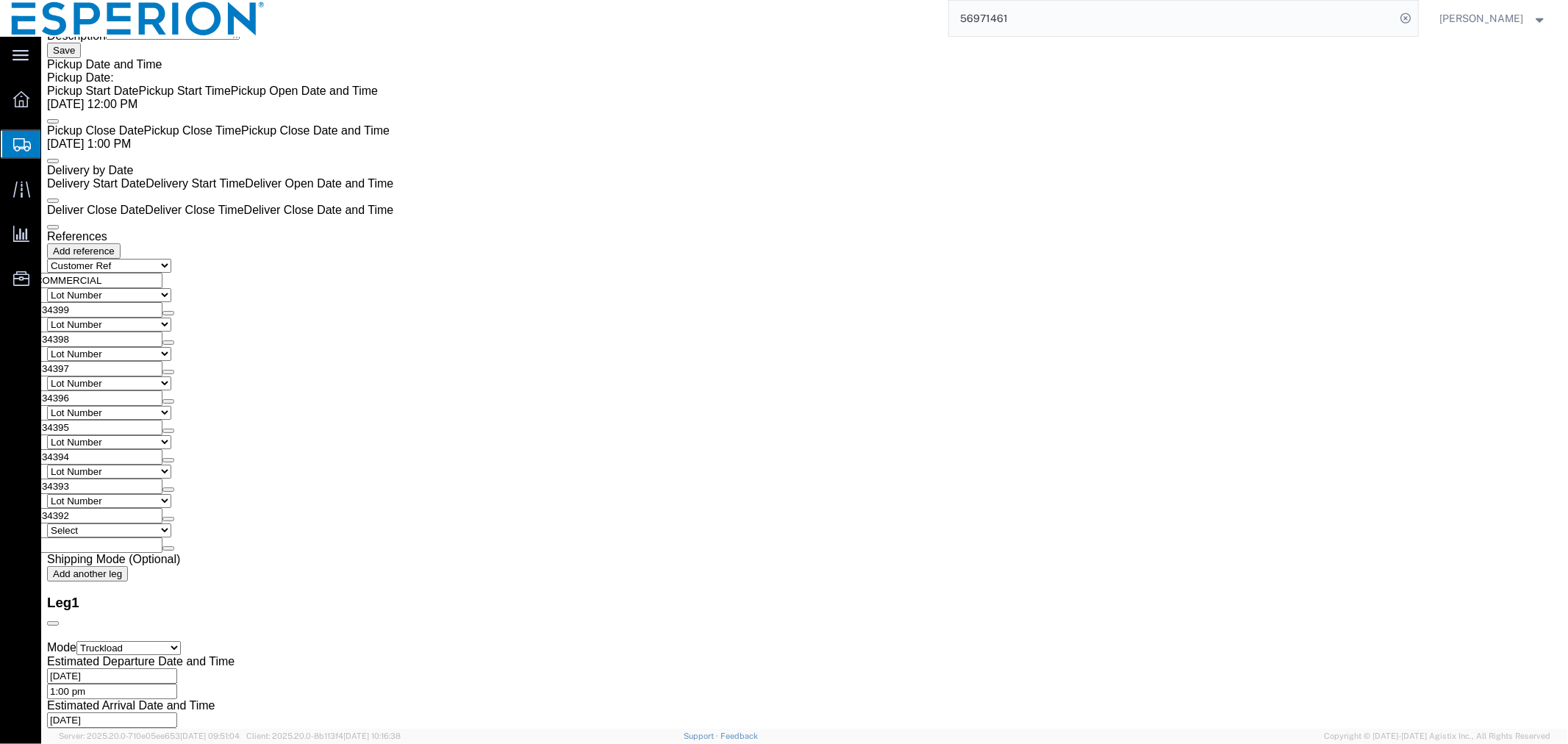
drag, startPoint x: 425, startPoint y: 342, endPoint x: 367, endPoint y: 340, distance: 58.0
click div "Length 120.00 x Width 80.00 x Height 86.00 Select cm ft in"
type input "52.00"
drag, startPoint x: 276, startPoint y: 370, endPoint x: 193, endPoint y: 370, distance: 83.0
click div "Weight Total weight of packages in pounds or kilograms 214.00 Select kgs lbs Sh…"
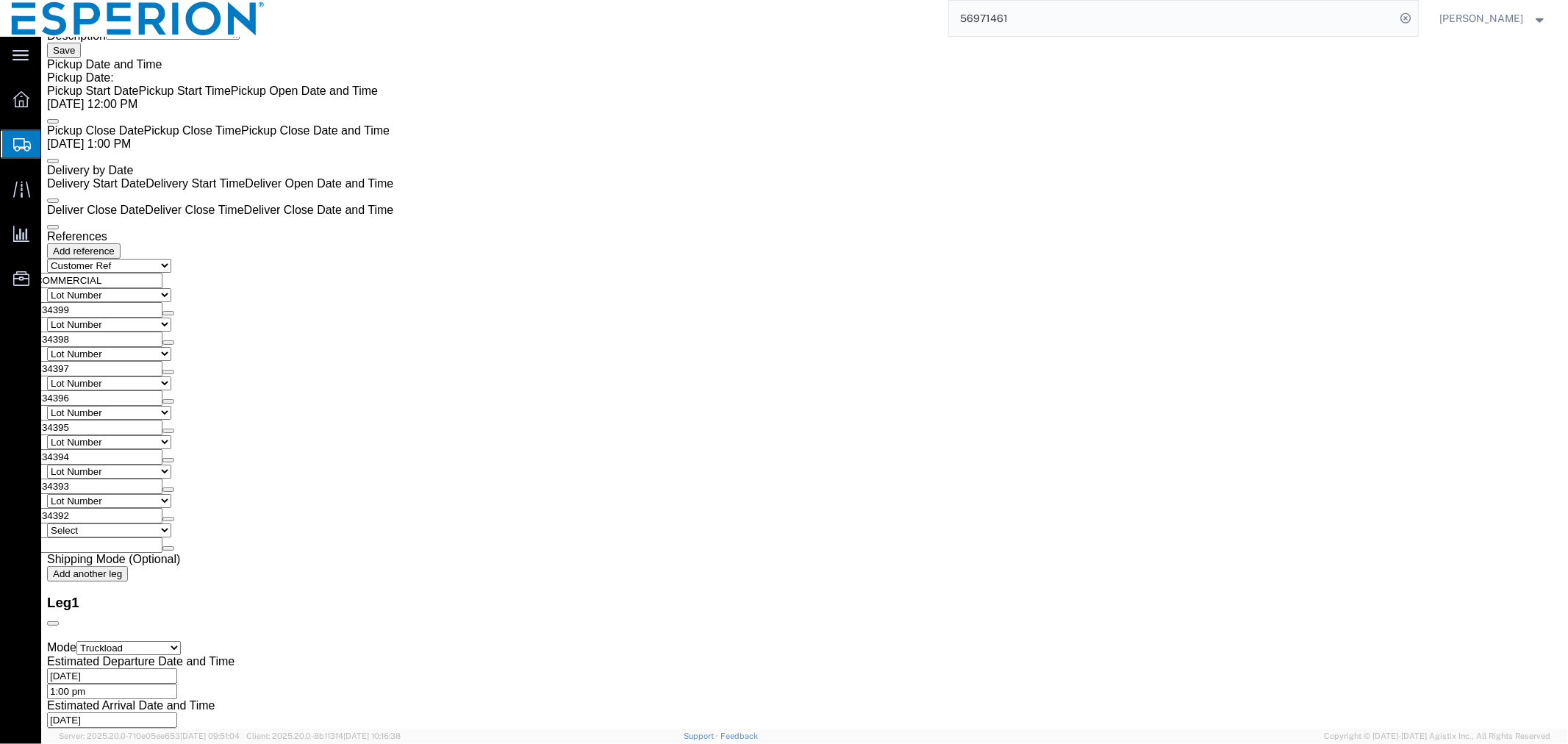
type input "93.00"
click dd "545508.00 Tablet"
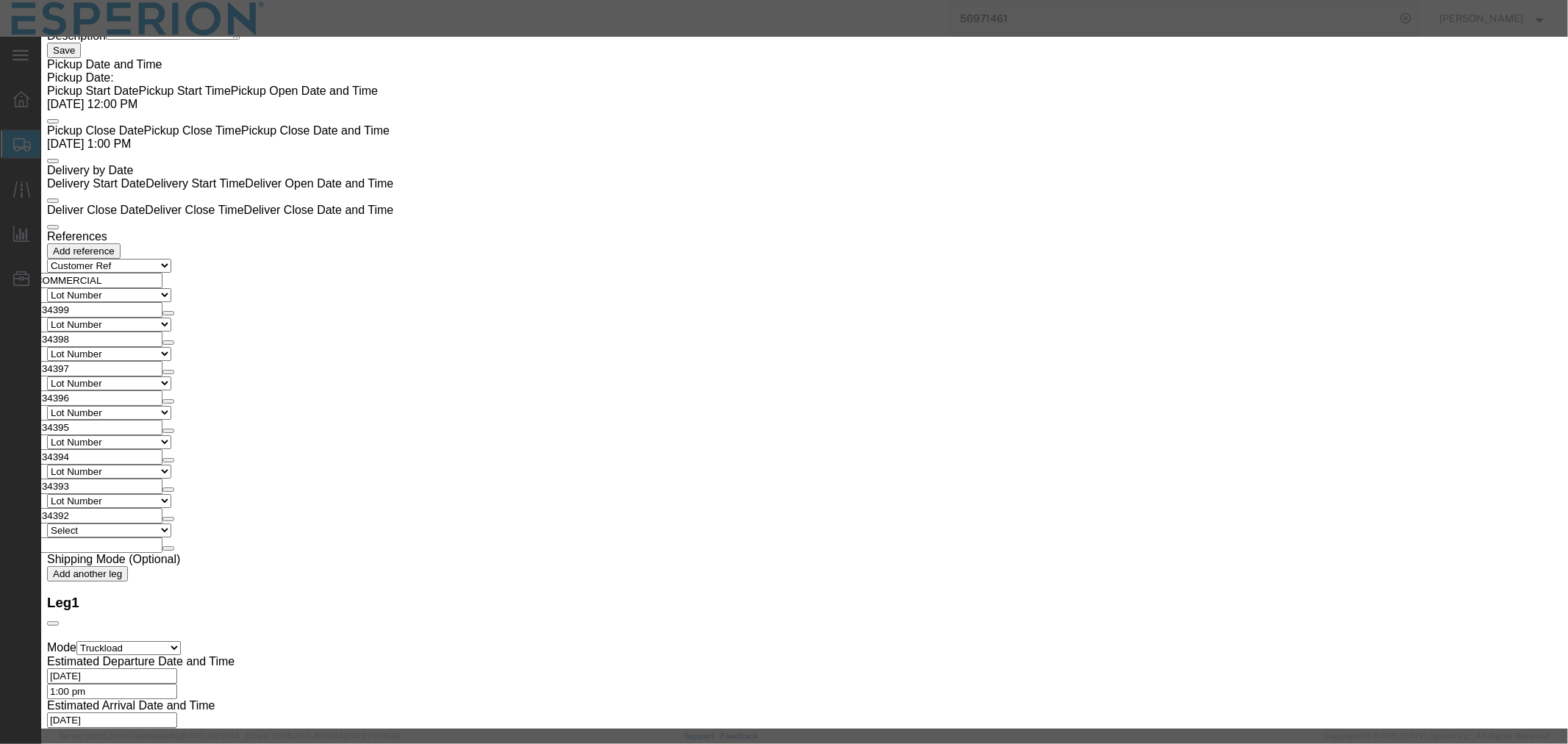
click button "Save & Close"
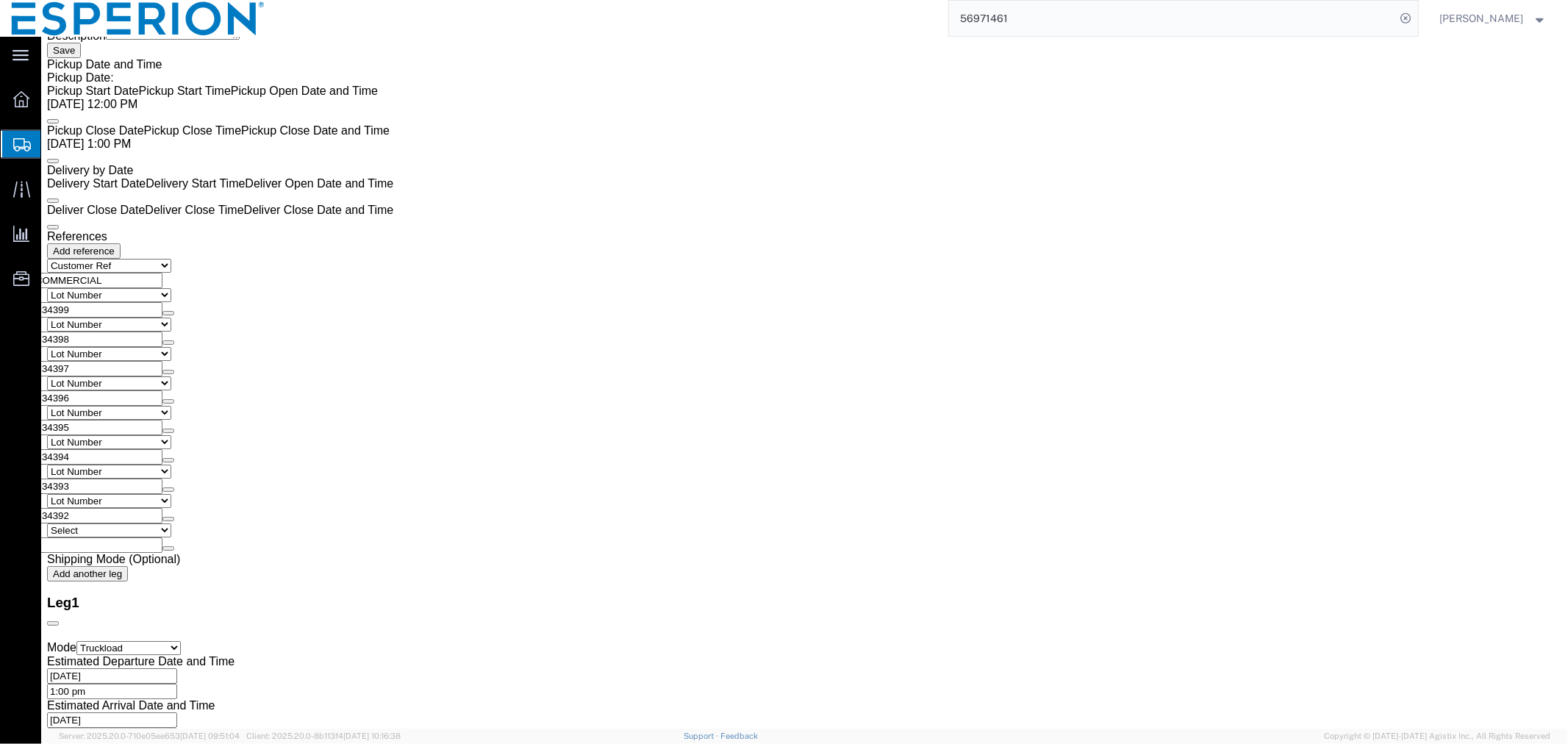
click span "button"
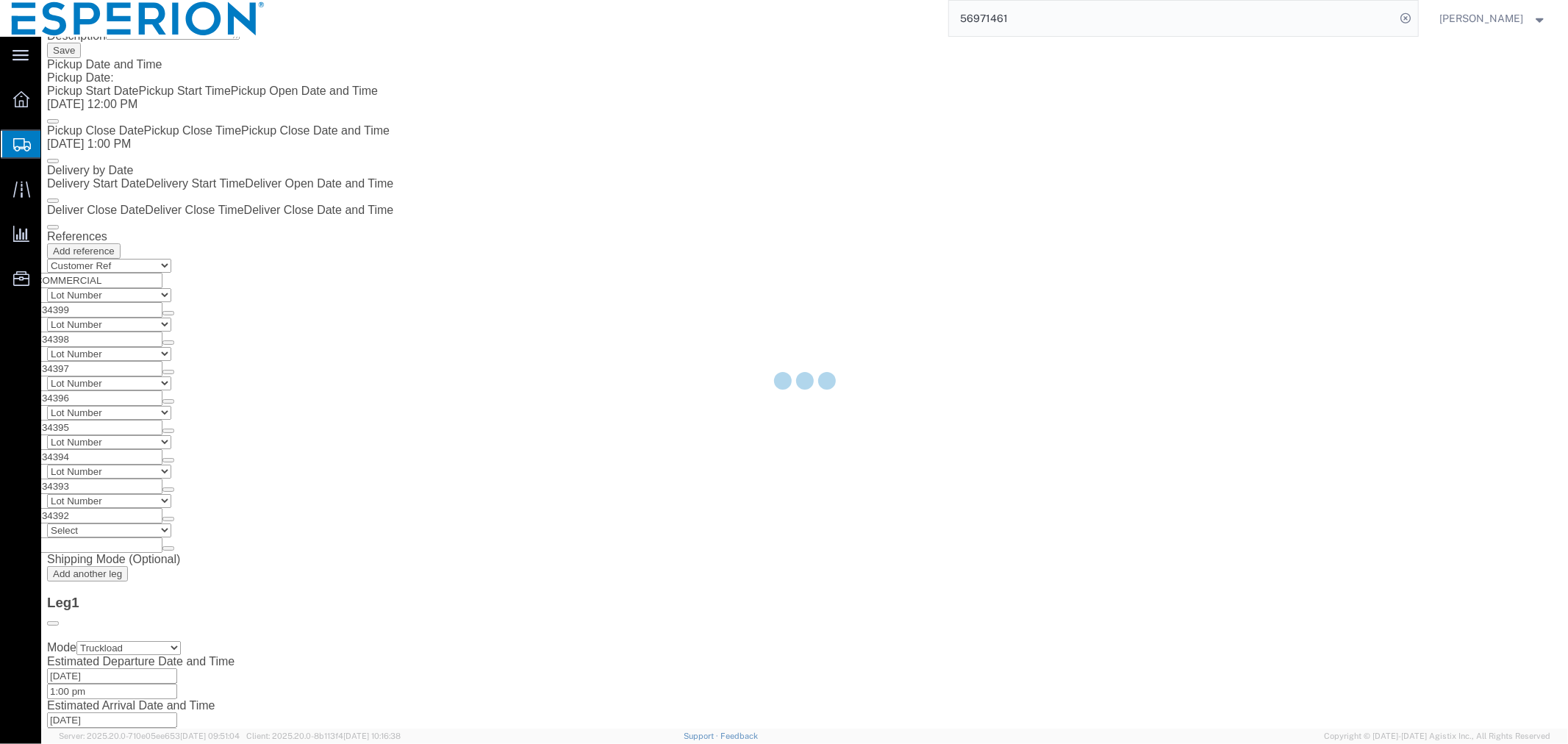
scroll to position [0, 0]
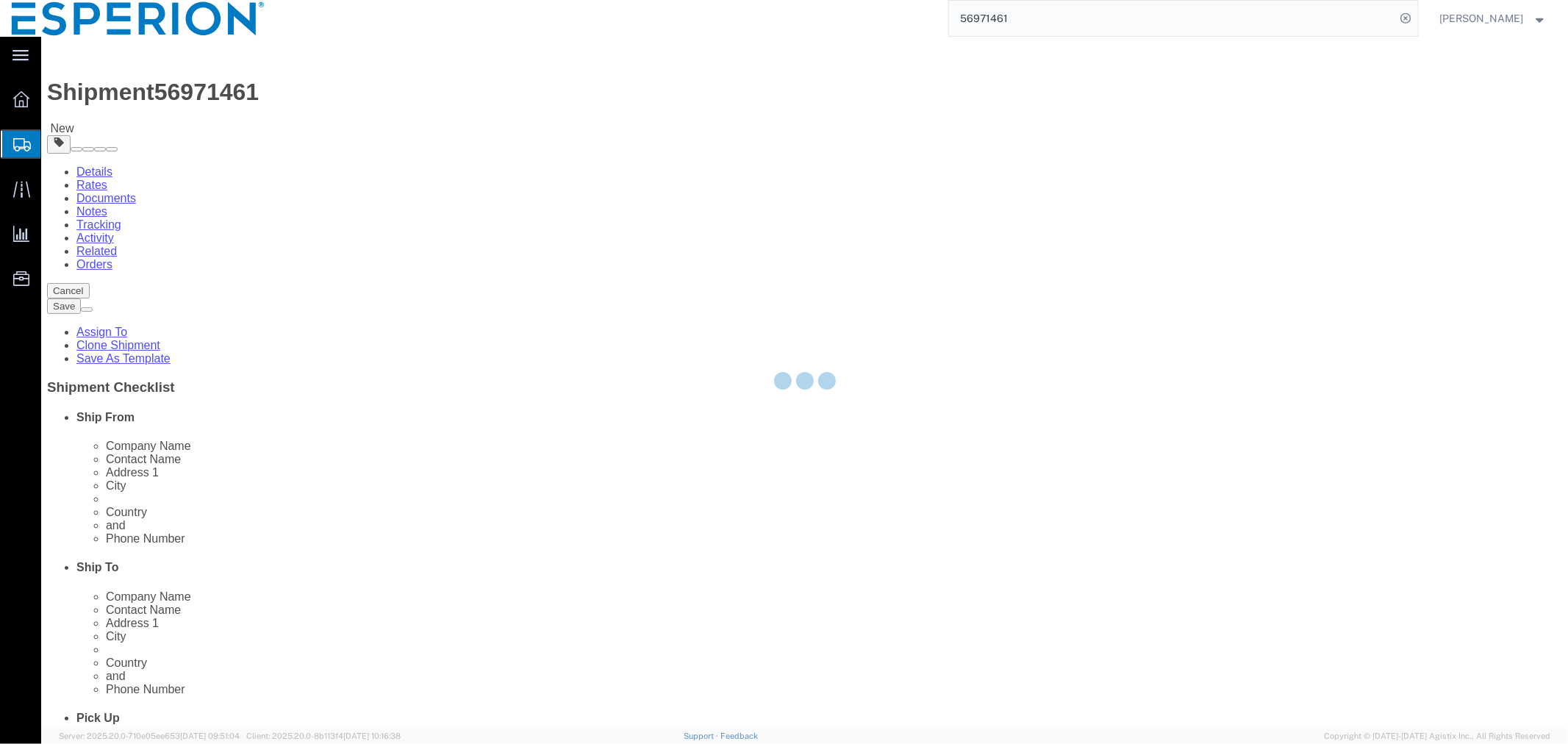
select select "PSNS"
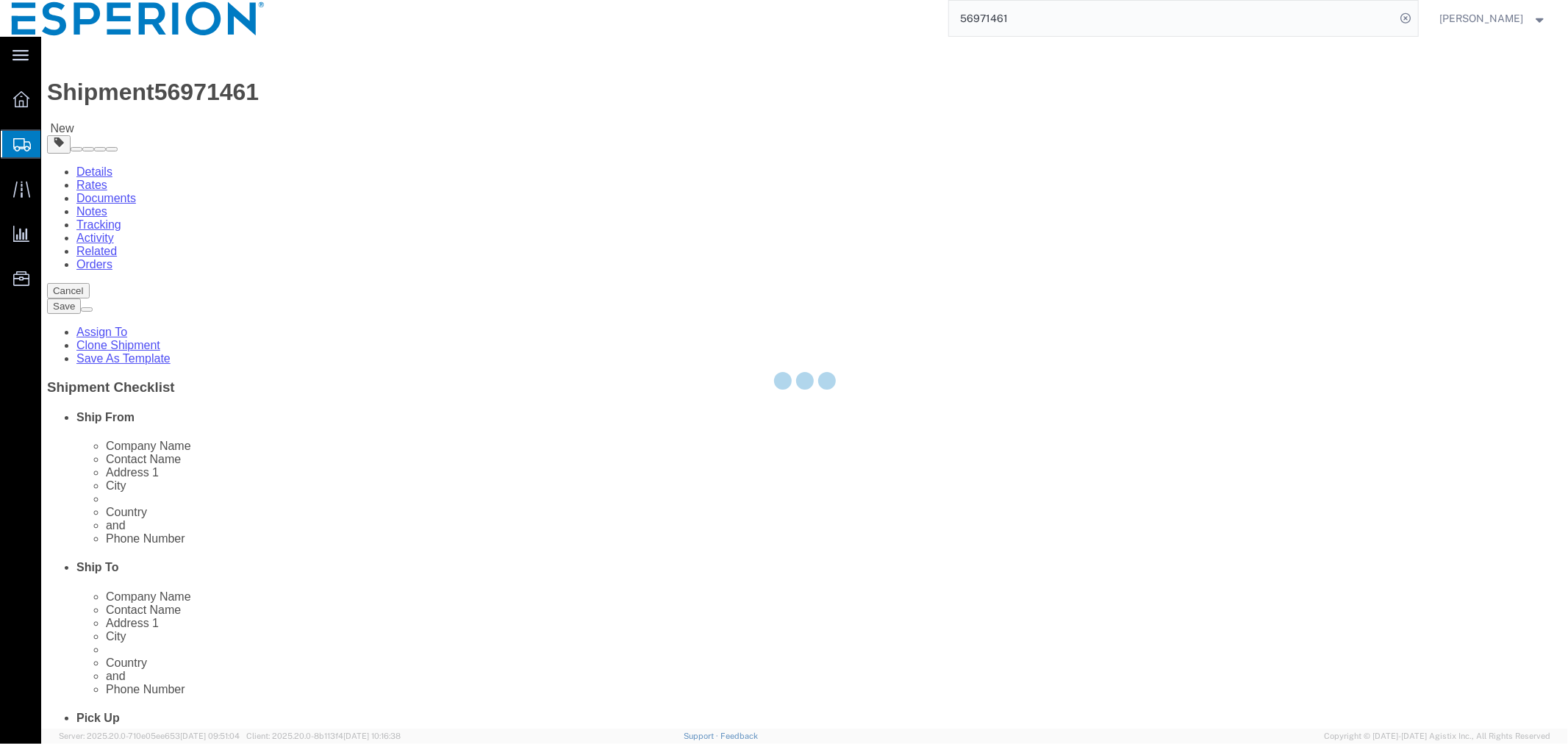
select select "PSNS"
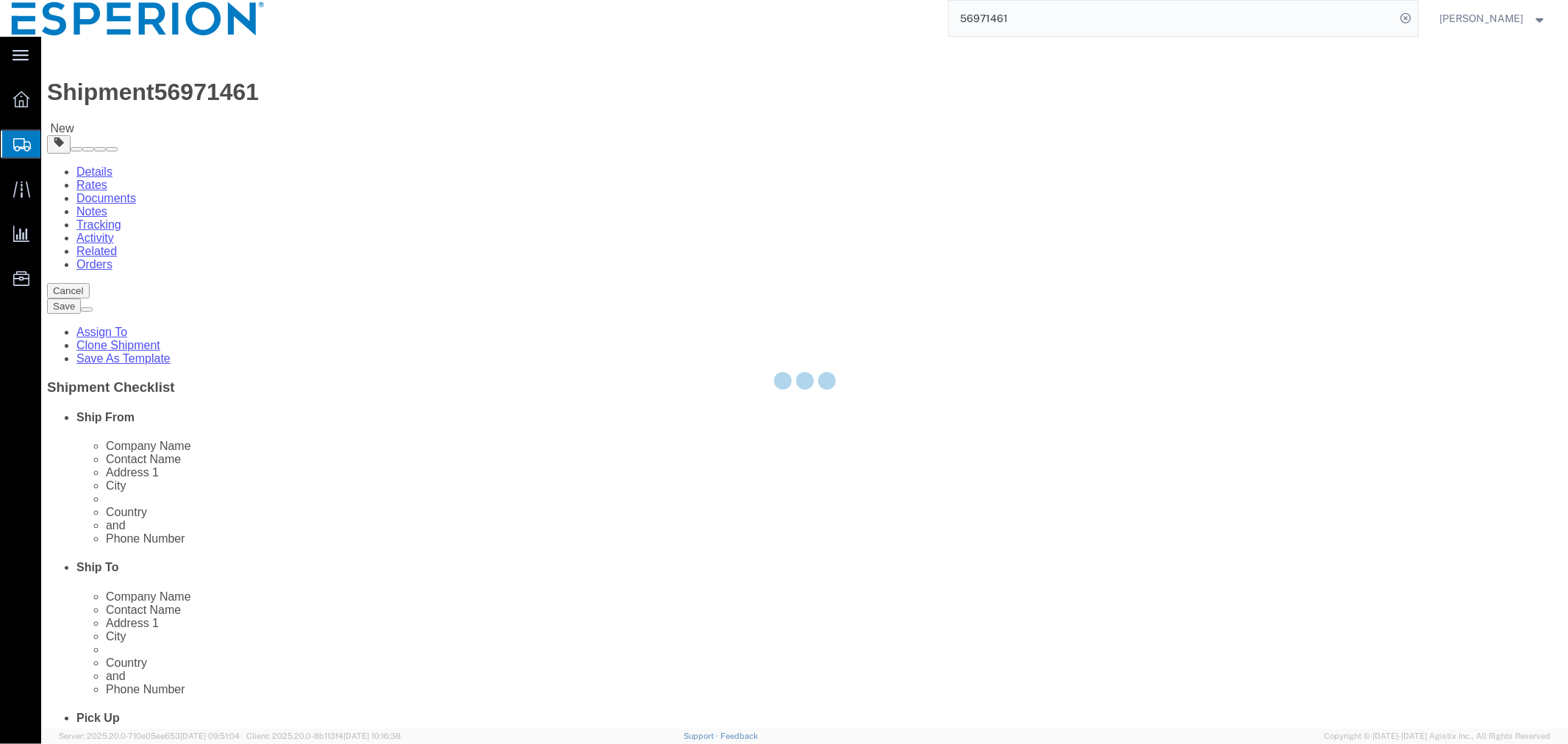
select select "PSNS"
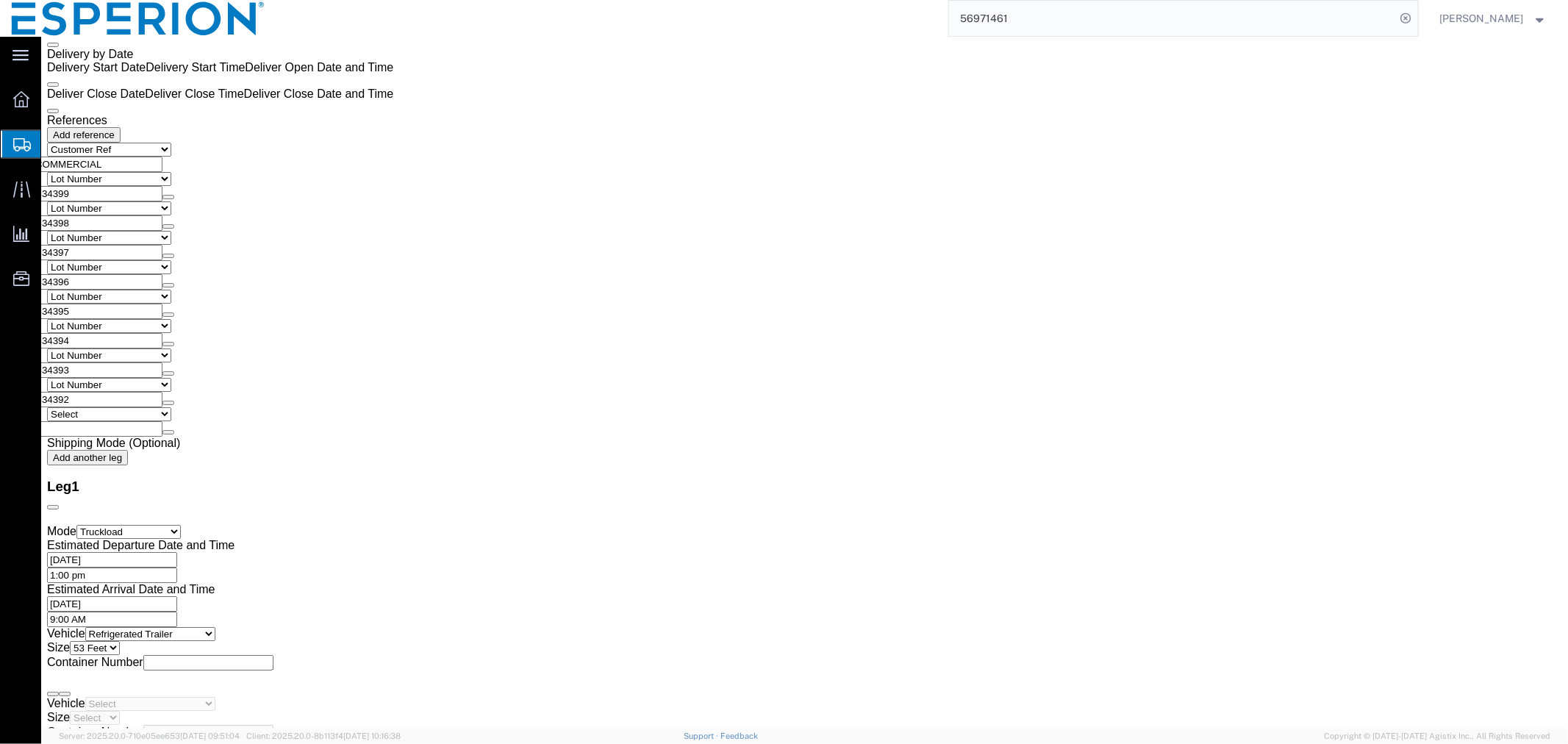
scroll to position [2873, 0]
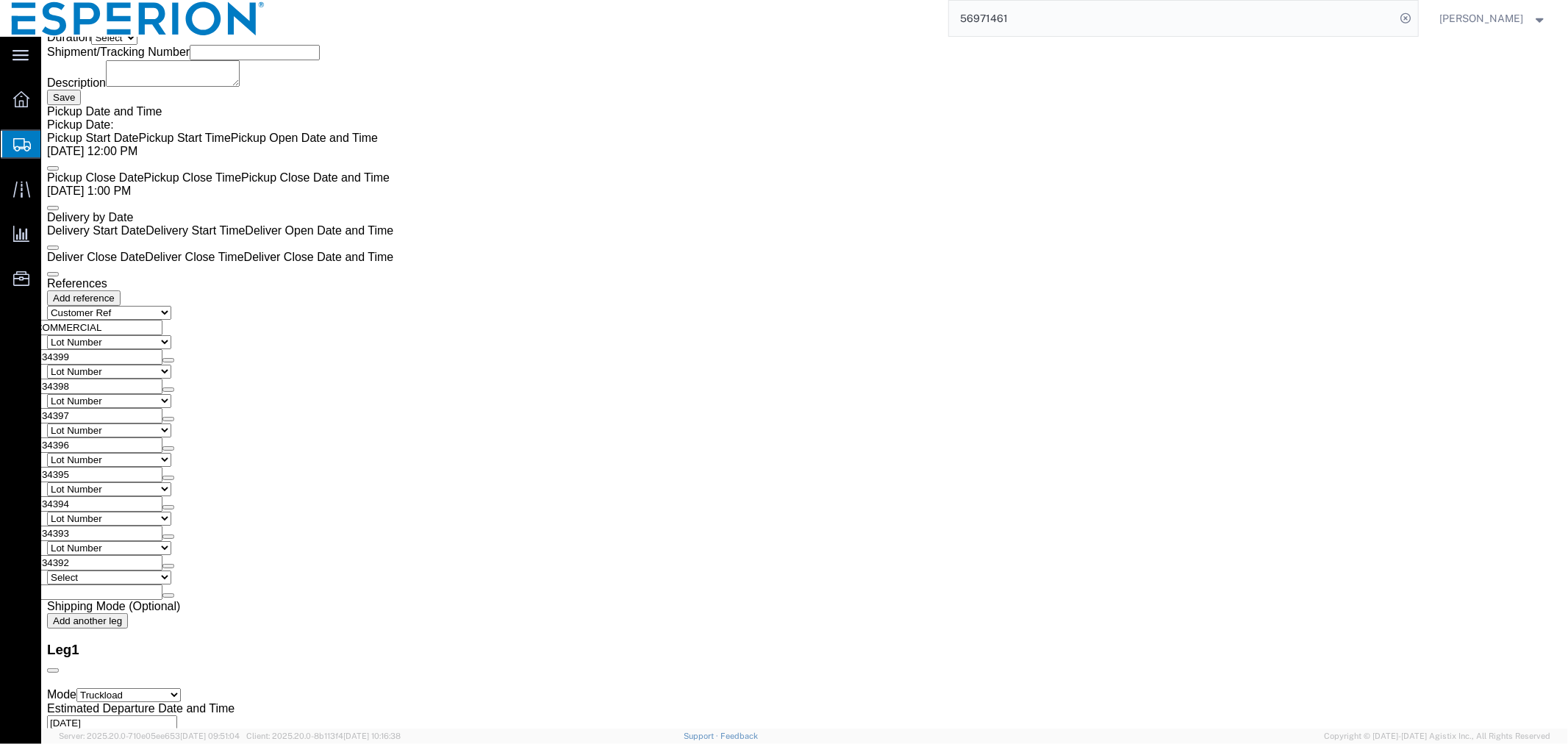
click span "button"
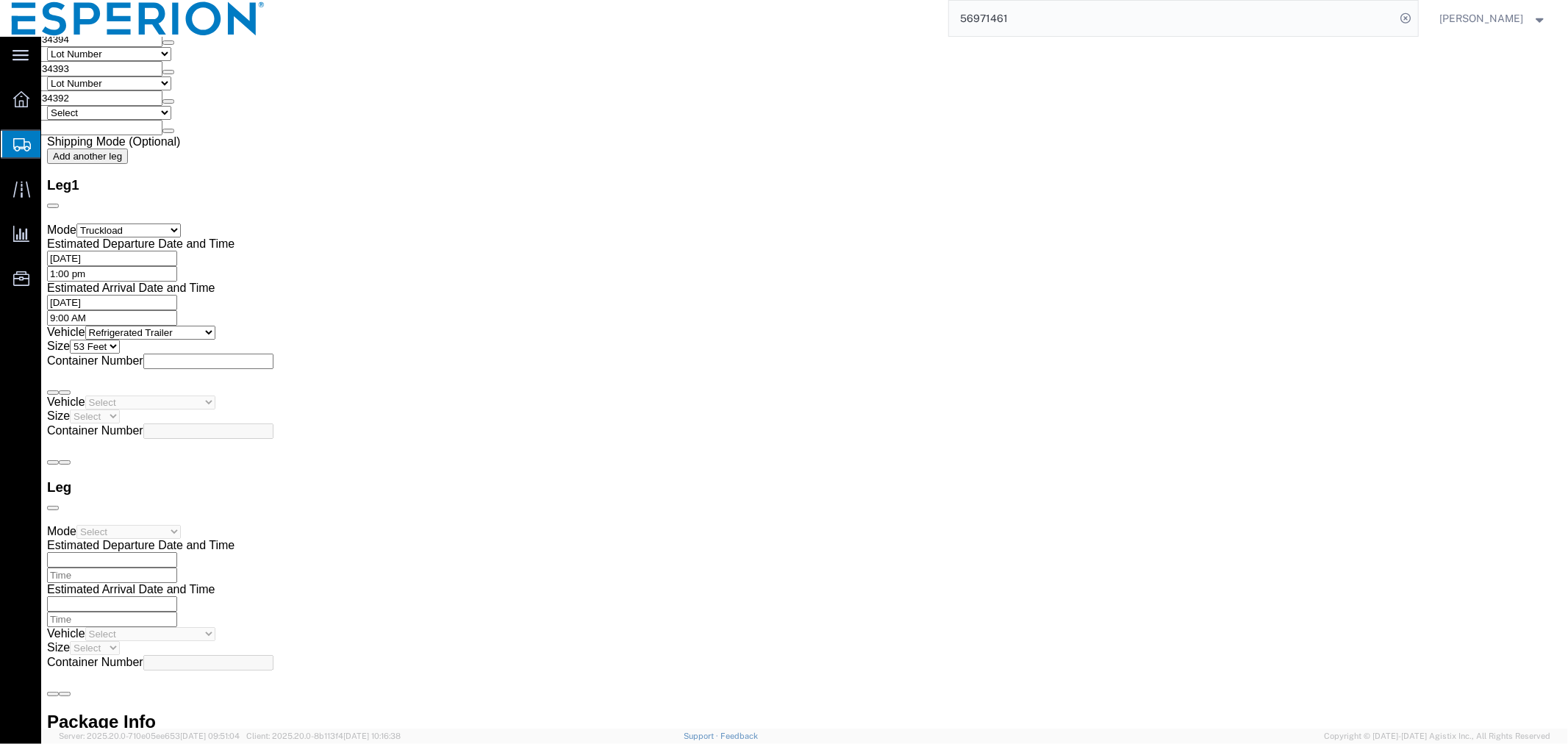
scroll to position [3010, 0]
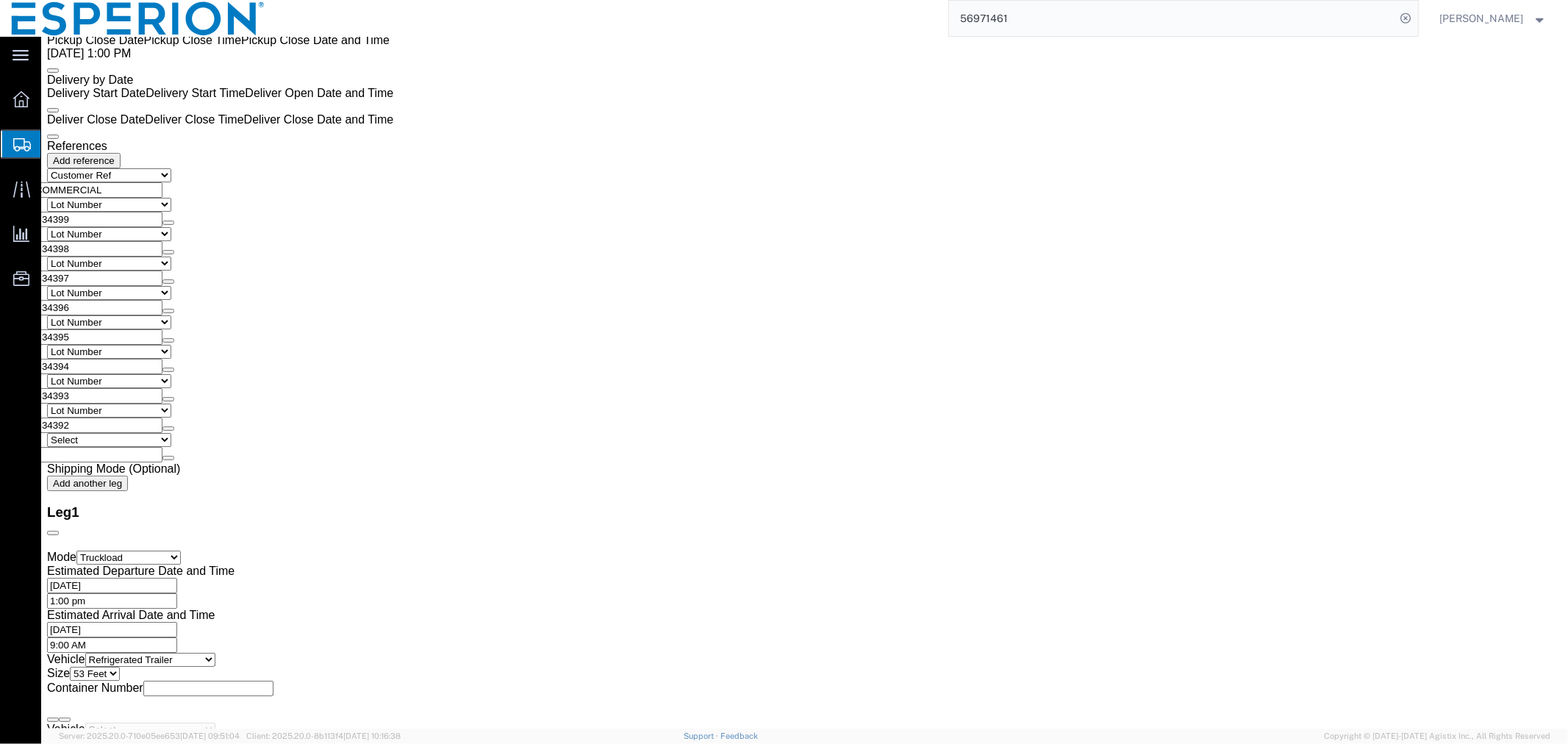
click input "52.00"
drag, startPoint x: 435, startPoint y: 252, endPoint x: 339, endPoint y: 246, distance: 96.2
click div "Length 120.00 x Width 80.00 x Height 52.00 Select cm ft in"
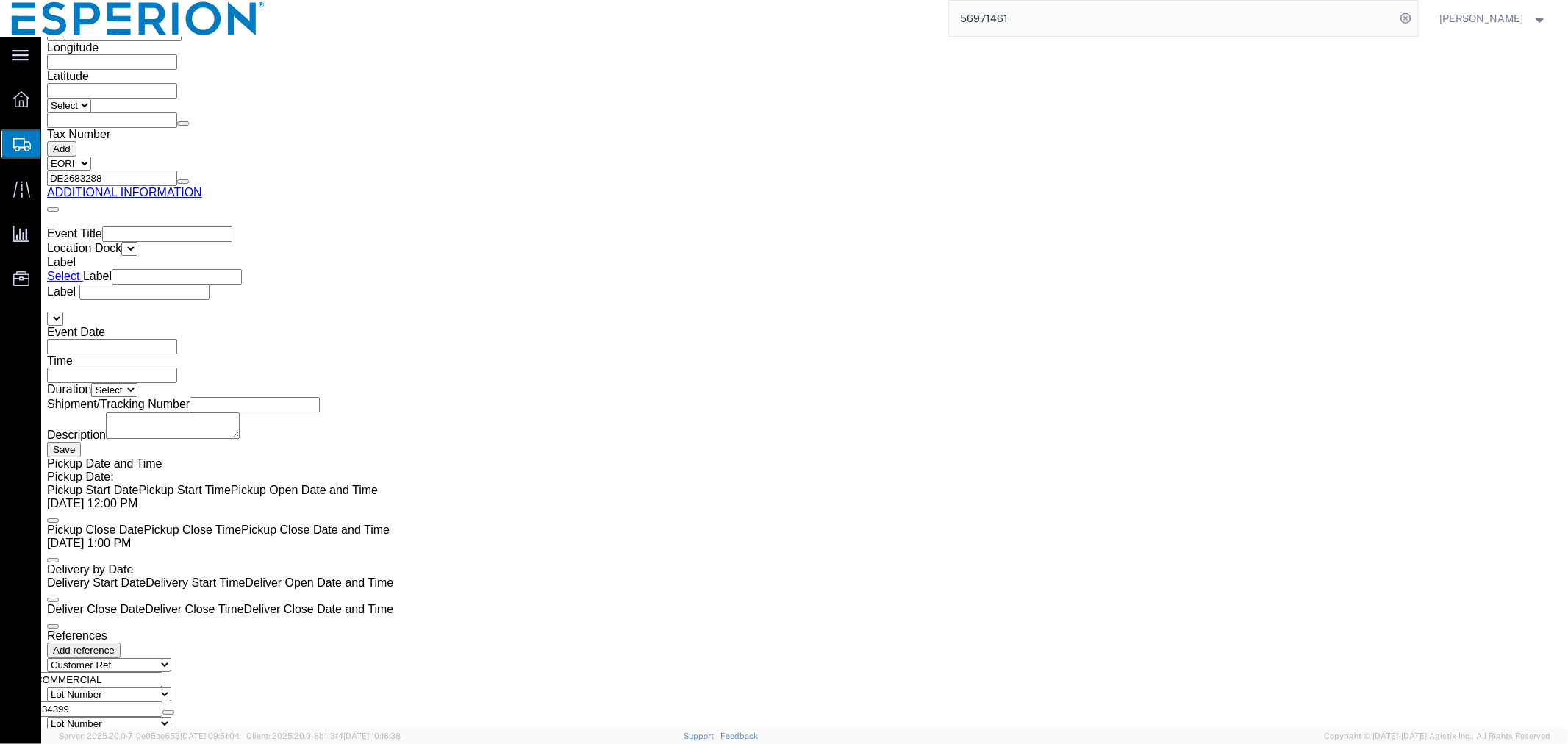
scroll to position [2848, 0]
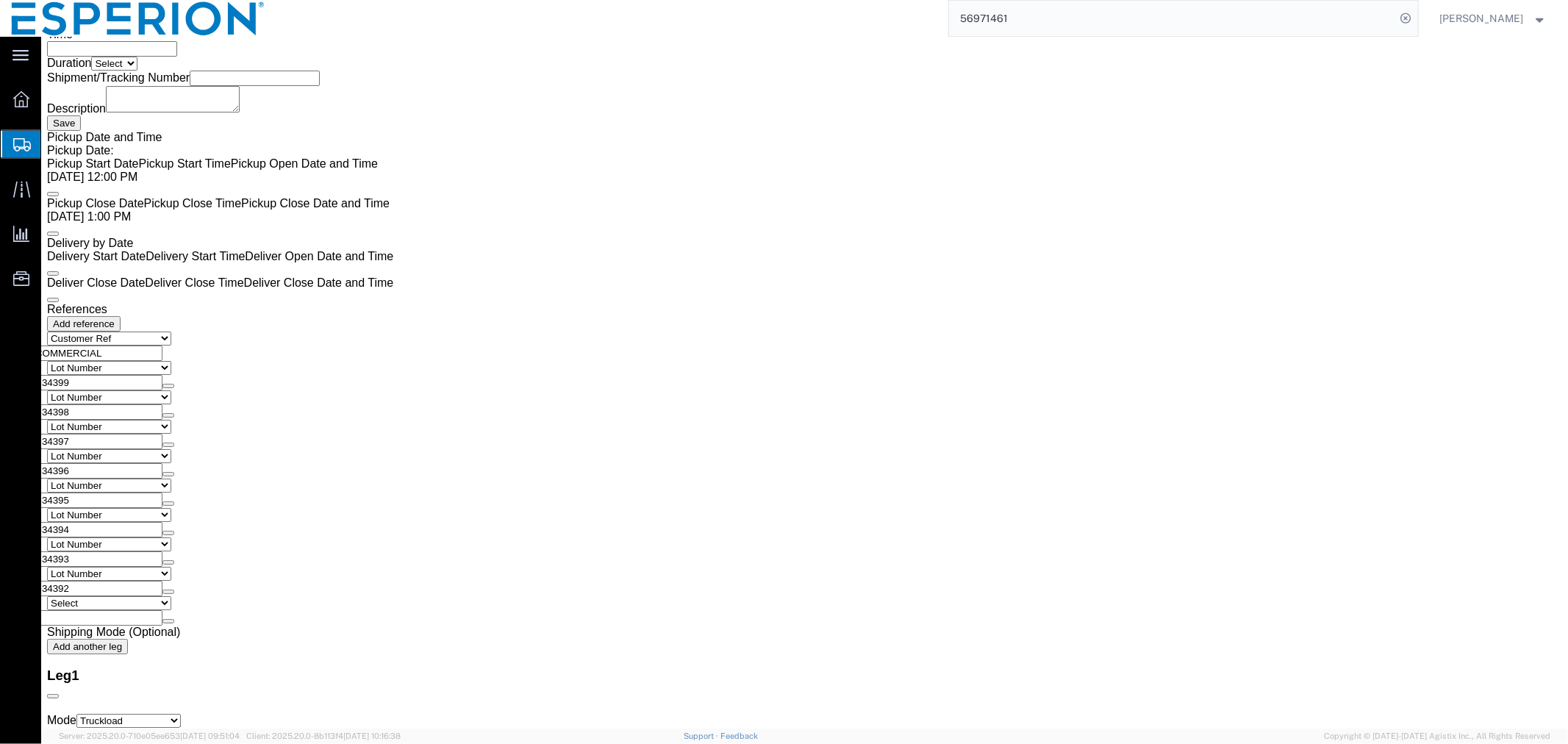
click input "52.00"
drag, startPoint x: 1060, startPoint y: 413, endPoint x: 967, endPoint y: 415, distance: 93.0
click div "Length 120.00 x Width 80.00 x Height 52.00 Select cm ft in"
drag, startPoint x: 871, startPoint y: 436, endPoint x: 804, endPoint y: 444, distance: 67.5
click div "Weight 93.00 Select kgs lbs Ship. t°"
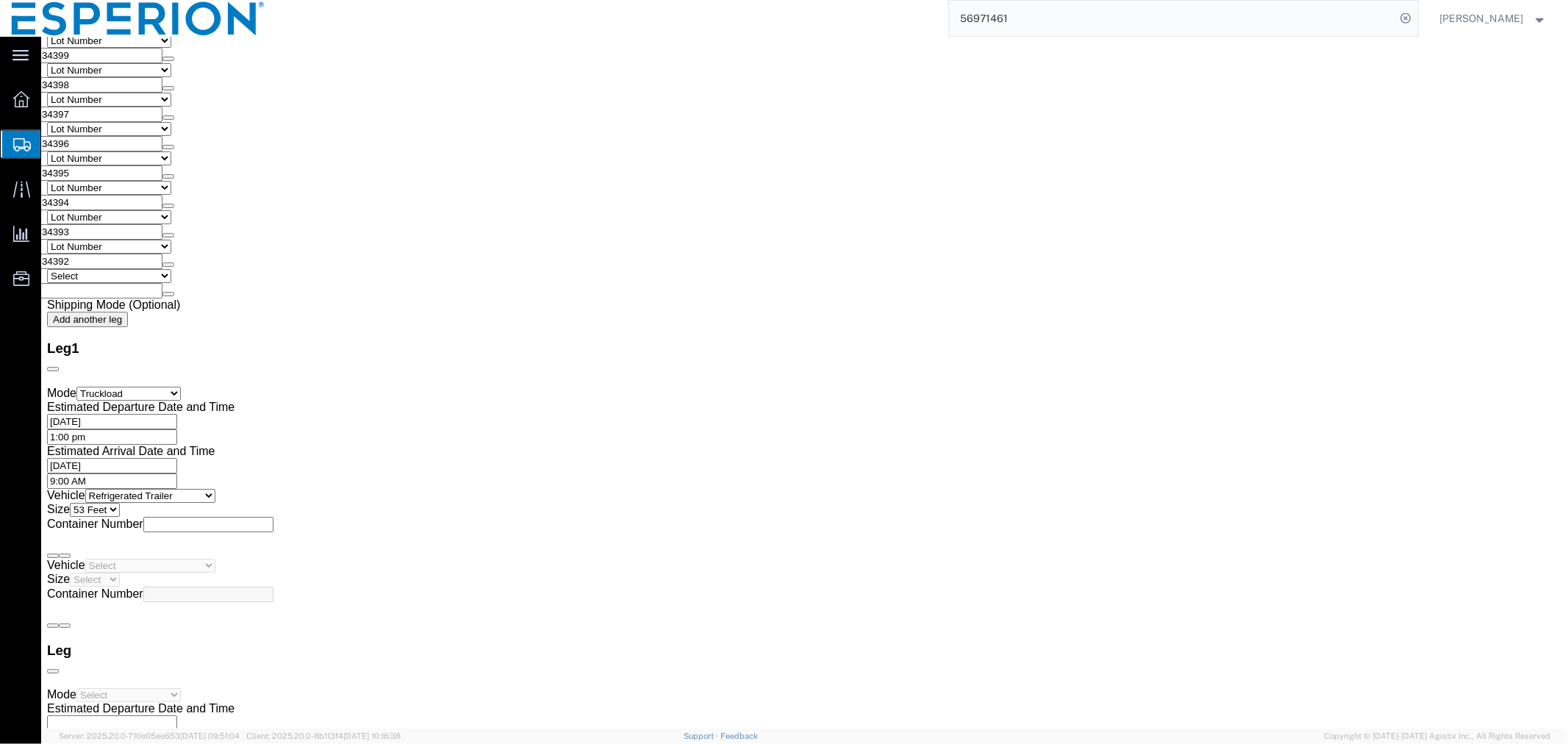
scroll to position [3256, 0]
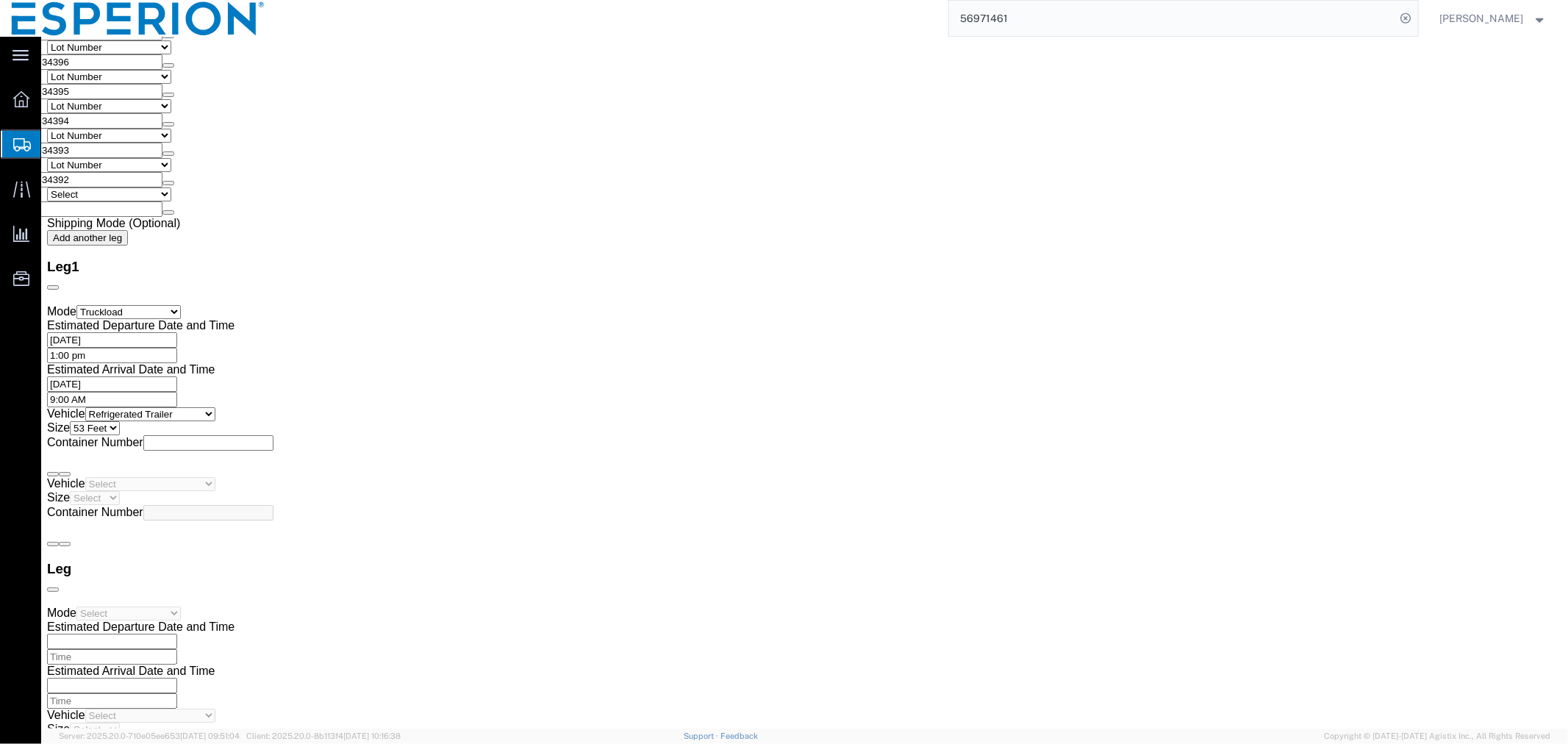
click input "52.00"
drag, startPoint x: 441, startPoint y: 425, endPoint x: 385, endPoint y: 427, distance: 56.0
click div "Length 120.00 x Width 80.00 x Height 52.00 Select cm ft in"
drag, startPoint x: 270, startPoint y: 456, endPoint x: 175, endPoint y: 456, distance: 95.0
click div "Weight 93.00 Select kgs lbs Ship. t°"
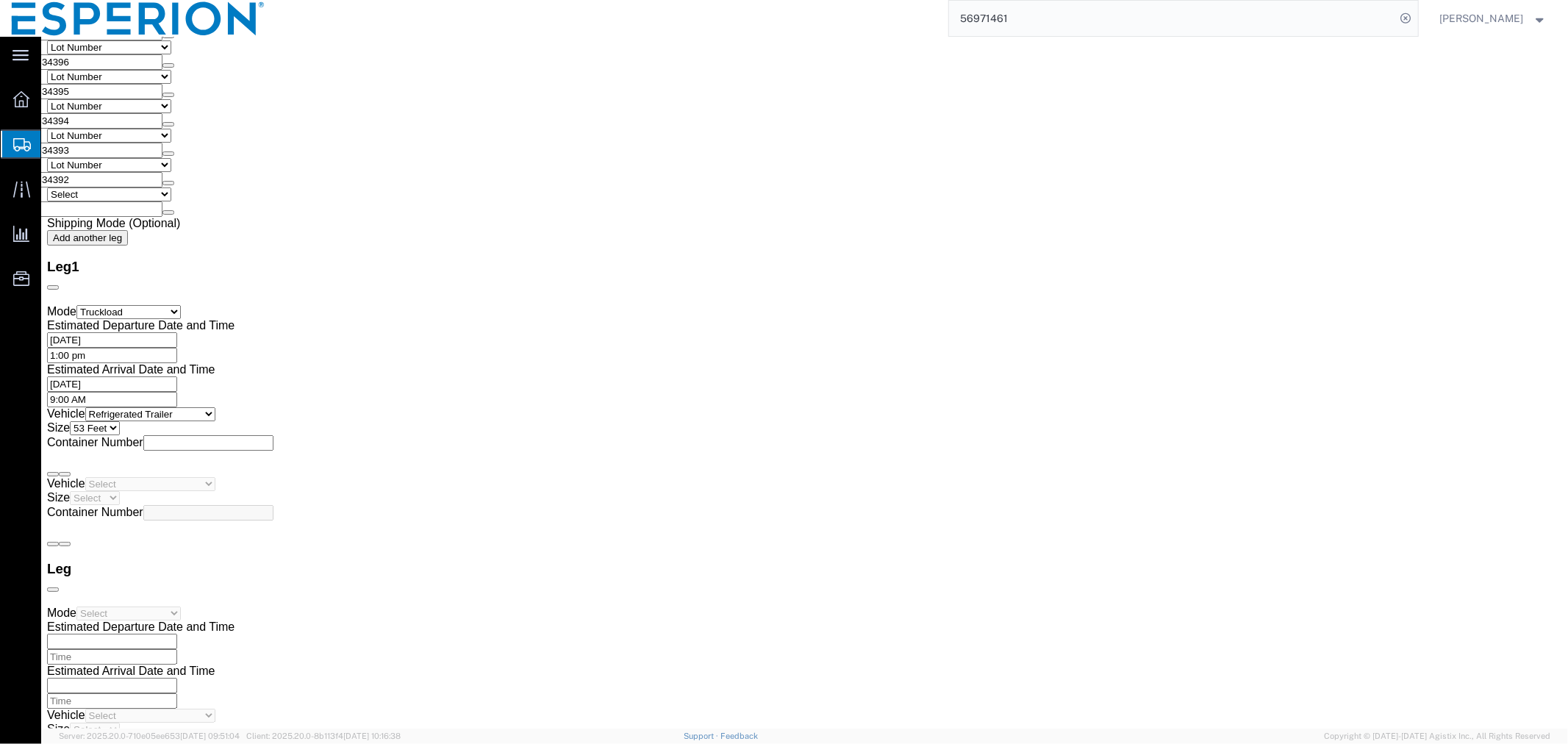
click dd "545508.00 Tablet"
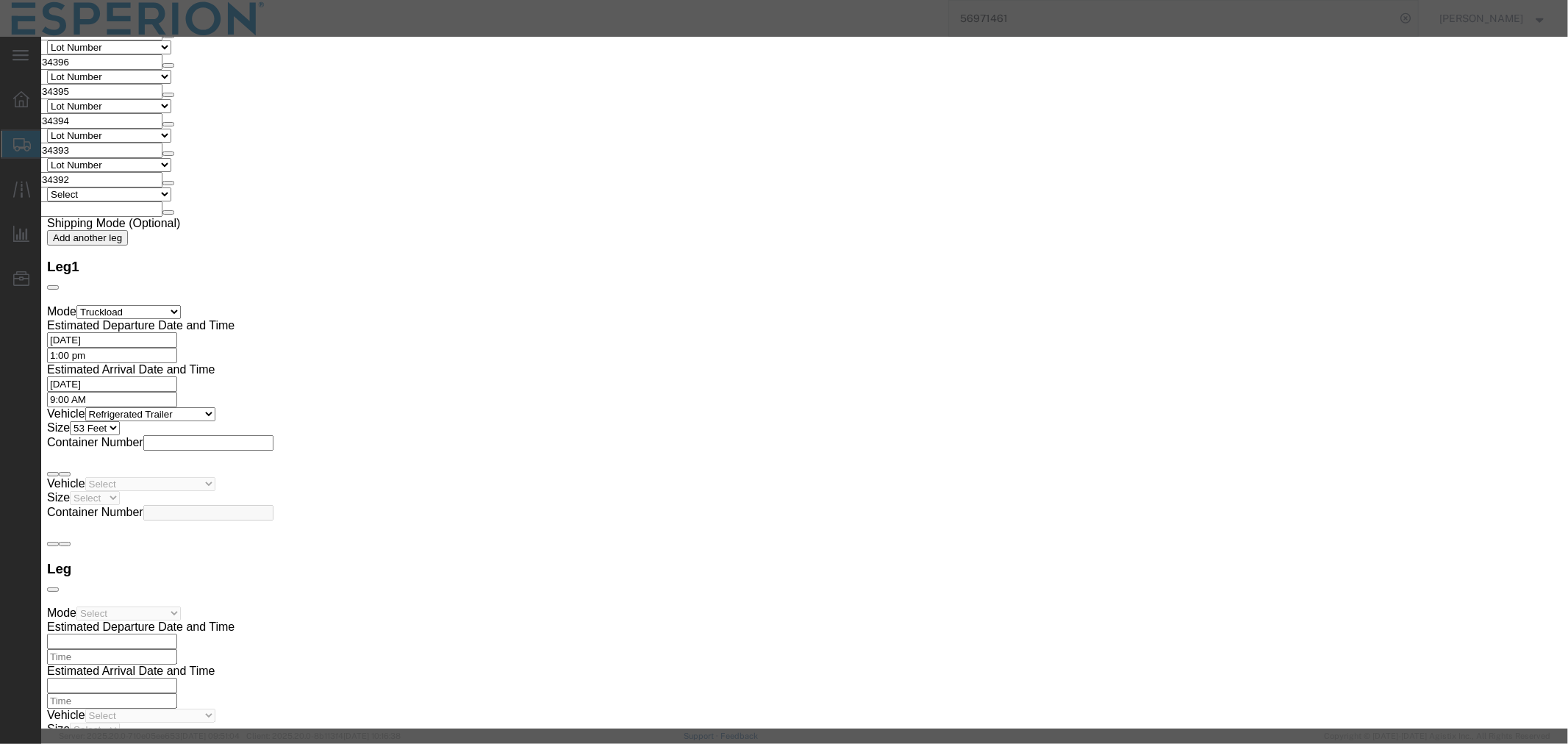
click button "Save & Close"
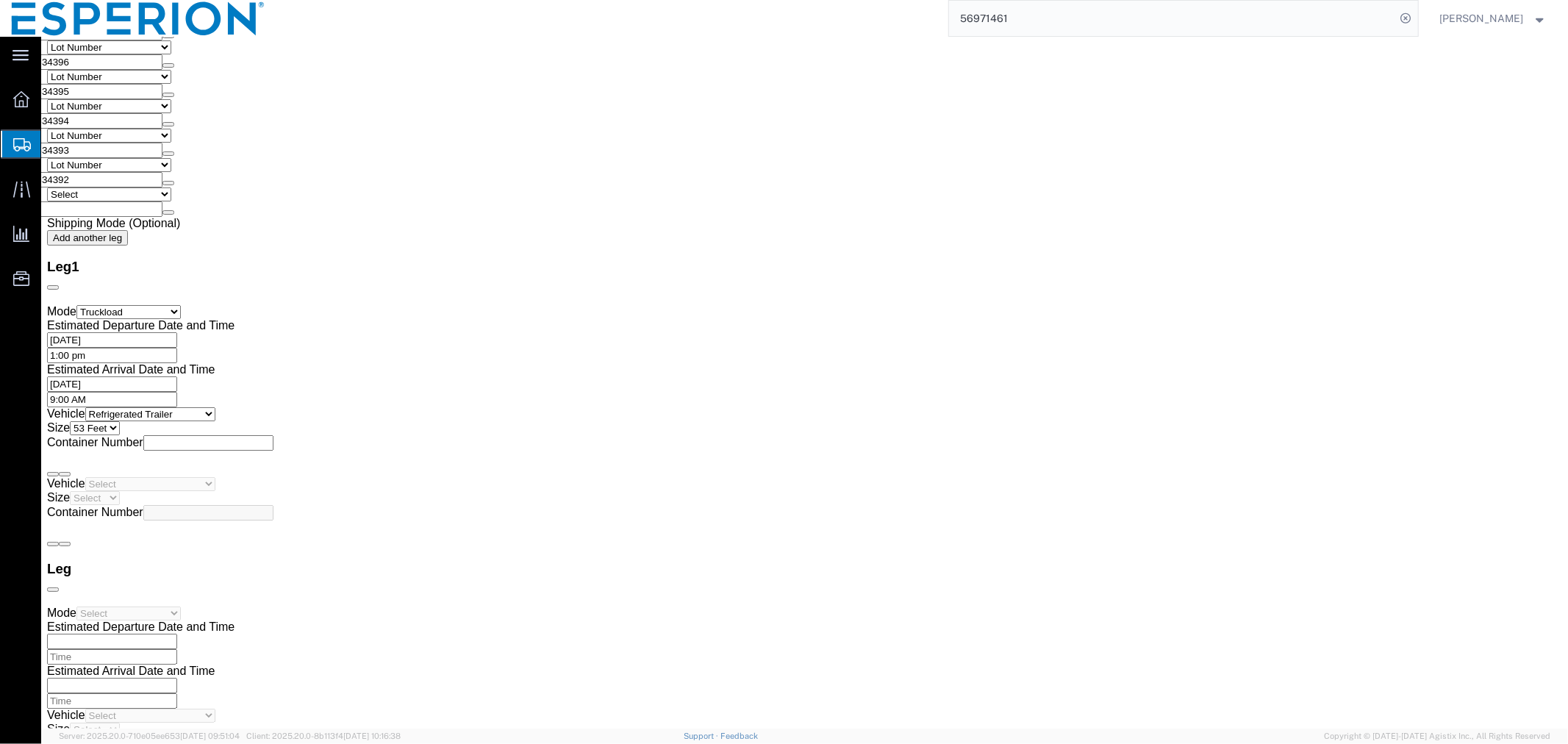
scroll to position [3175, 0]
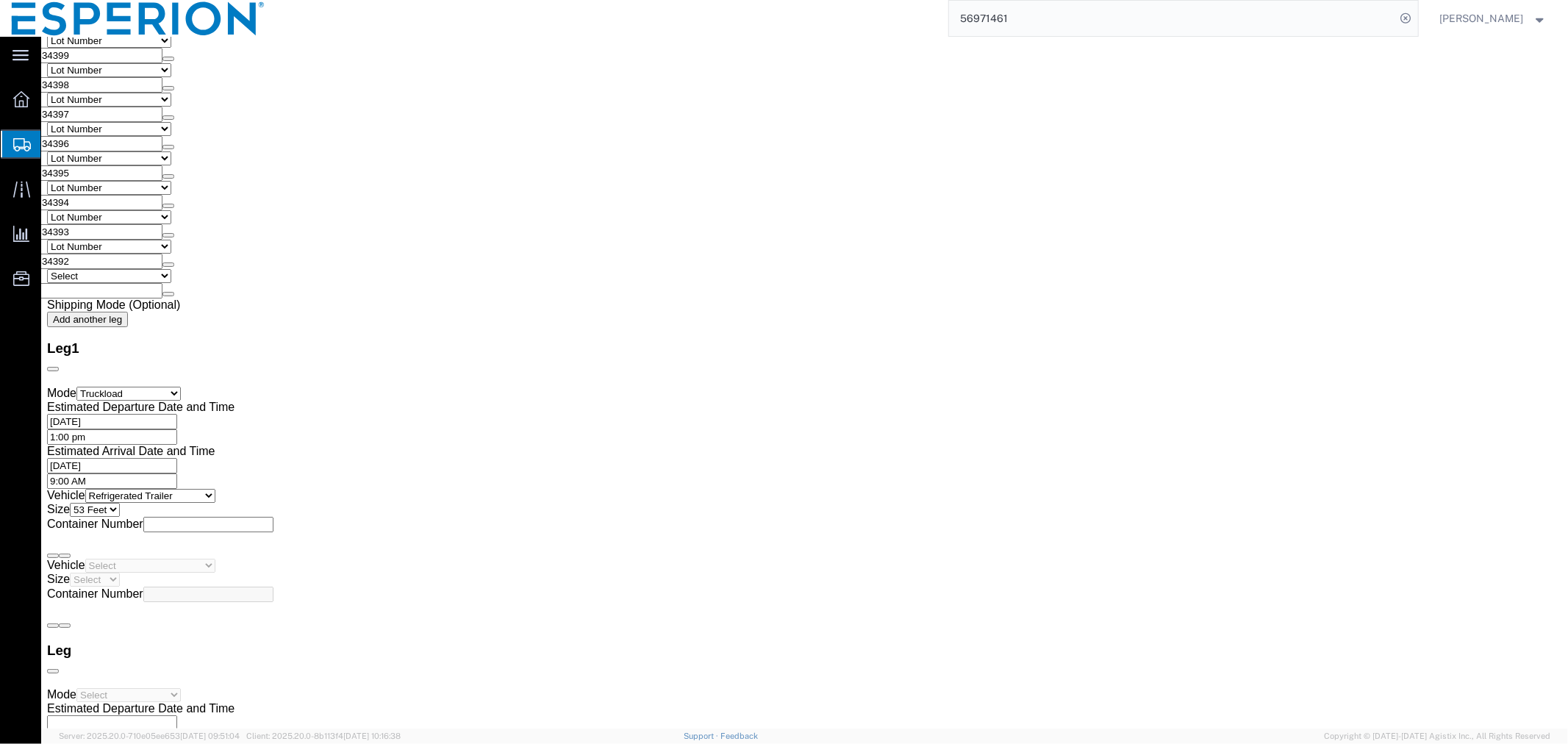
click dd "545508.00 Tablet"
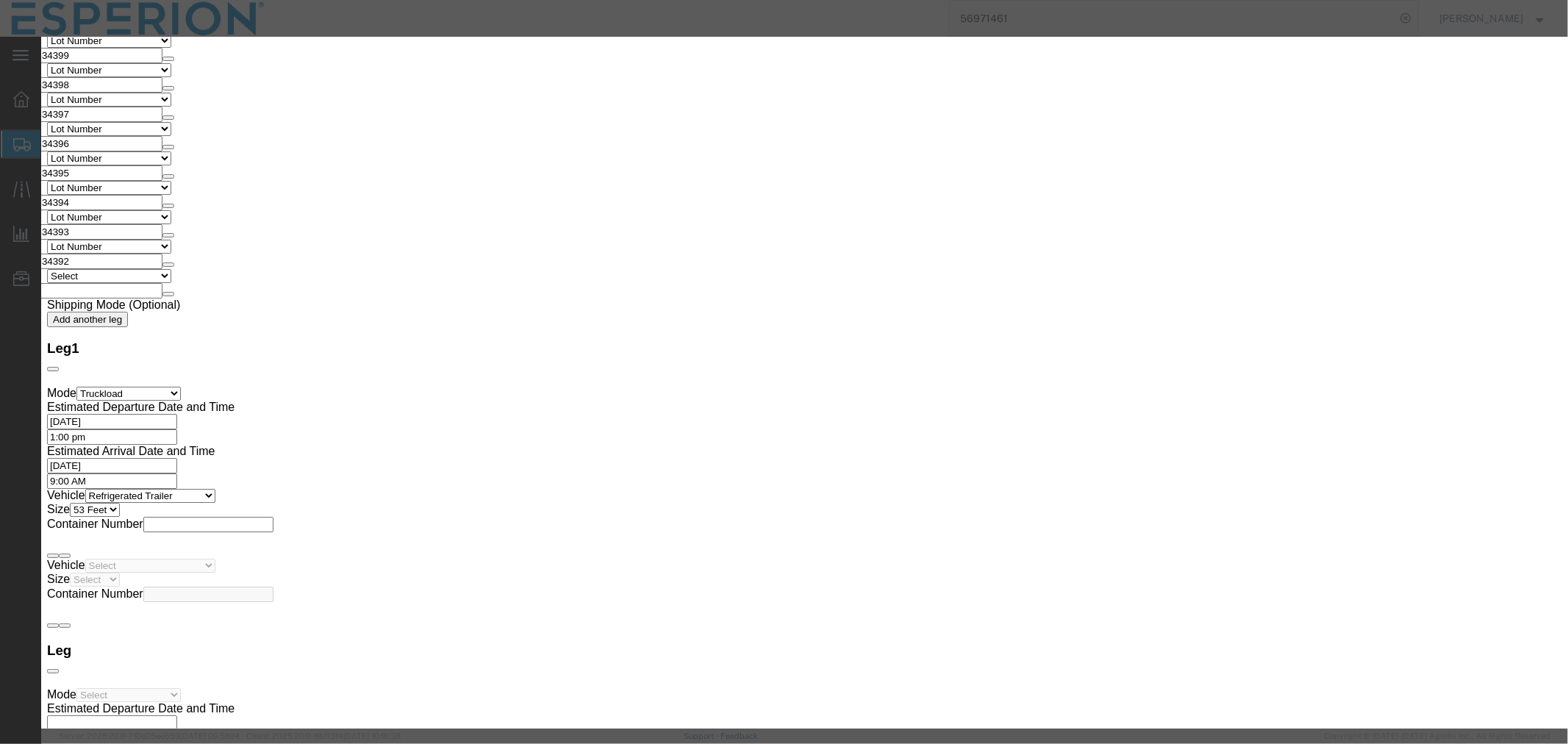
click button "Close"
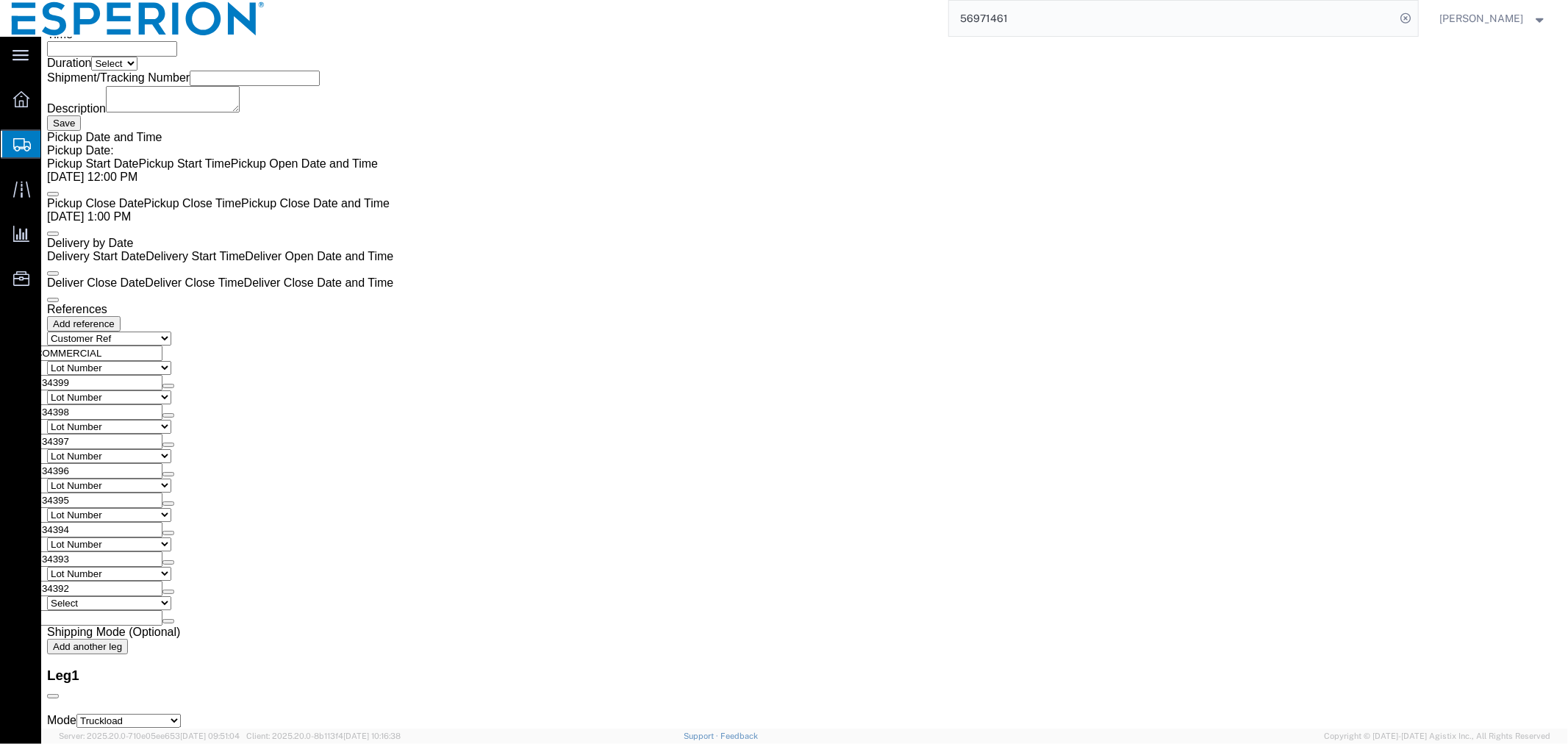
scroll to position [2766, 0]
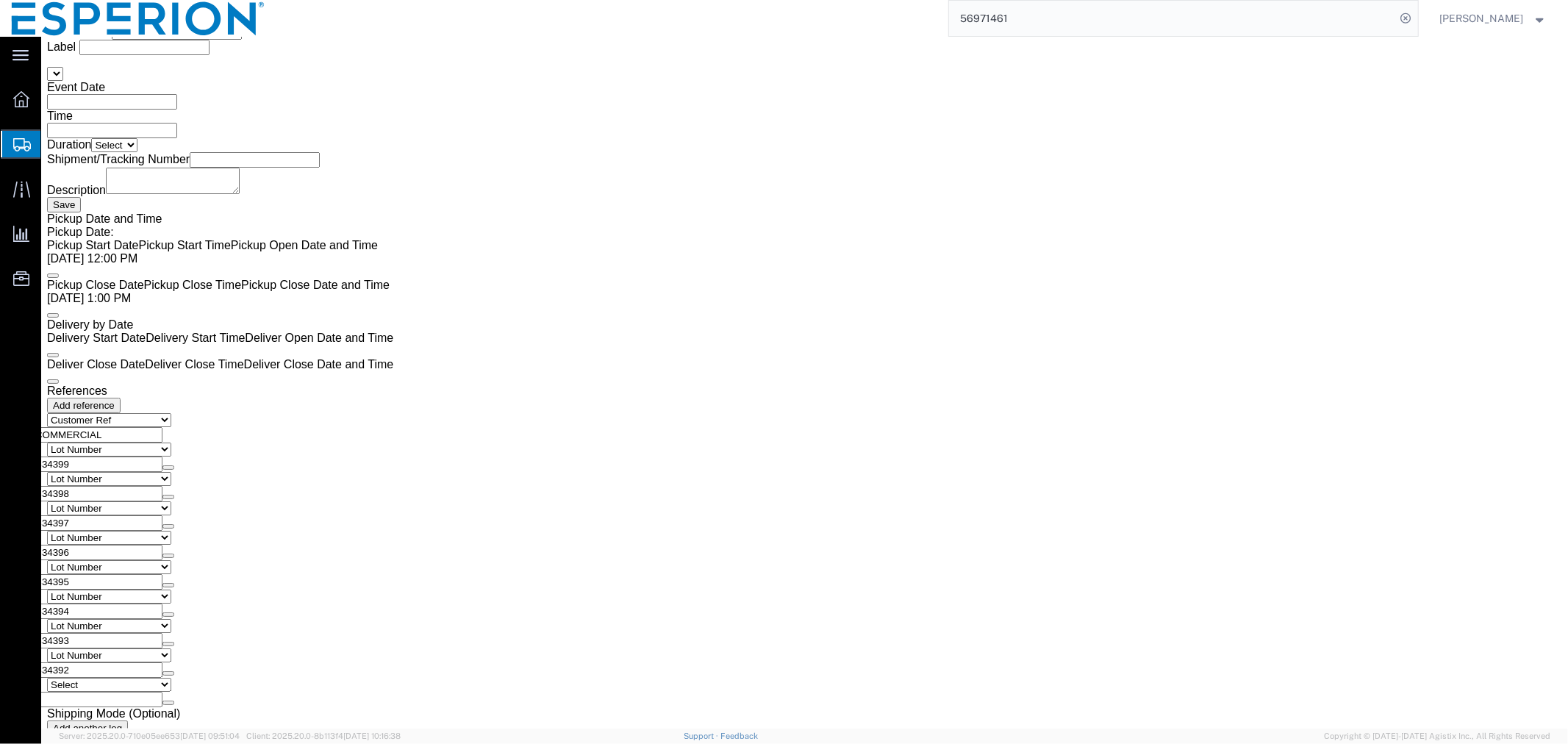
click dd "545508.00 Tablet"
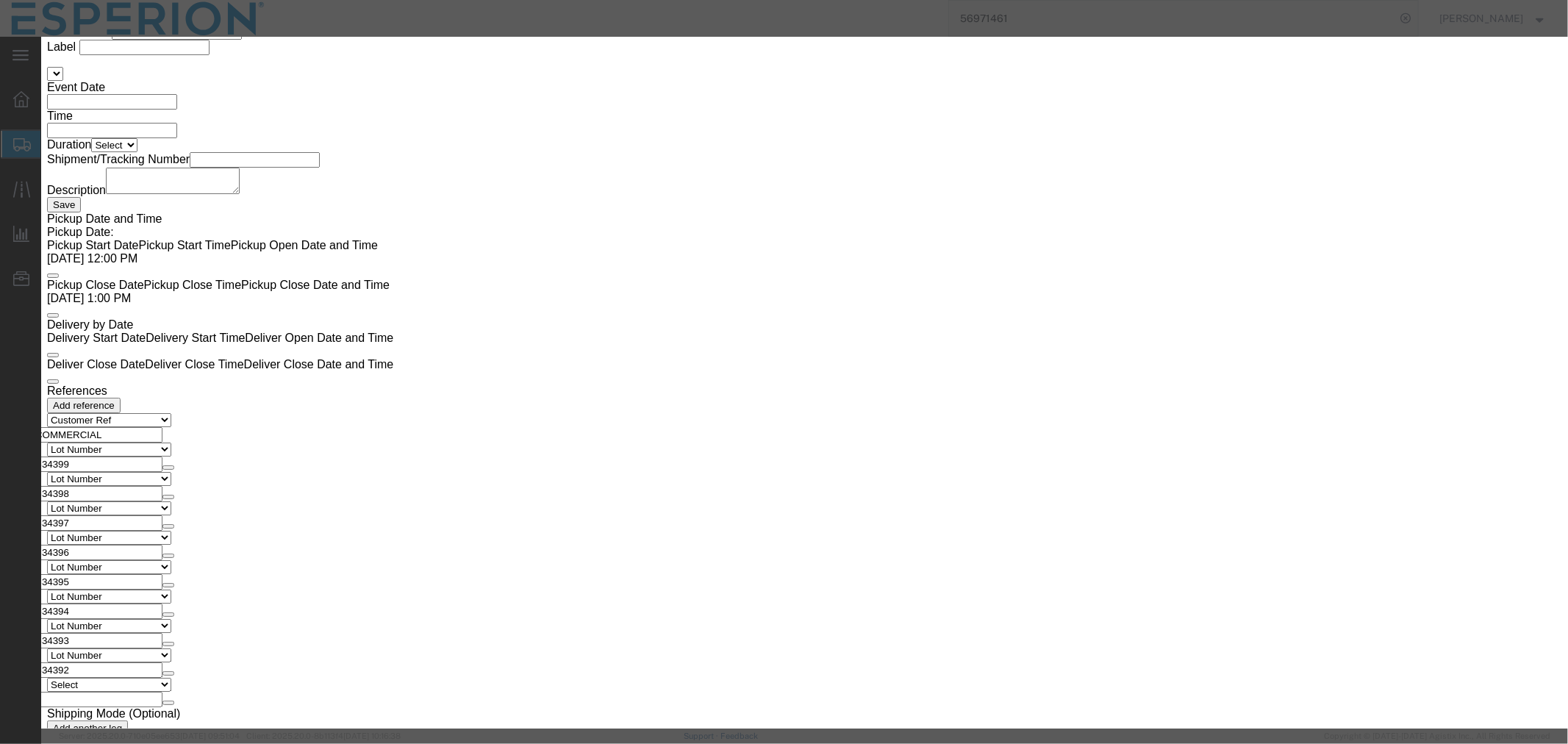
click button "Close"
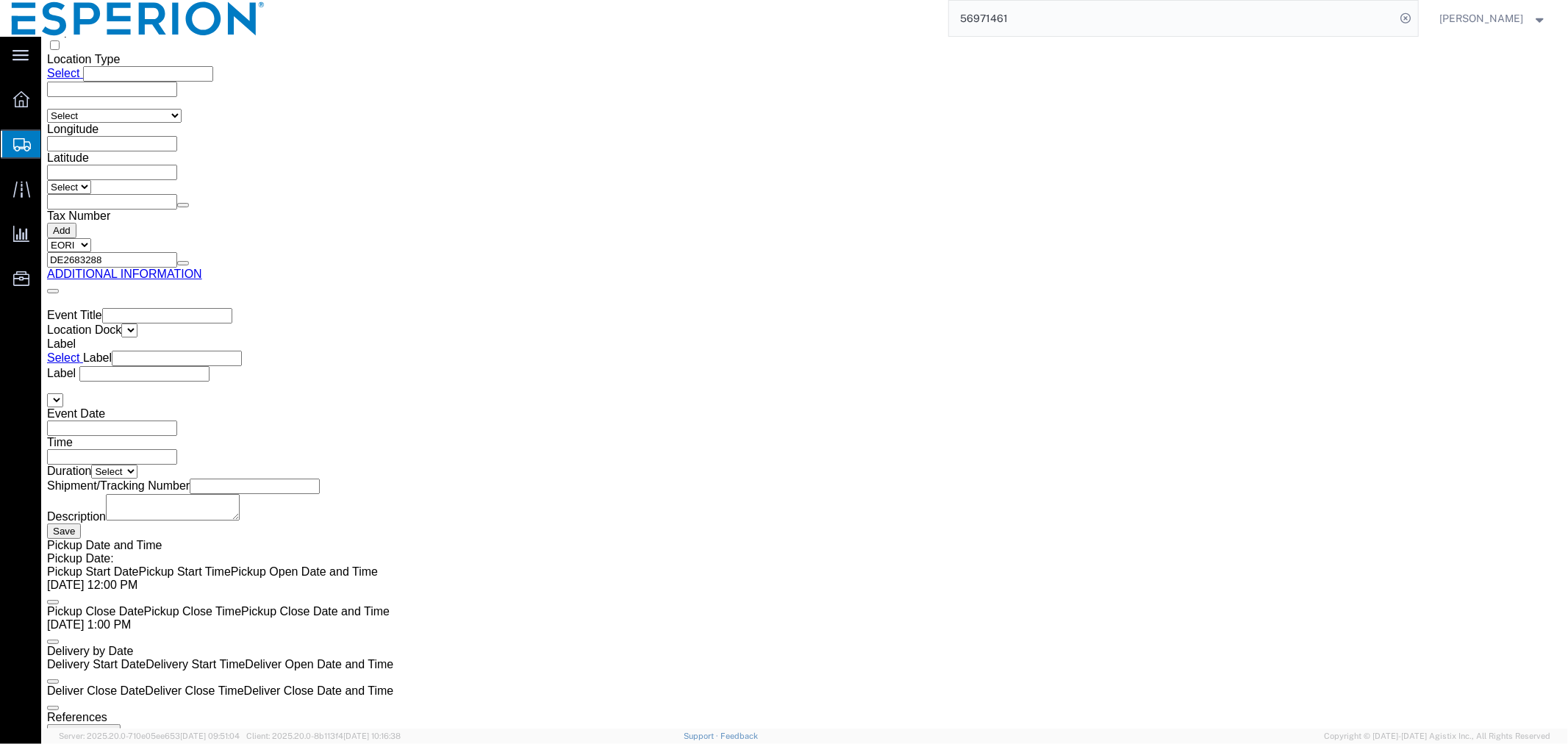
scroll to position [2358, 0]
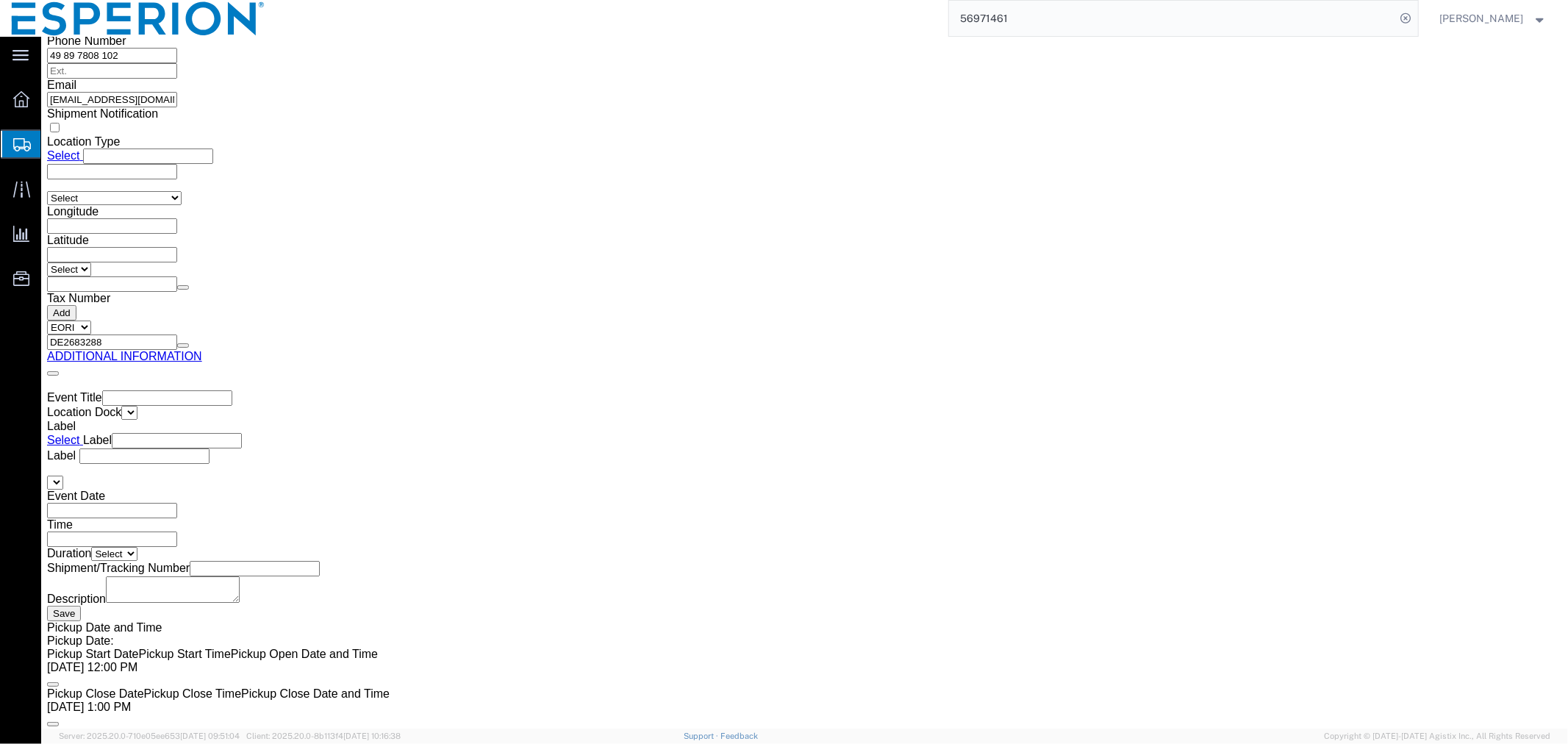
click div "Pieces: 545508.00 Tablet Total value: 130921.92 USD"
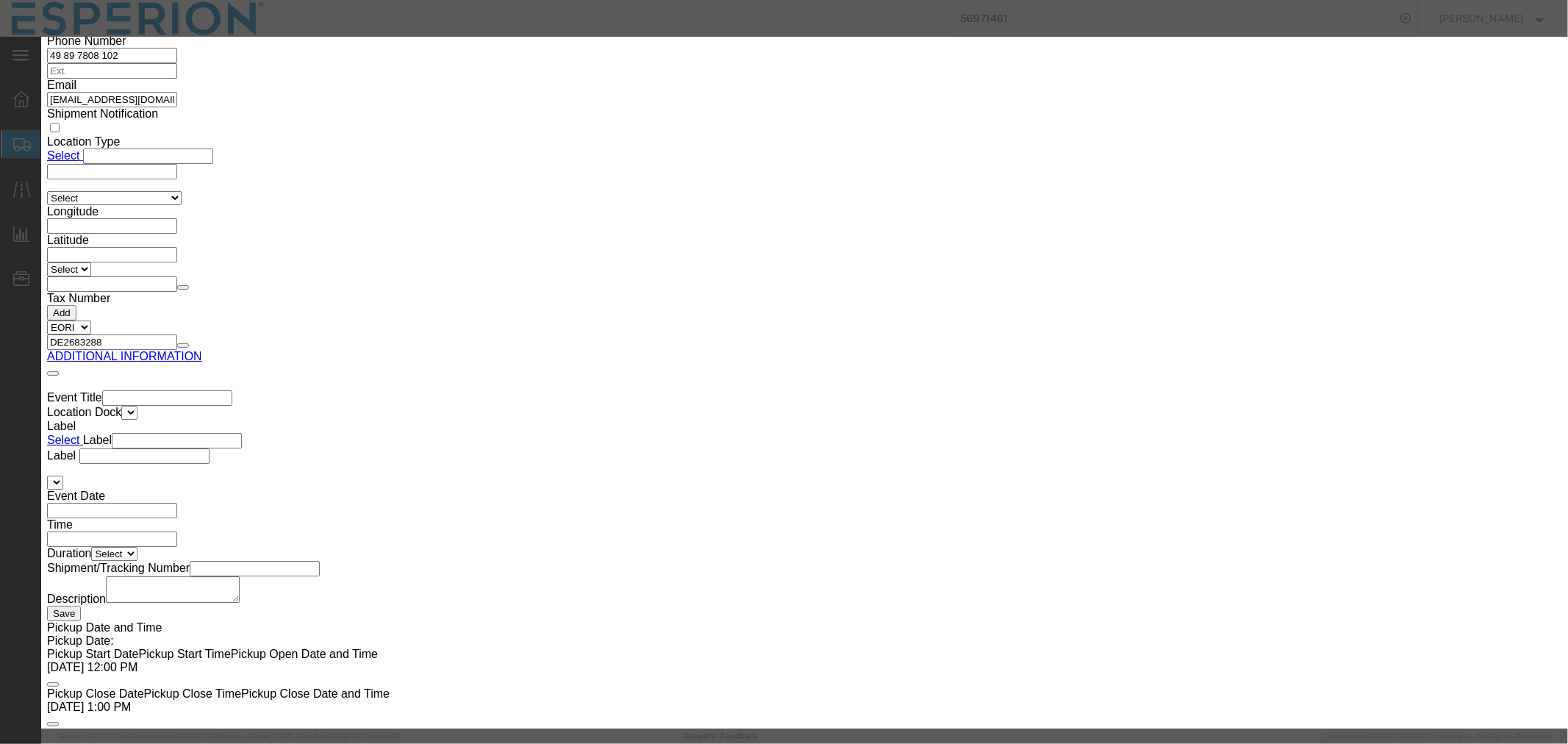
click button "Close"
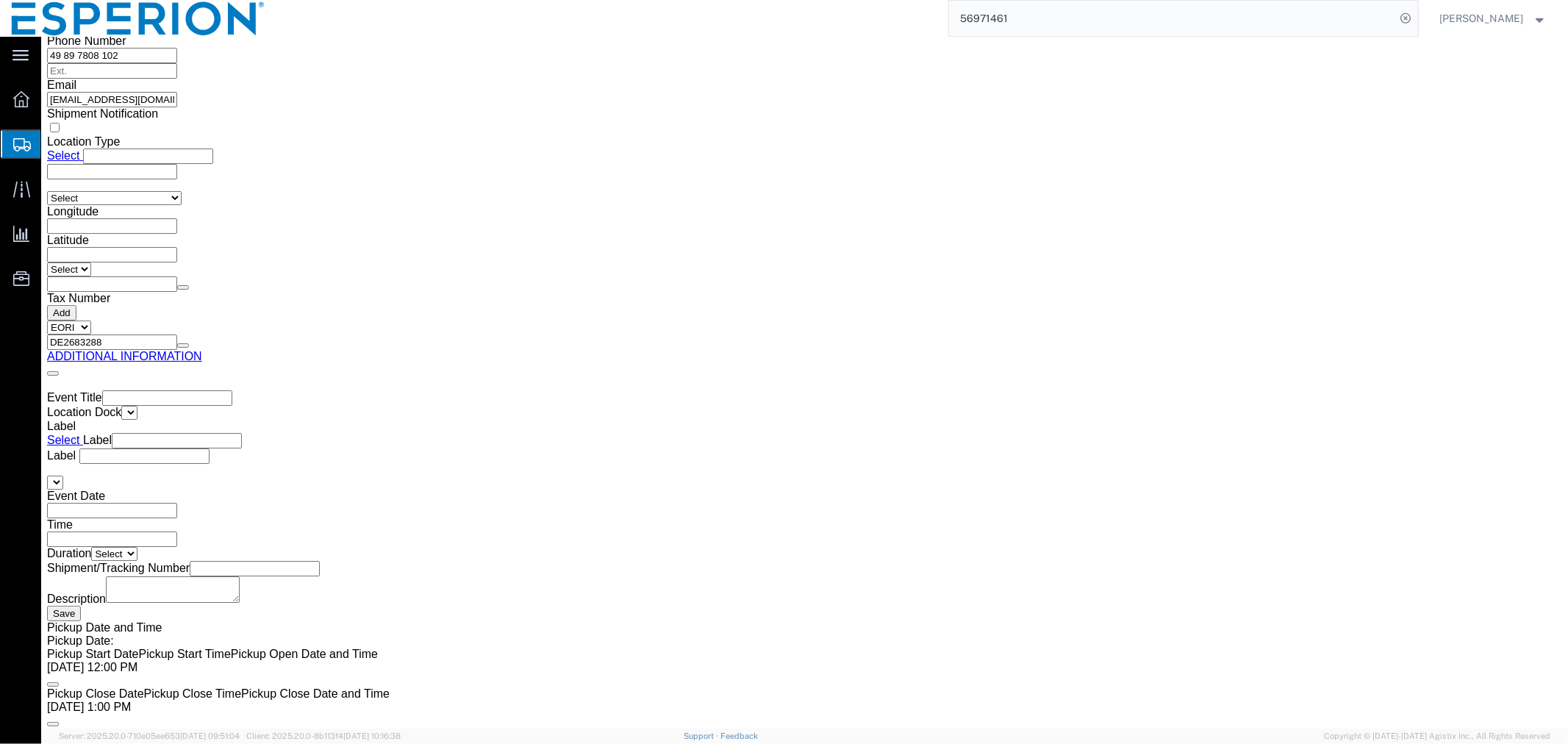
click div "Pieces: 209668.00 Tablet Total value: 50320.32 USD"
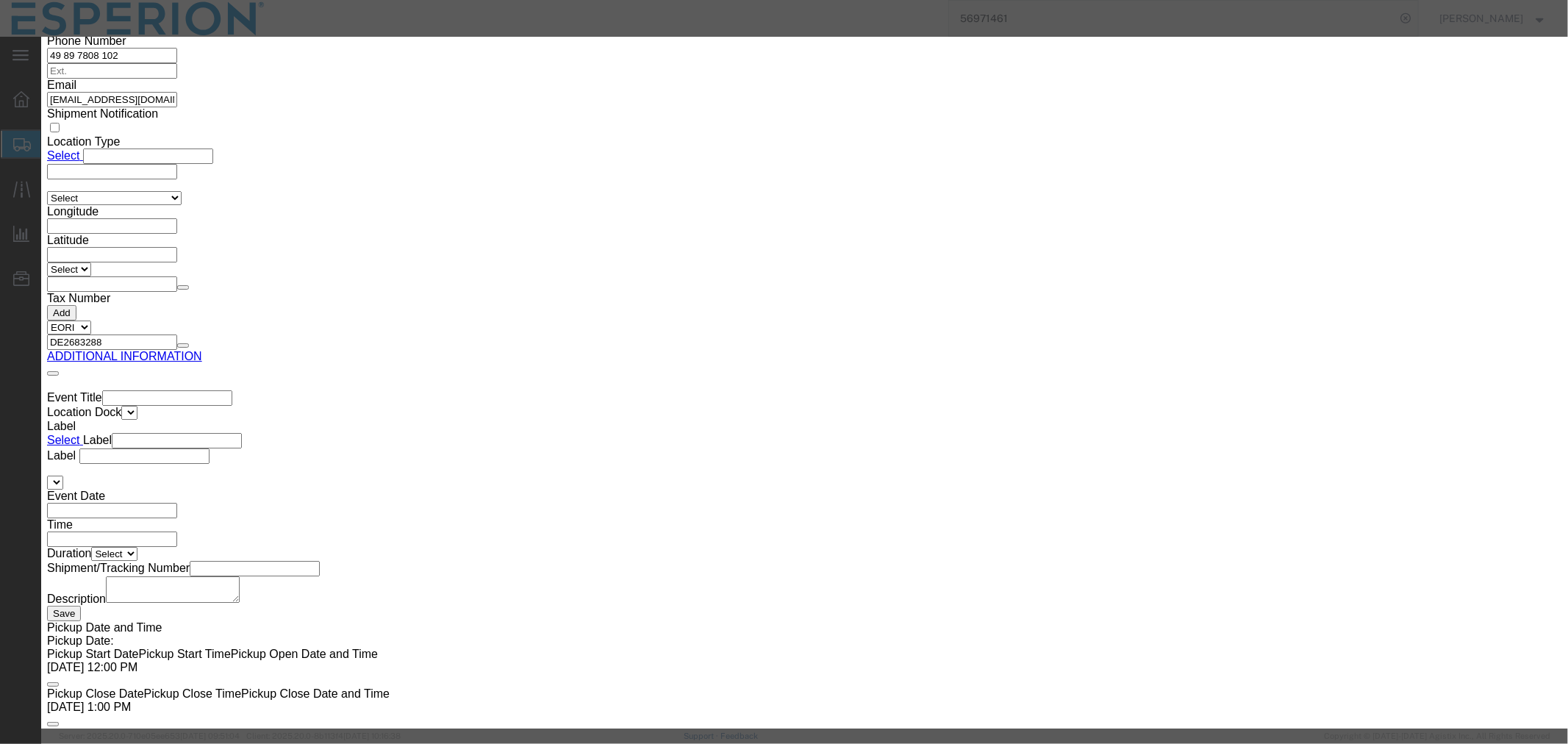
click button "Close"
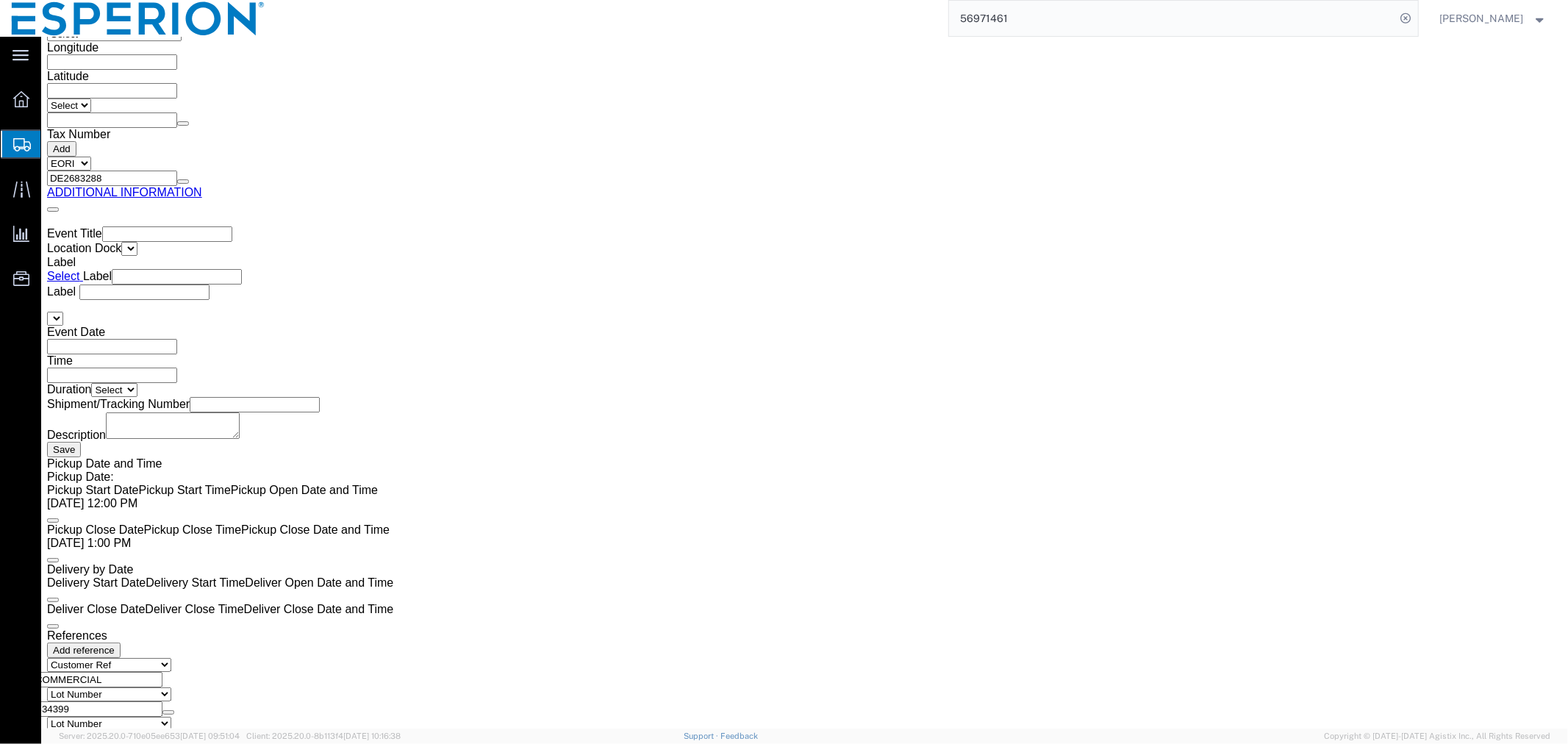
scroll to position [2603, 0]
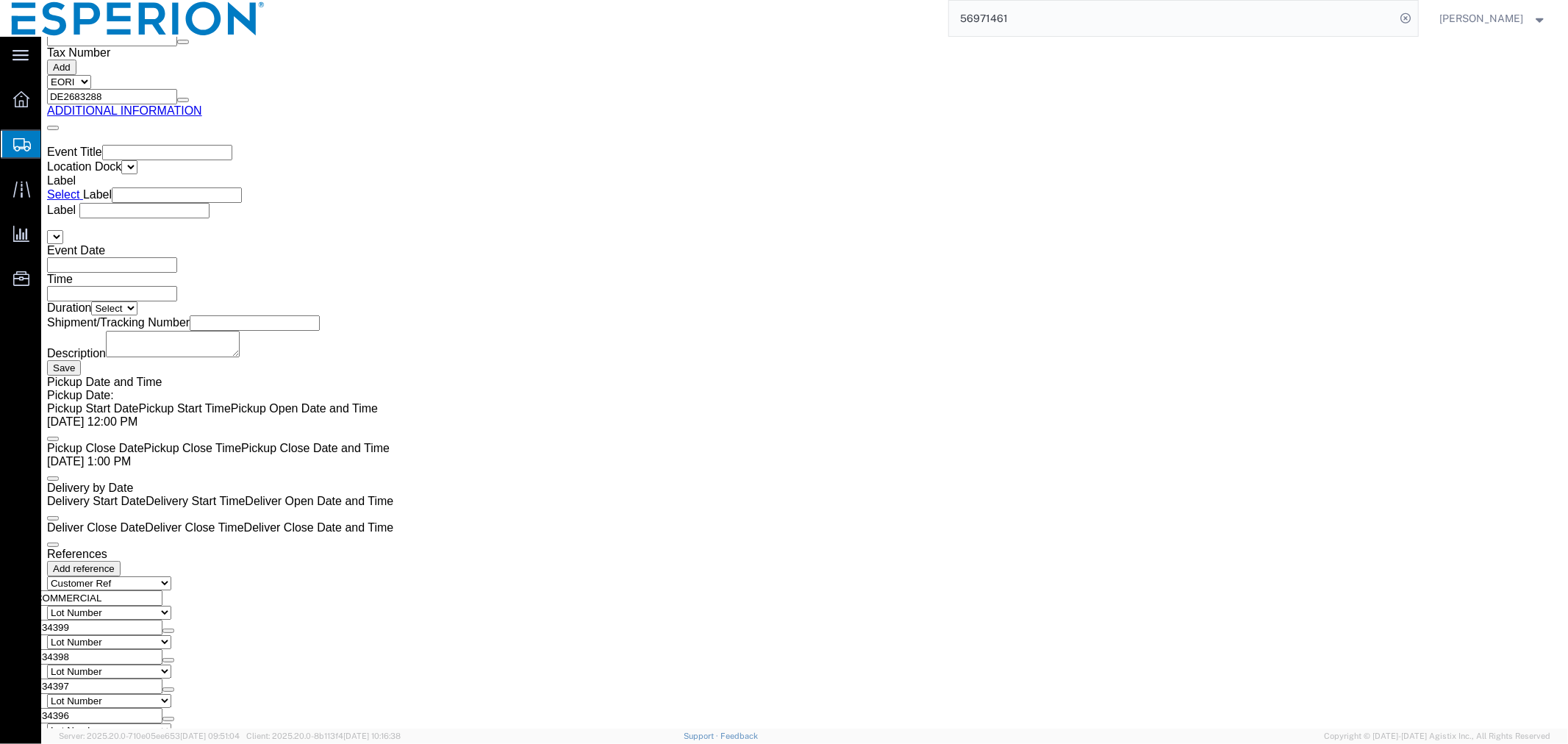
click dd "130921.92 USD"
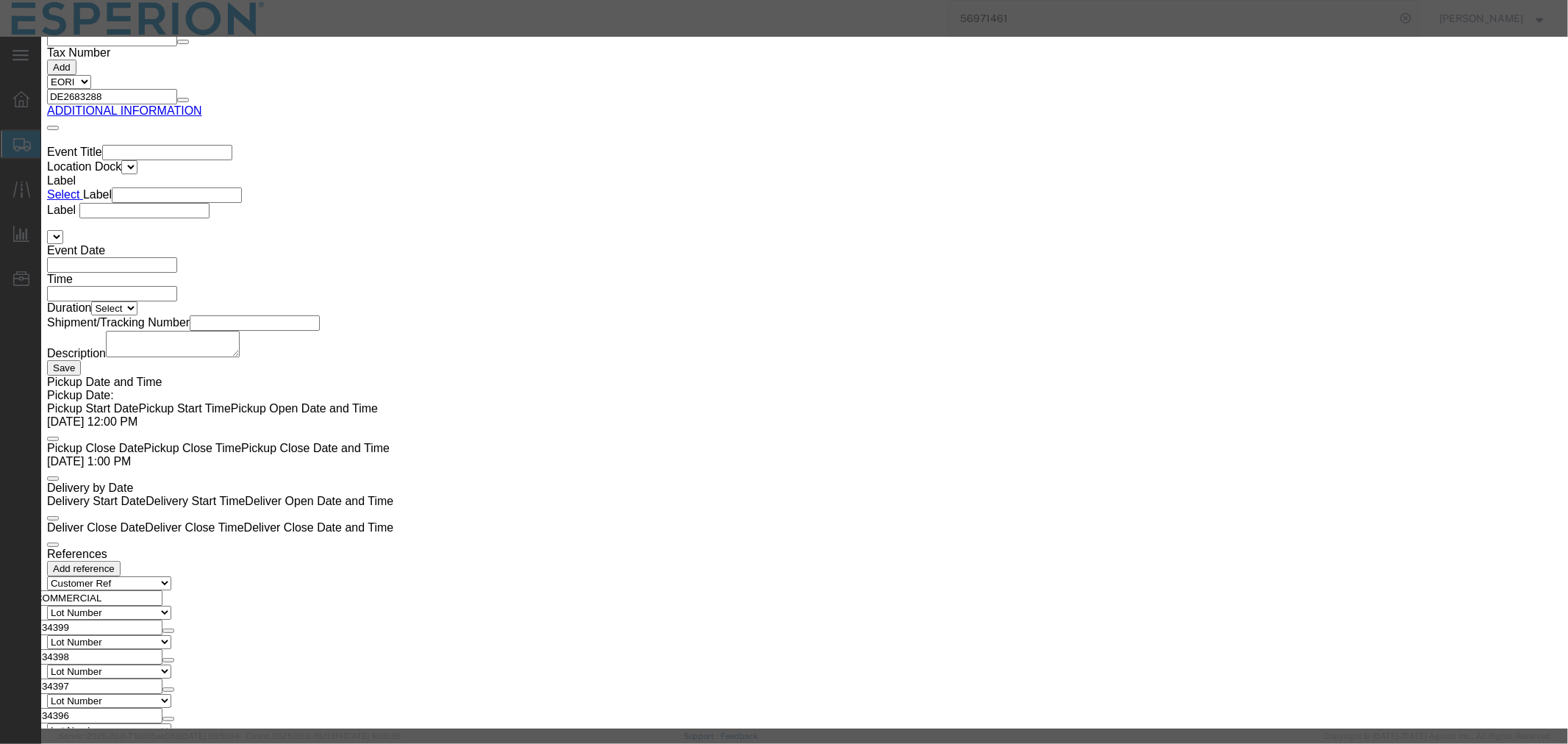
scroll to position [408, 0]
click button "Close"
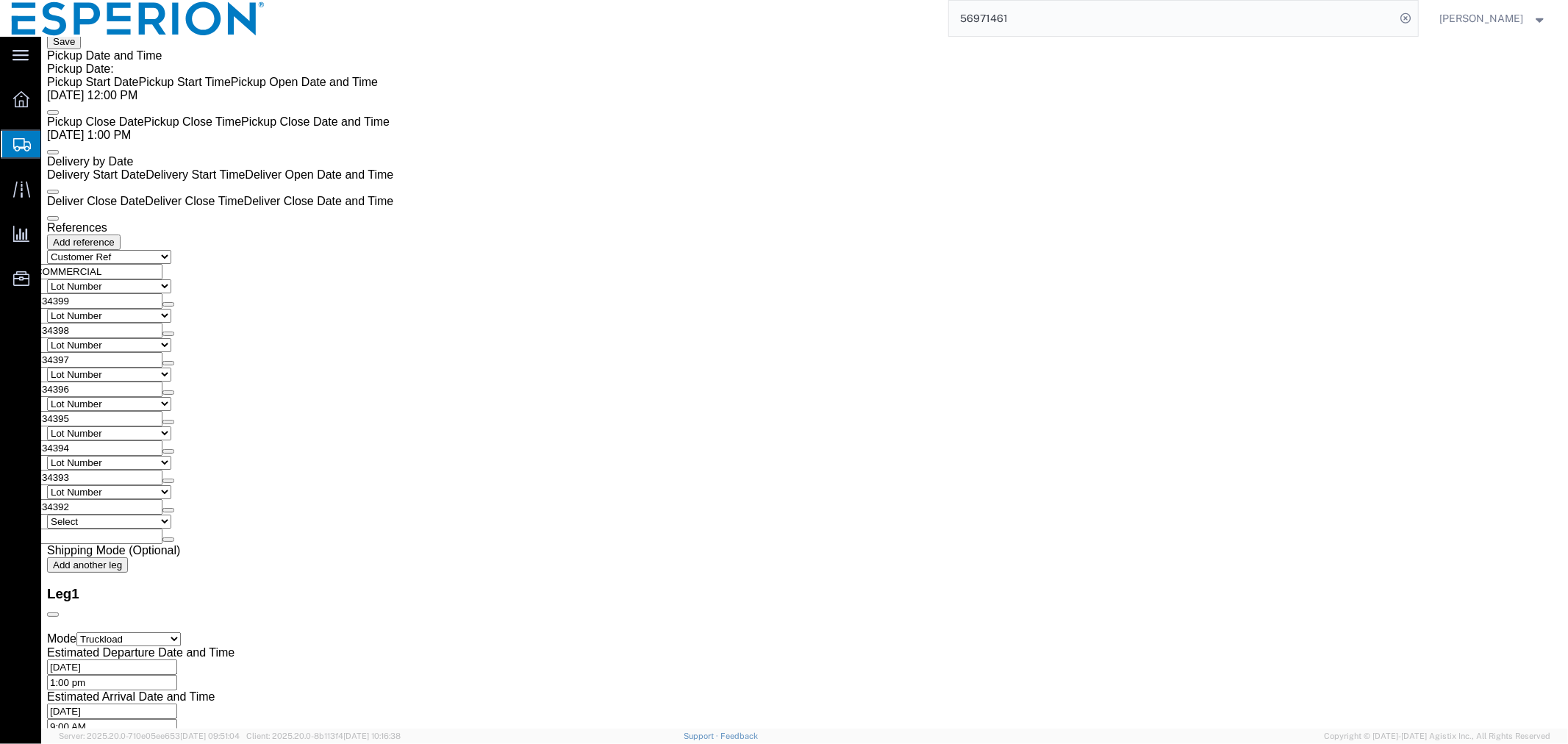
scroll to position [3092, 0]
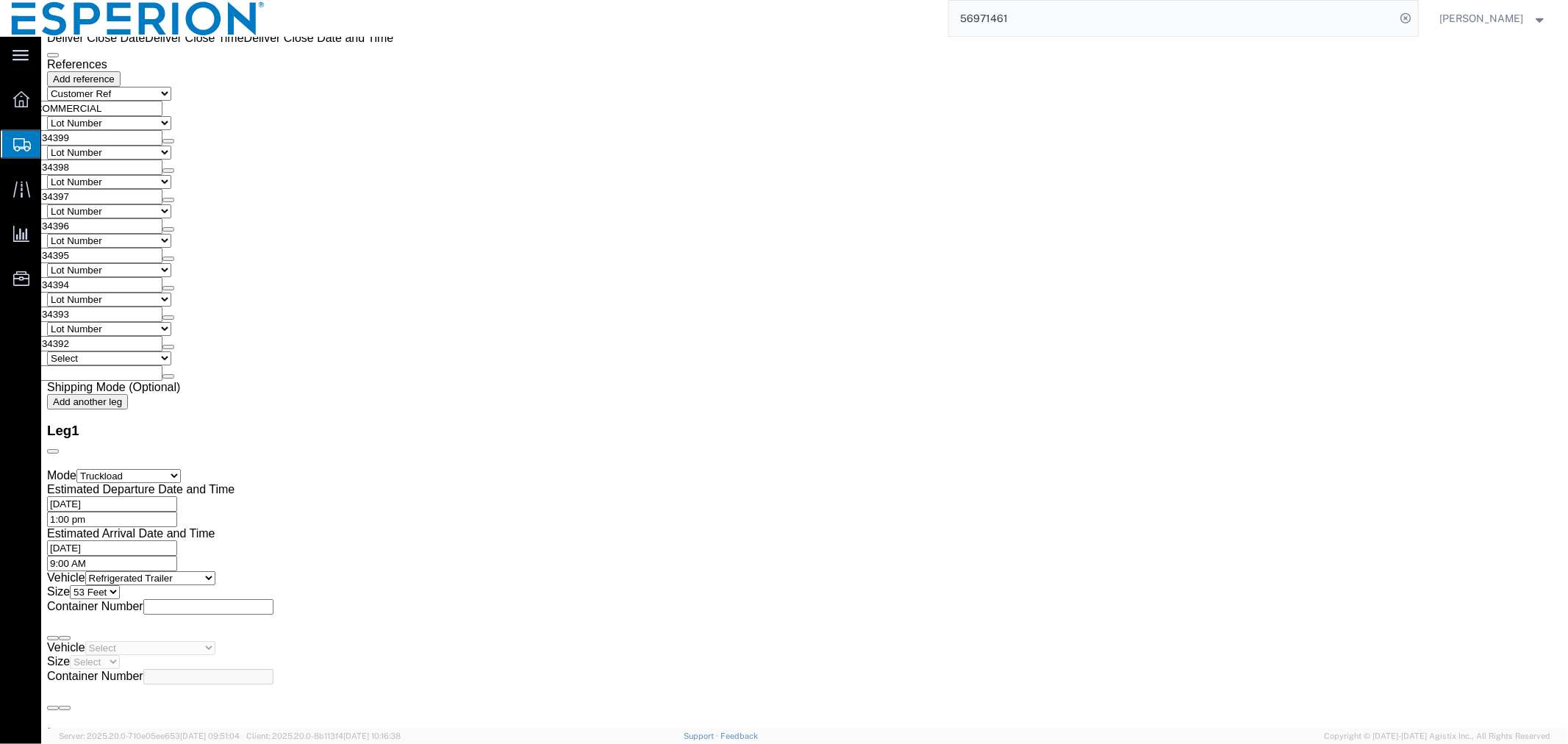
click span "button"
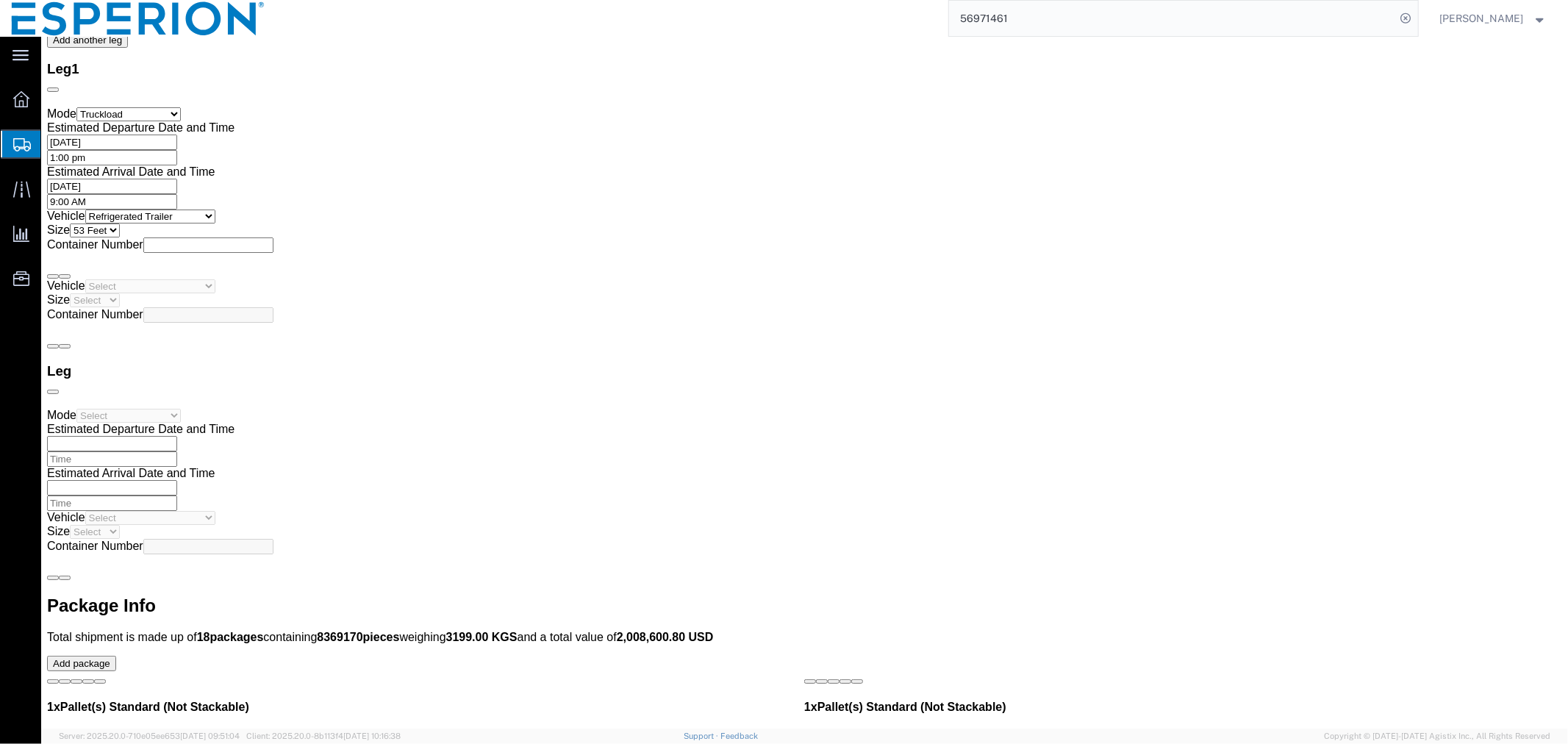
scroll to position [3208, 0]
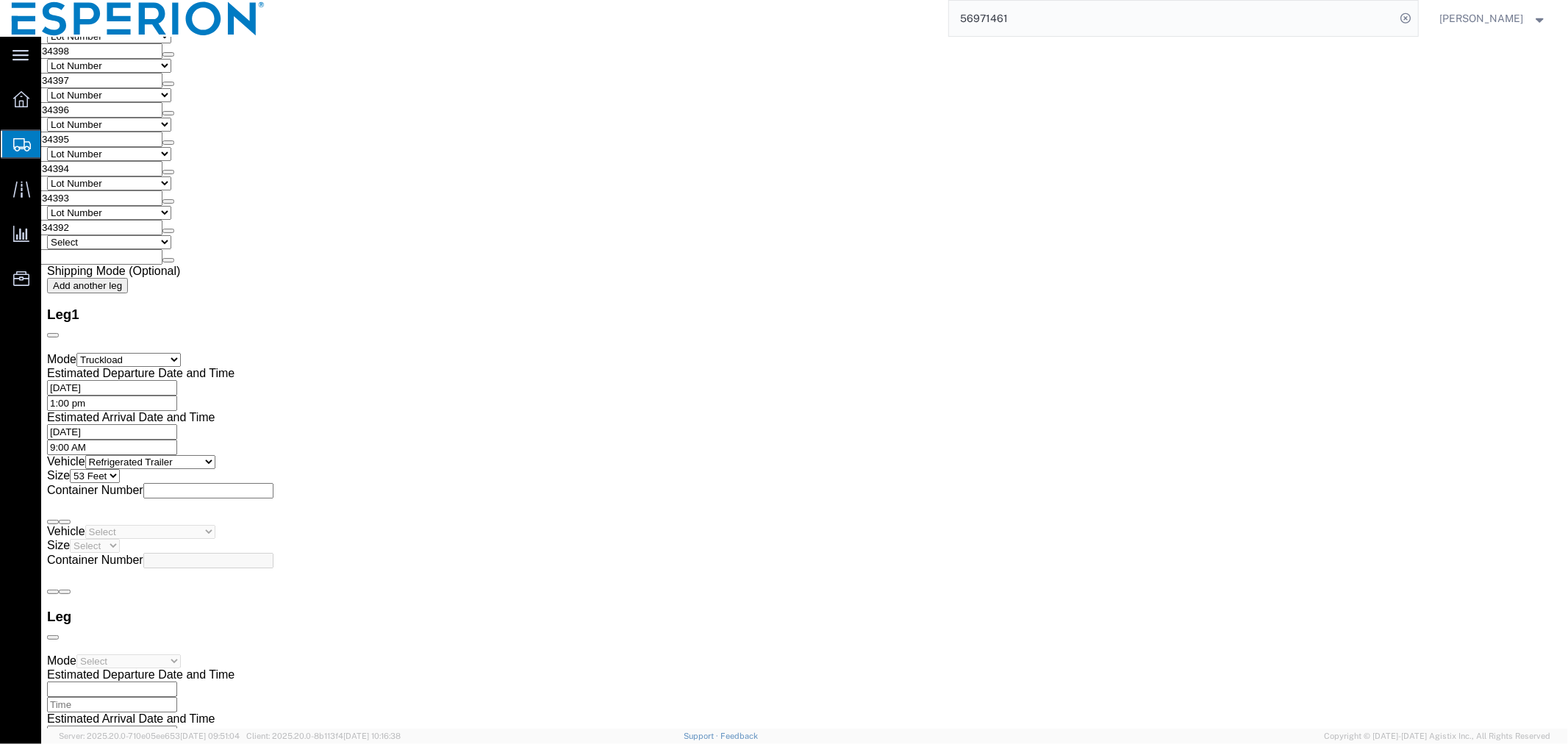
click span "button"
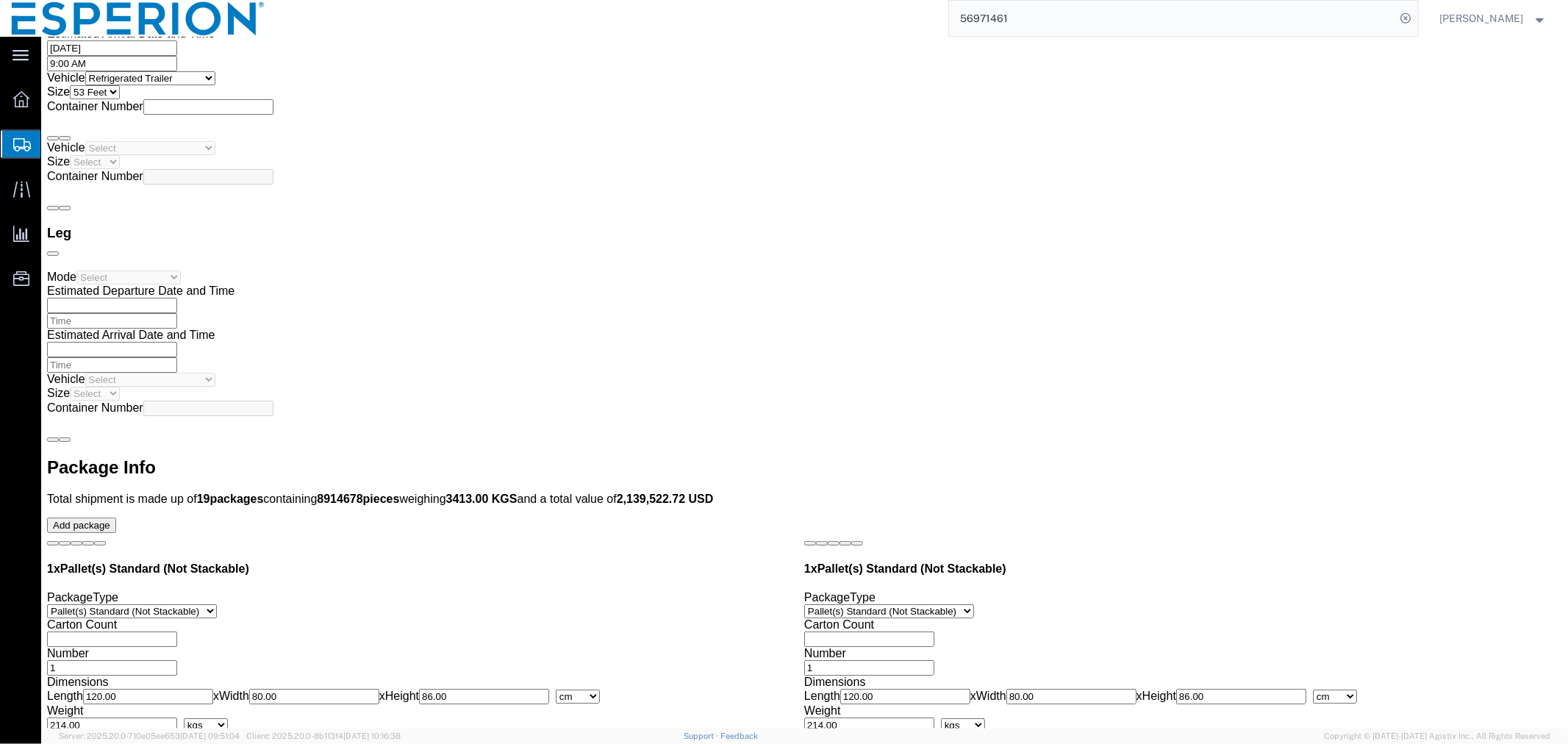
scroll to position [3755, 0]
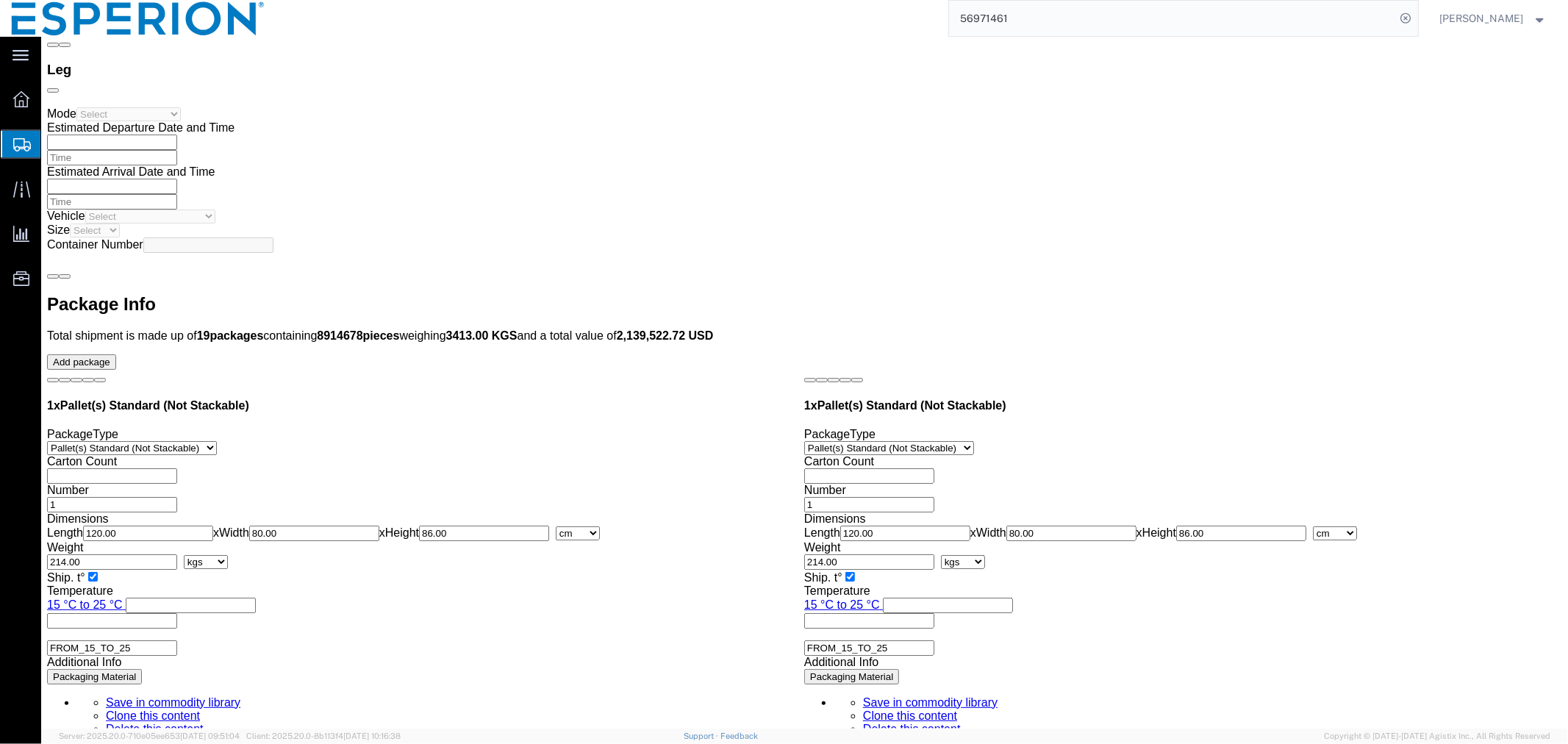
click input "86.00"
drag, startPoint x: 448, startPoint y: 343, endPoint x: 324, endPoint y: 334, distance: 124.3
click div "Length 120.00 x Width 80.00 x Height 86.00 Select cm ft in"
drag, startPoint x: 267, startPoint y: 371, endPoint x: 187, endPoint y: 368, distance: 80.1
click div "Weight Total weight of packages in pounds or kilograms 214.00 Select kgs lbs Sh…"
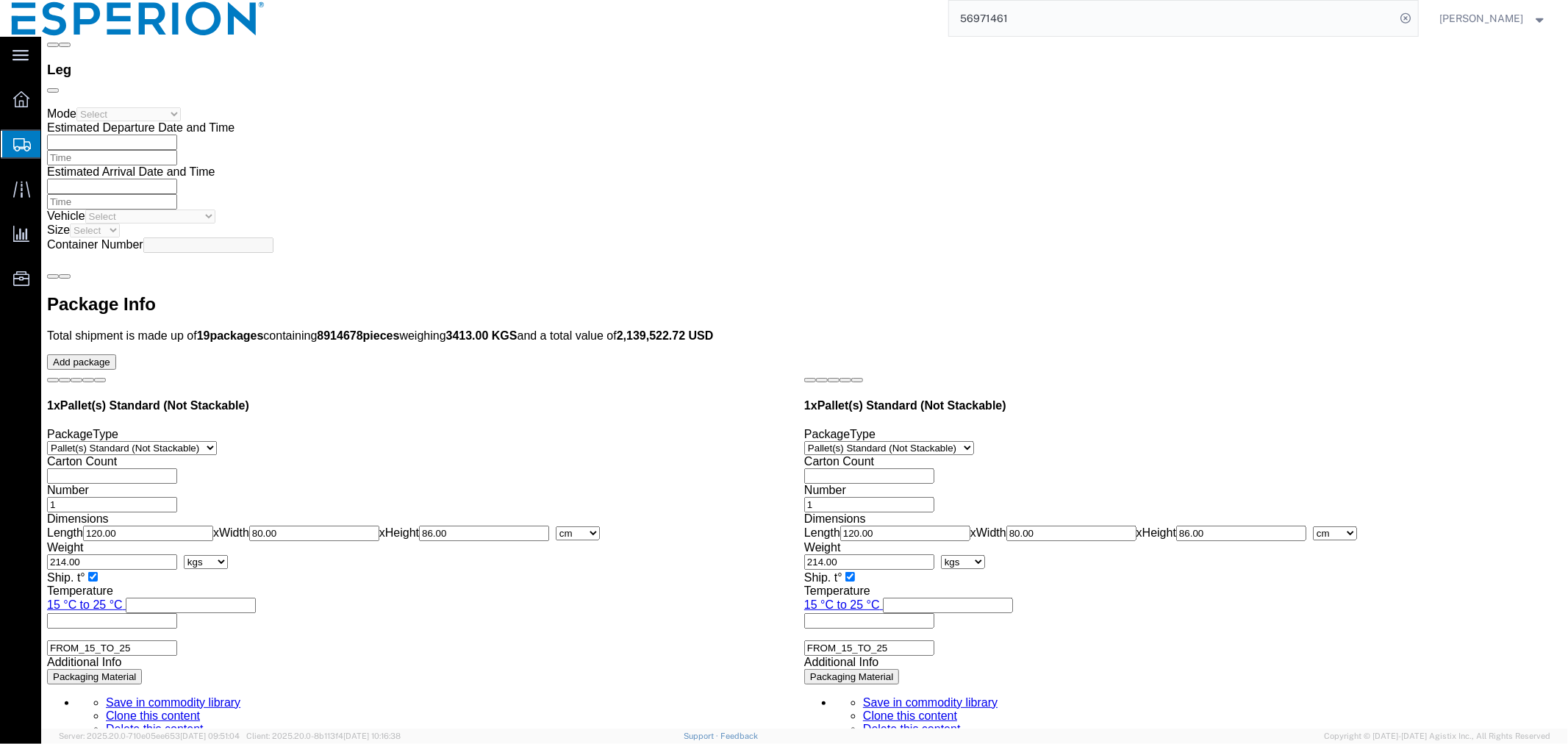
click dd "545508.00 Tablet"
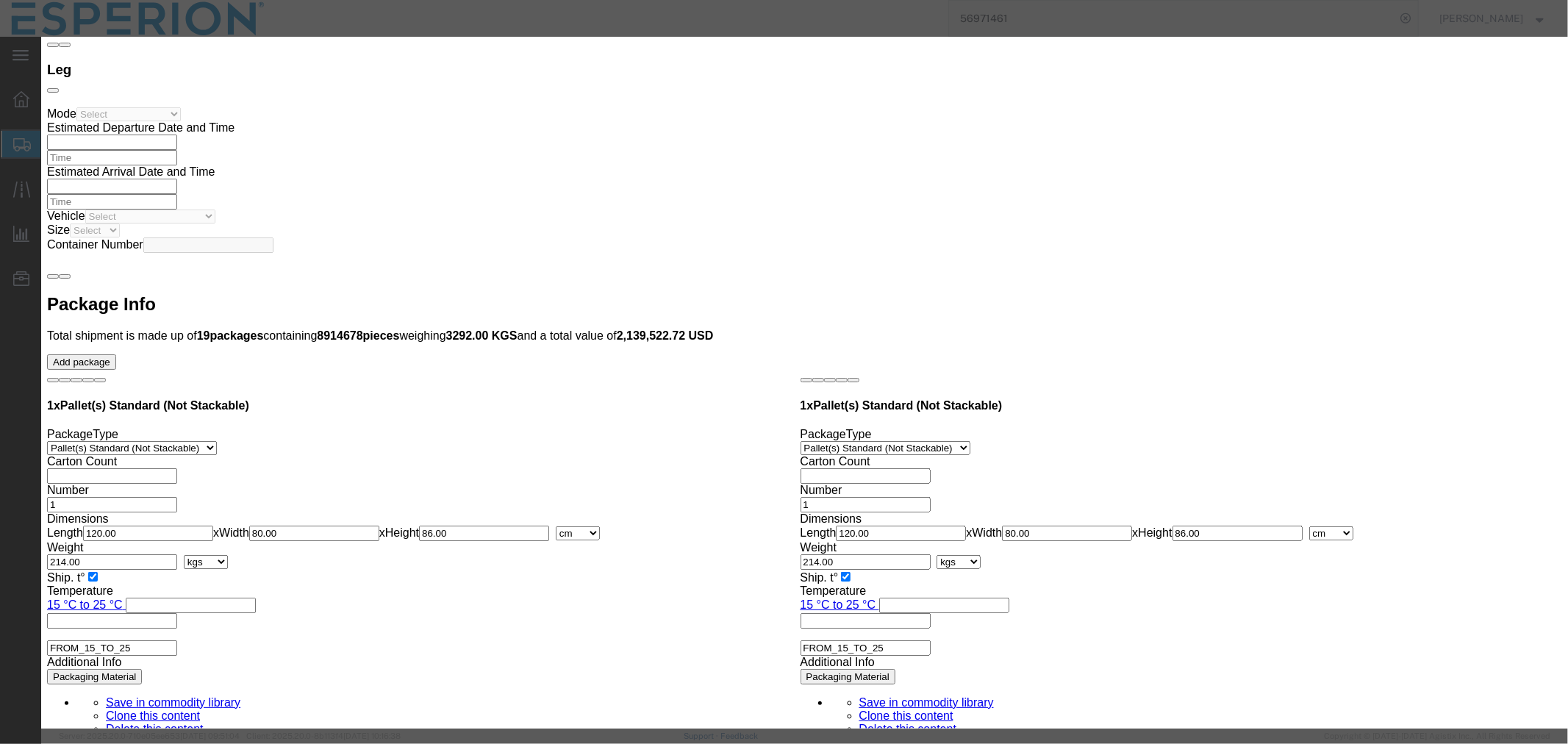
click input "545508.00"
drag, startPoint x: 582, startPoint y: 142, endPoint x: 390, endPoint y: 128, distance: 192.5
click div "Product Name Nilemdo Bulk Drug Product Pieces 545508.00 Select Bag Barrels 100B…"
click button "Save & Close"
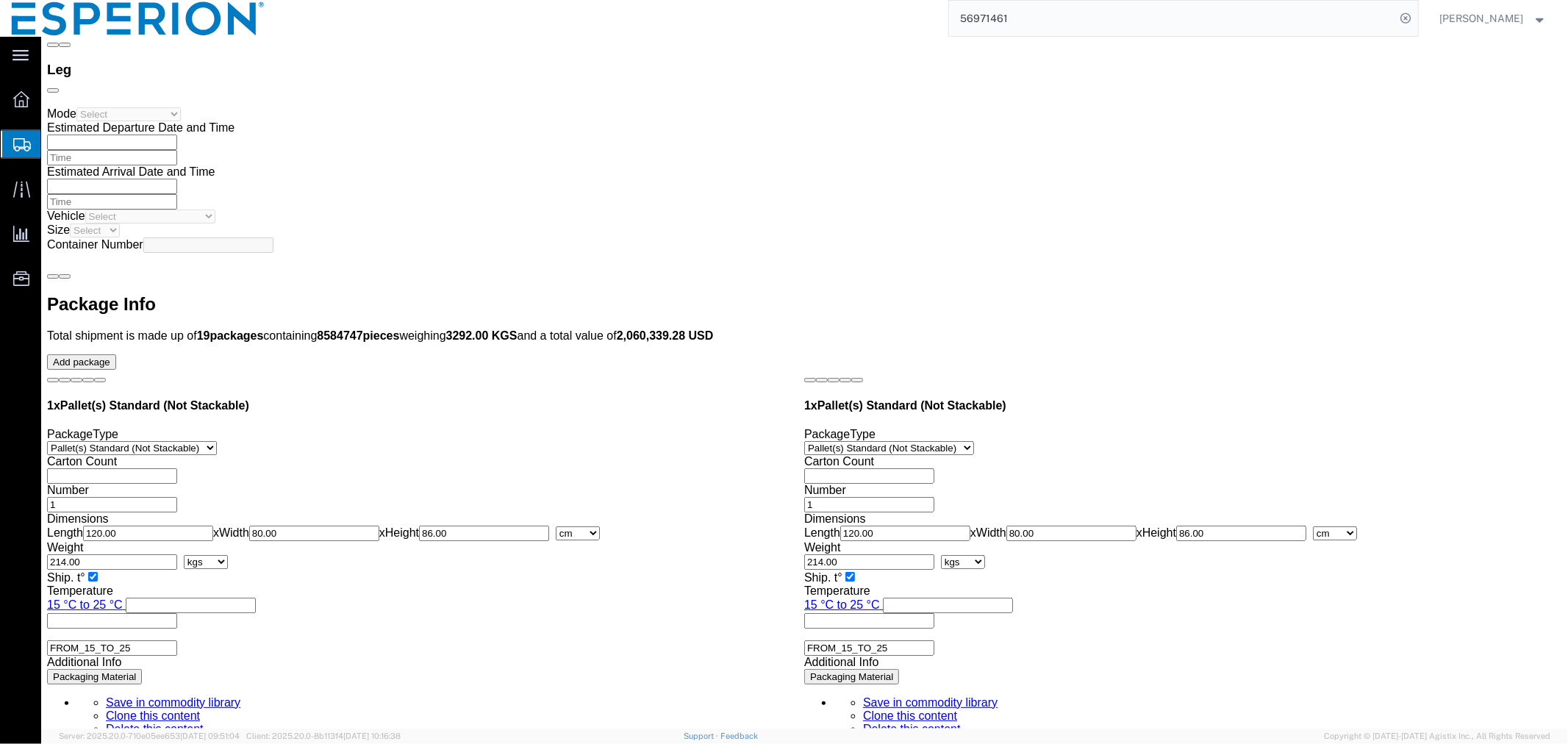
click button "Save"
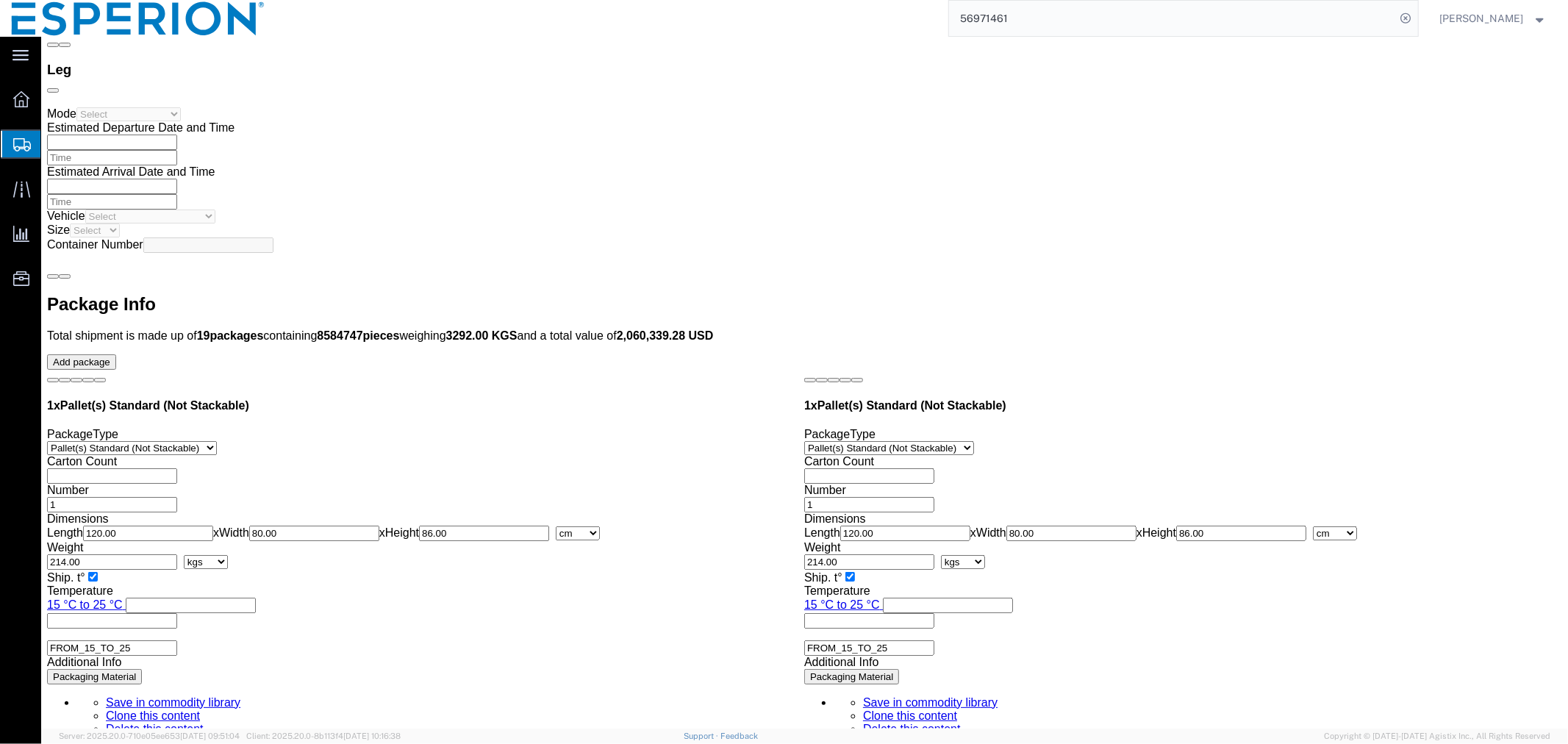
scroll to position [4053, 0]
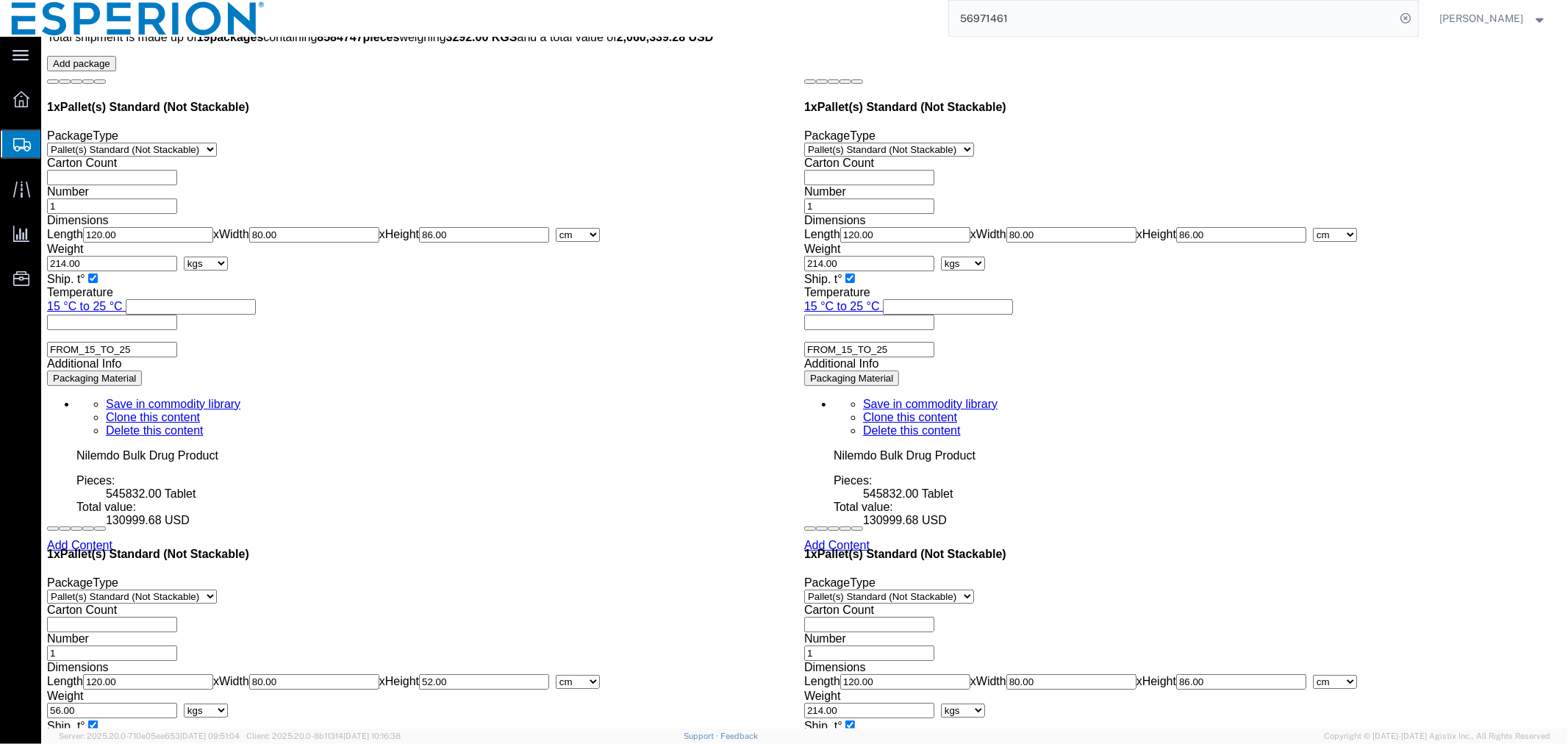
click body "Shipment 56971461 New Details Rates Documents Notes Tracking Activity Related O…"
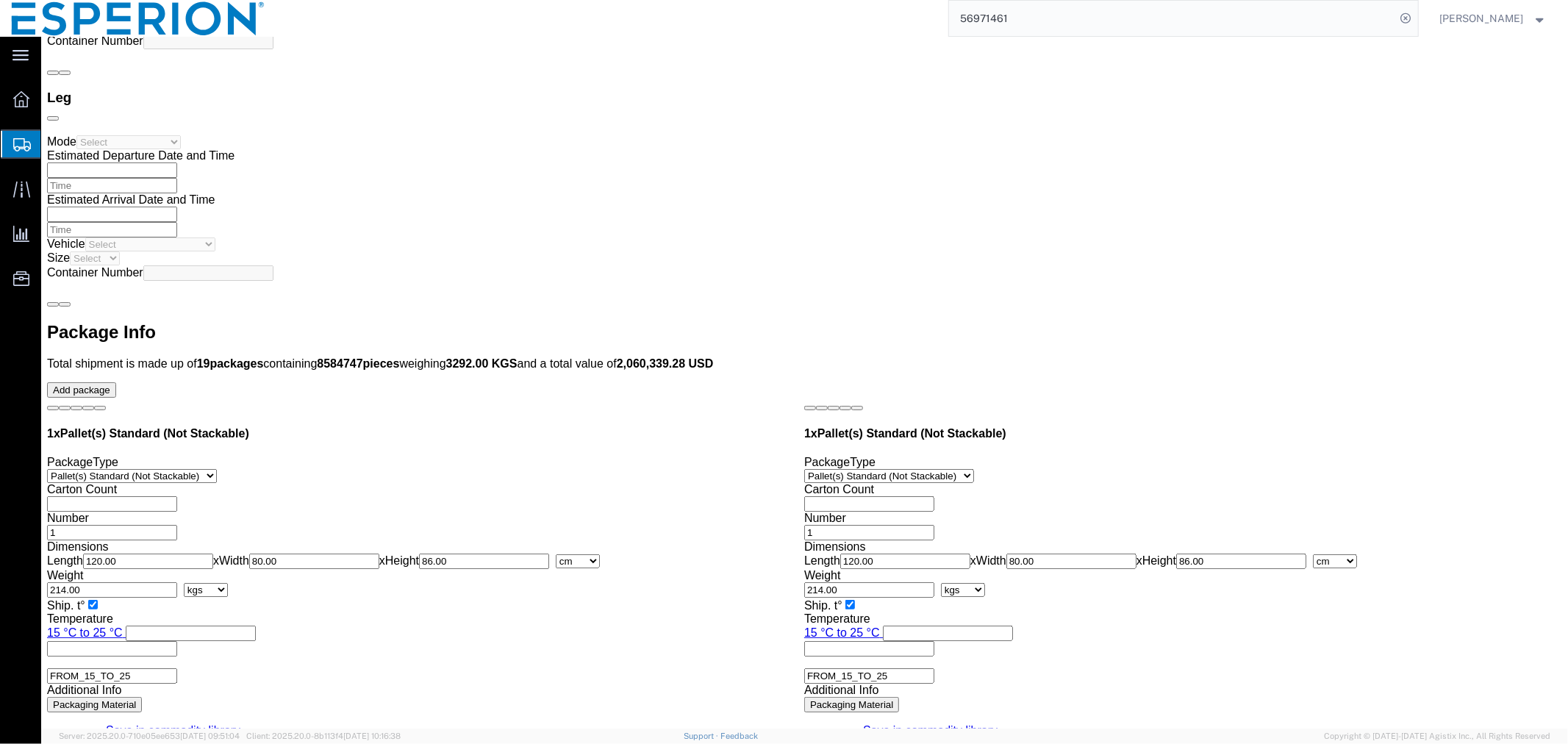
scroll to position [3972, 0]
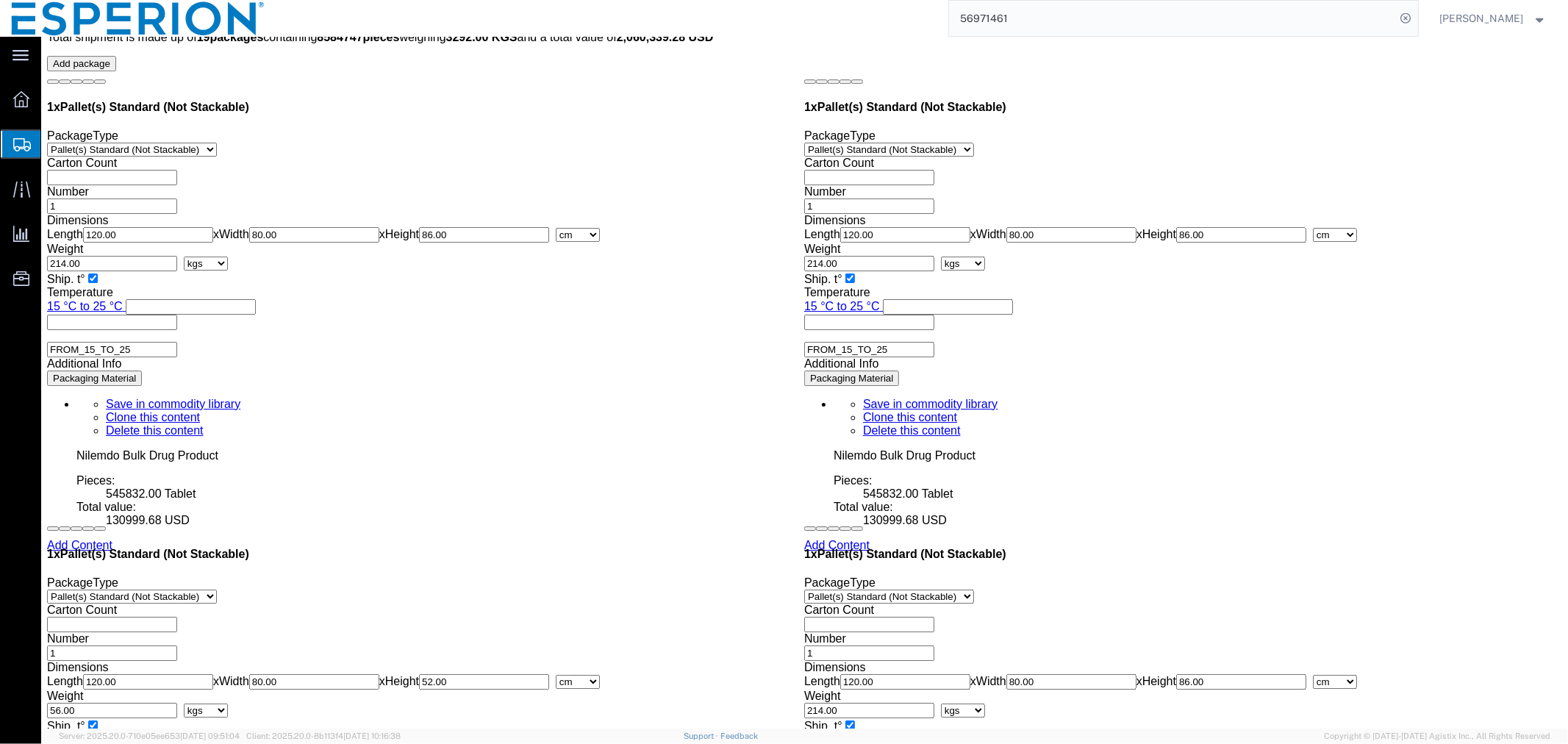
click button "Continue"
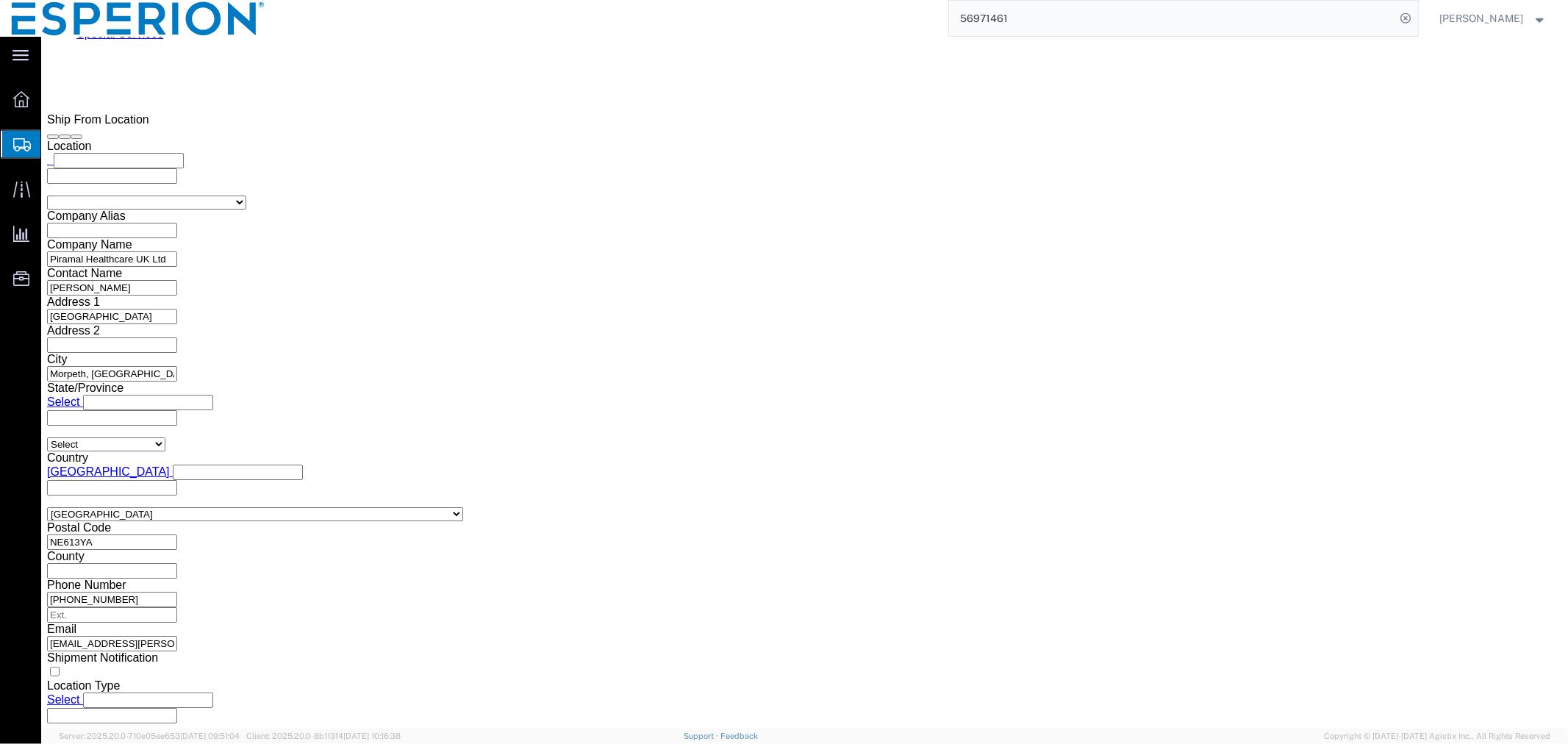
scroll to position [695, 0]
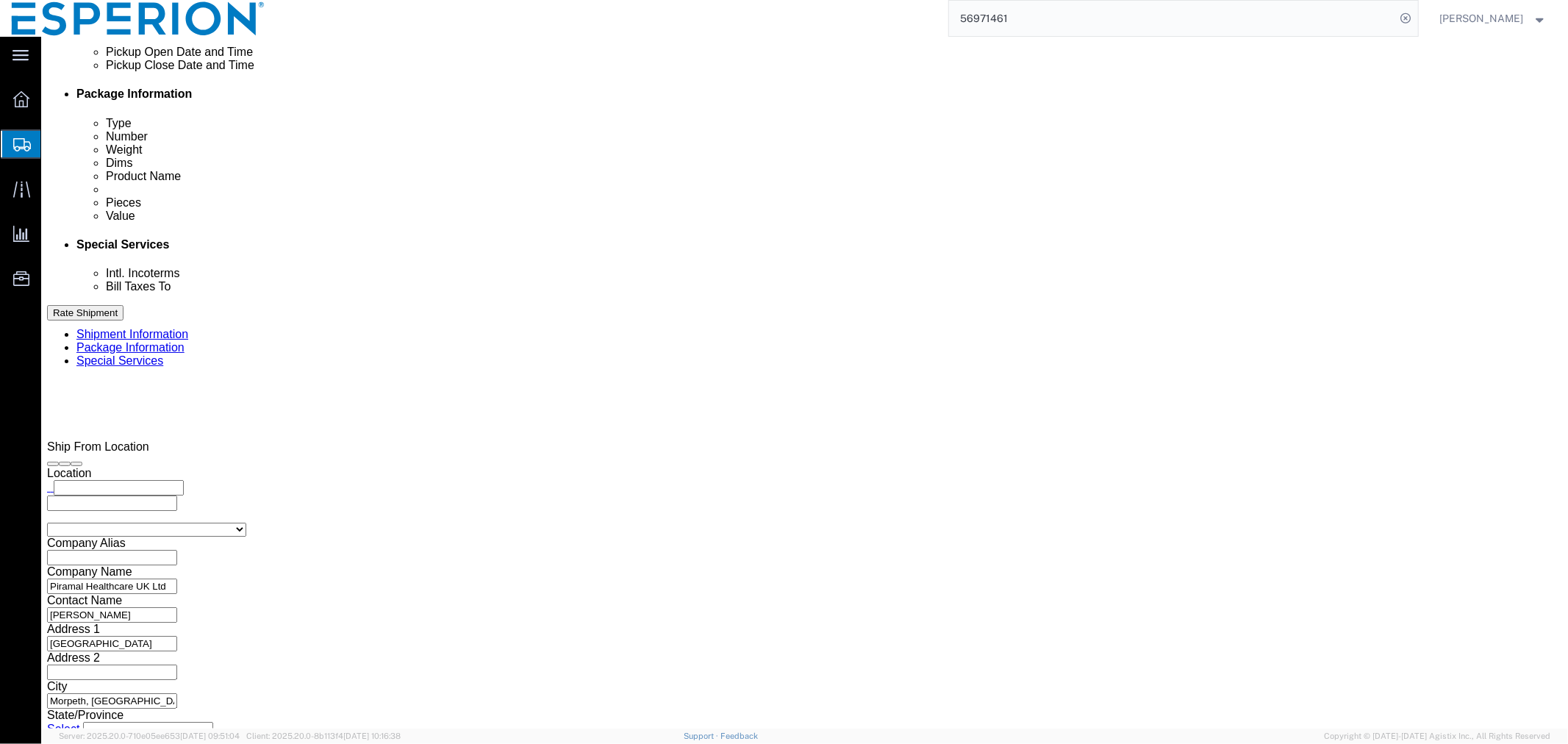
click select "Select Carriage Insurance Paid Carriage Paid To Cost and Freight Cost Insurance…"
click input "text"
paste input "[PERSON_NAME]"
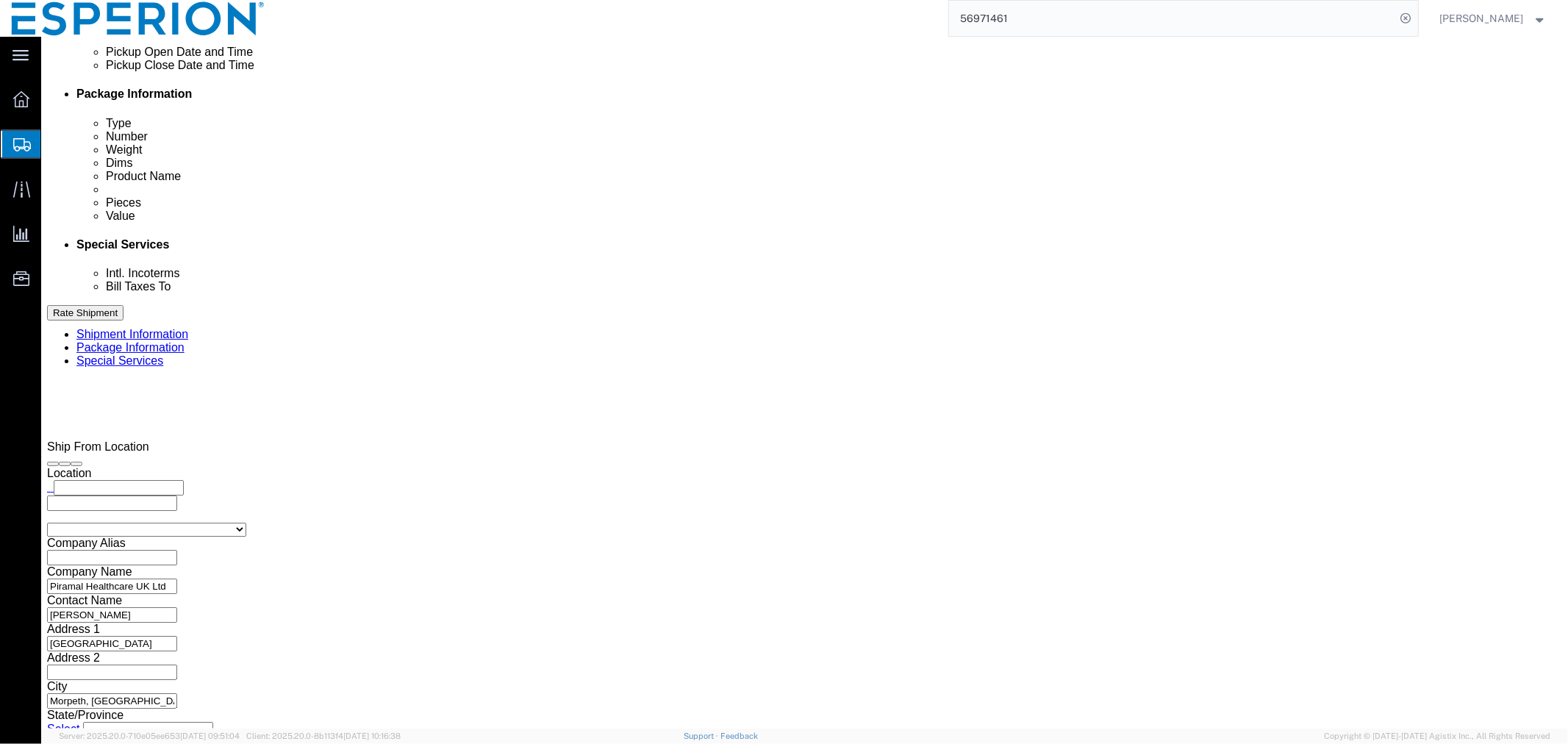
click input "[PERSON_NAME], warehouse-"
paste input "Pfaffenhofen , 85276 , G"
click input "[PERSON_NAME], warehouse-[GEOGRAPHIC_DATA] , 85276 , G"
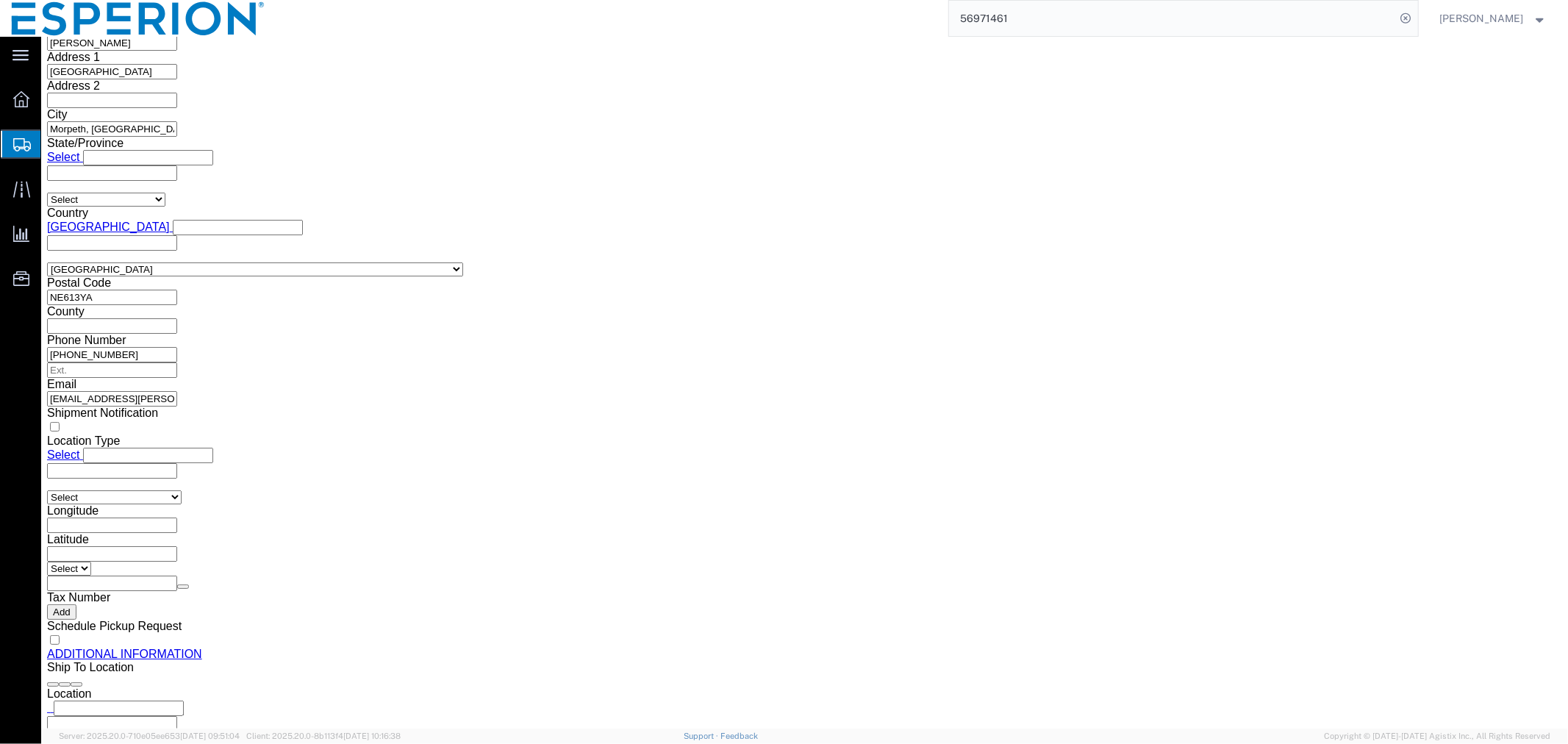
scroll to position [1514, 0]
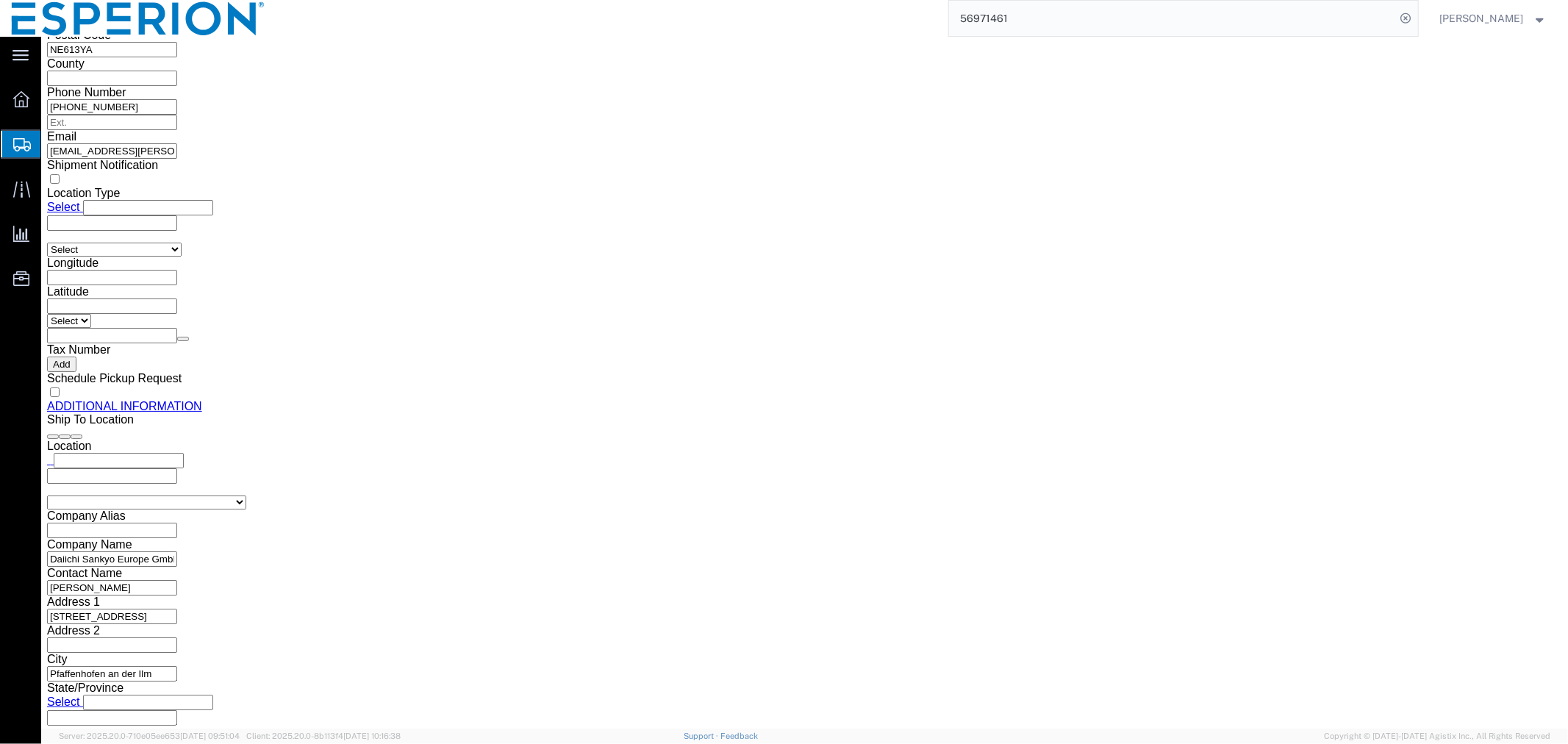
click button "Rate Shipment"
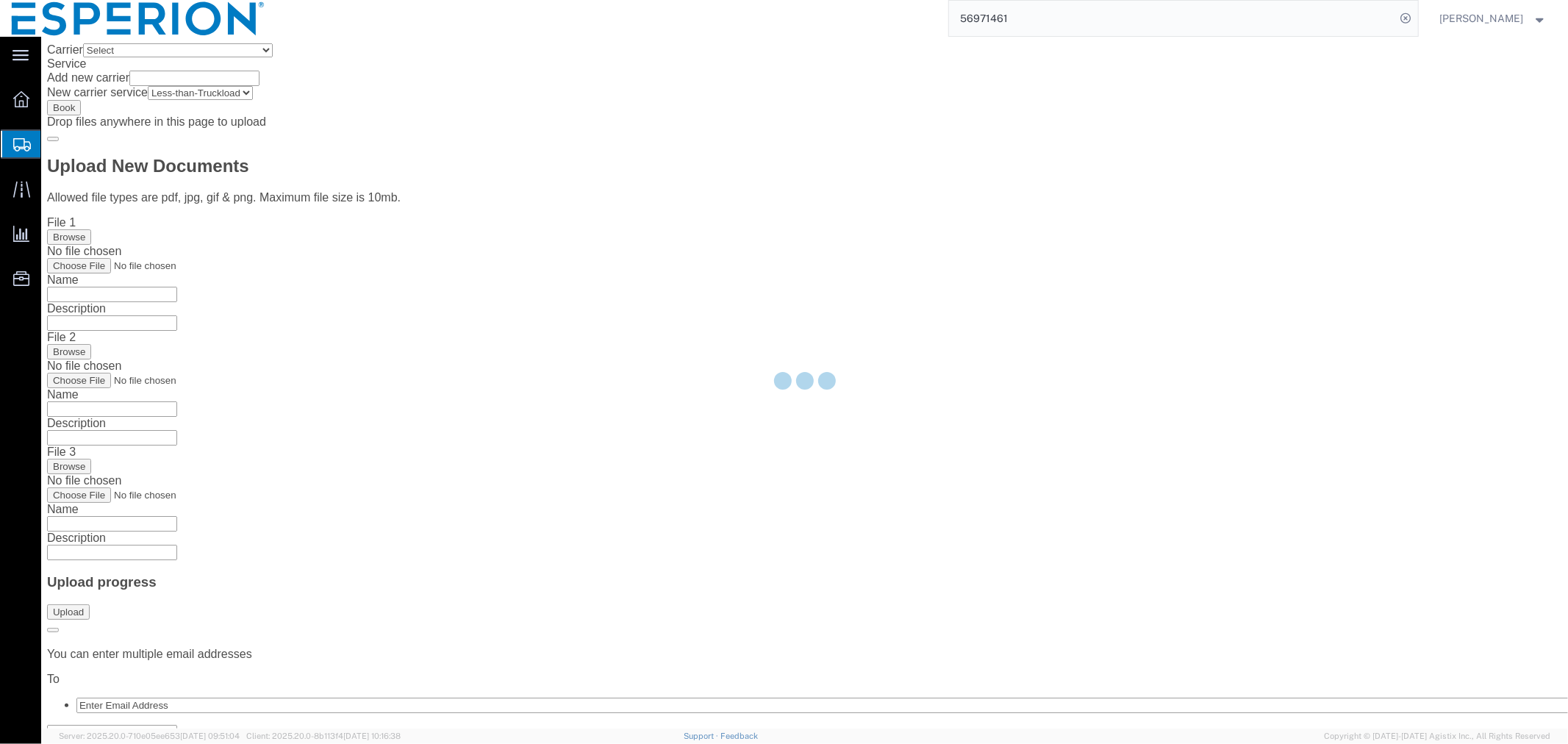
scroll to position [0, 0]
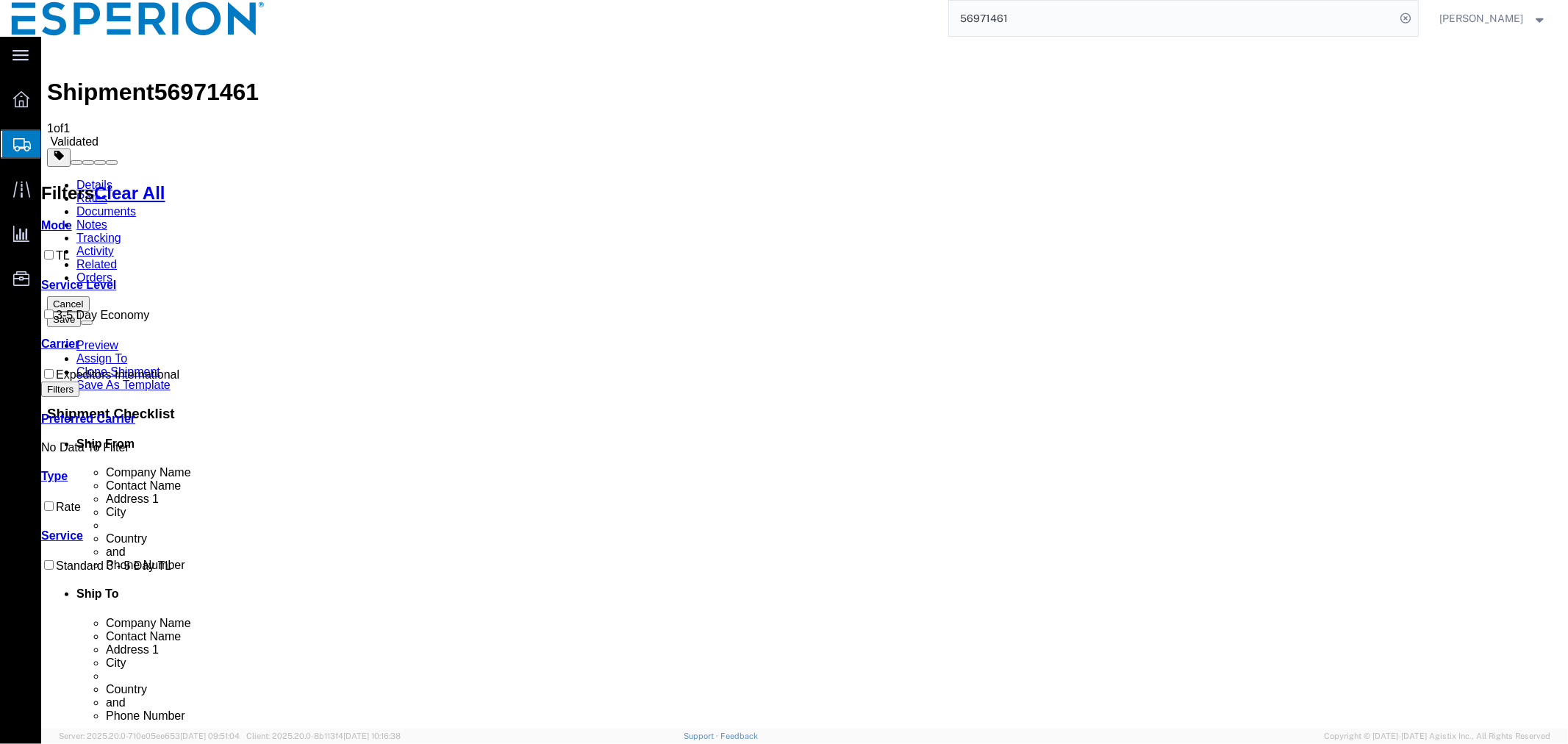
click at [80, 310] on button "Save" at bounding box center [63, 318] width 33 height 16
click at [100, 178] on link "Details" at bounding box center [93, 184] width 36 height 12
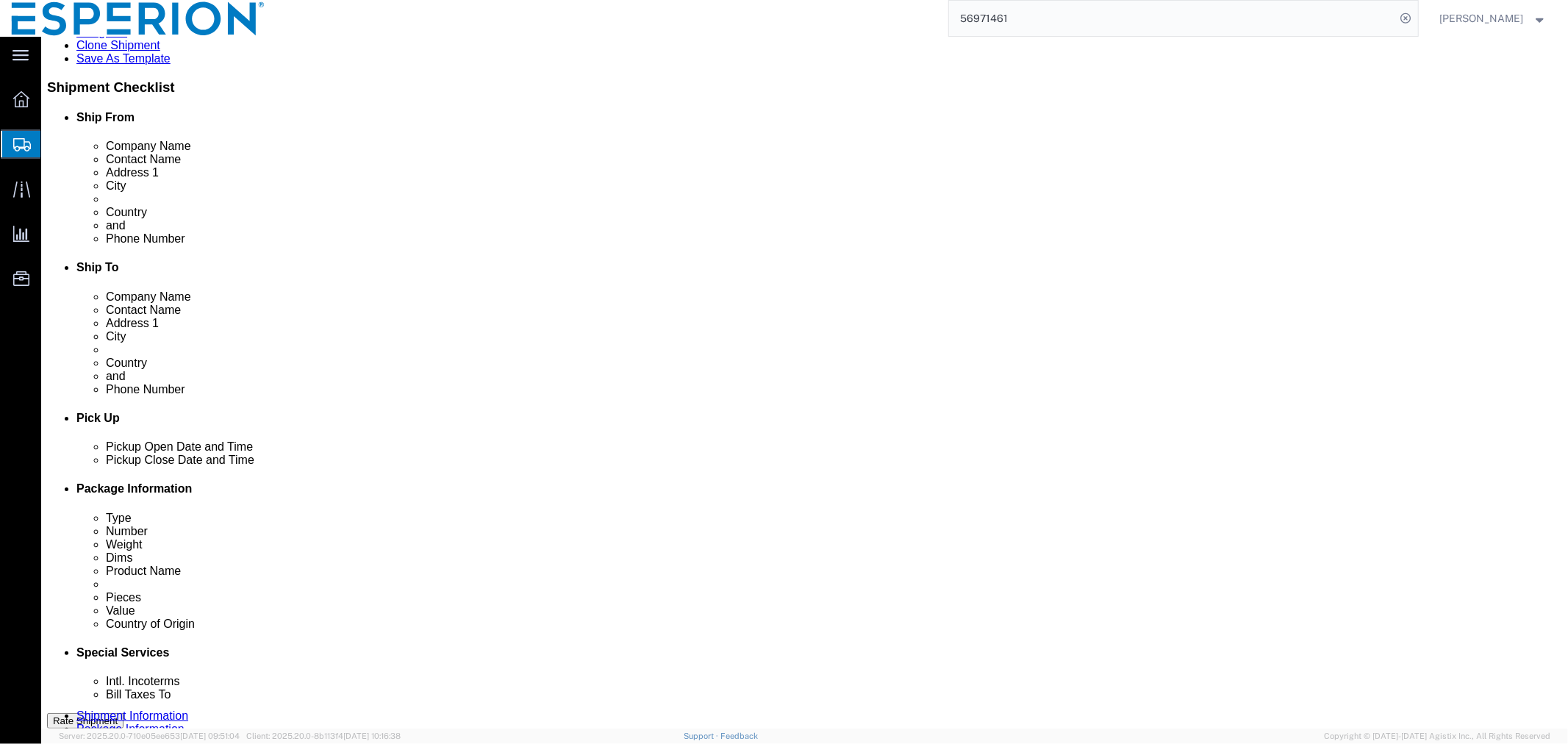
scroll to position [632, 0]
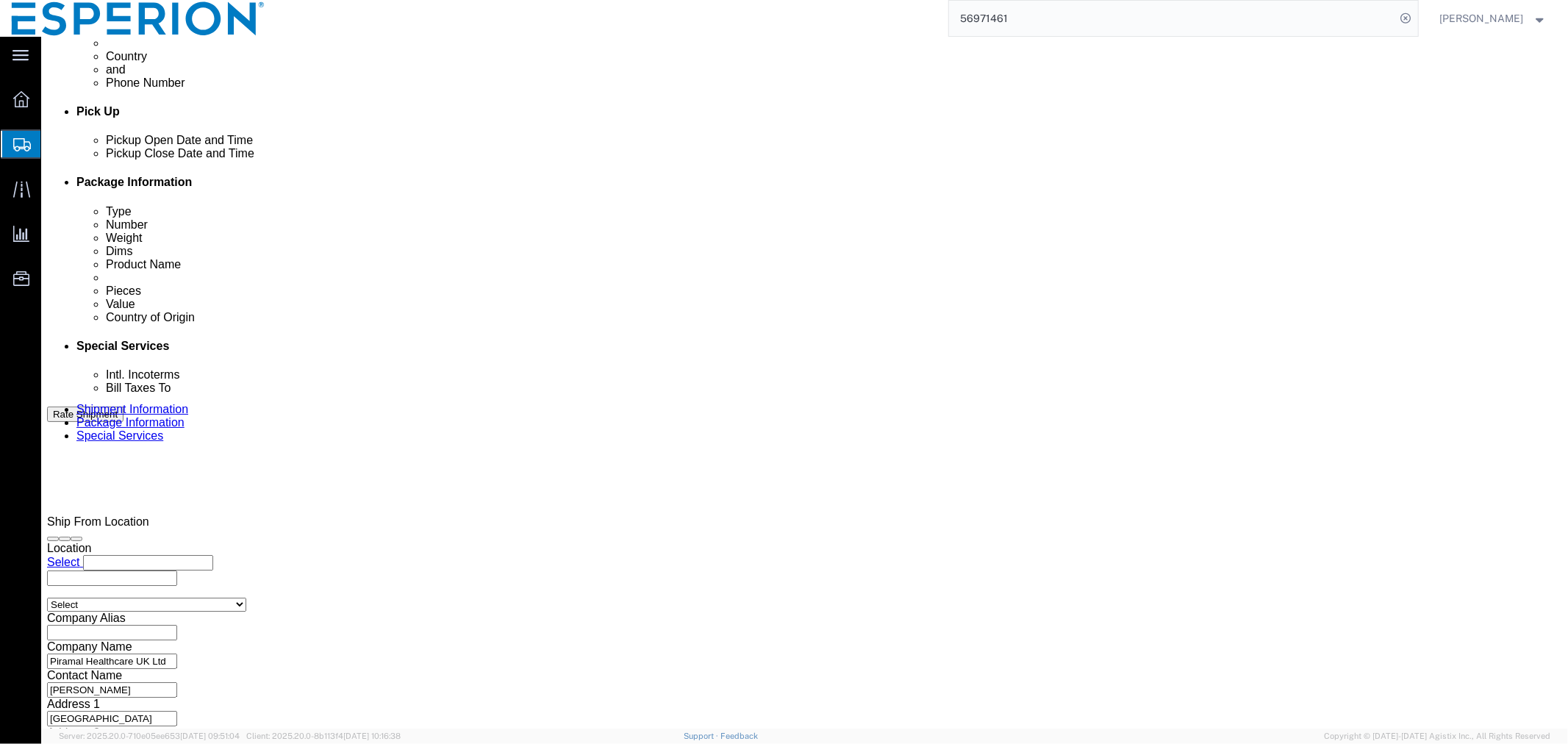
click link "Documents"
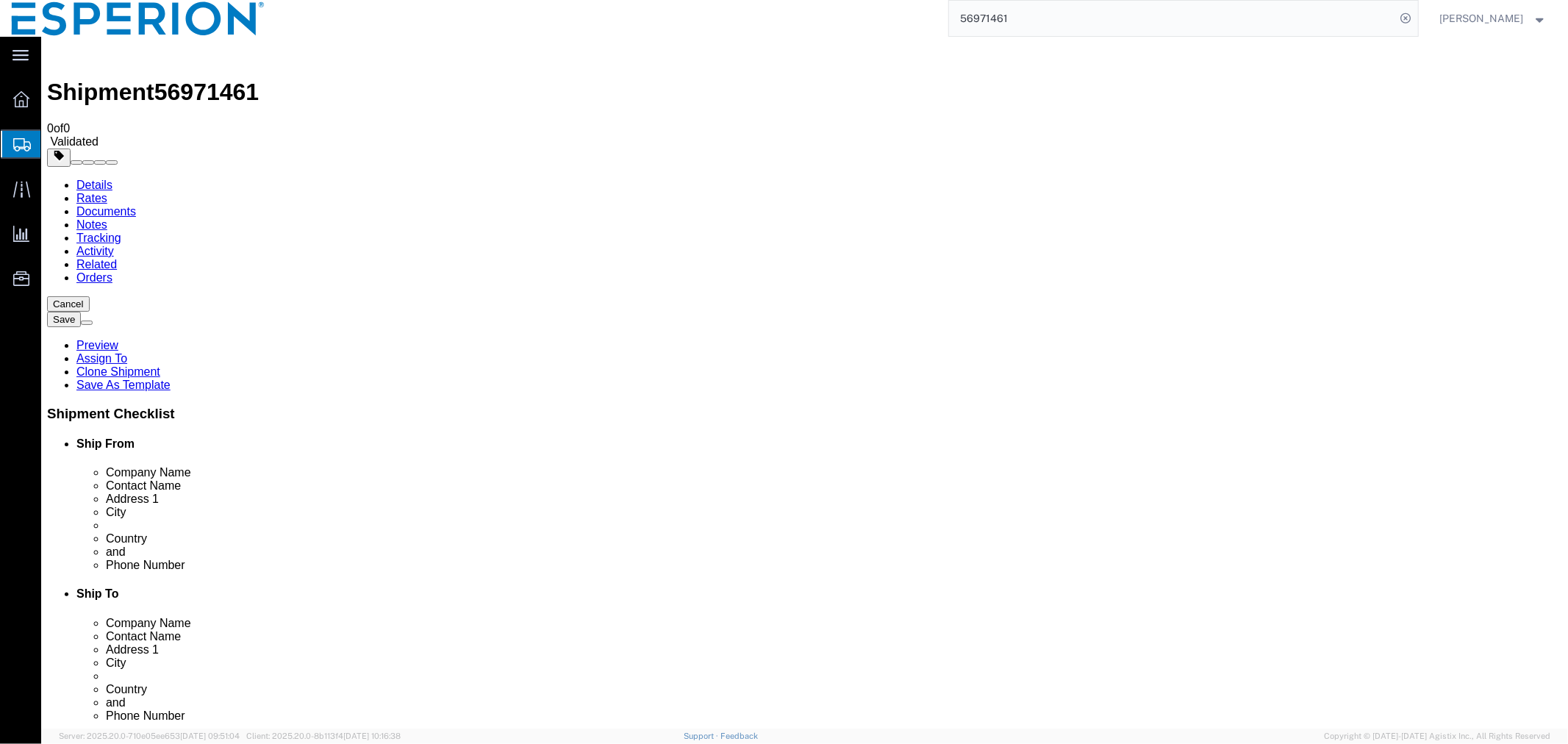
click at [84, 178] on link "Details" at bounding box center [93, 184] width 36 height 12
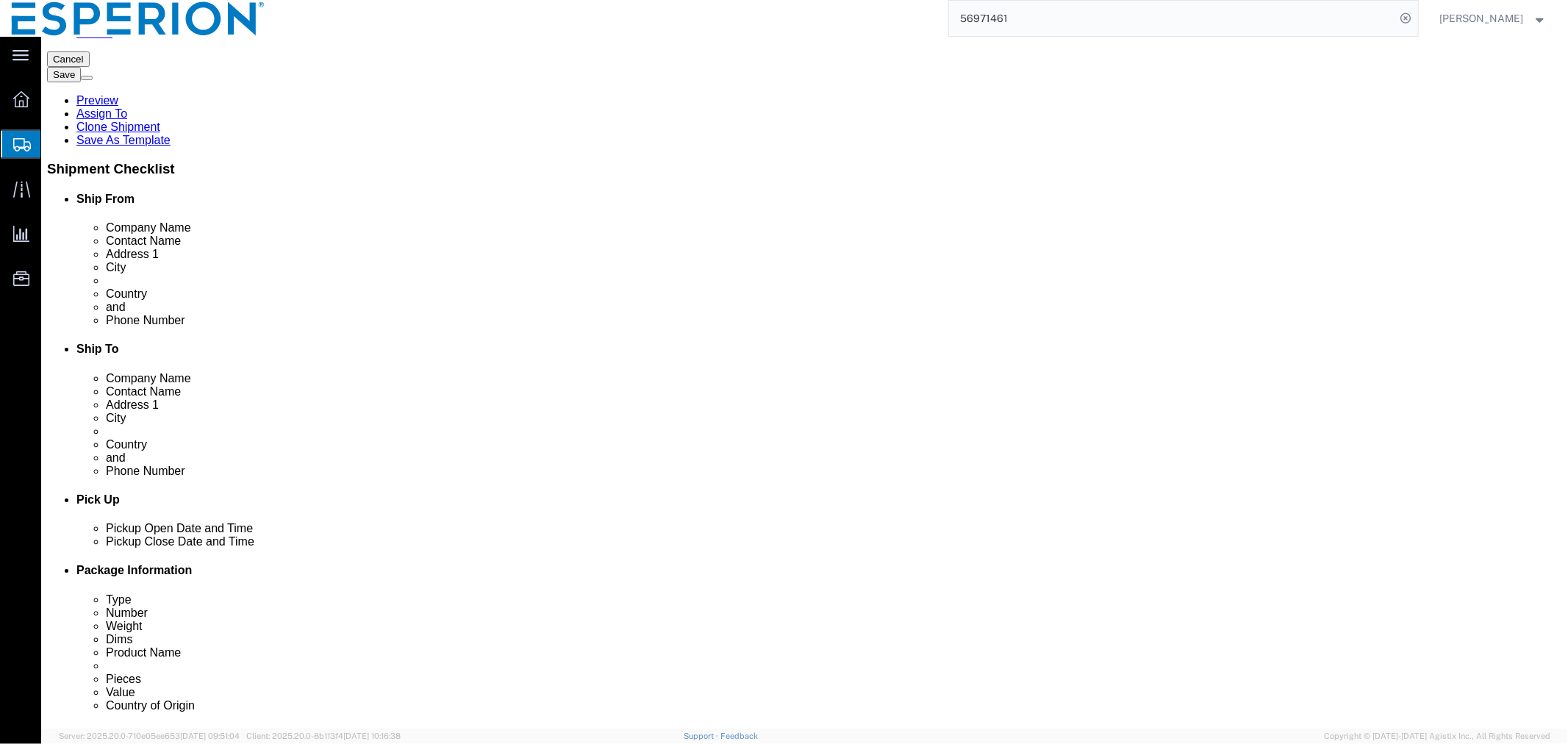
scroll to position [632, 0]
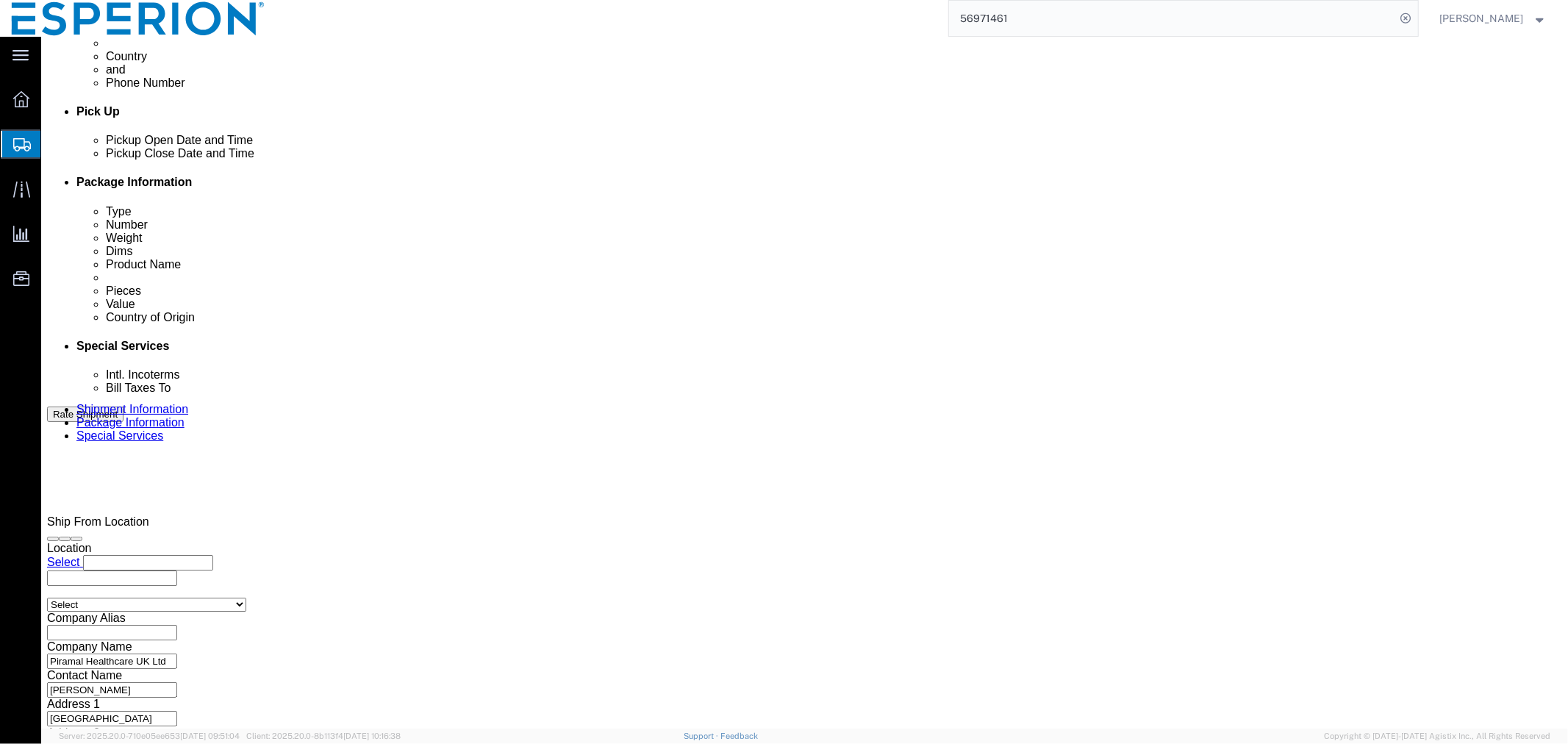
click button "Continue"
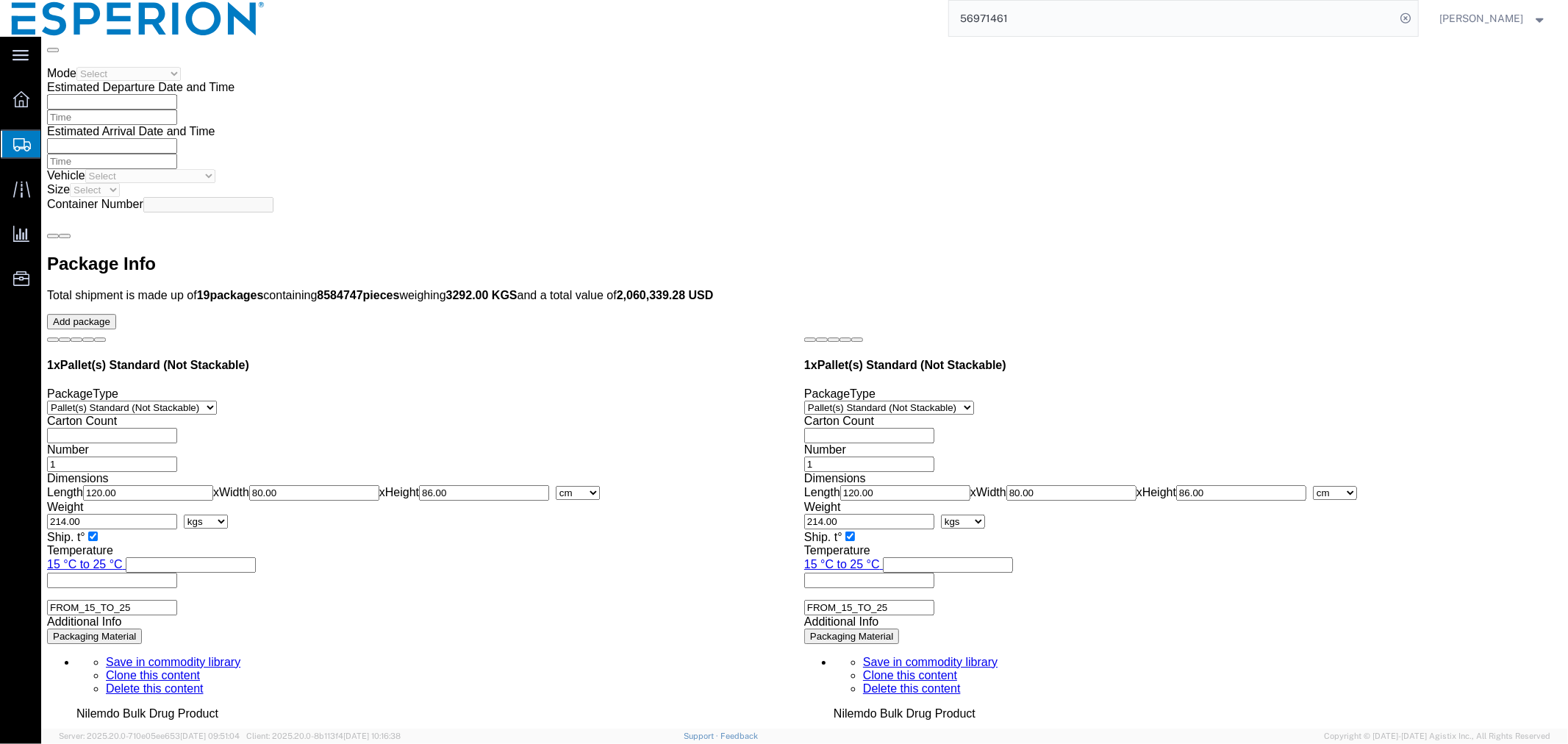
scroll to position [3727, 0]
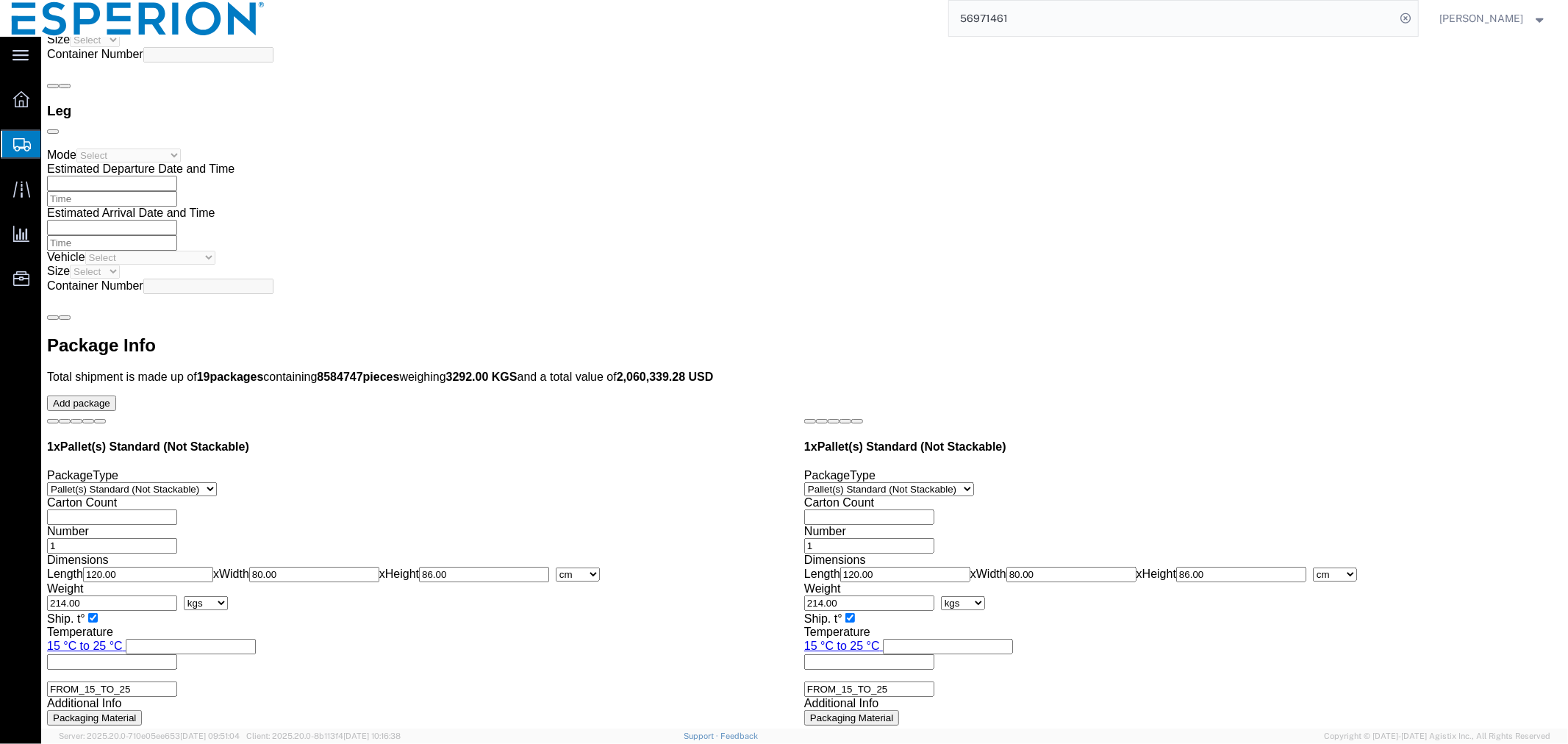
click span "button"
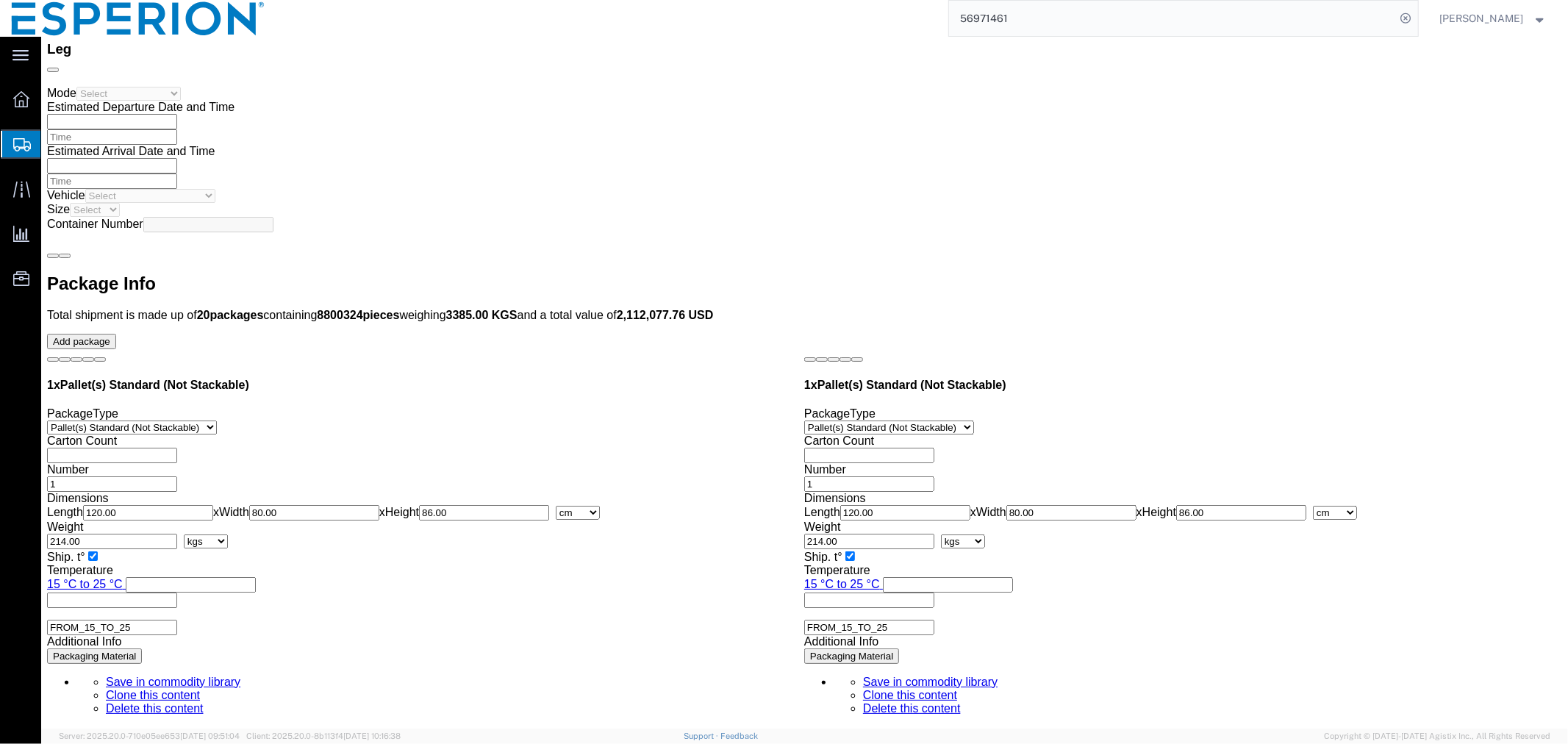
scroll to position [3626, 0]
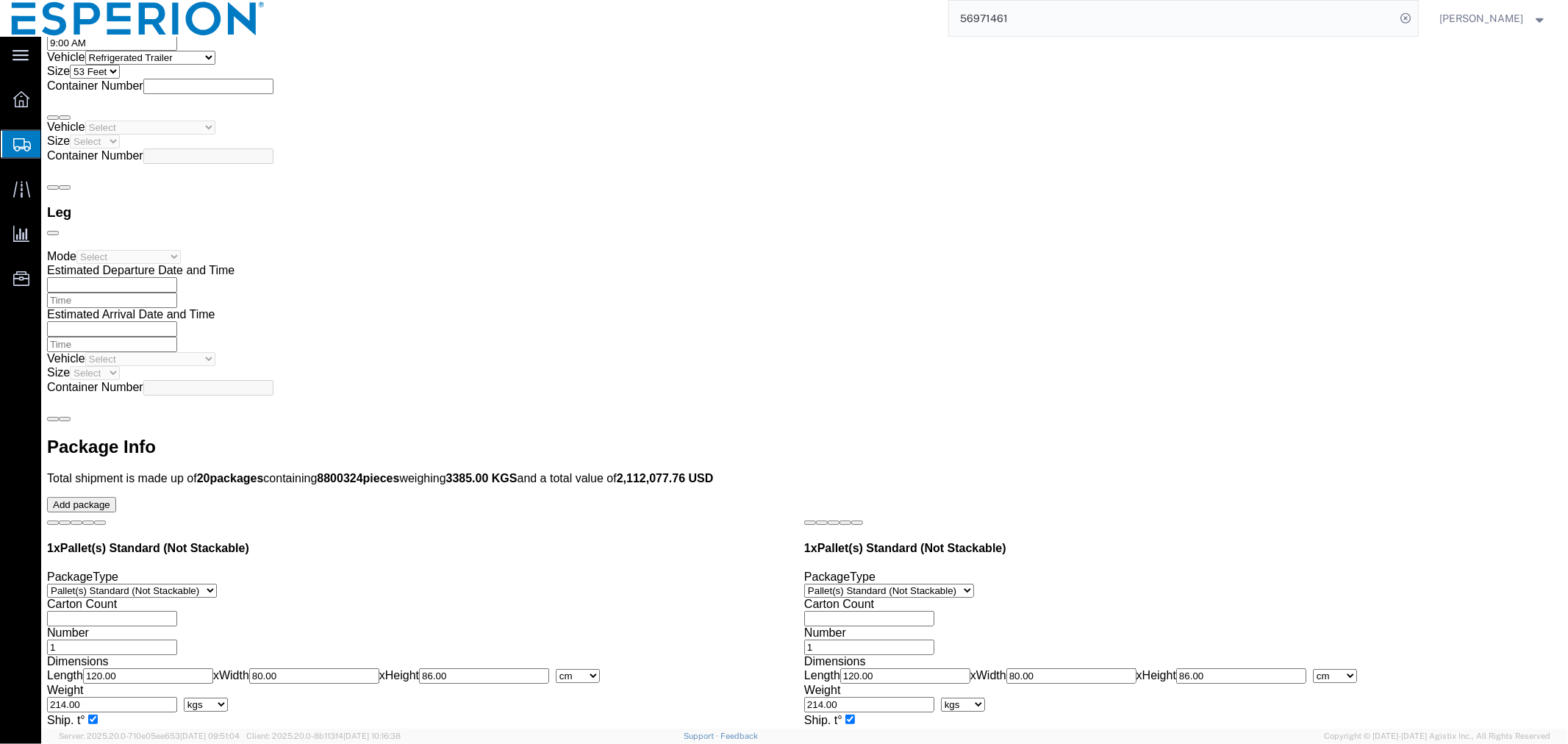
click span "button"
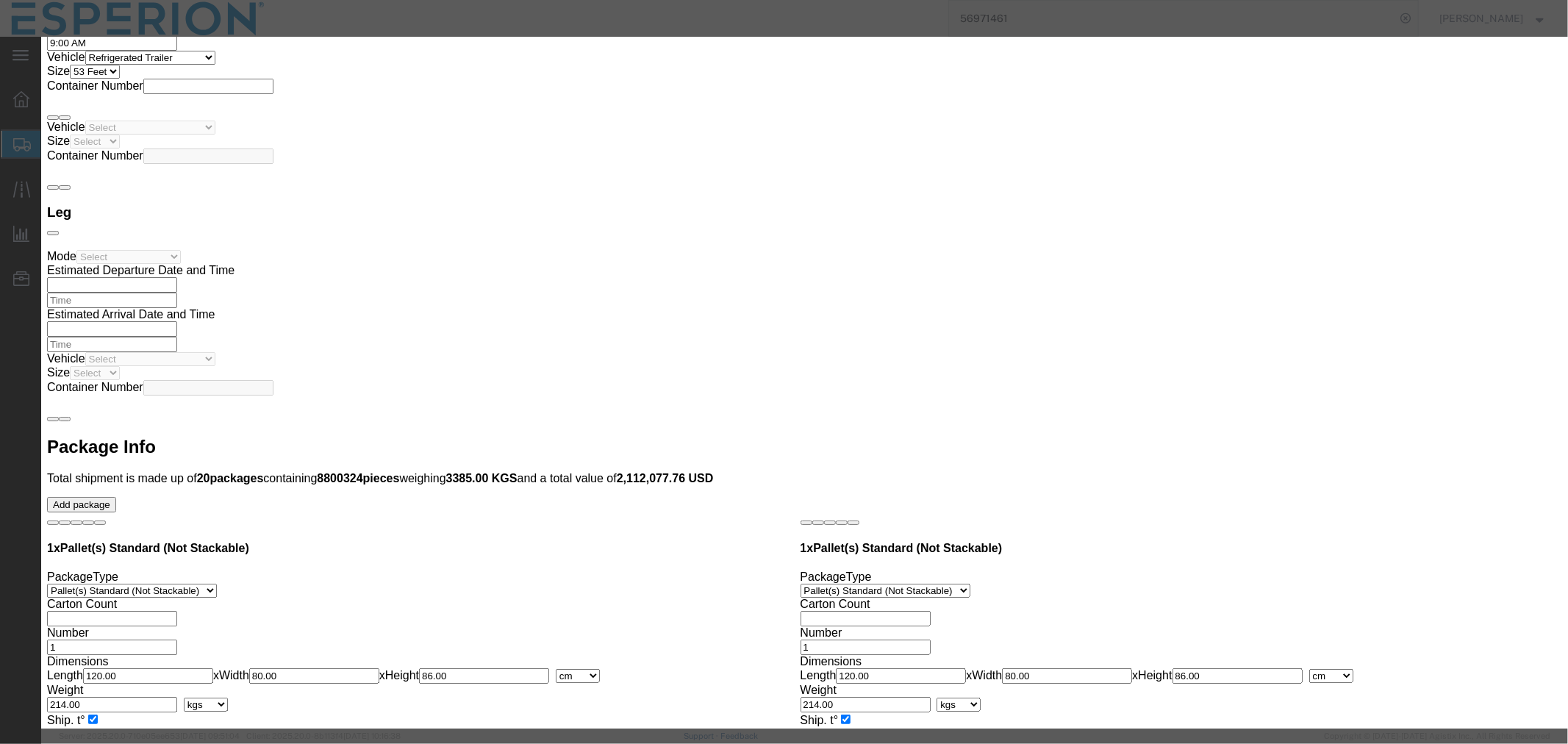
click button "Yes"
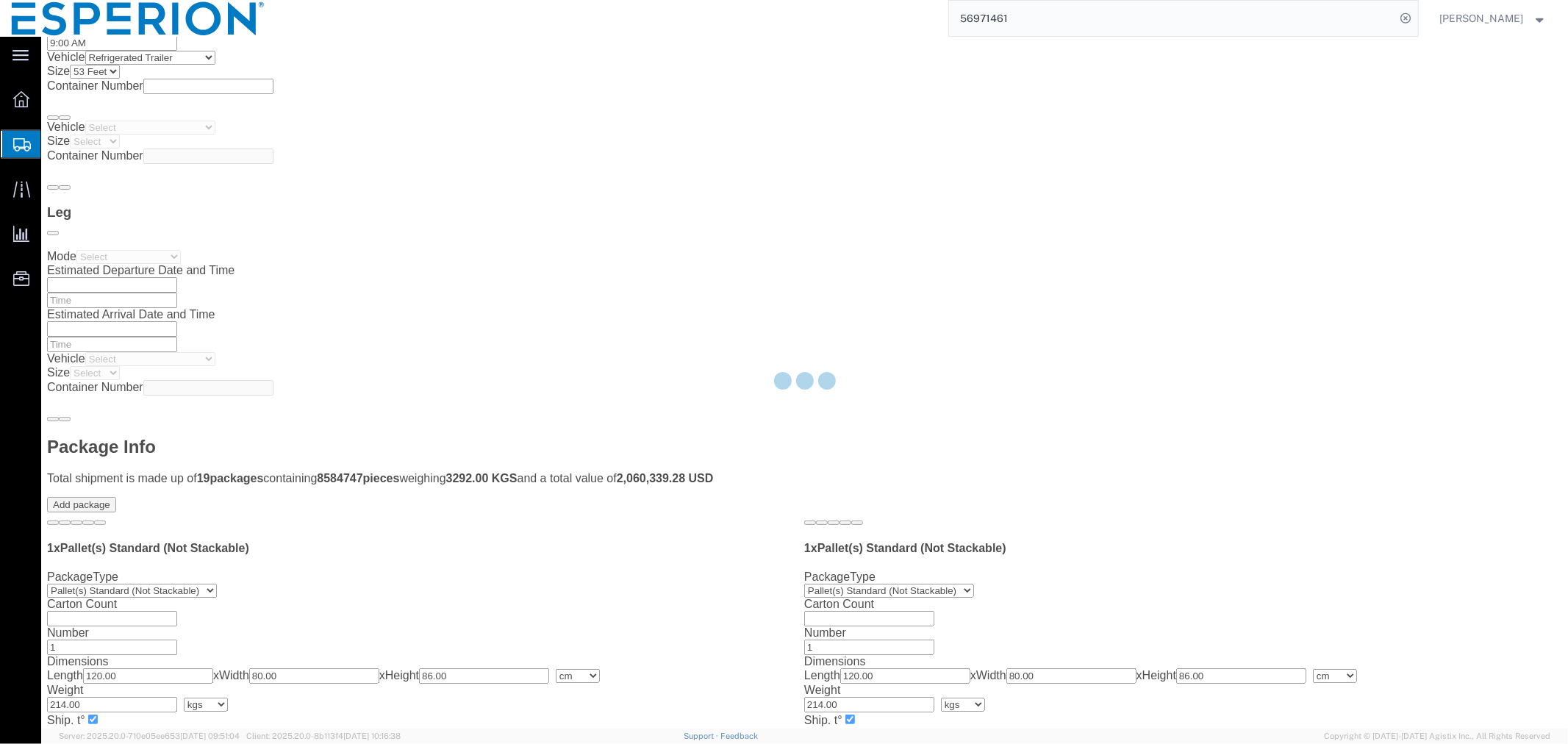
scroll to position [0, 0]
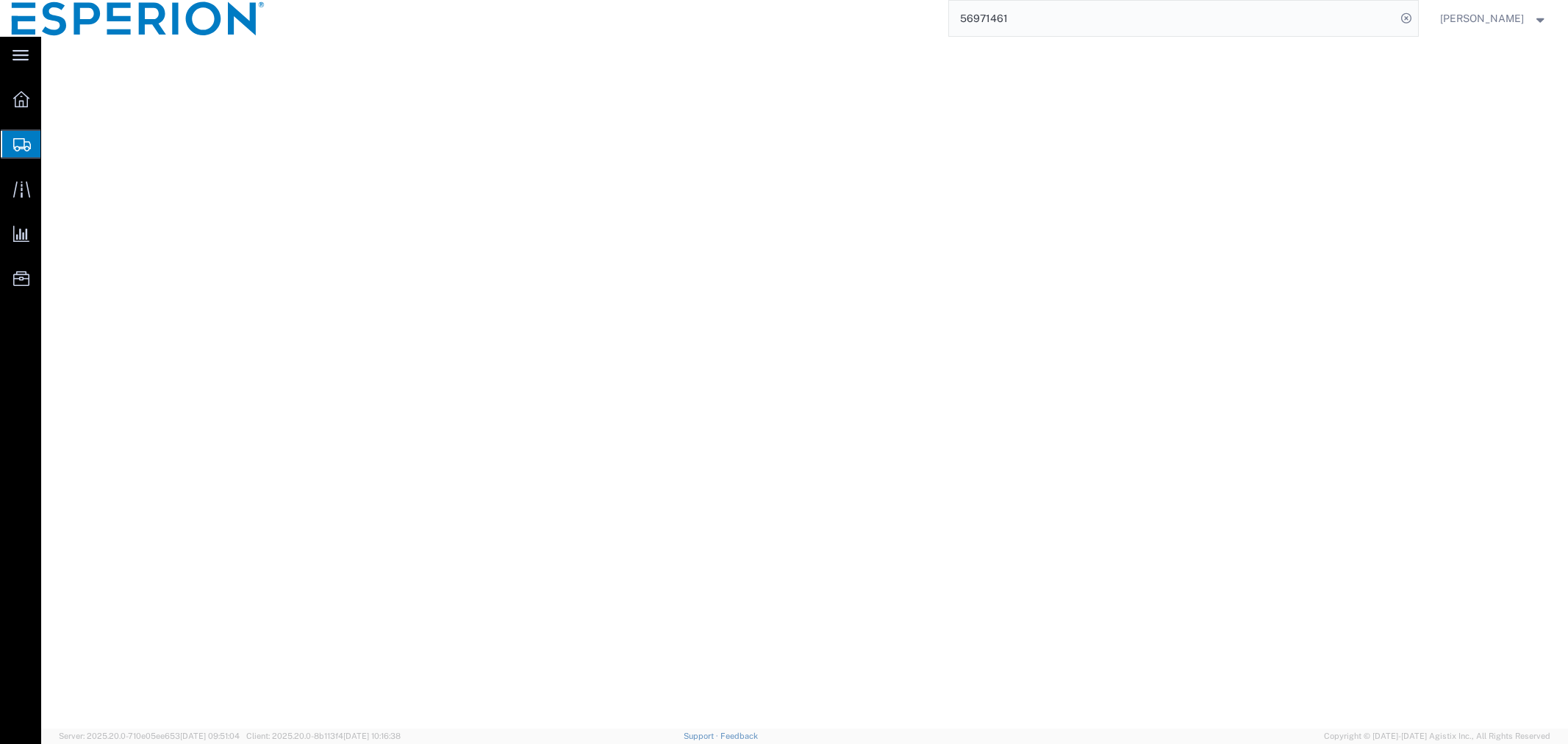
select select "PSNS"
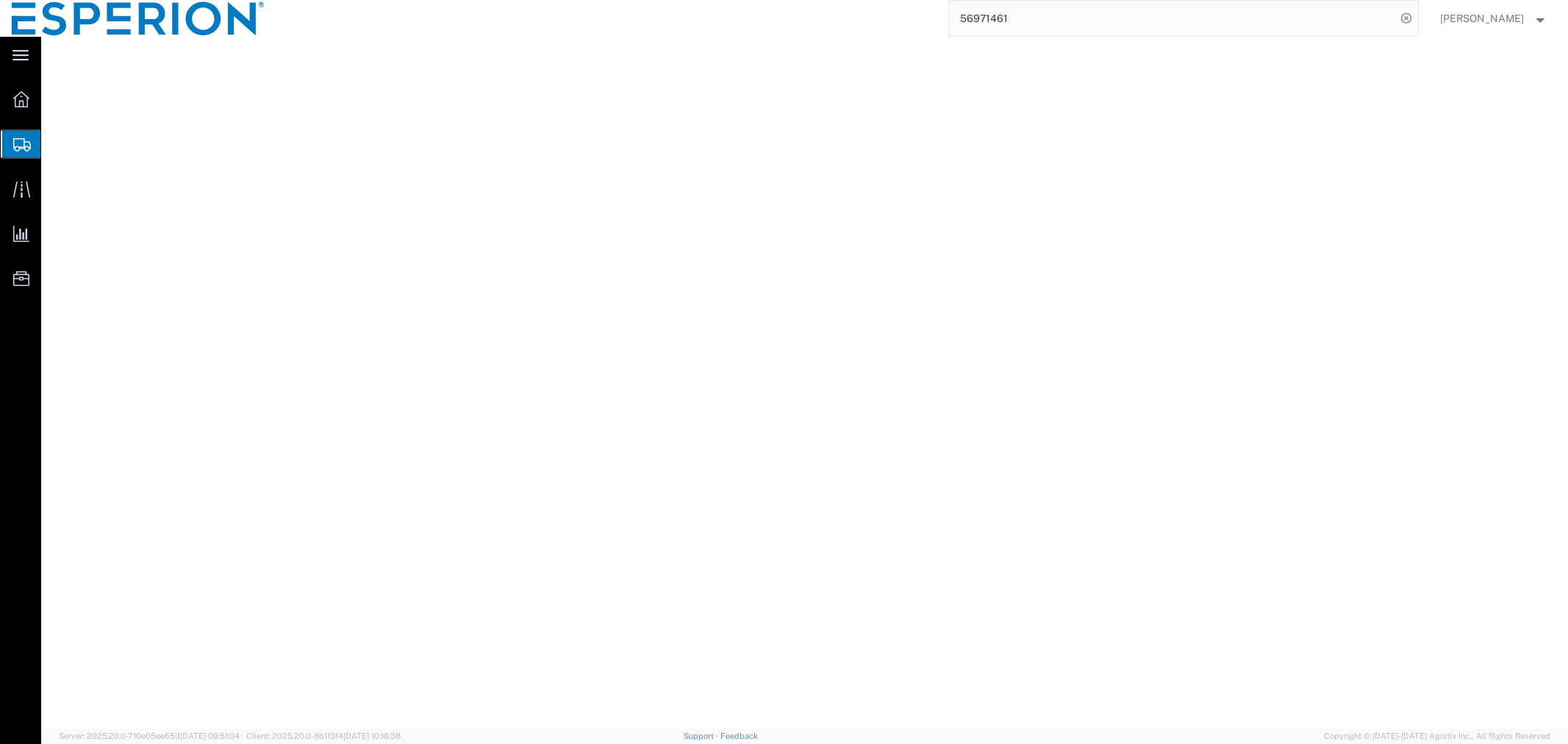
select select "PSNS"
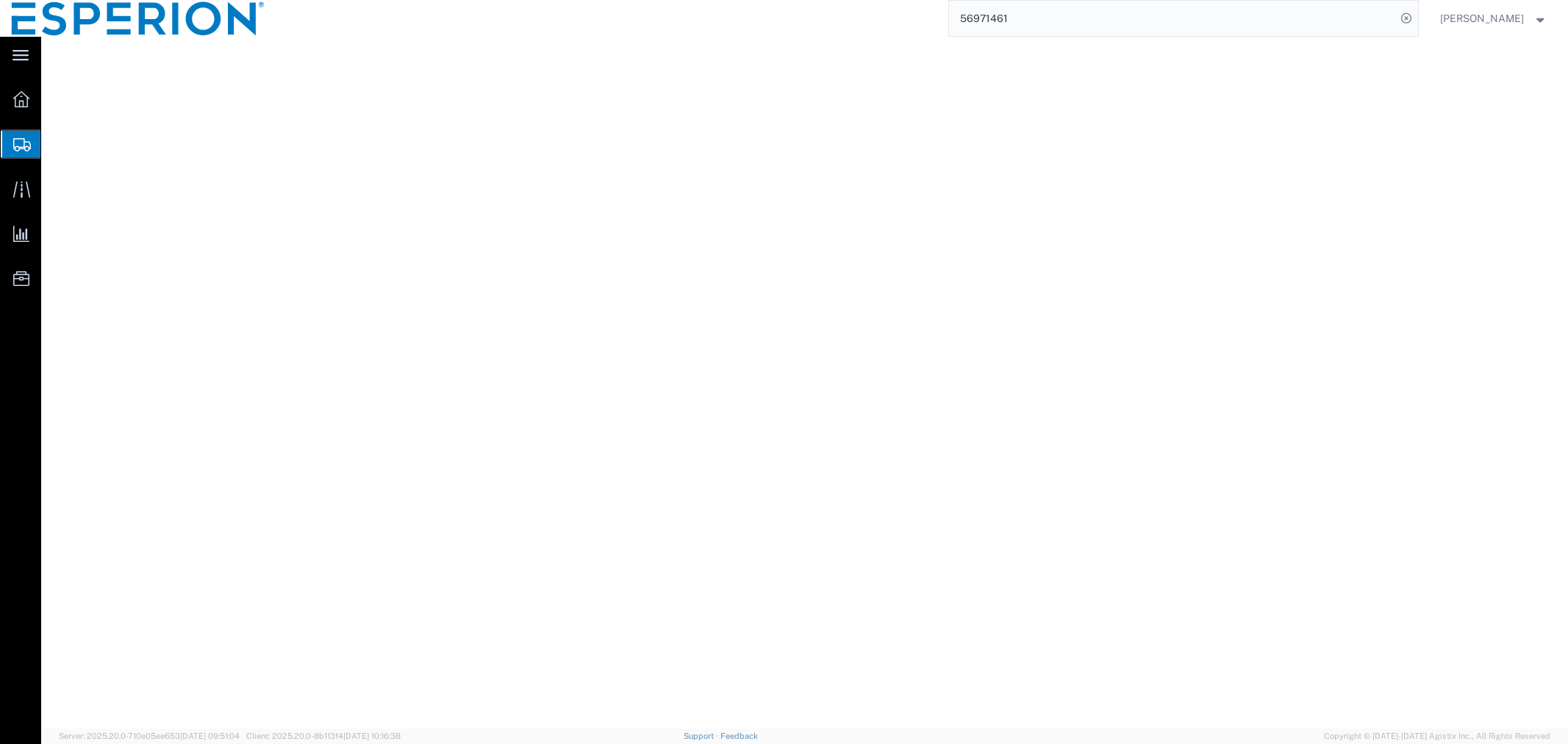
select select "PSNS"
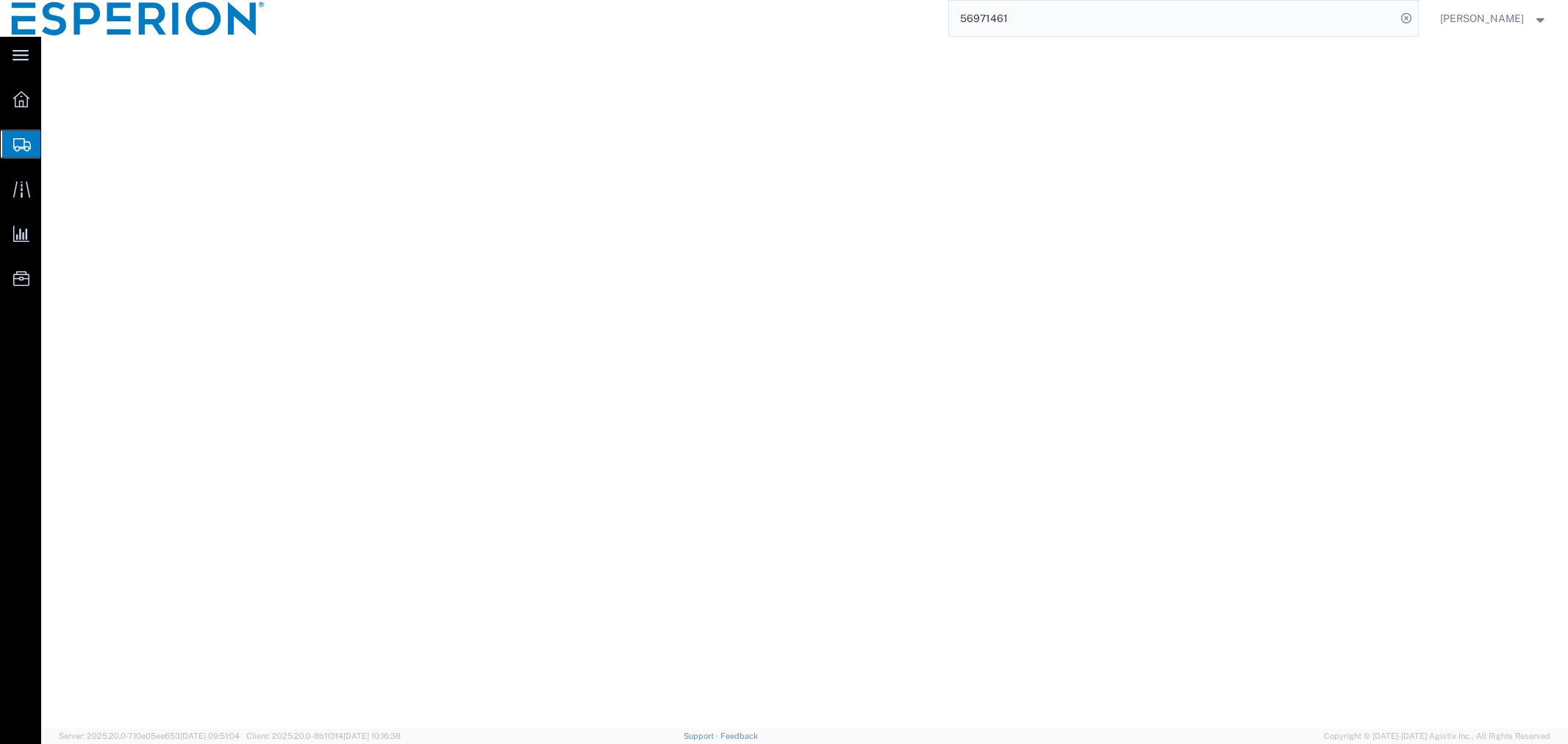
select select "PSNS"
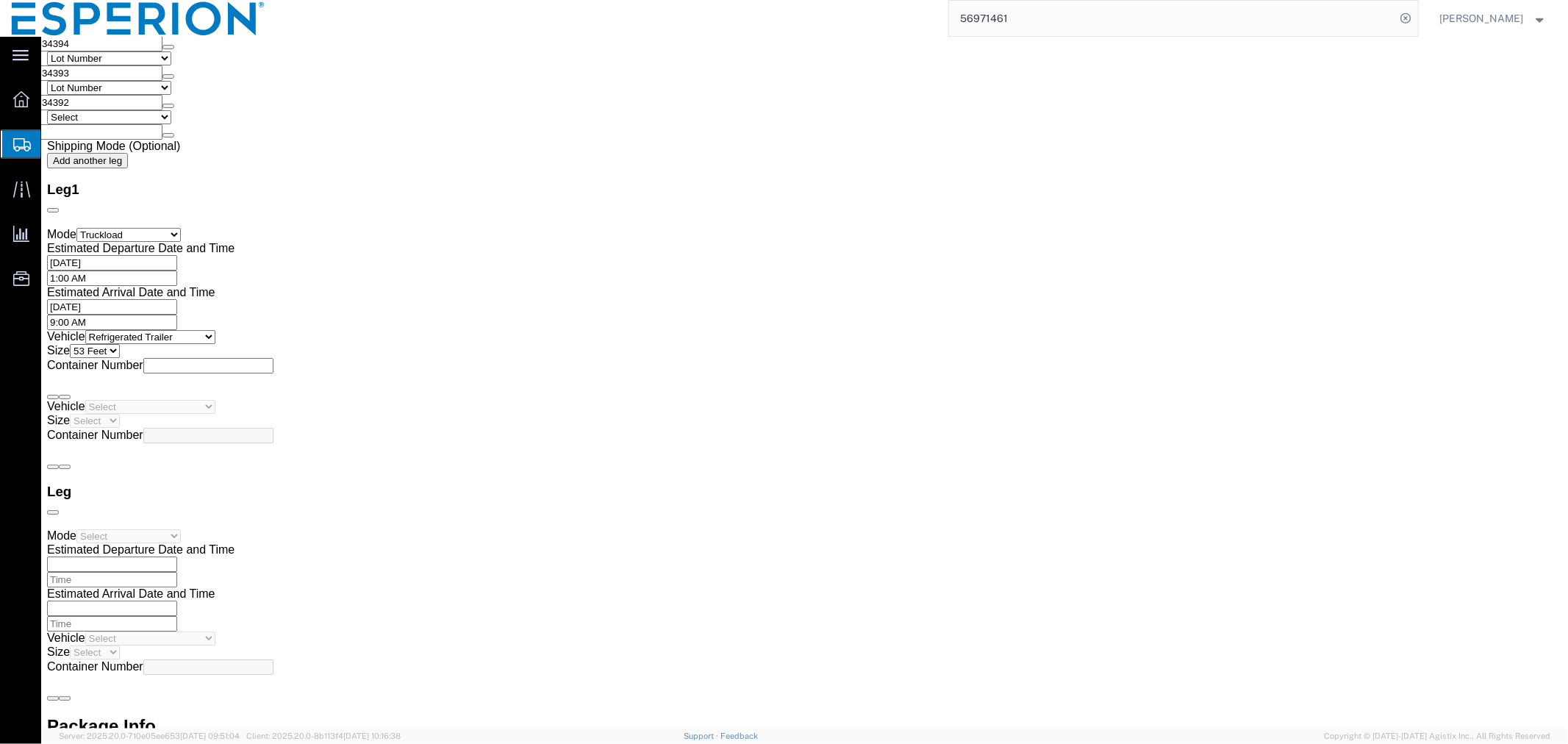
scroll to position [3102, 0]
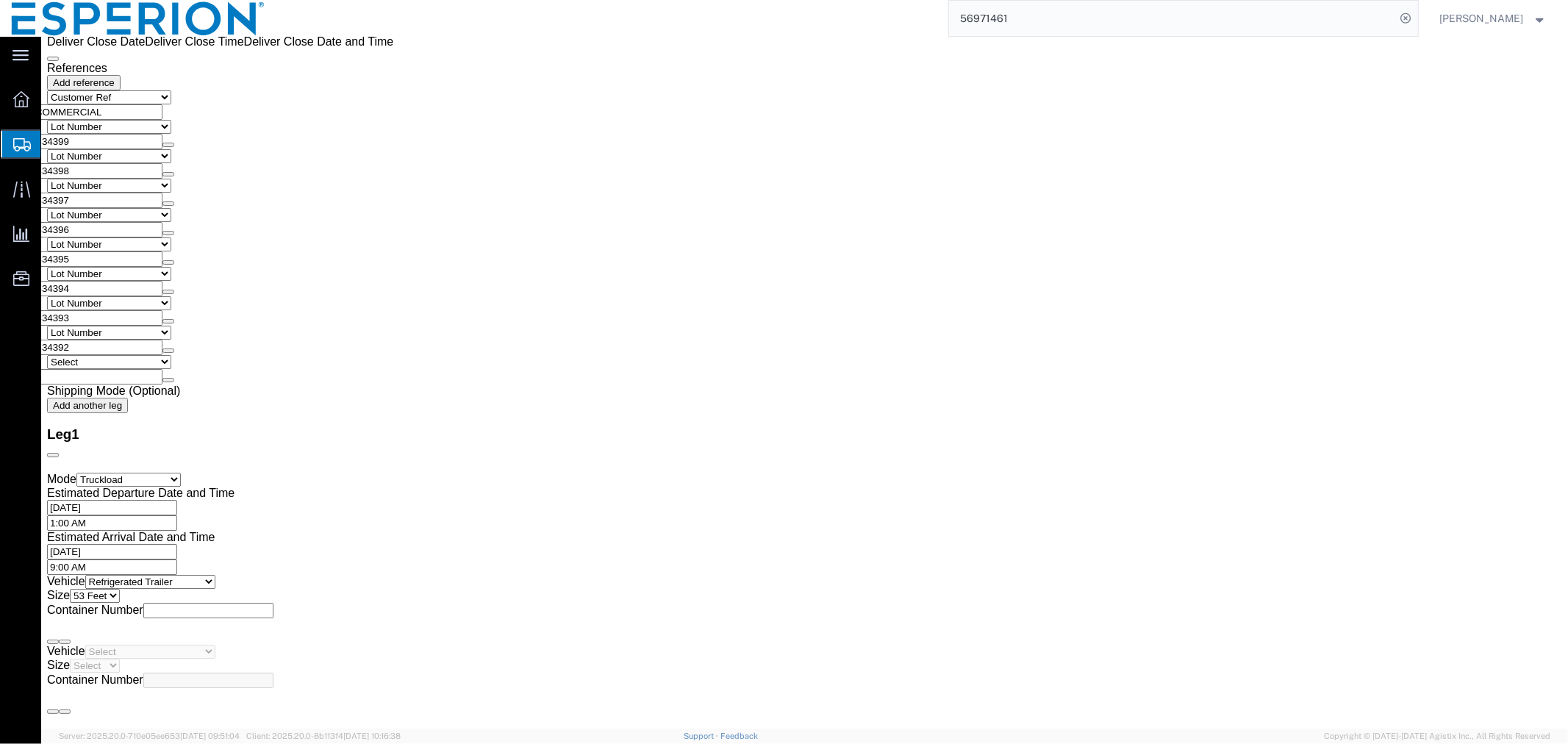
click dt "Total value:"
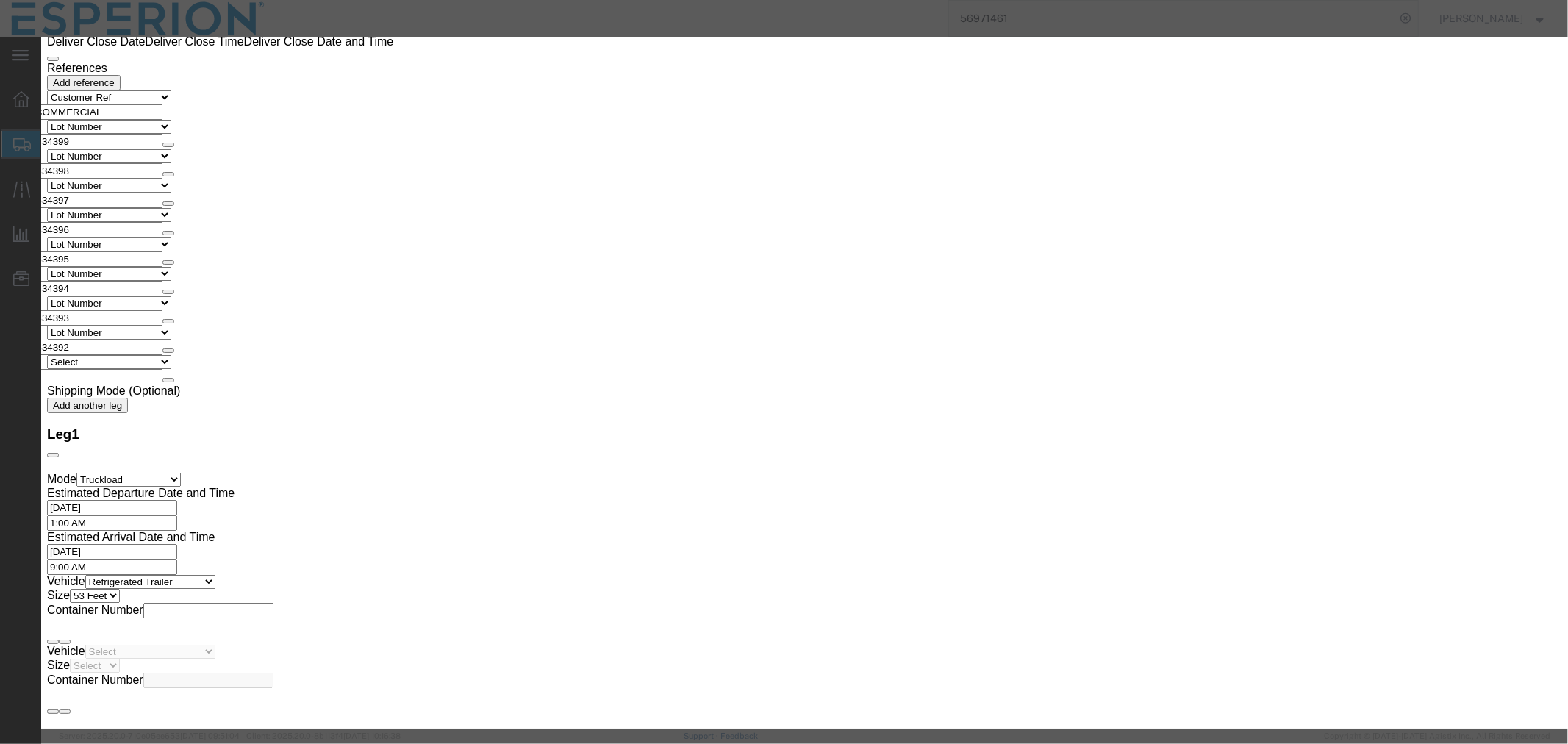
click button "Close"
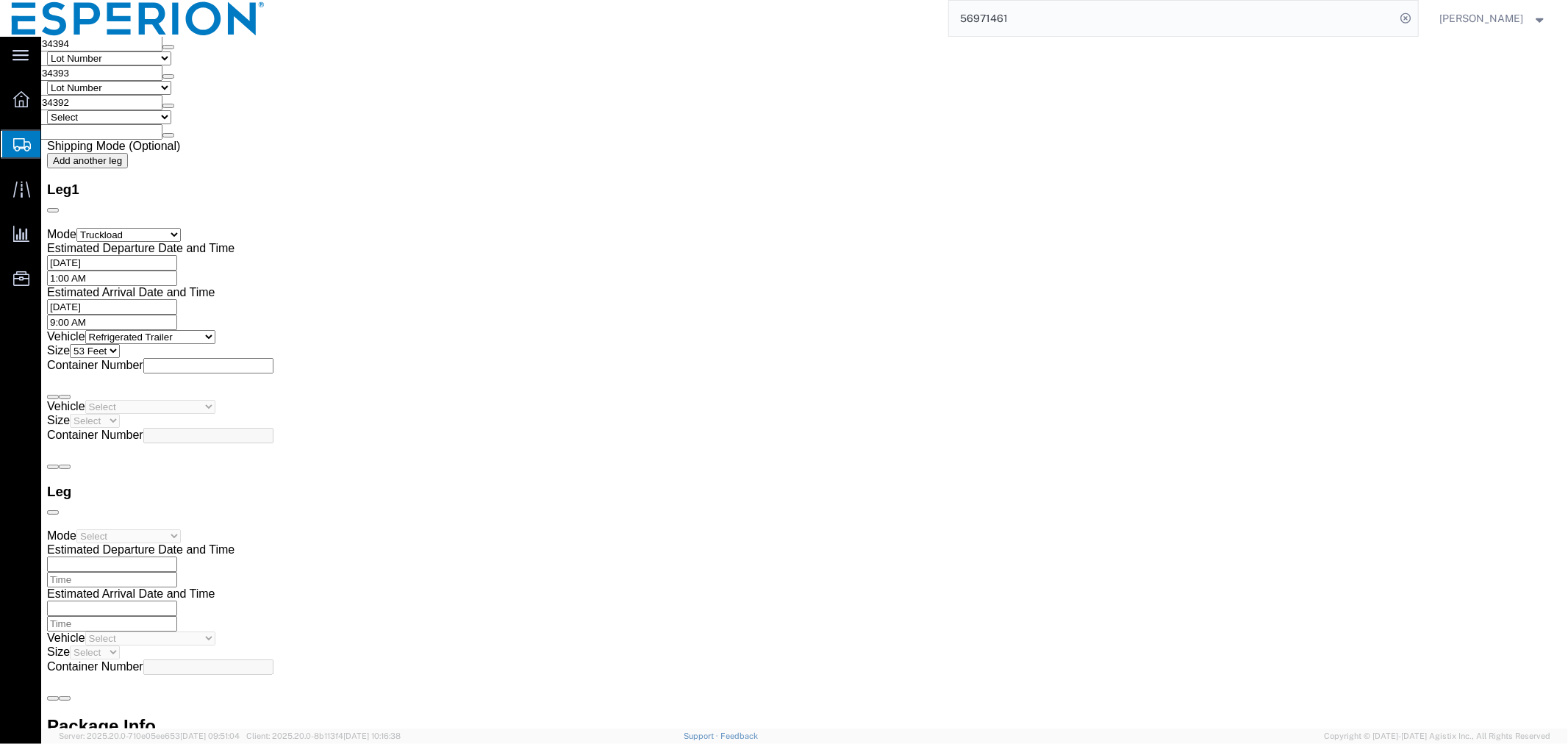
scroll to position [3428, 0]
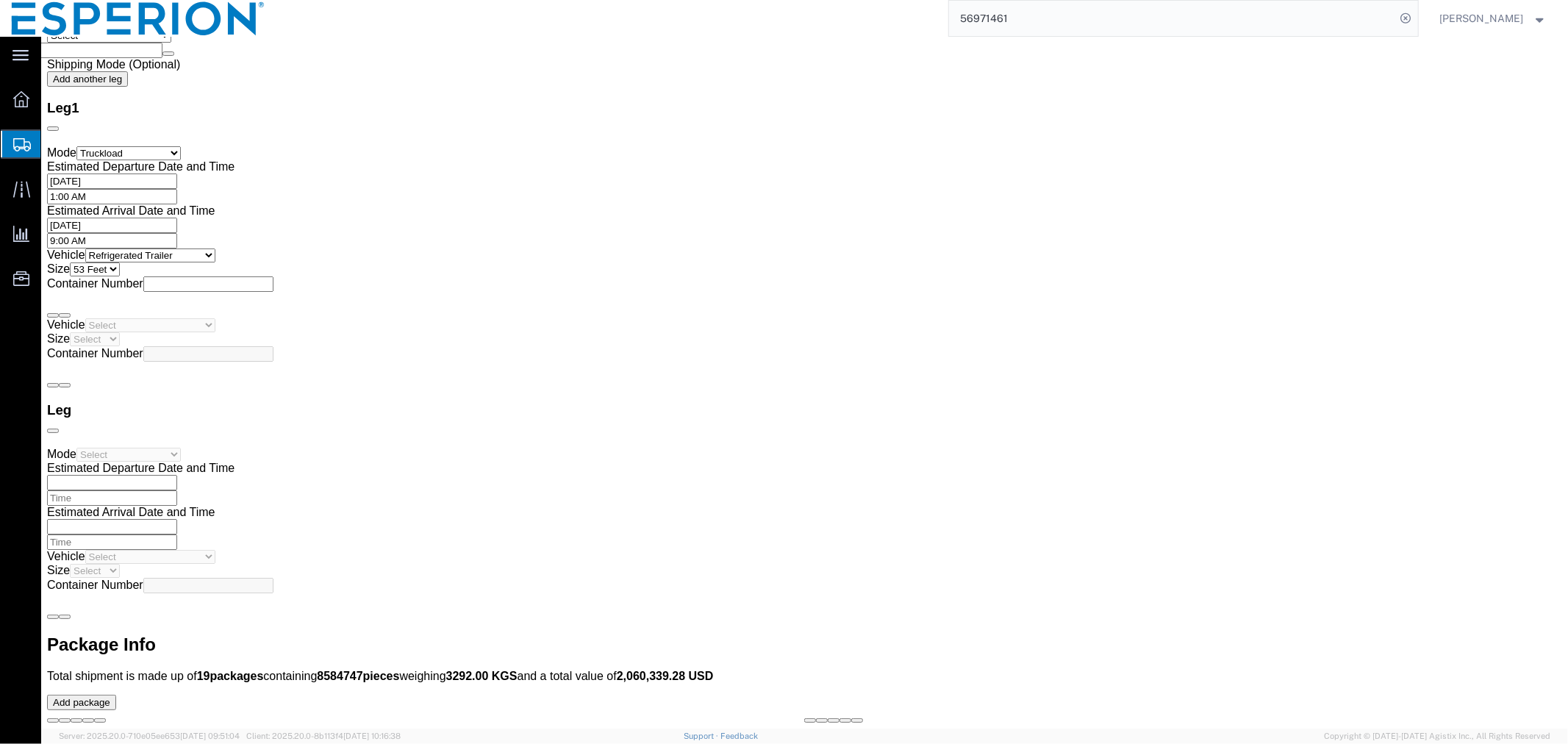
click dd "130921.92 USD"
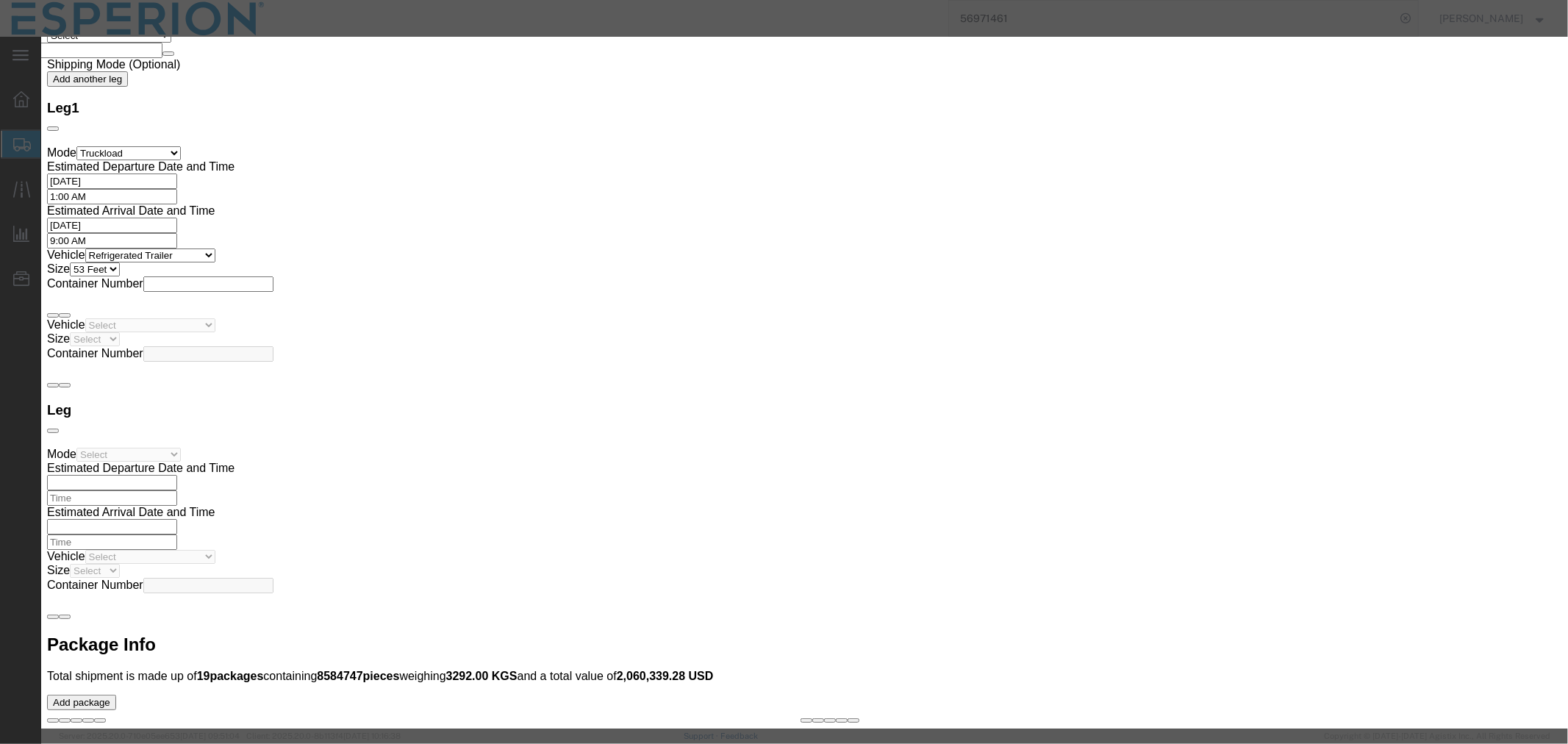
click button "Close"
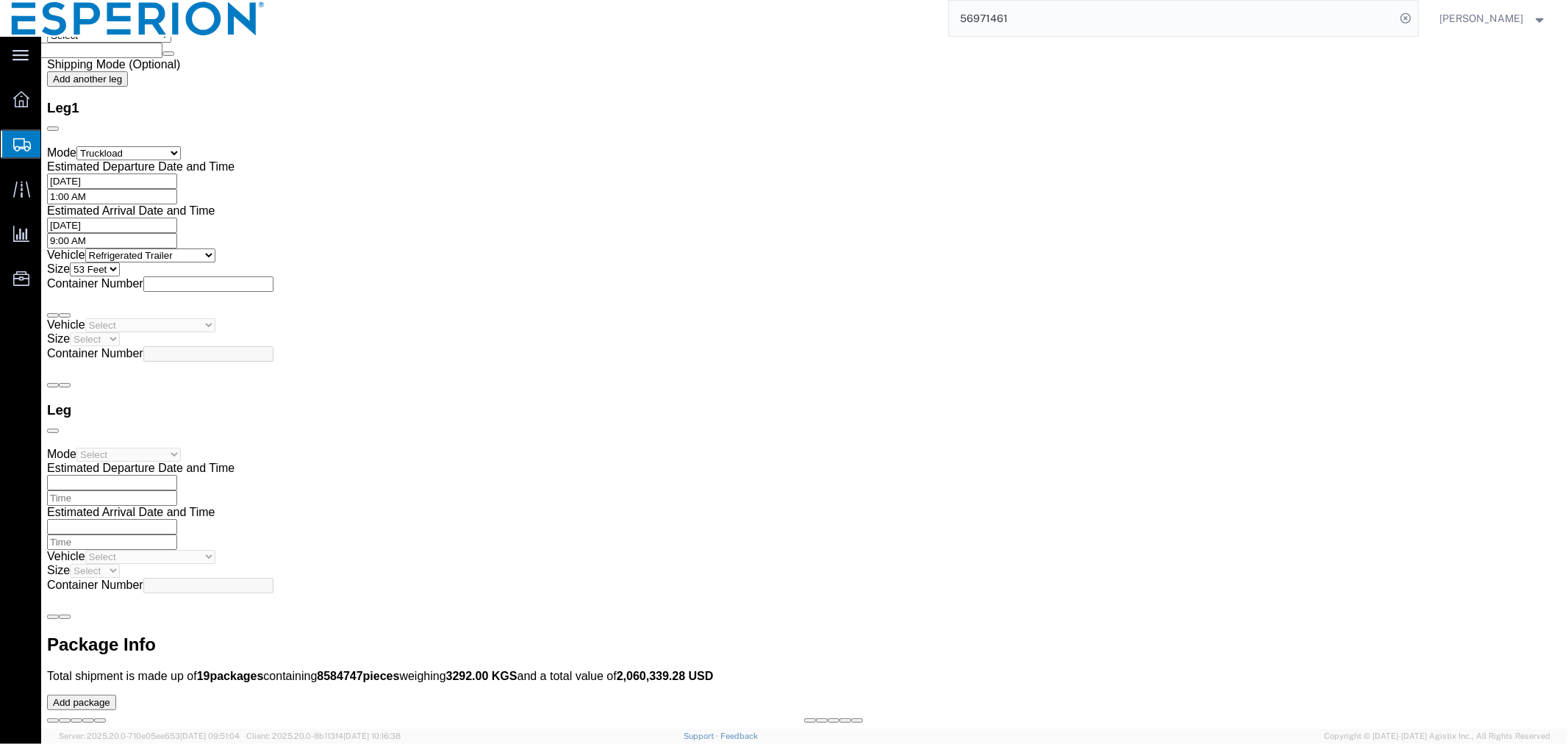
scroll to position [3264, 0]
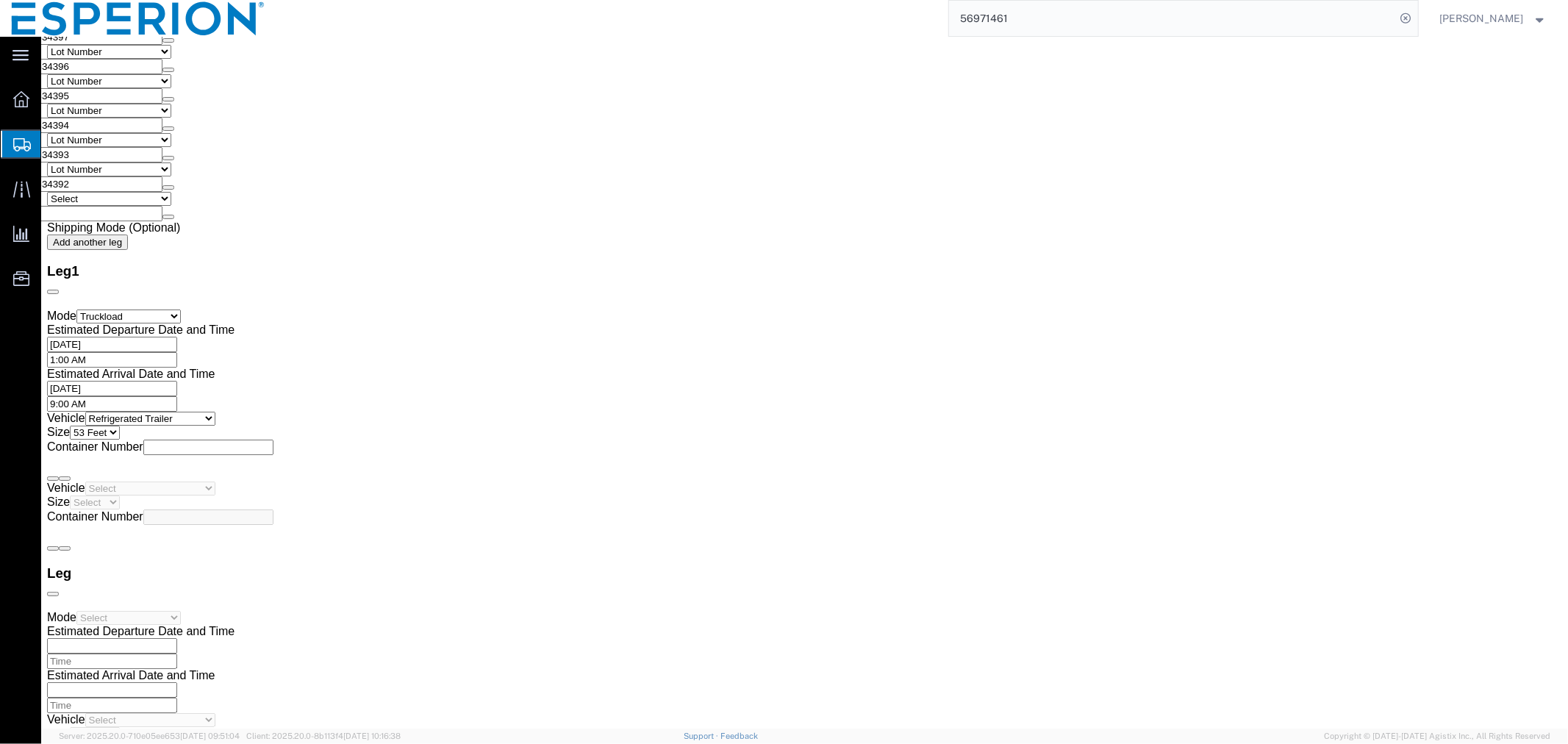
click span "button"
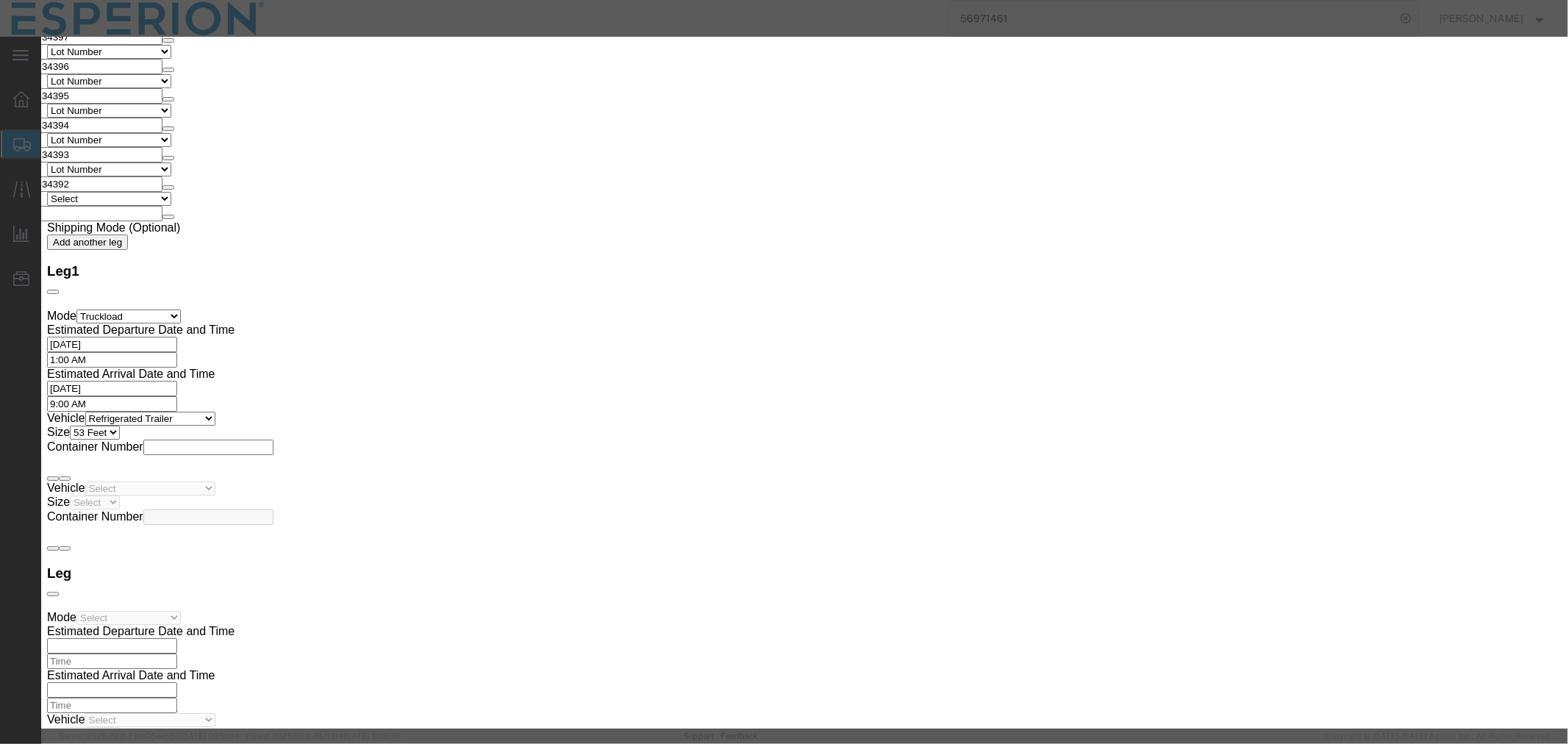
click button "Yes"
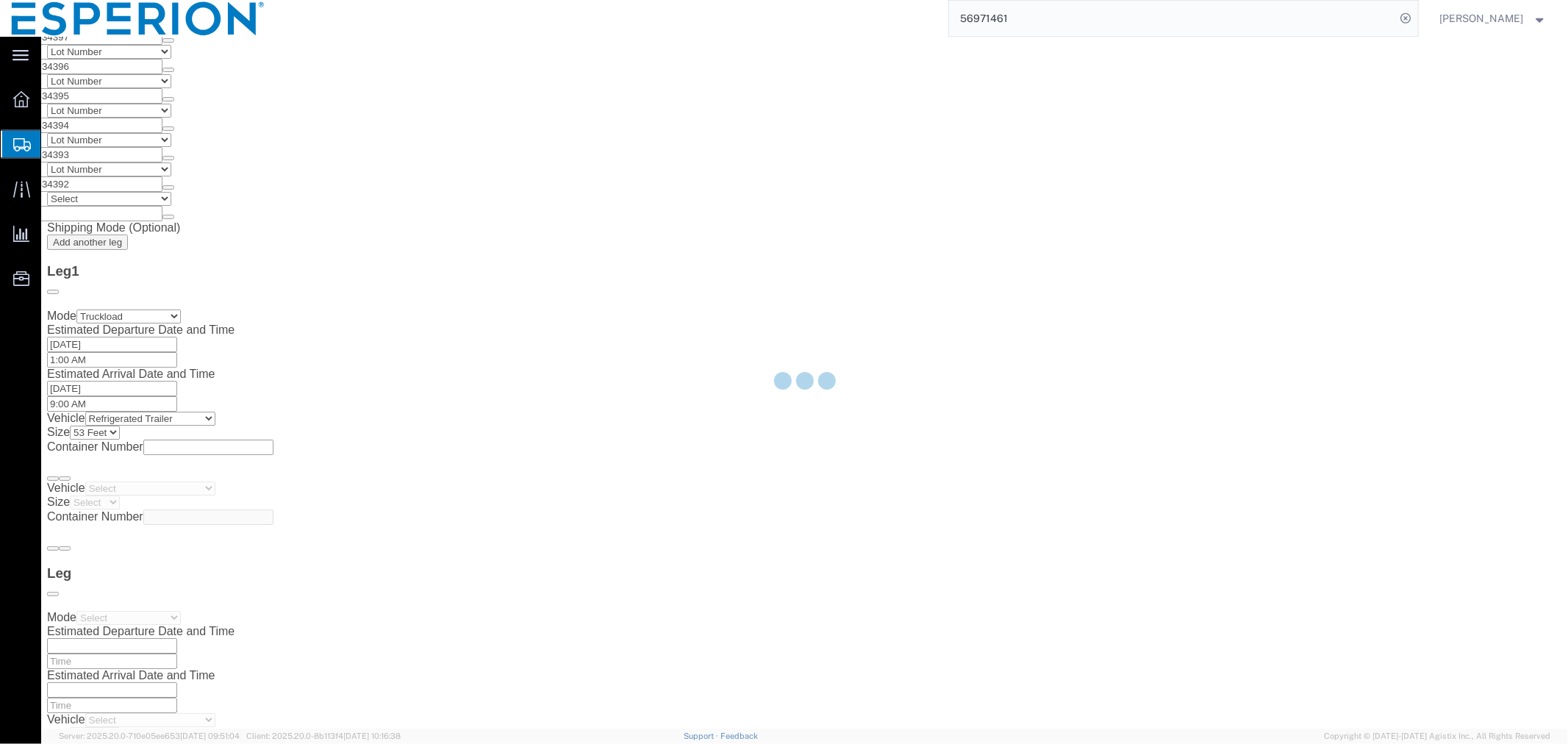
scroll to position [0, 0]
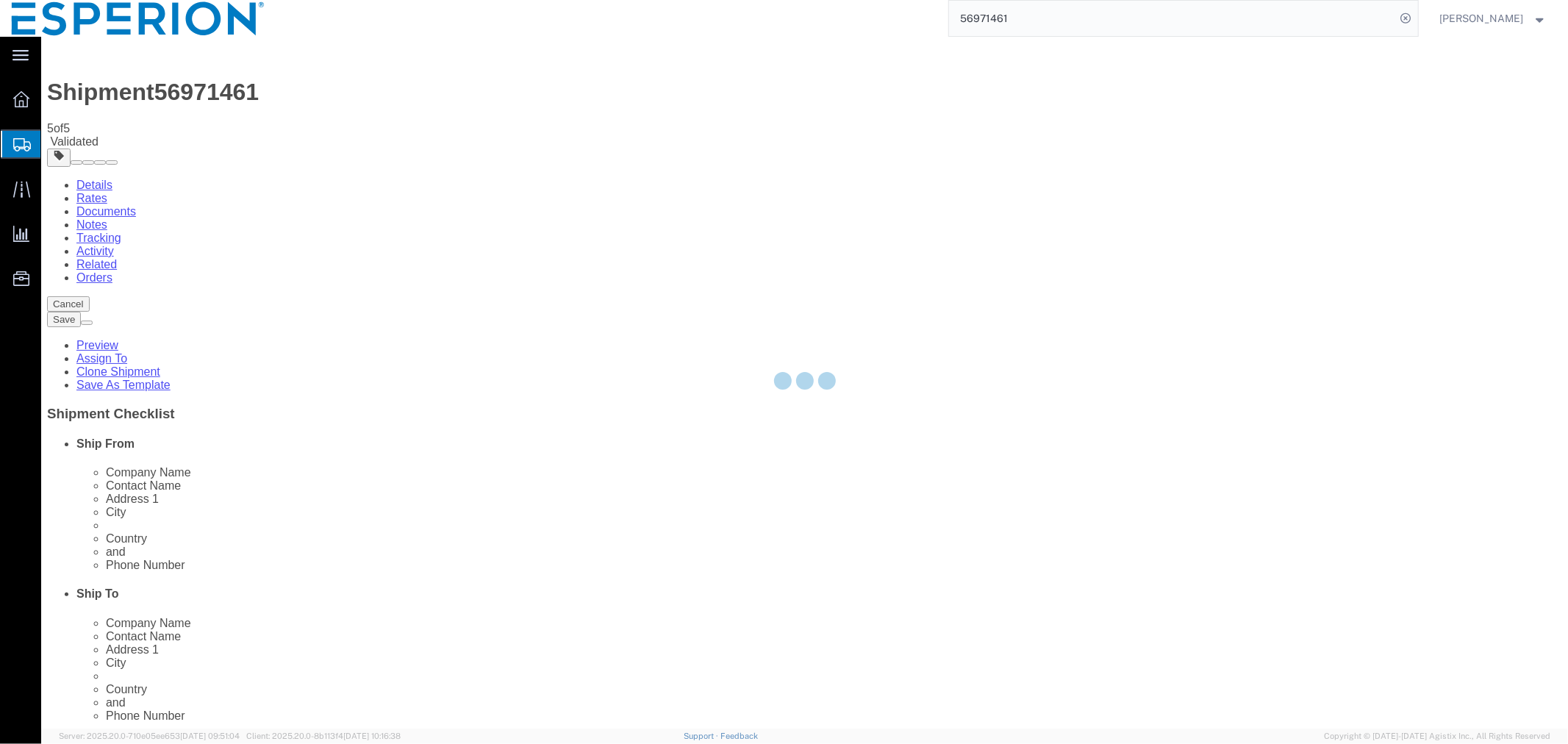
select select "PSNS"
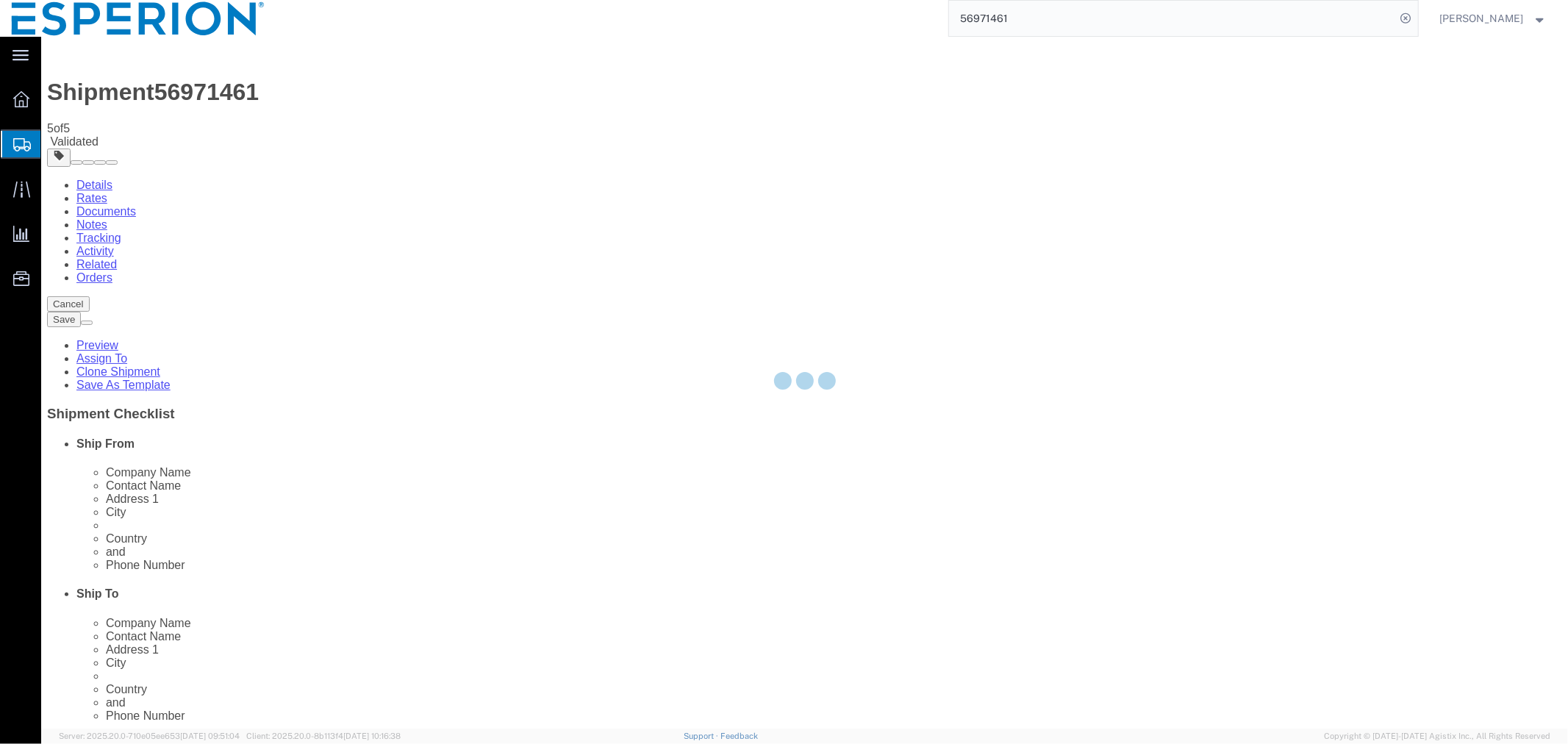
select select "PSNS"
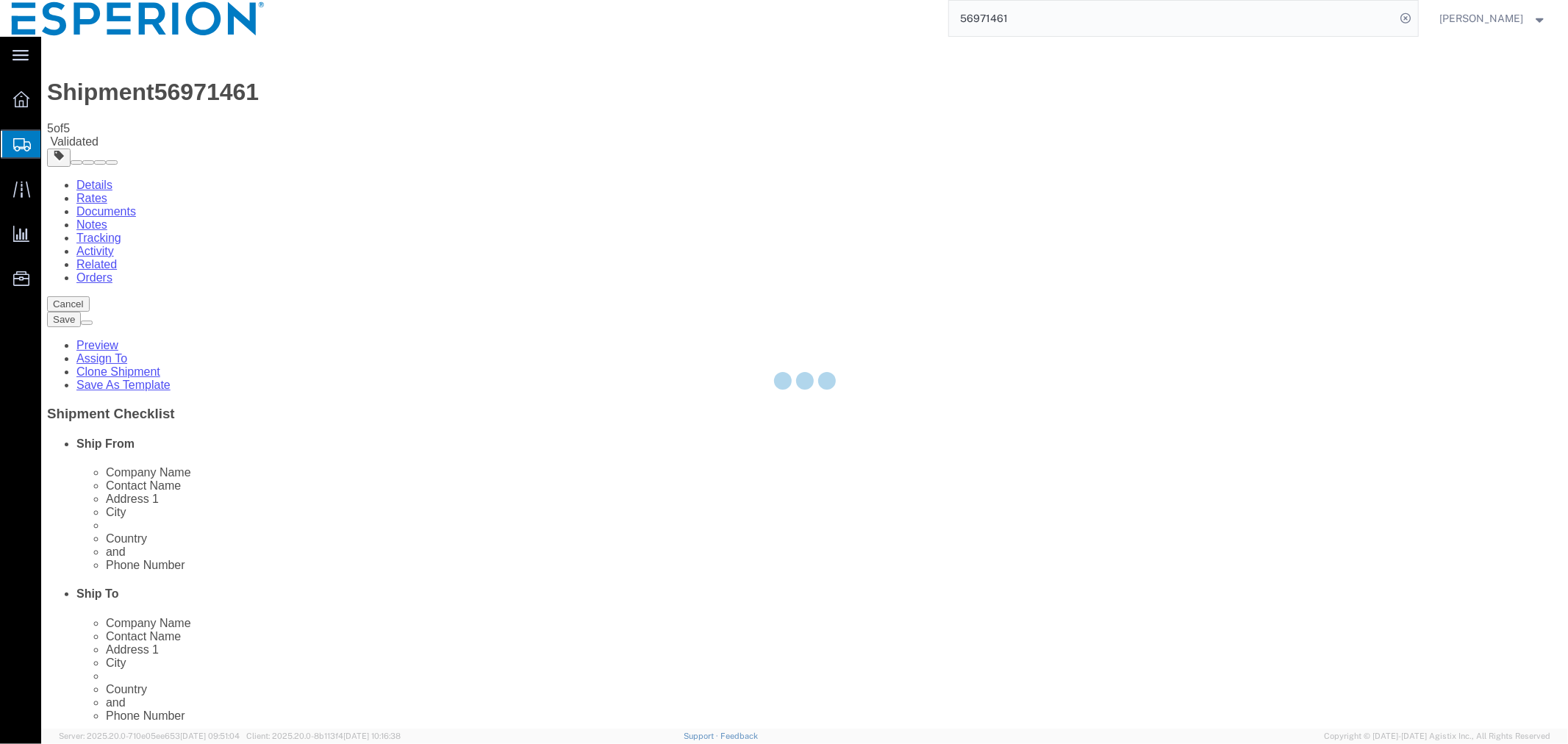
select select "PSNS"
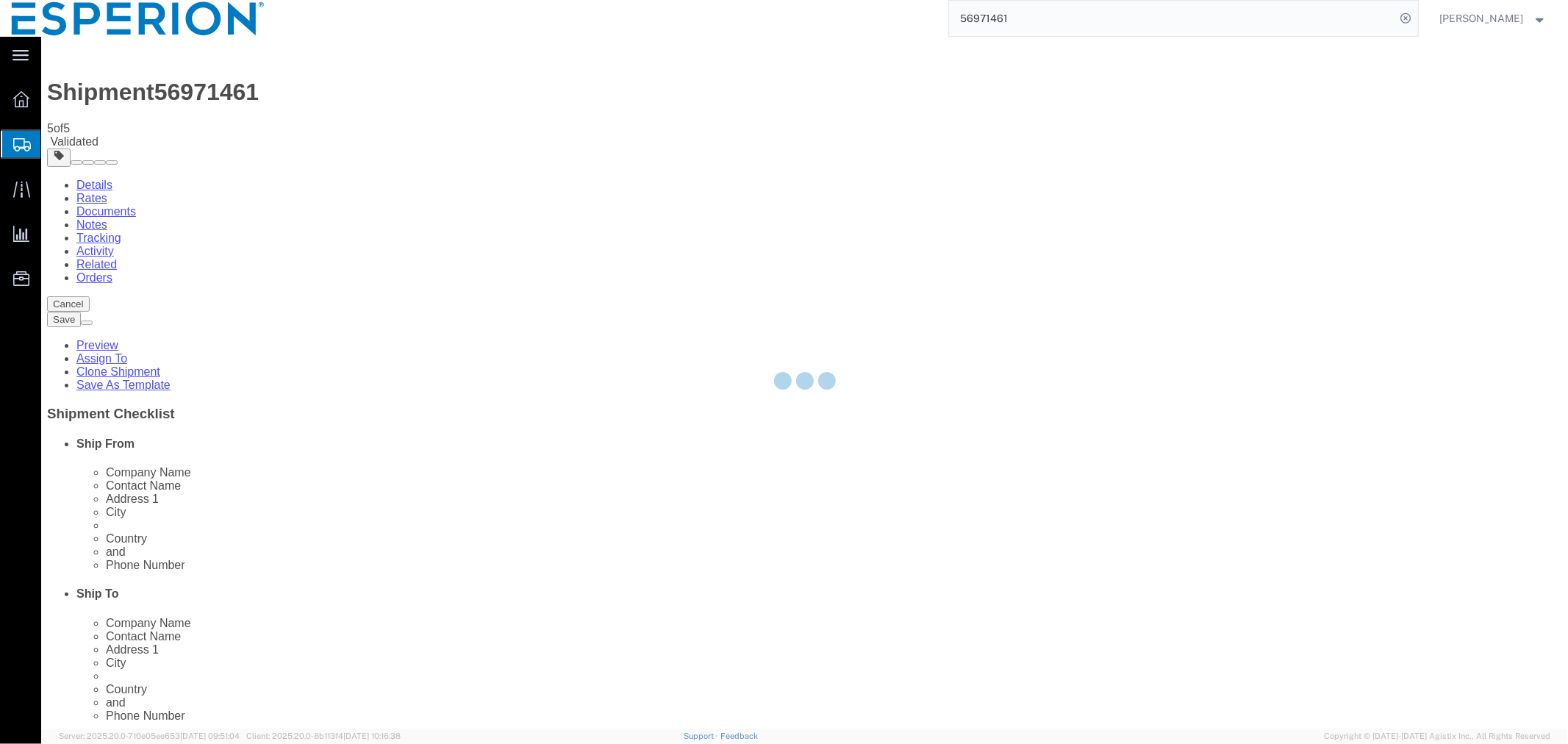
select select "PSNS"
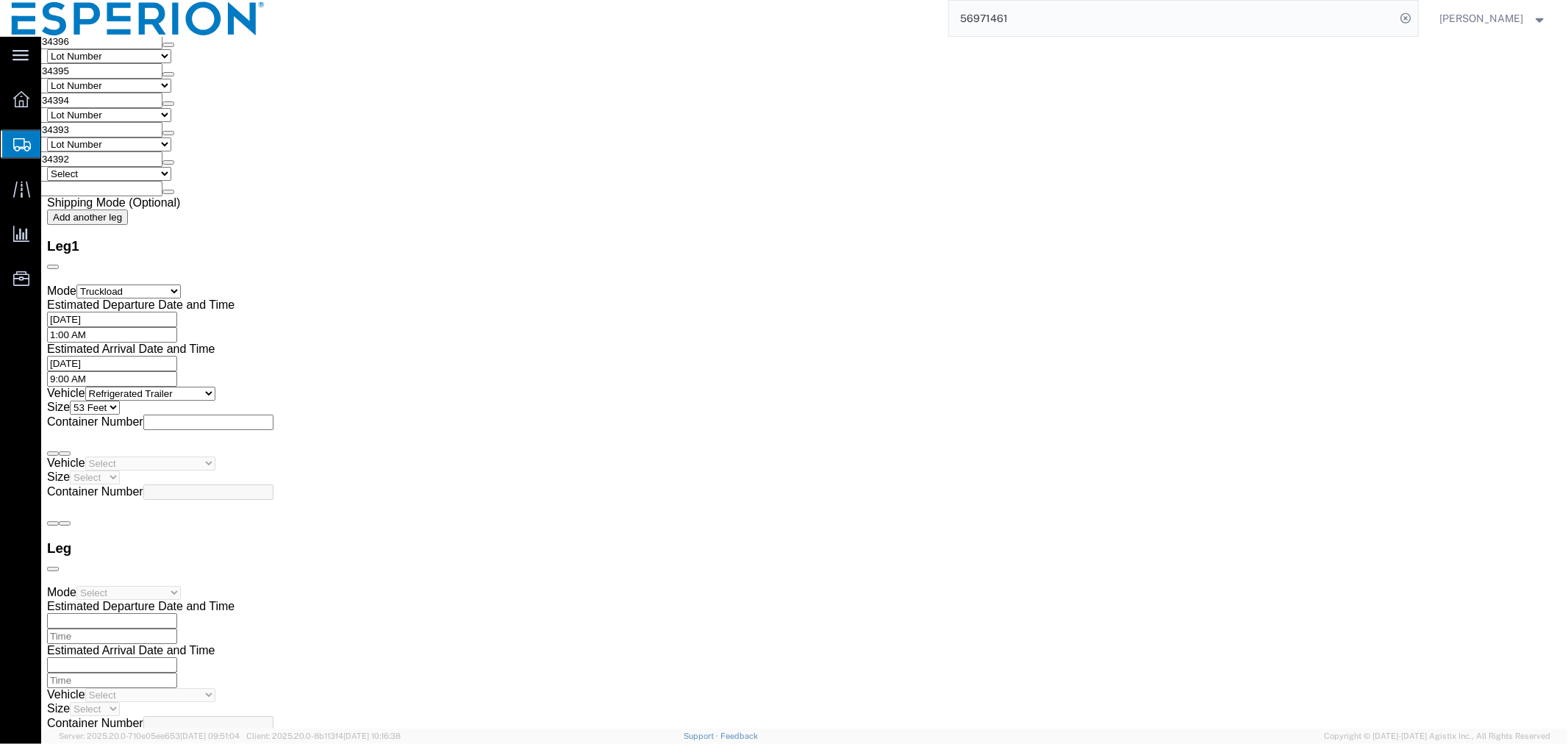
scroll to position [3208, 0]
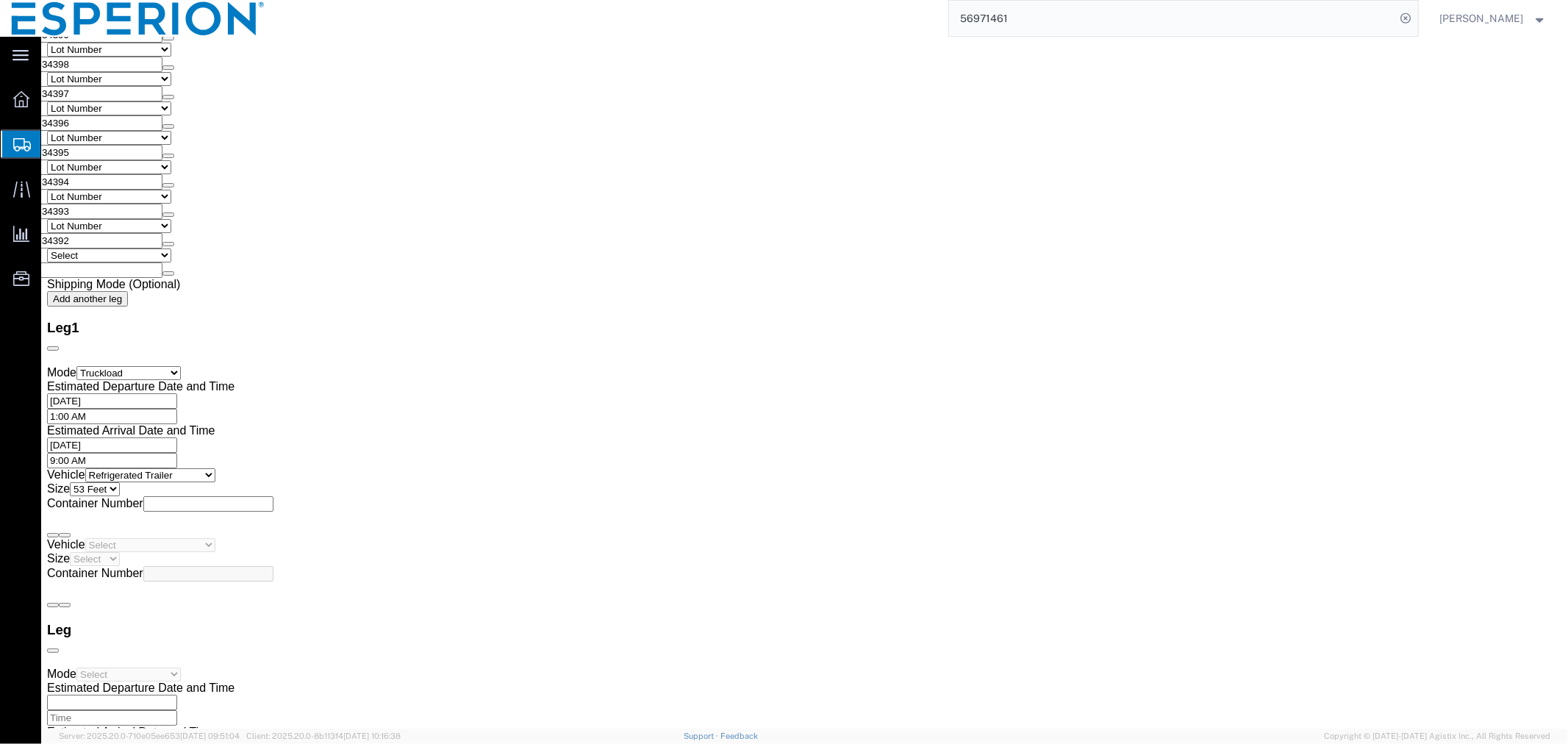
click span "button"
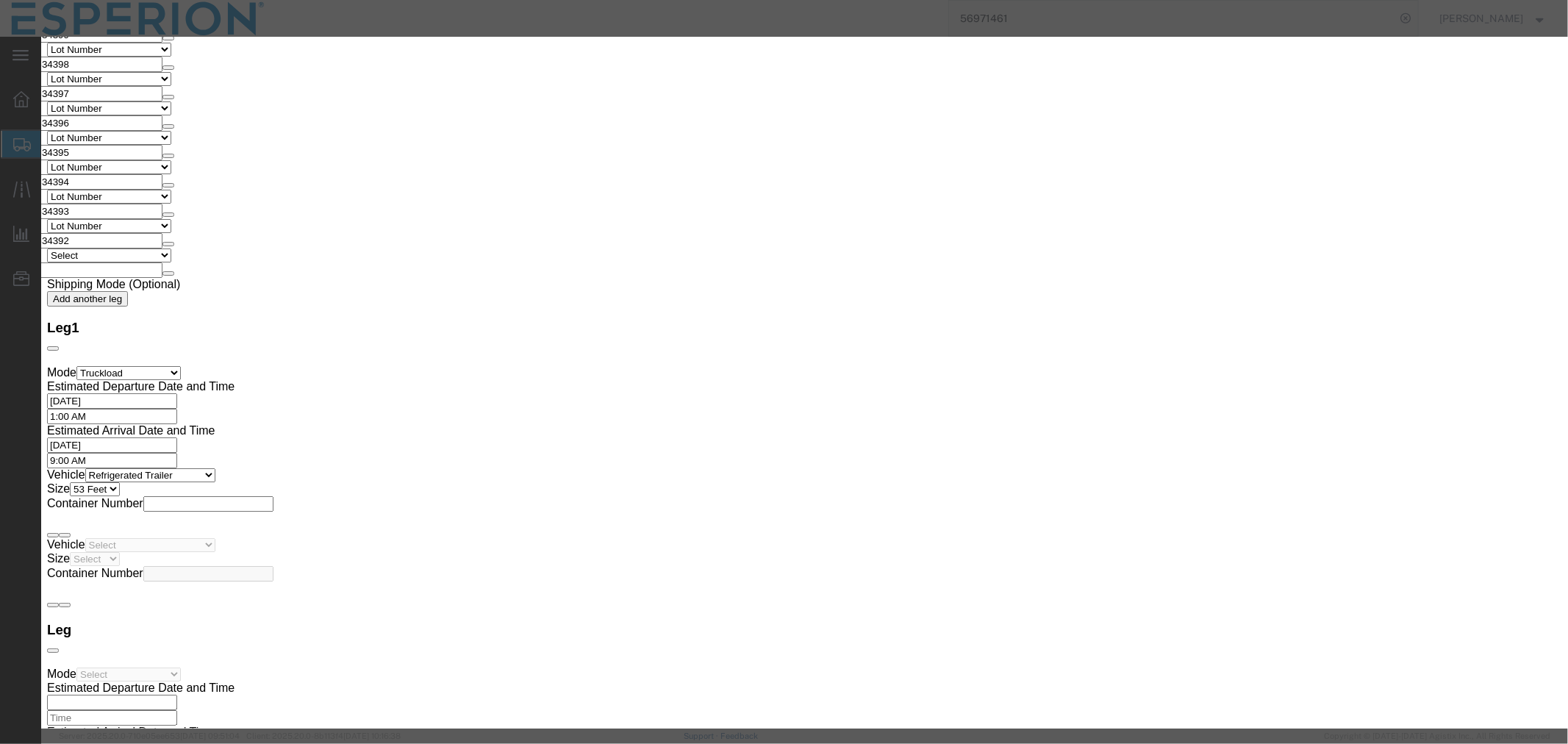
click button "Yes"
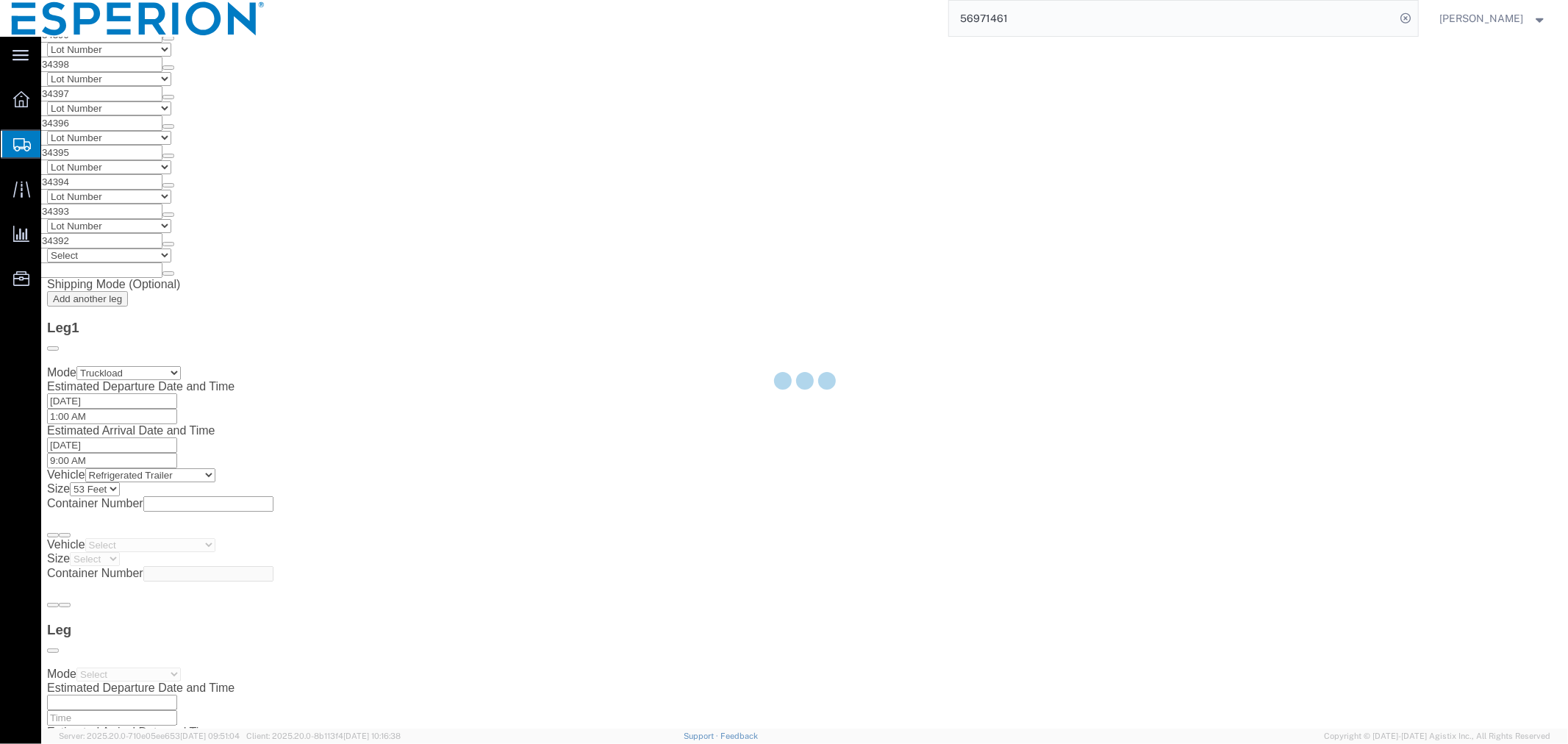
scroll to position [0, 0]
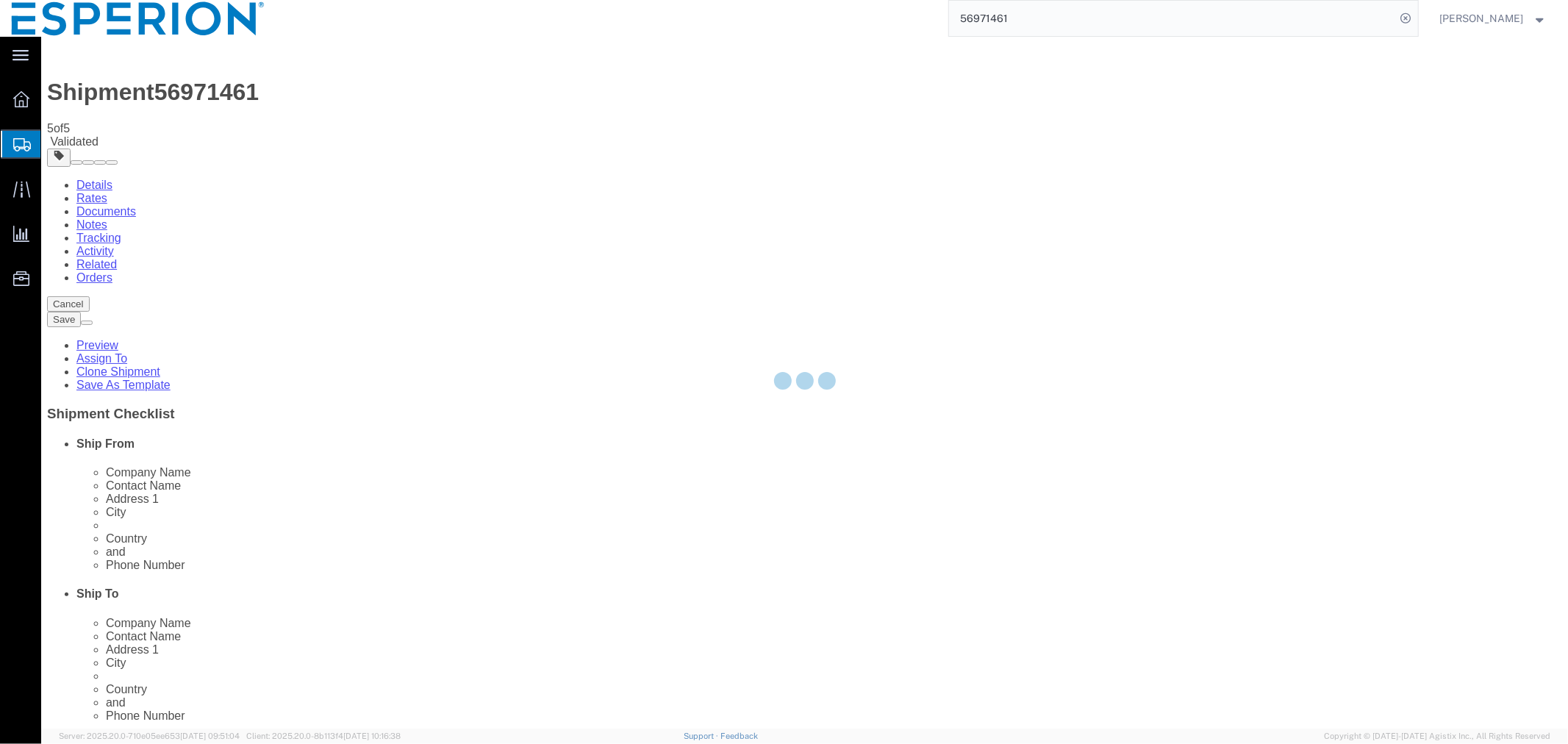
select select "PSNS"
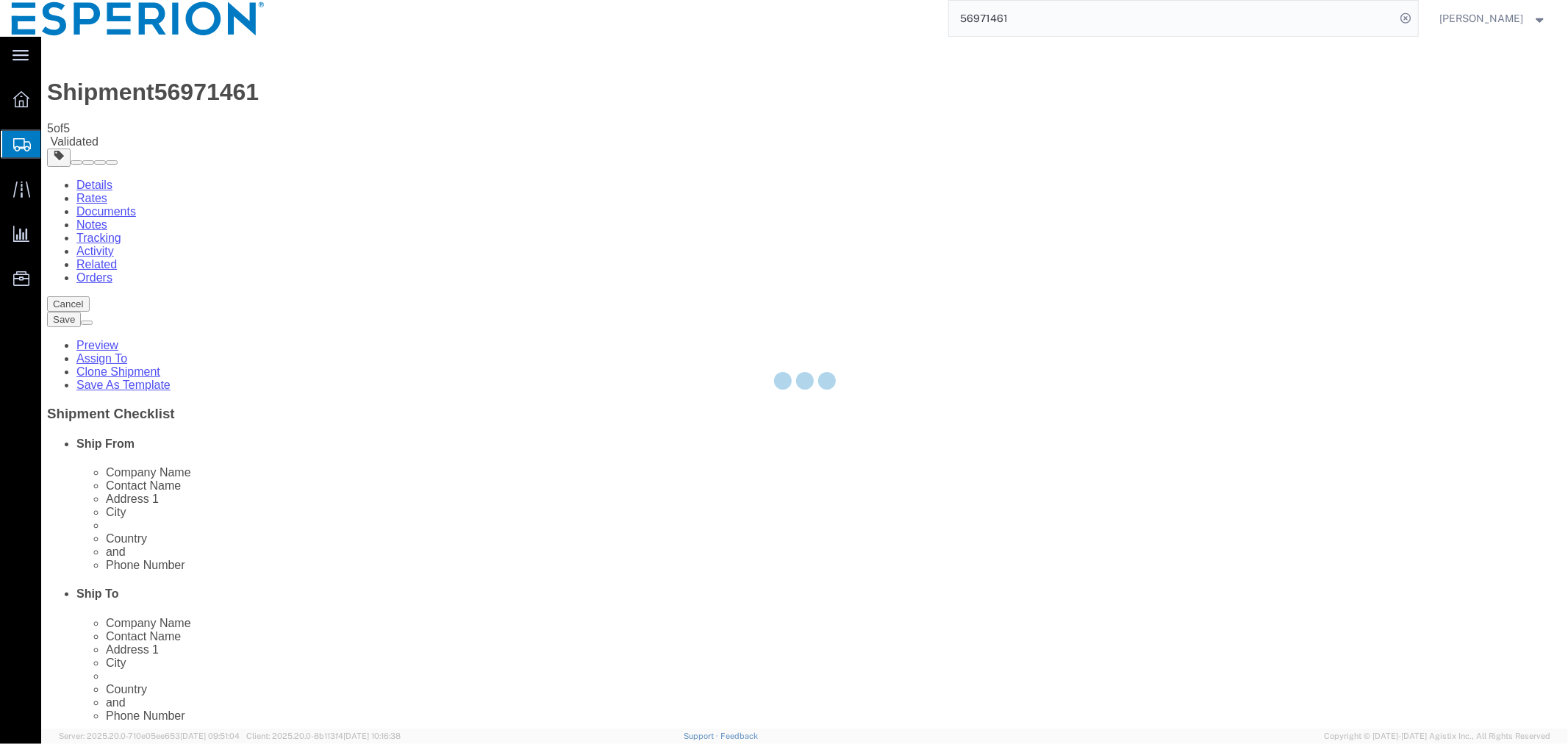
select select "PSNS"
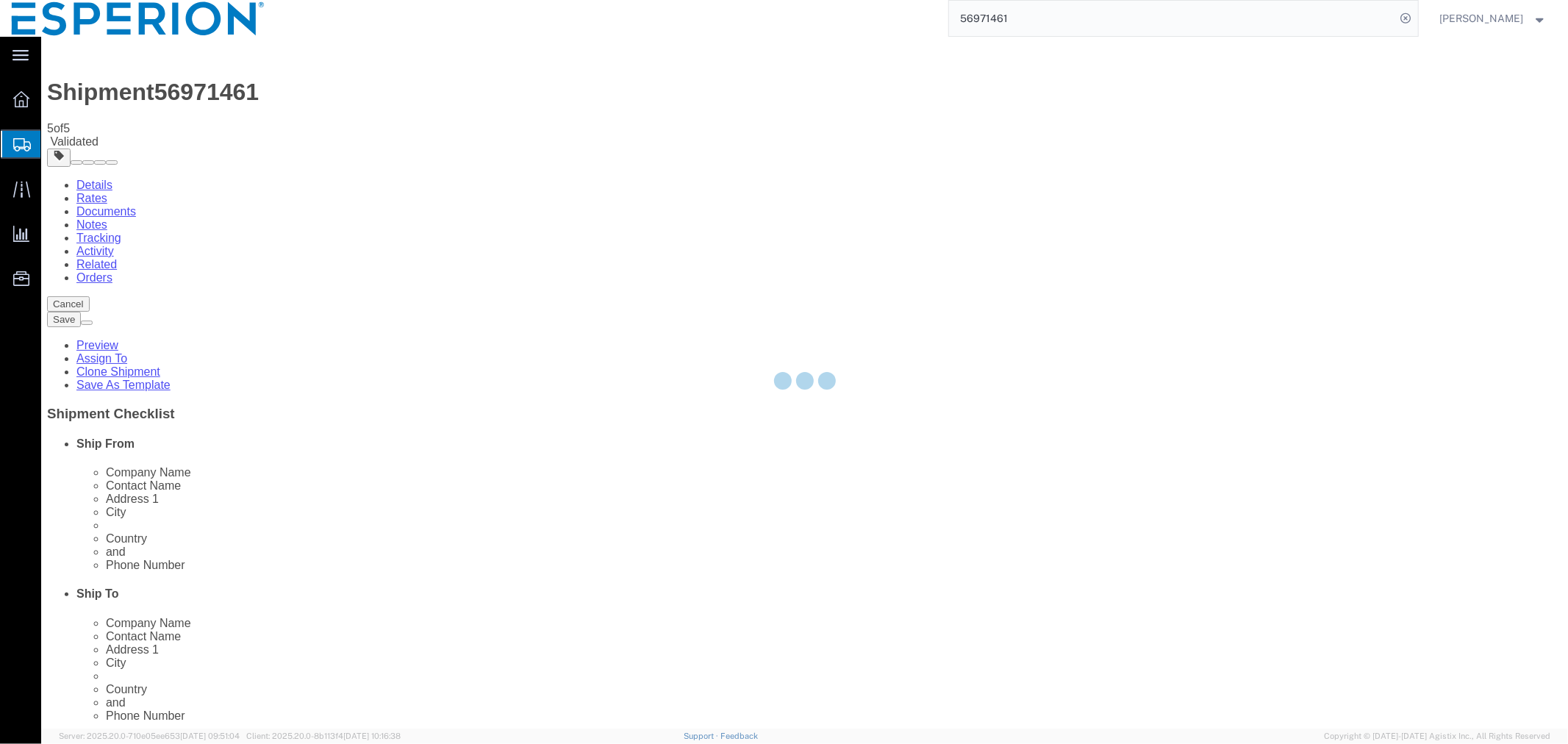
select select "PSNS"
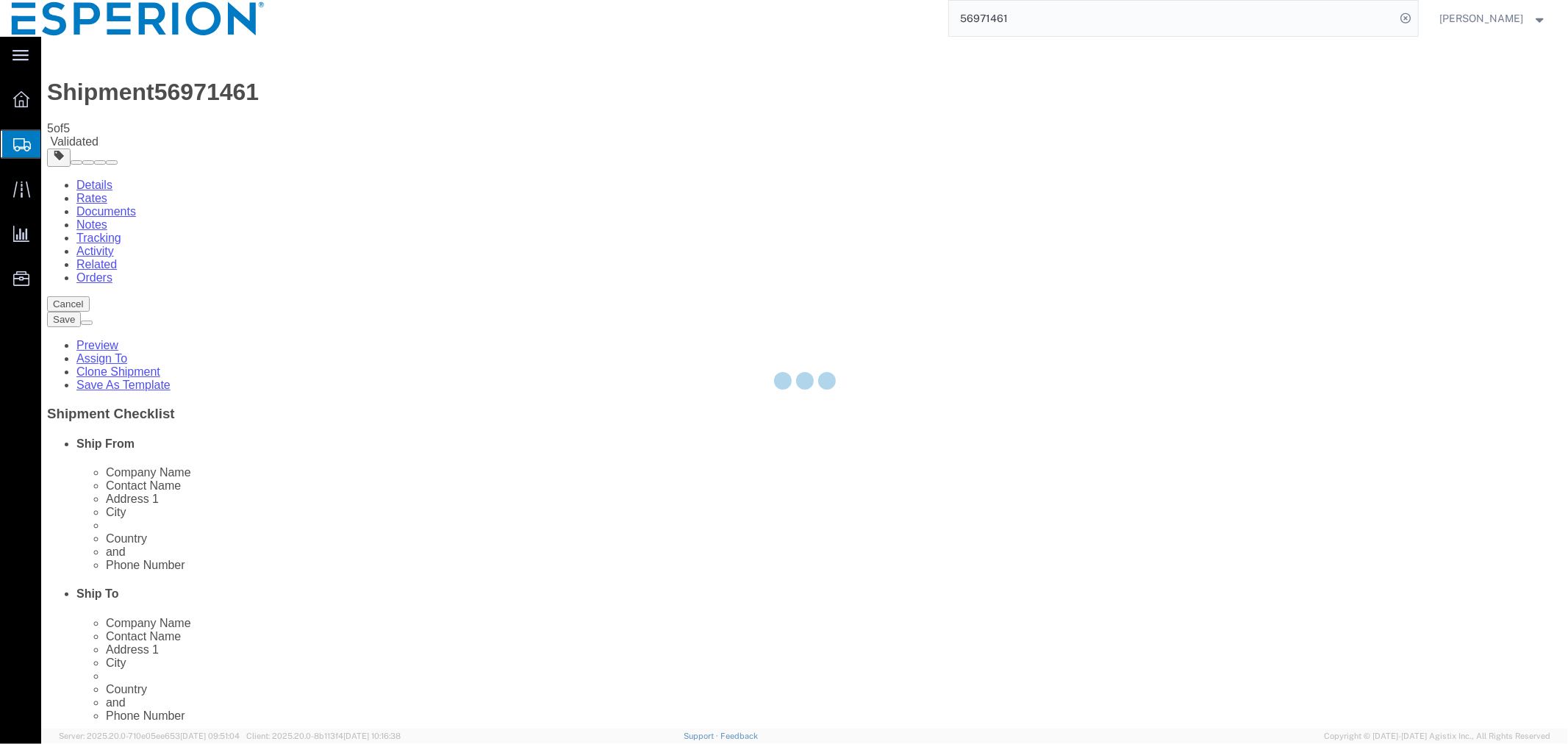
select select "PSNS"
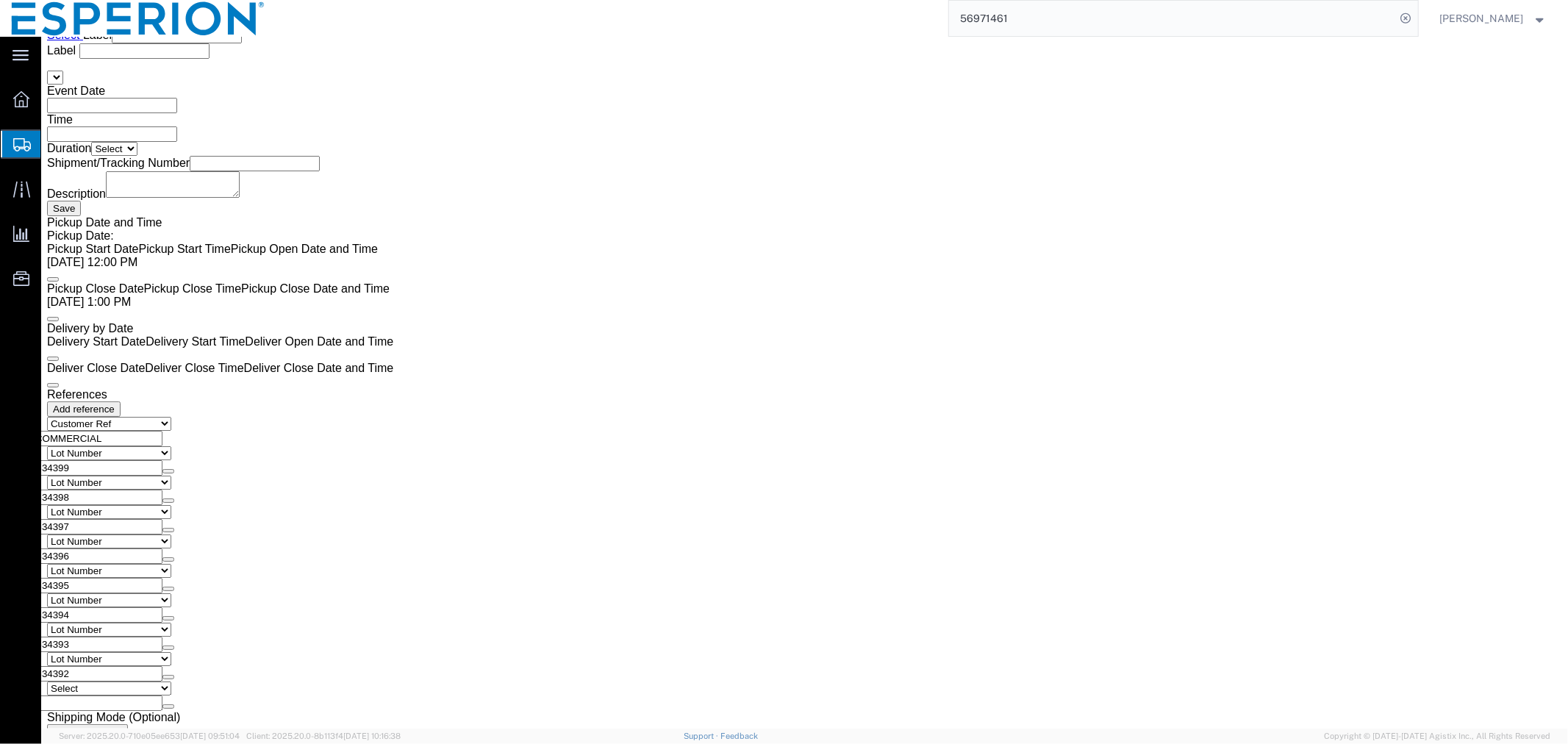
scroll to position [2531, 0]
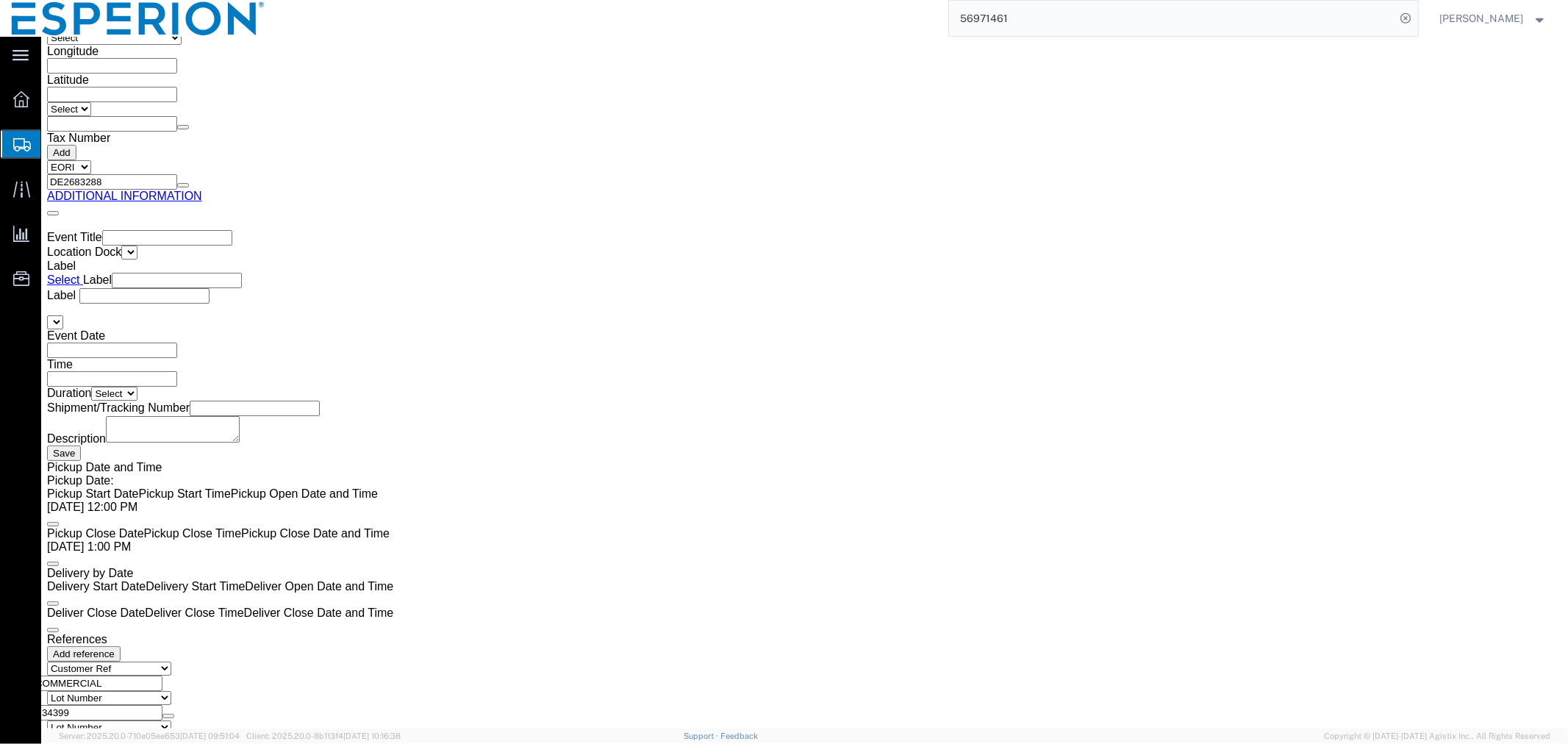
click dd "545508.00 Tablet"
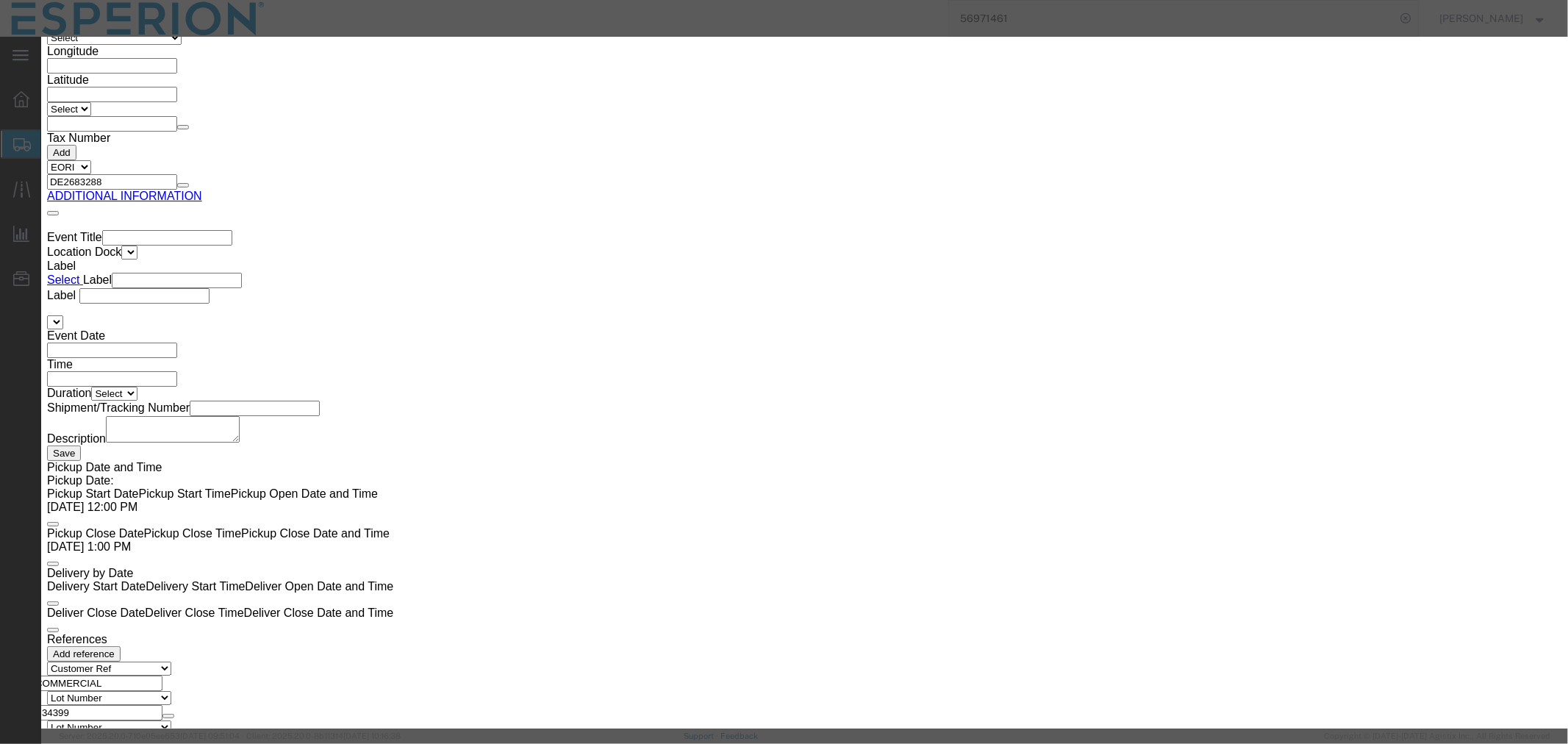
click button "Close"
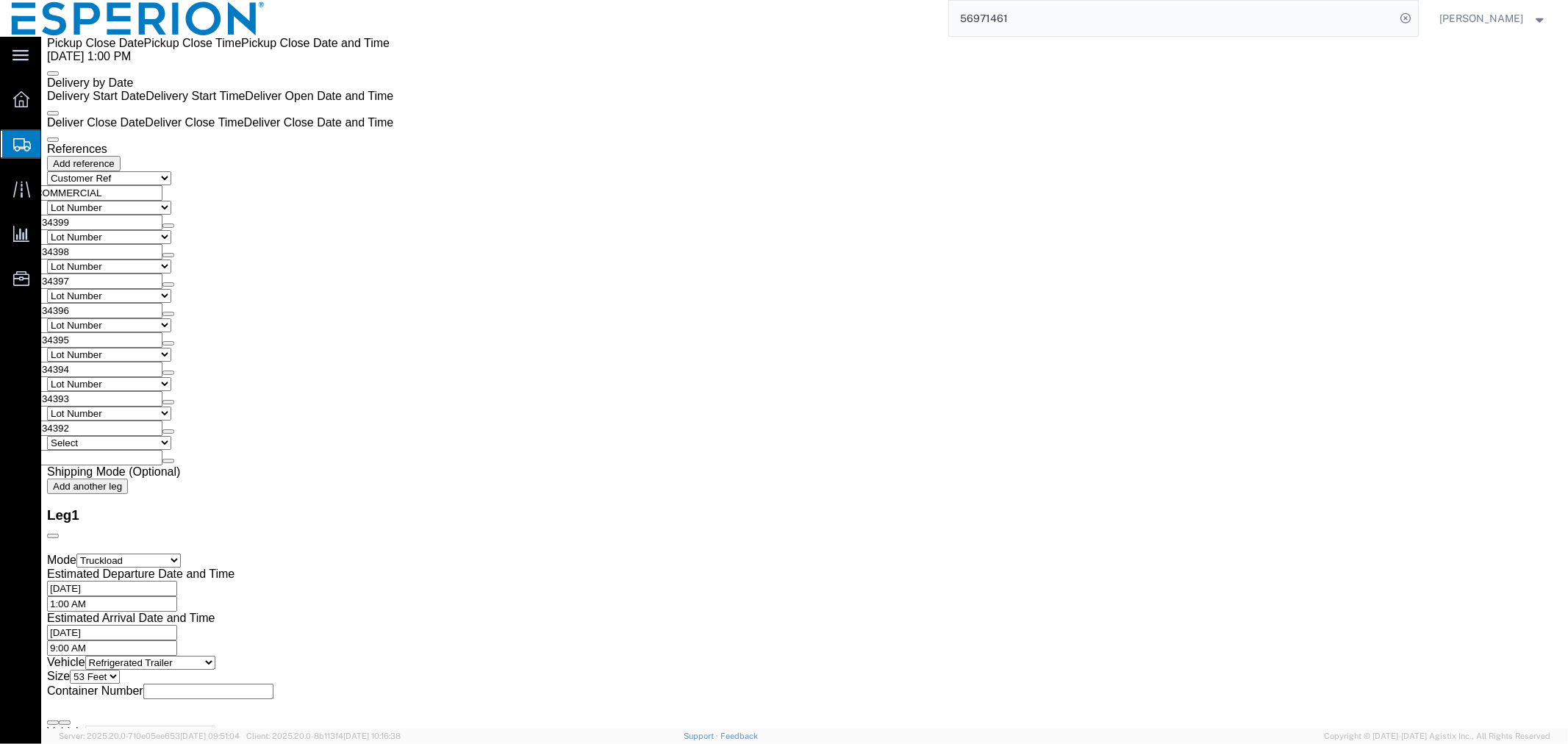
scroll to position [2857, 0]
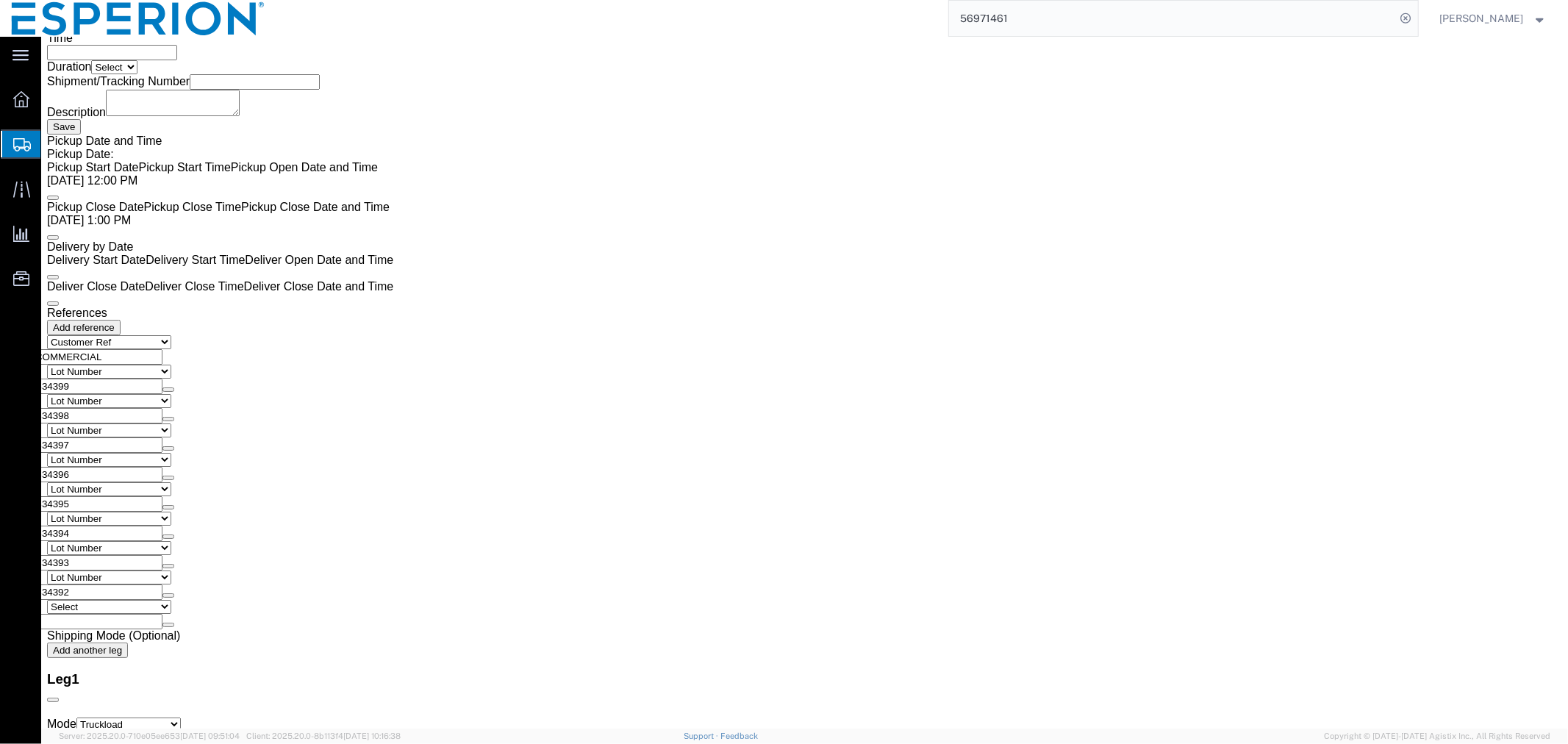
click span "button"
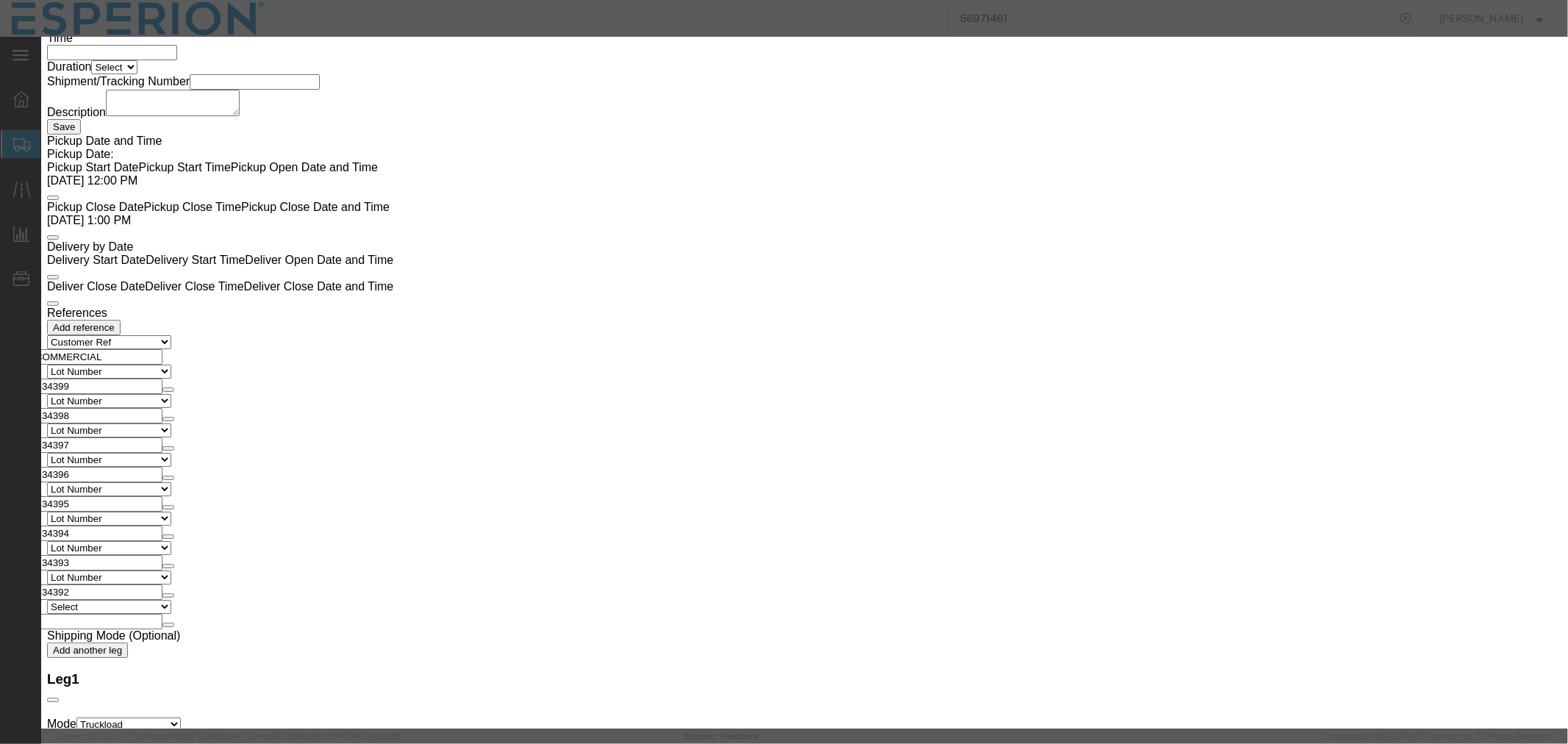
click button "Yes"
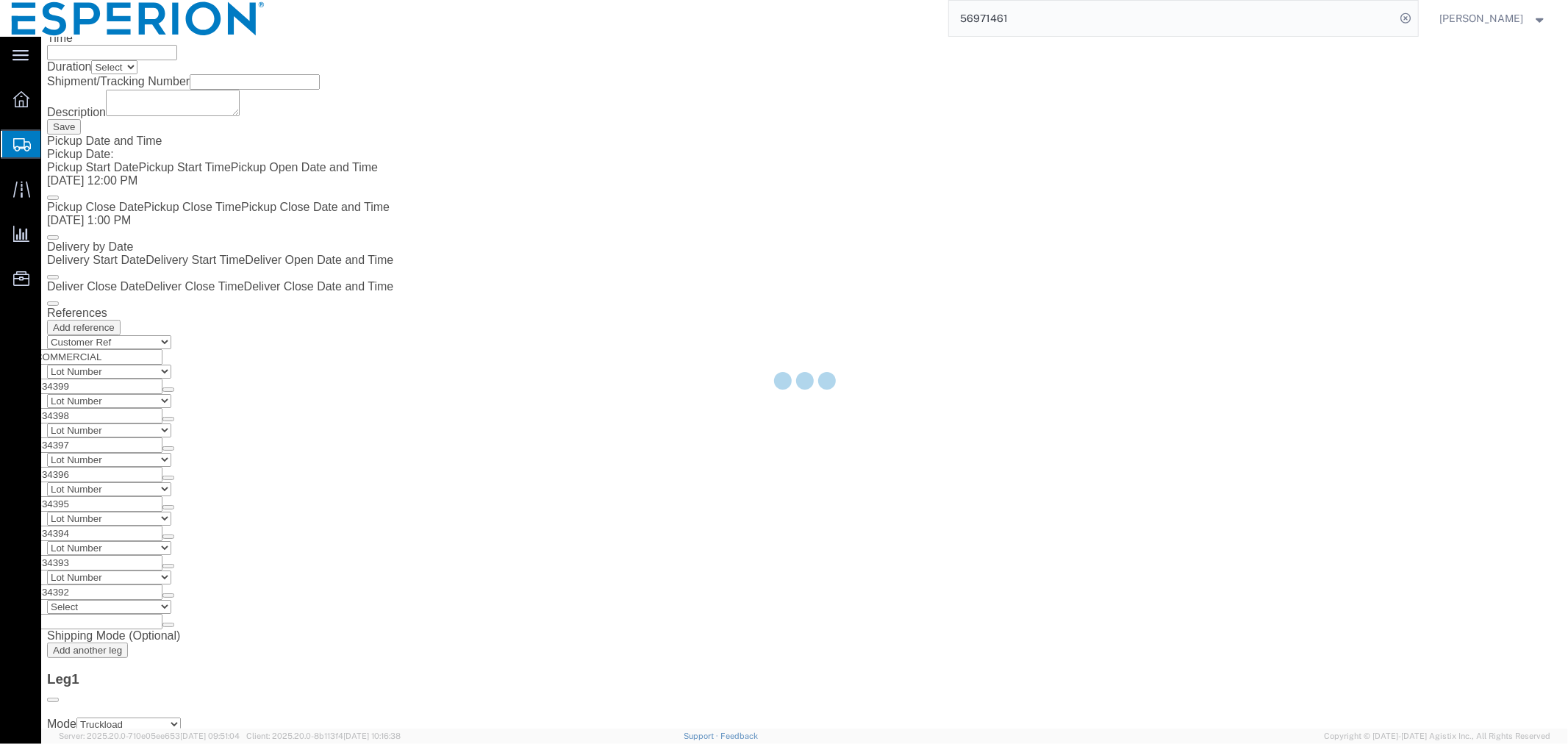
scroll to position [0, 0]
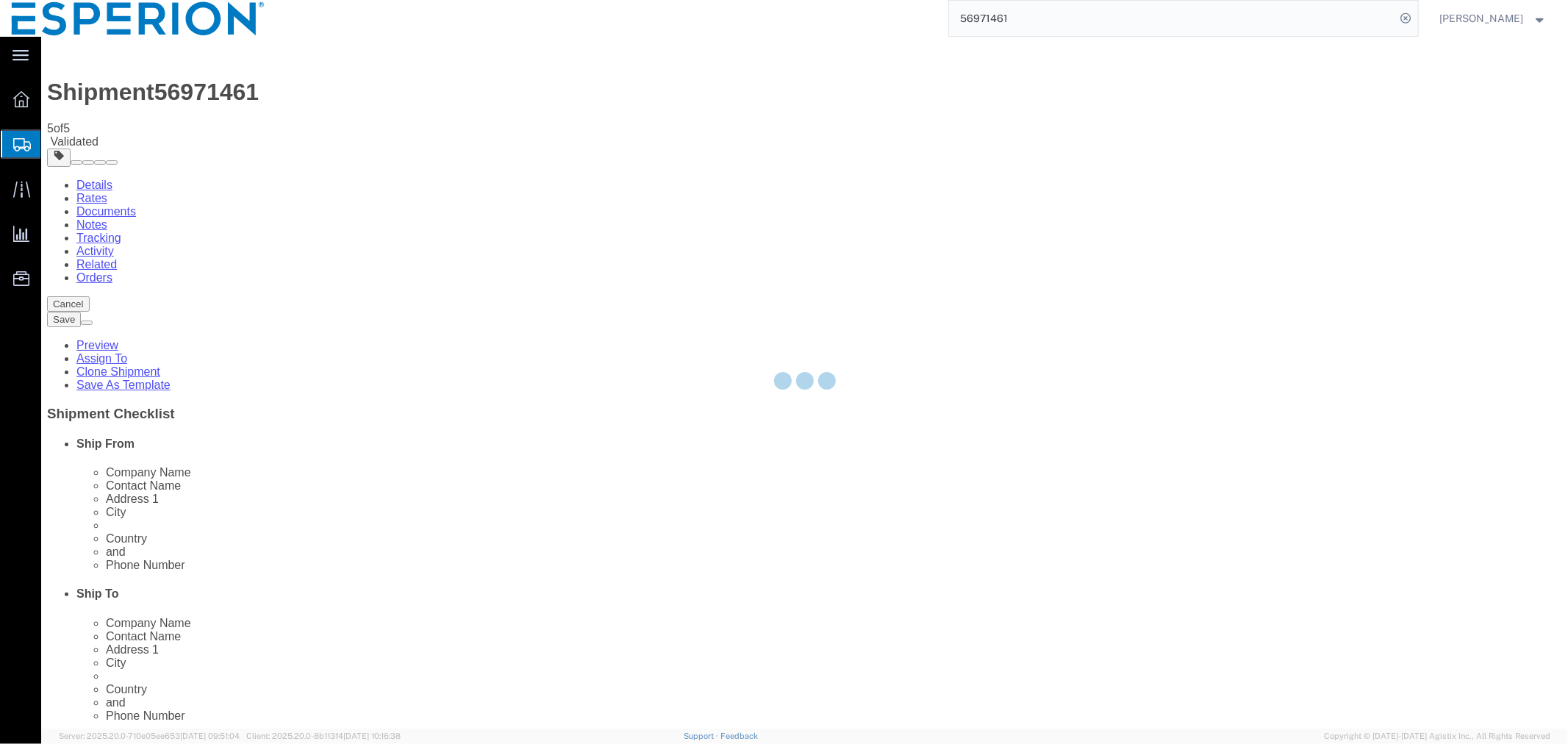
select select "PSNS"
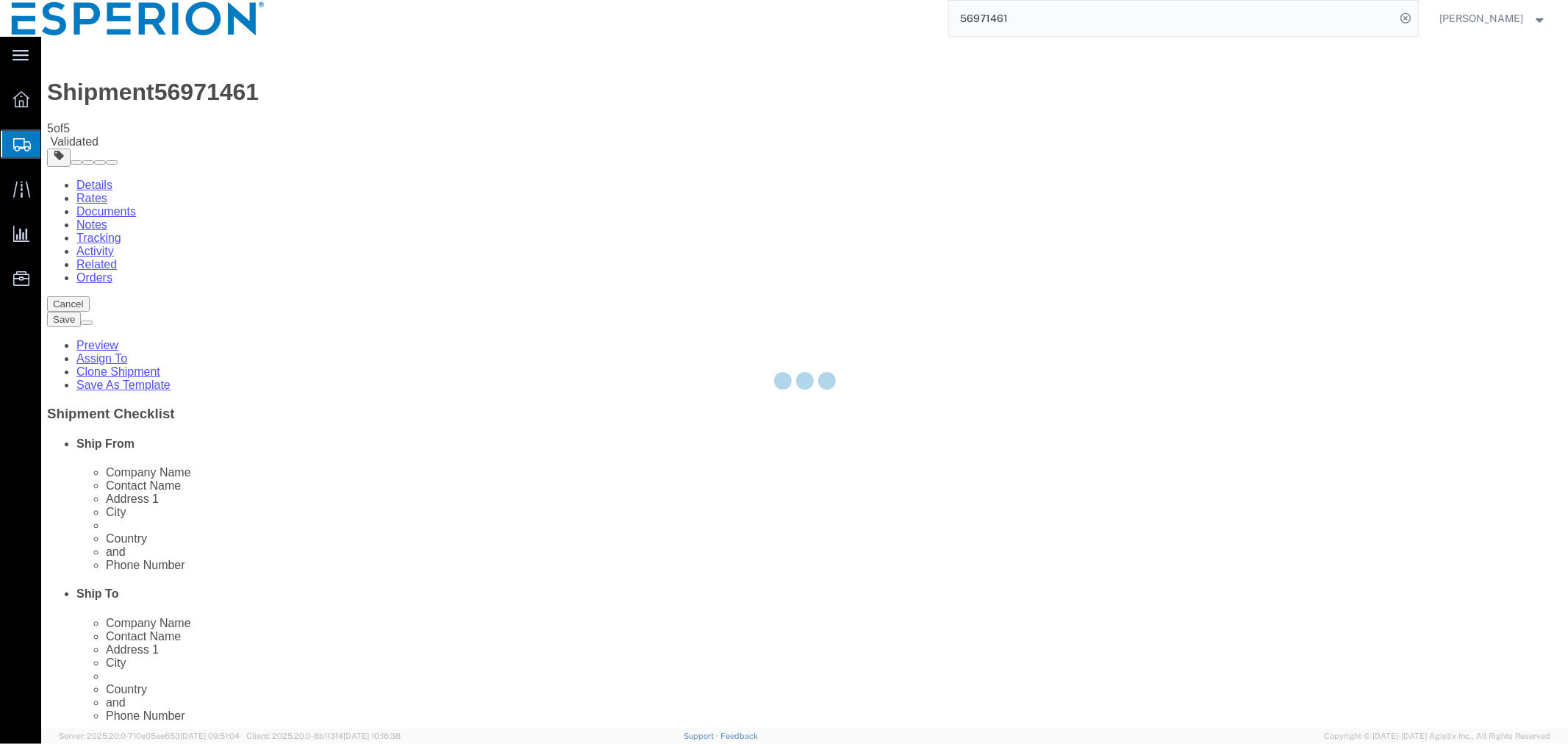
select select "PSNS"
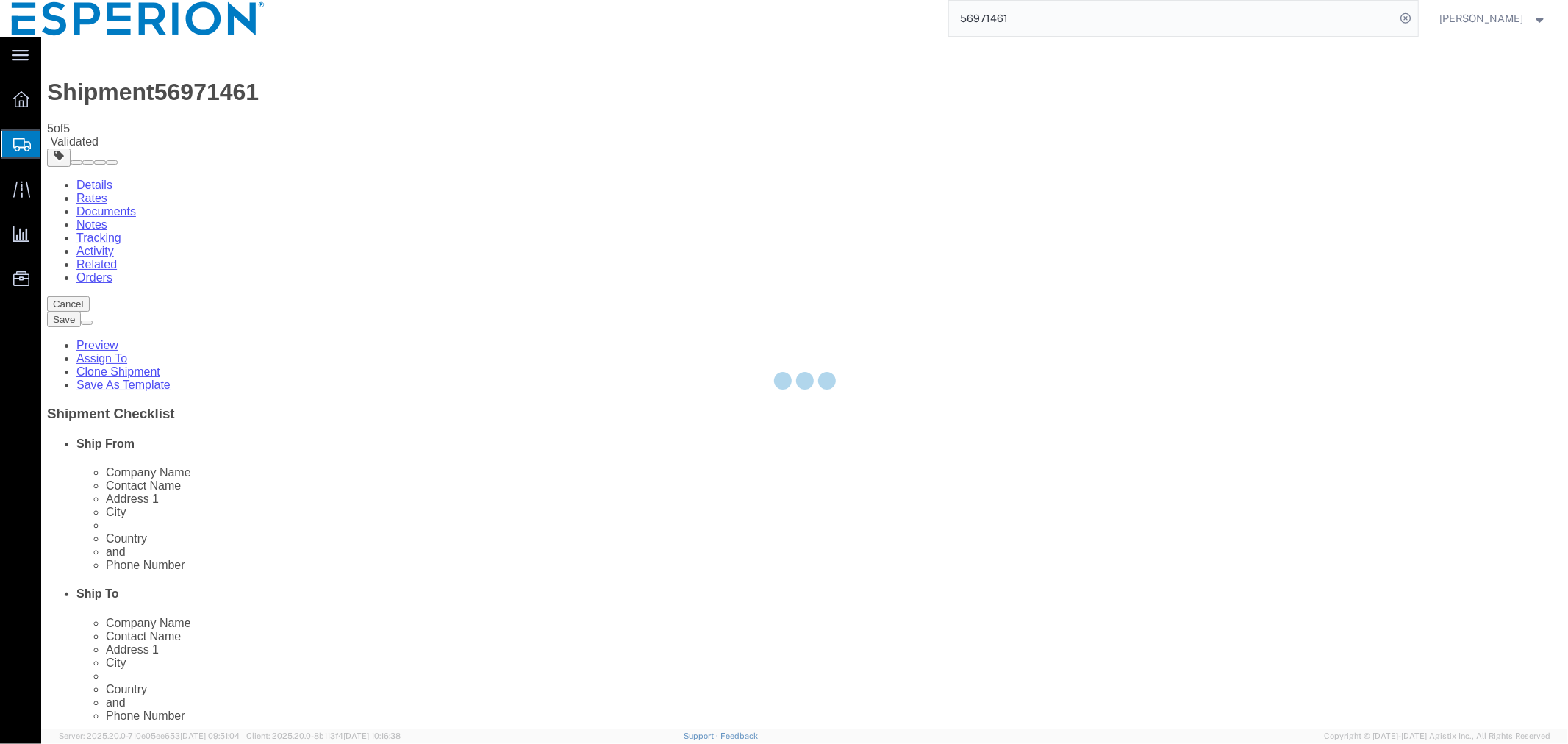
select select "PSNS"
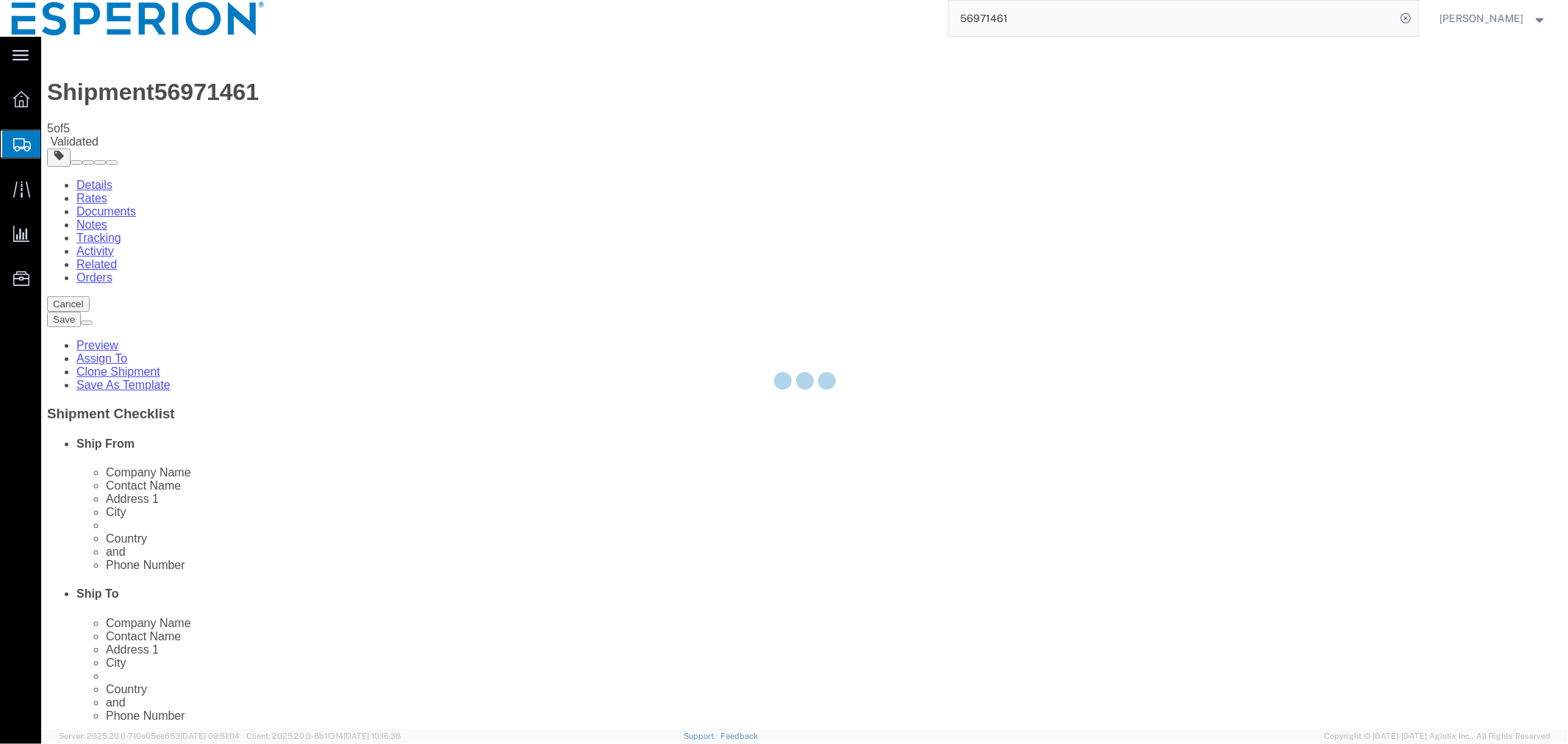
select select "PSNS"
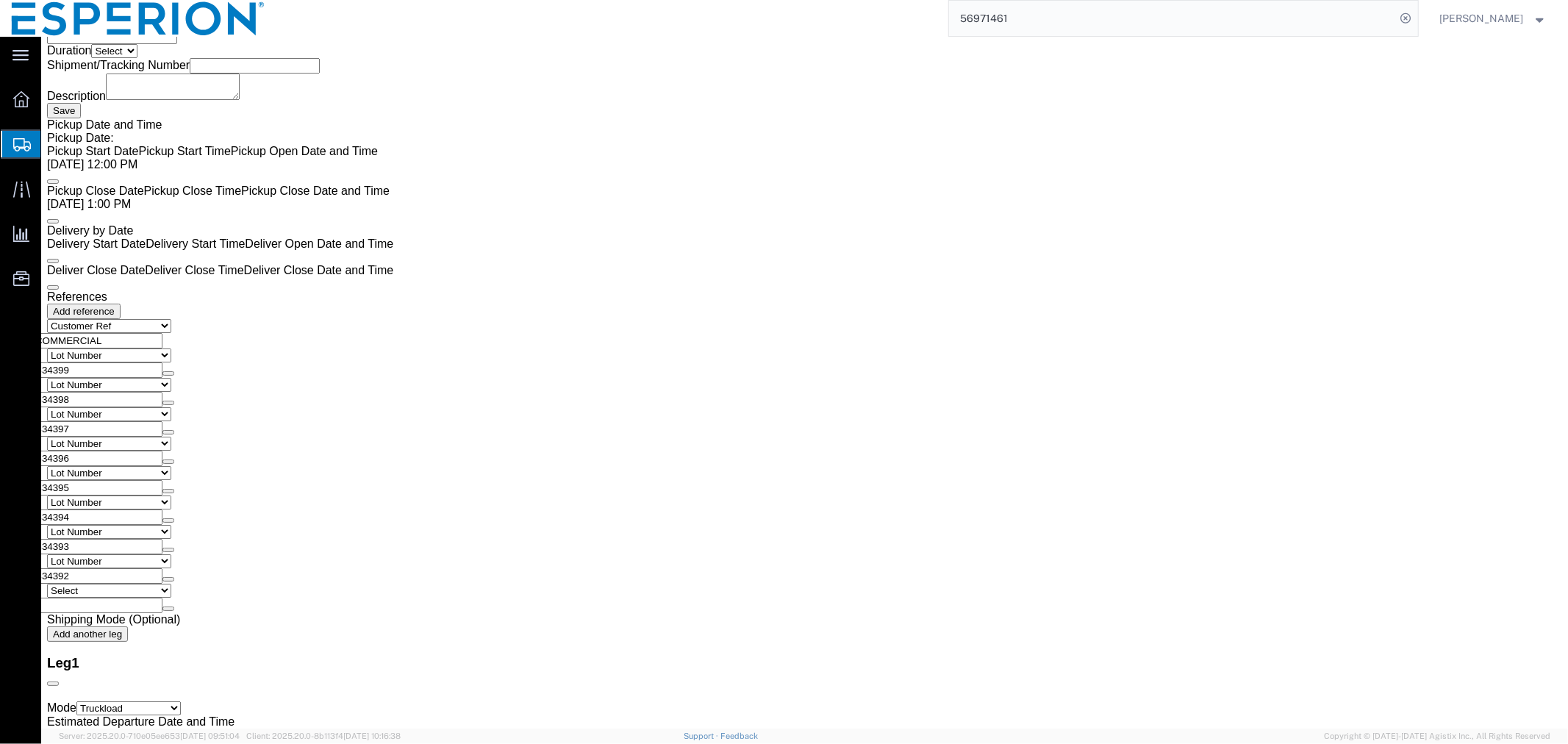
scroll to position [2791, 0]
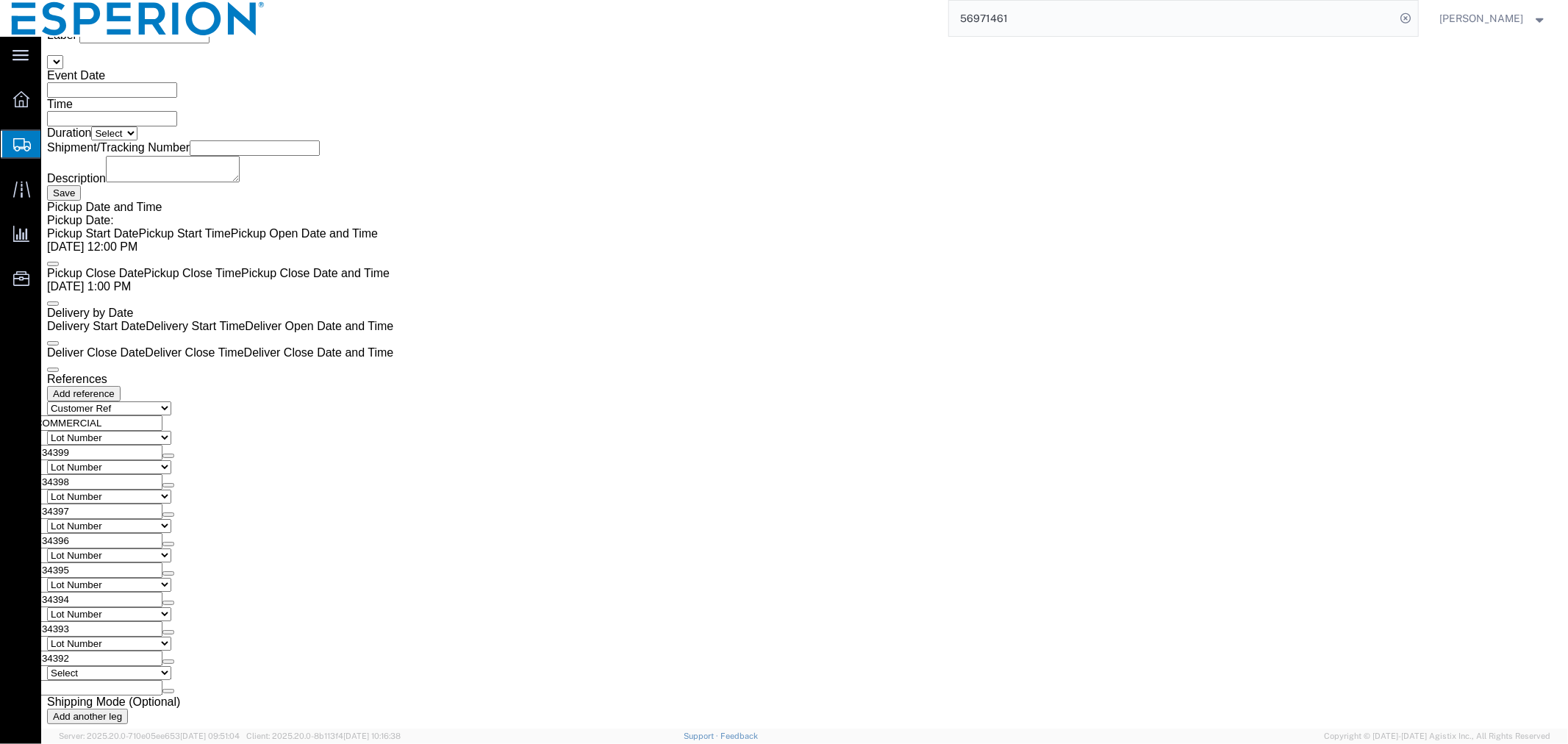
click span "button"
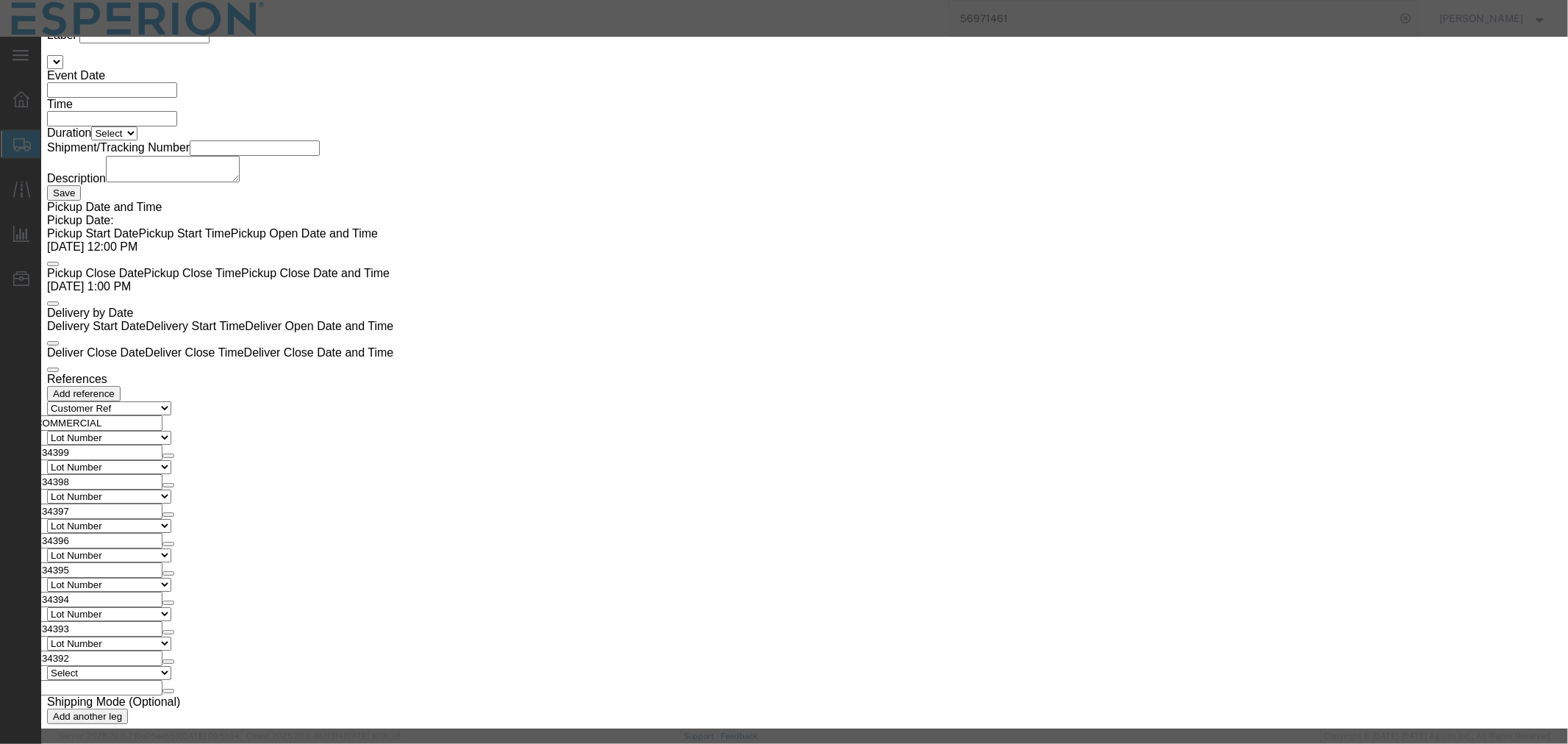
click button "Yes"
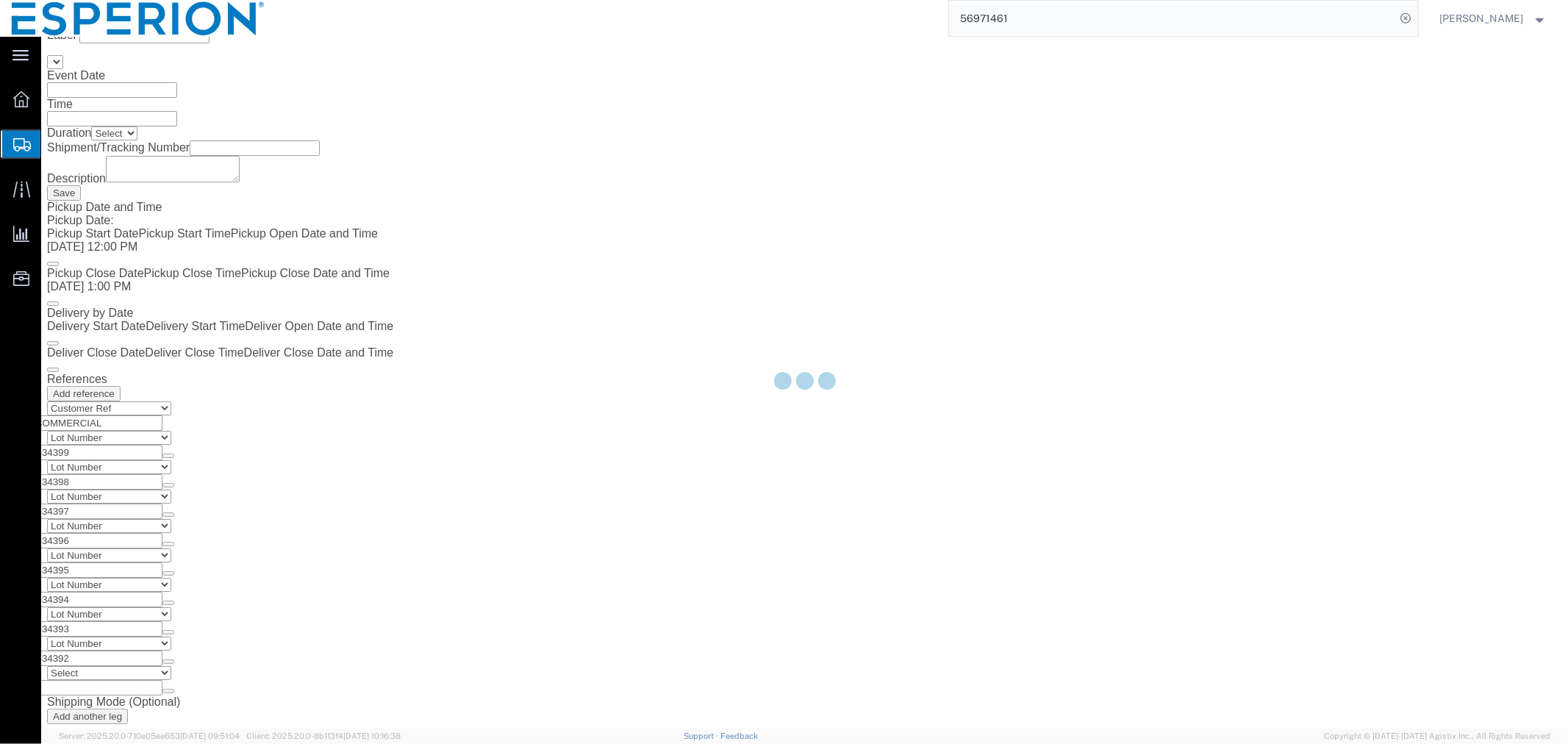
scroll to position [0, 0]
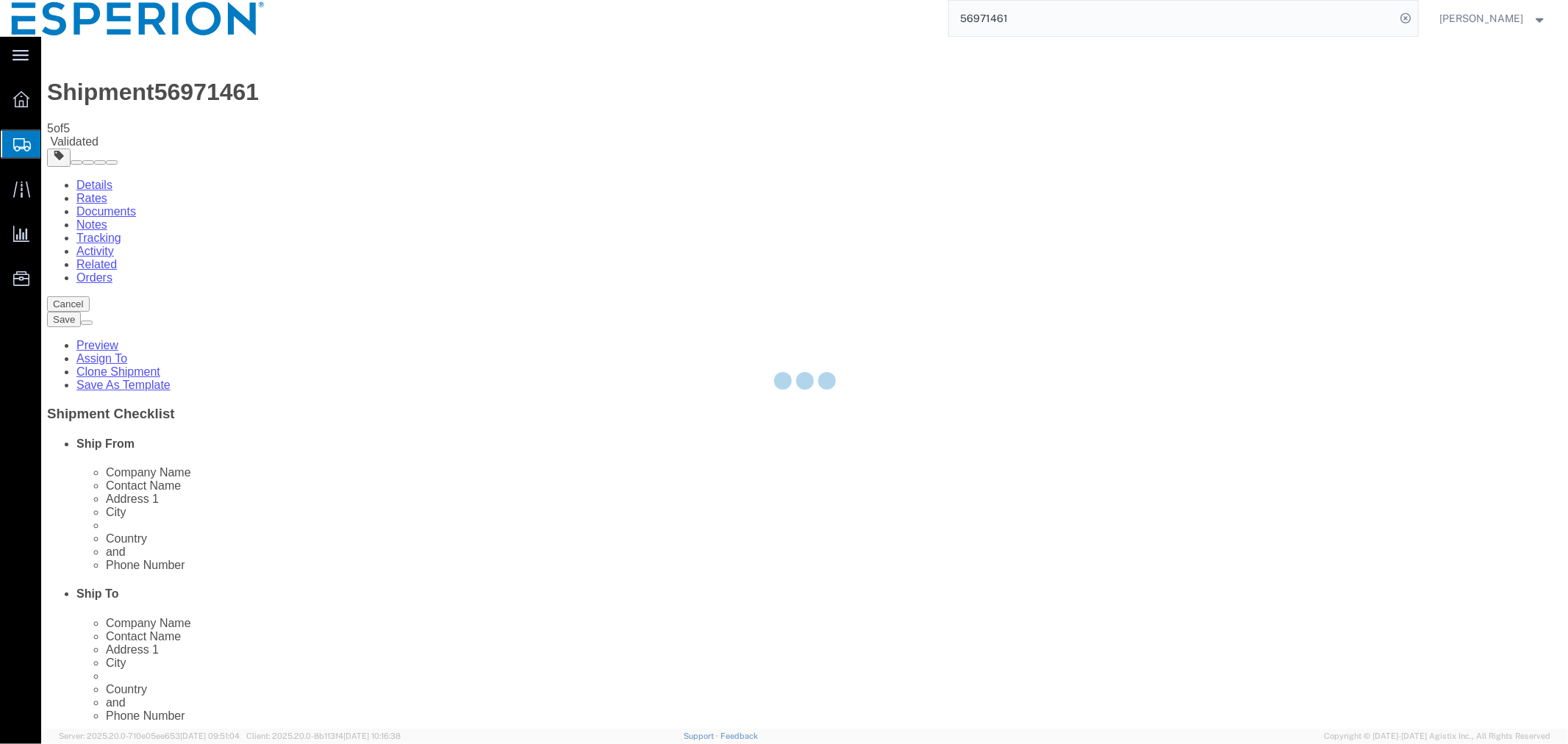
select select "PSNS"
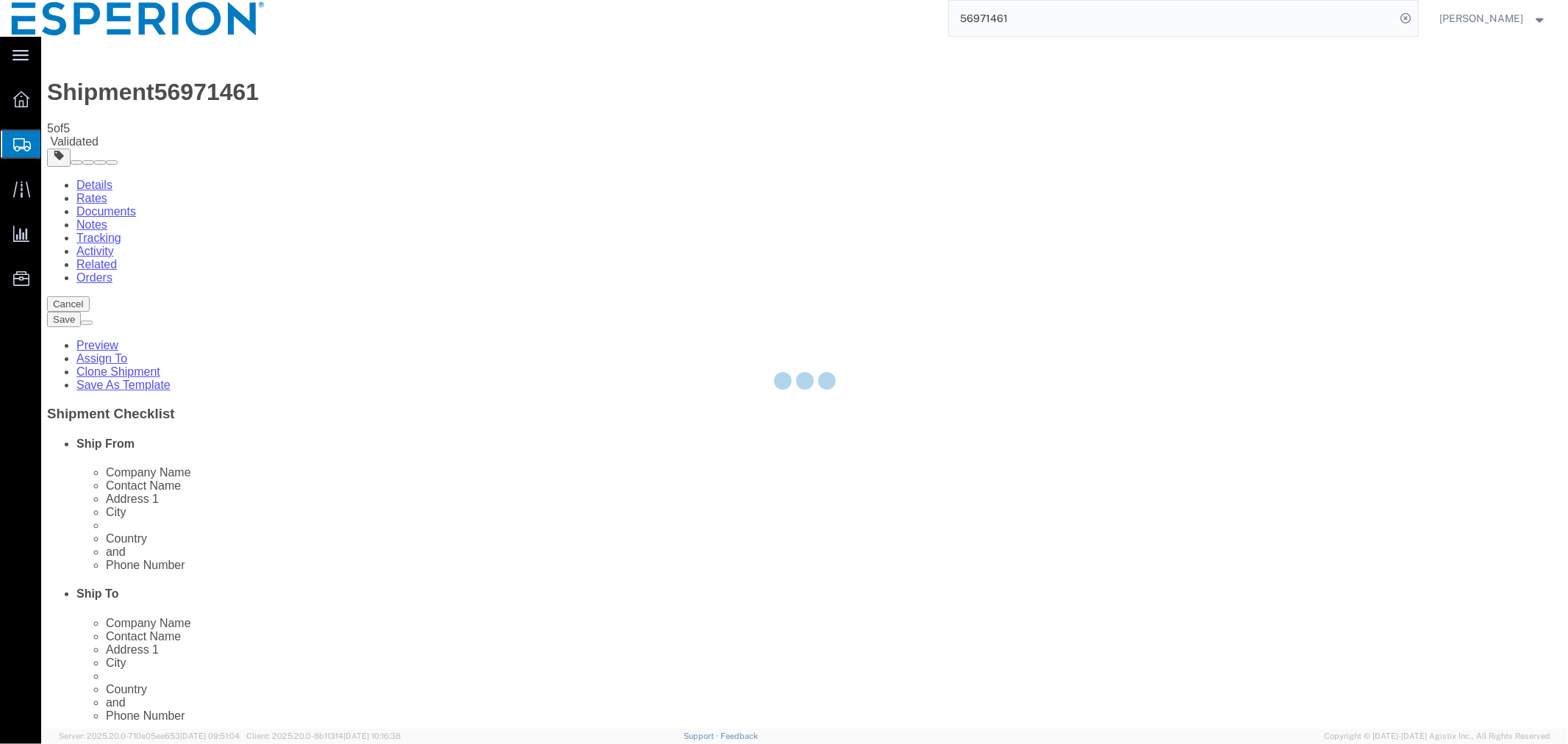
select select "PSNS"
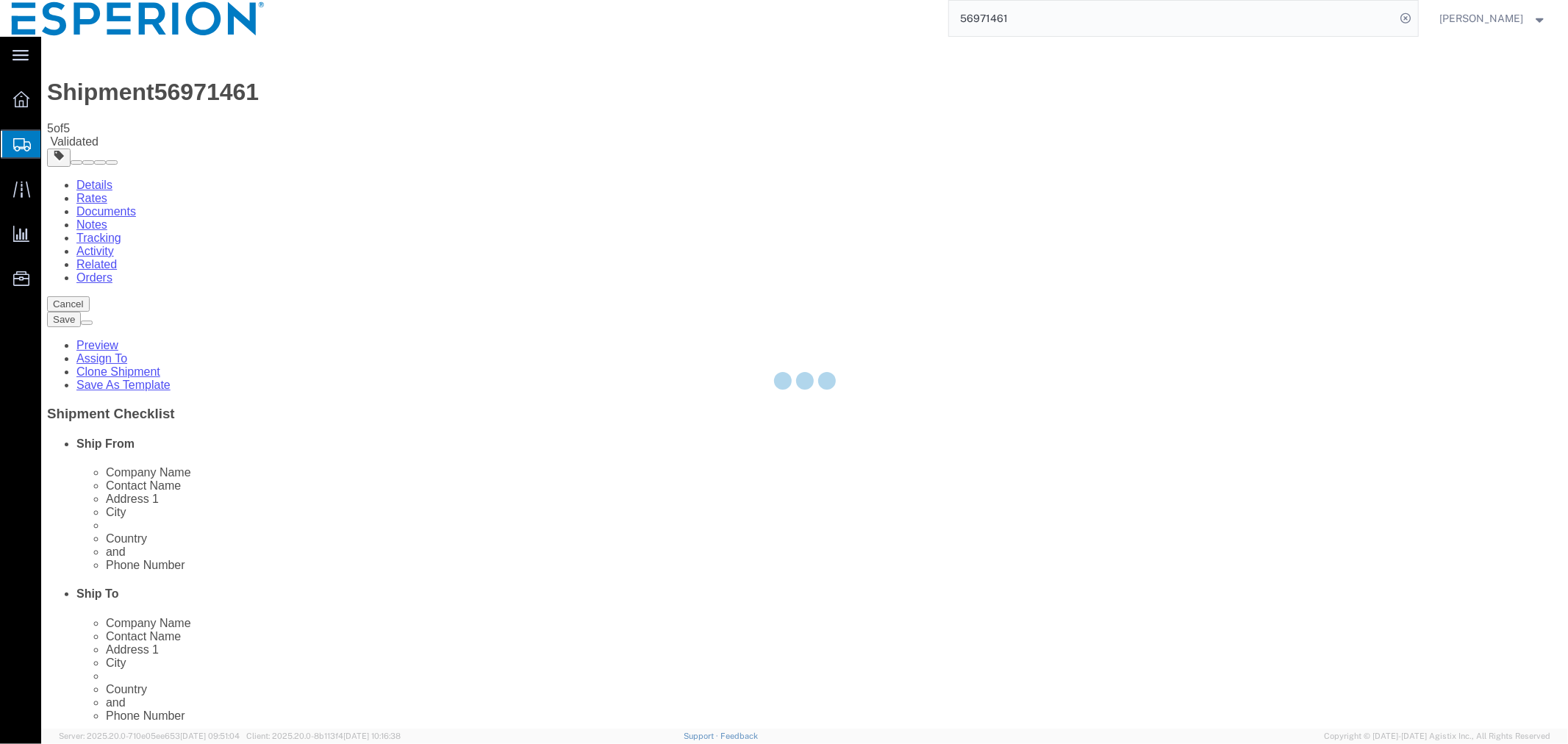
select select "PSNS"
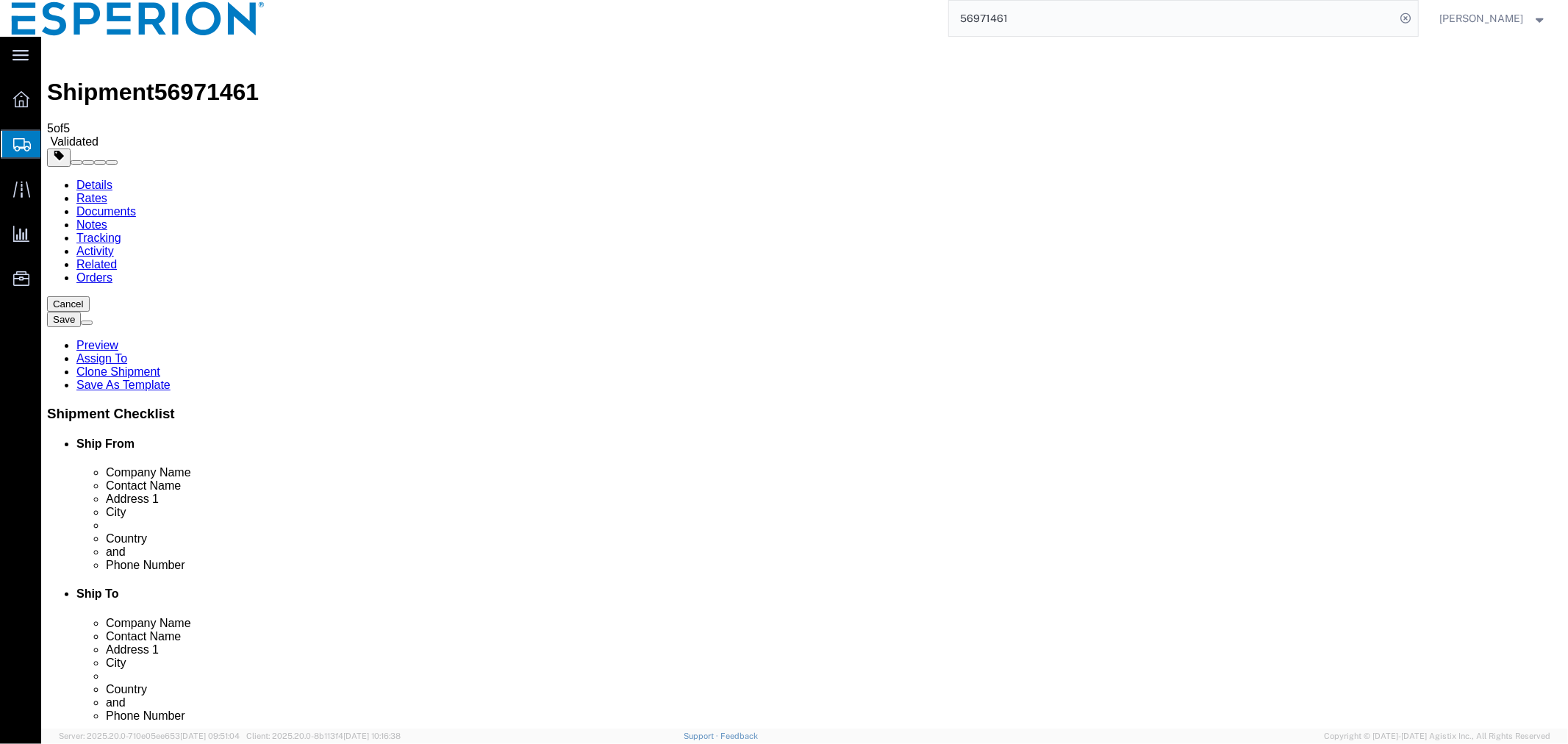
click button "Save"
click button "Rate Shipment"
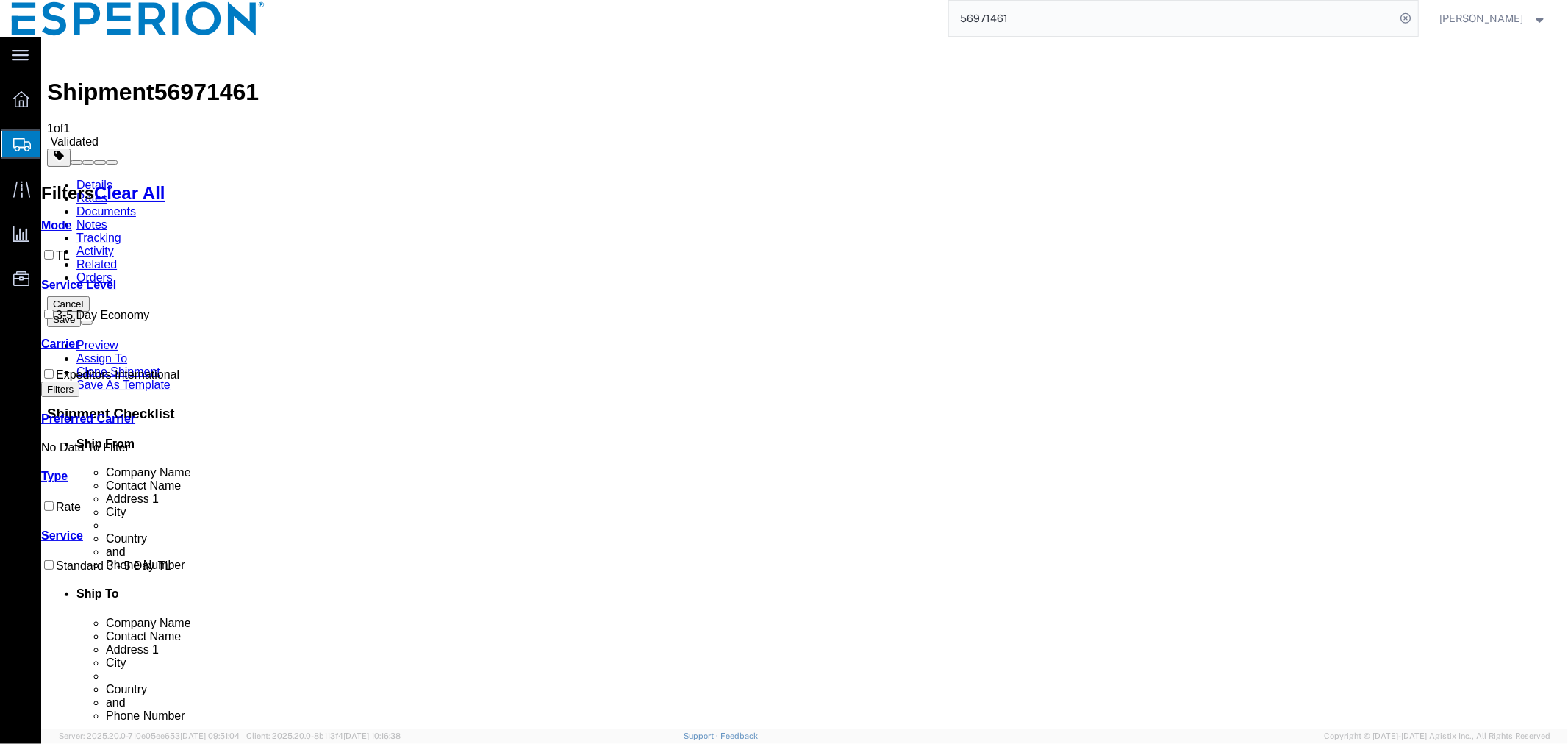
click at [100, 178] on link "Details" at bounding box center [93, 184] width 36 height 12
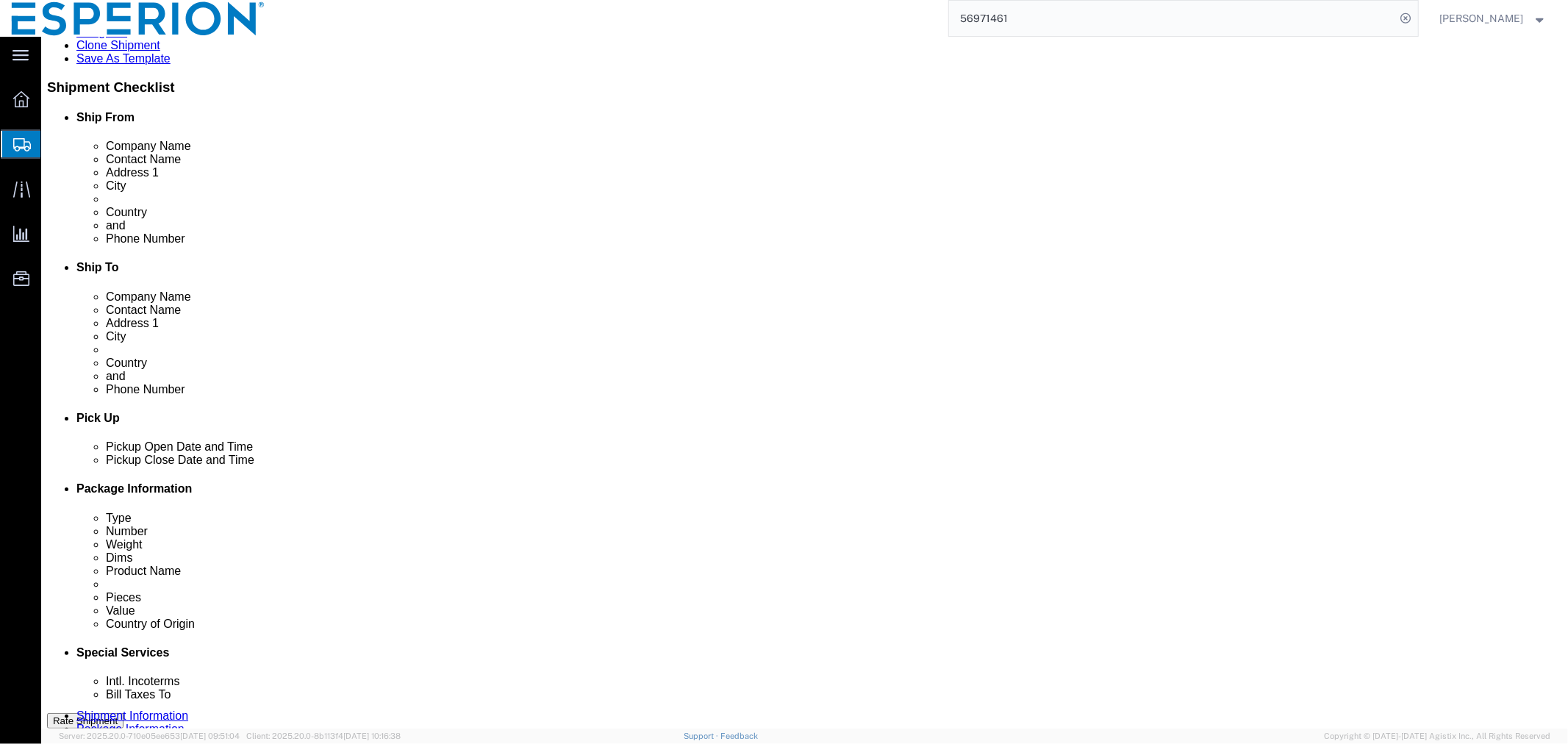
scroll to position [632, 0]
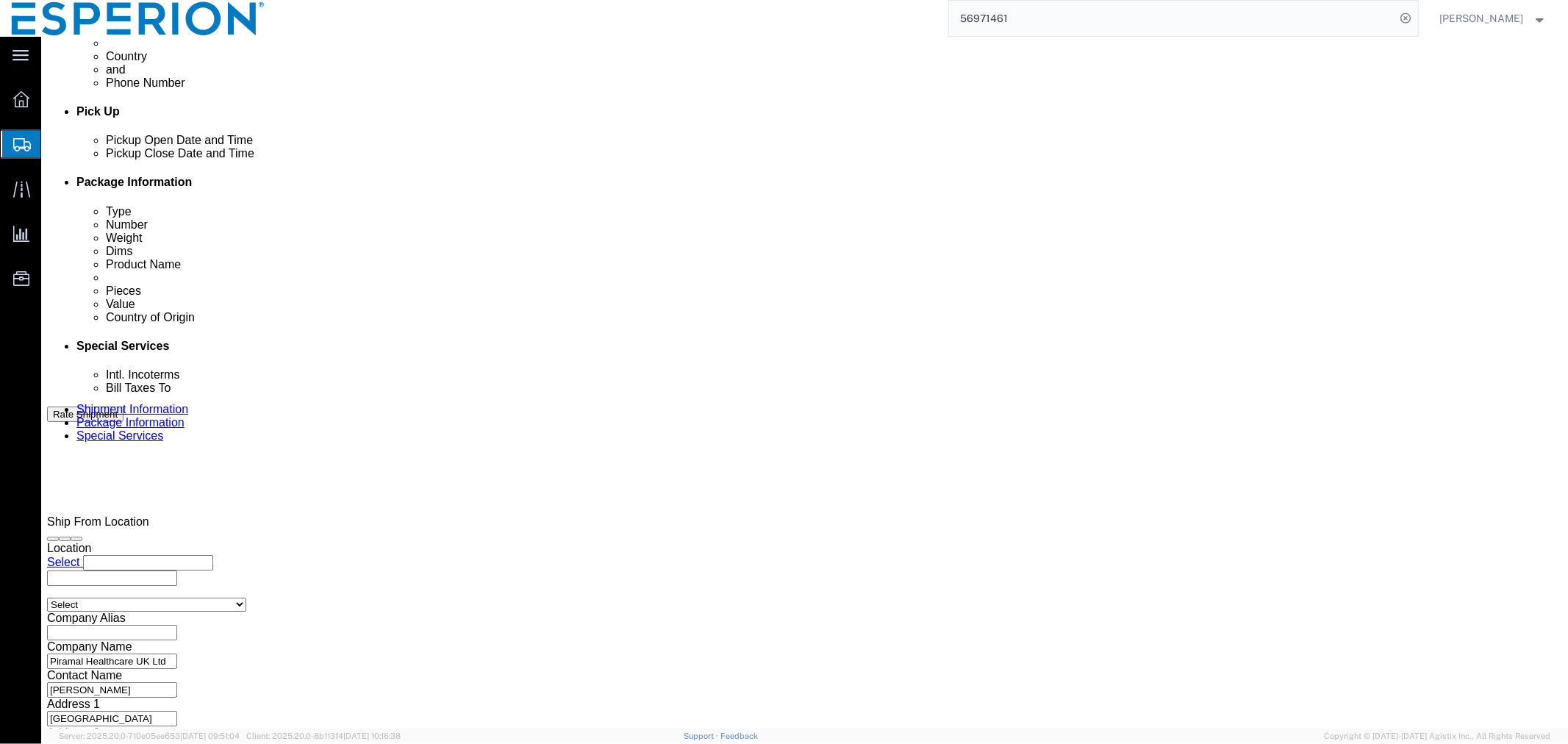
click button "Continue"
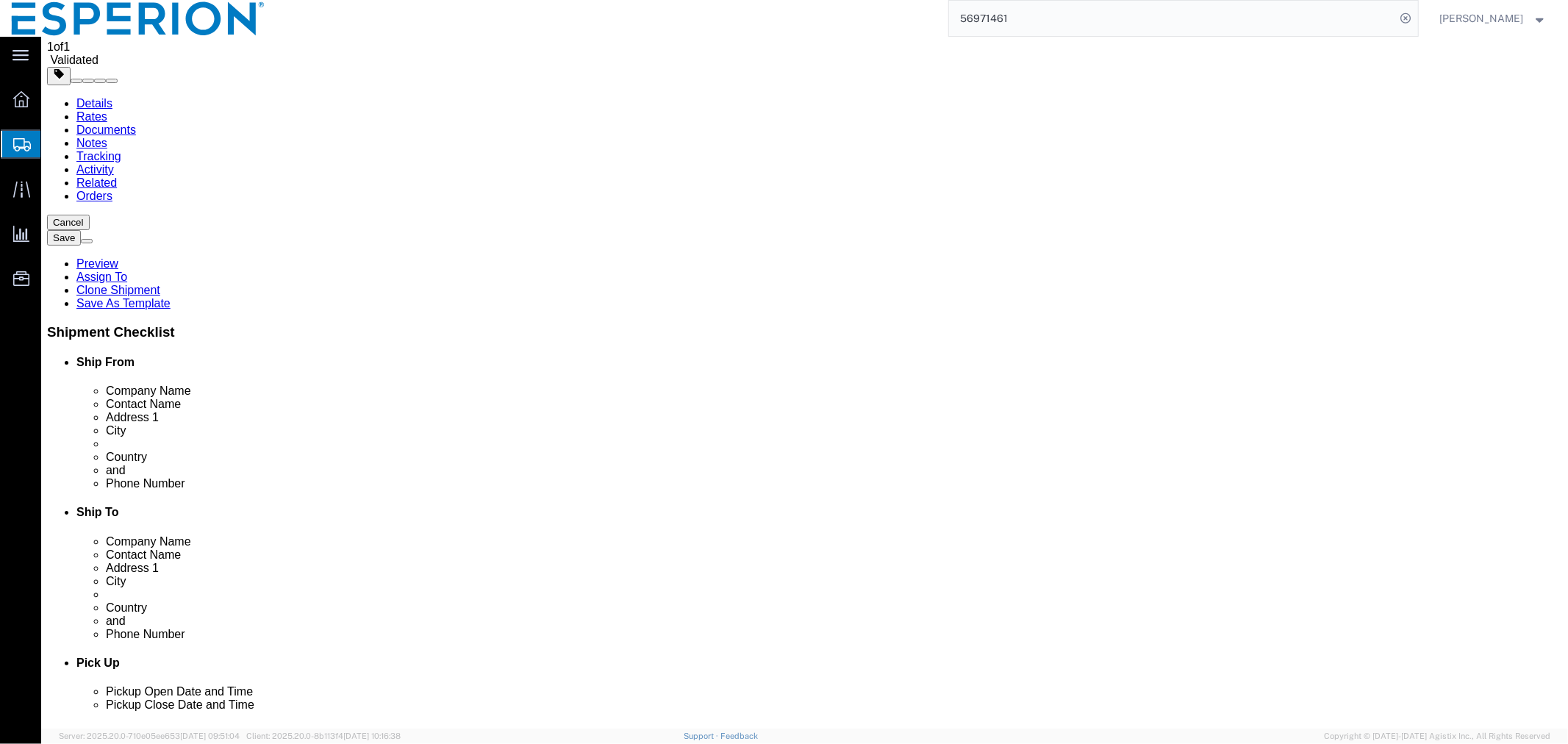
scroll to position [244, 0]
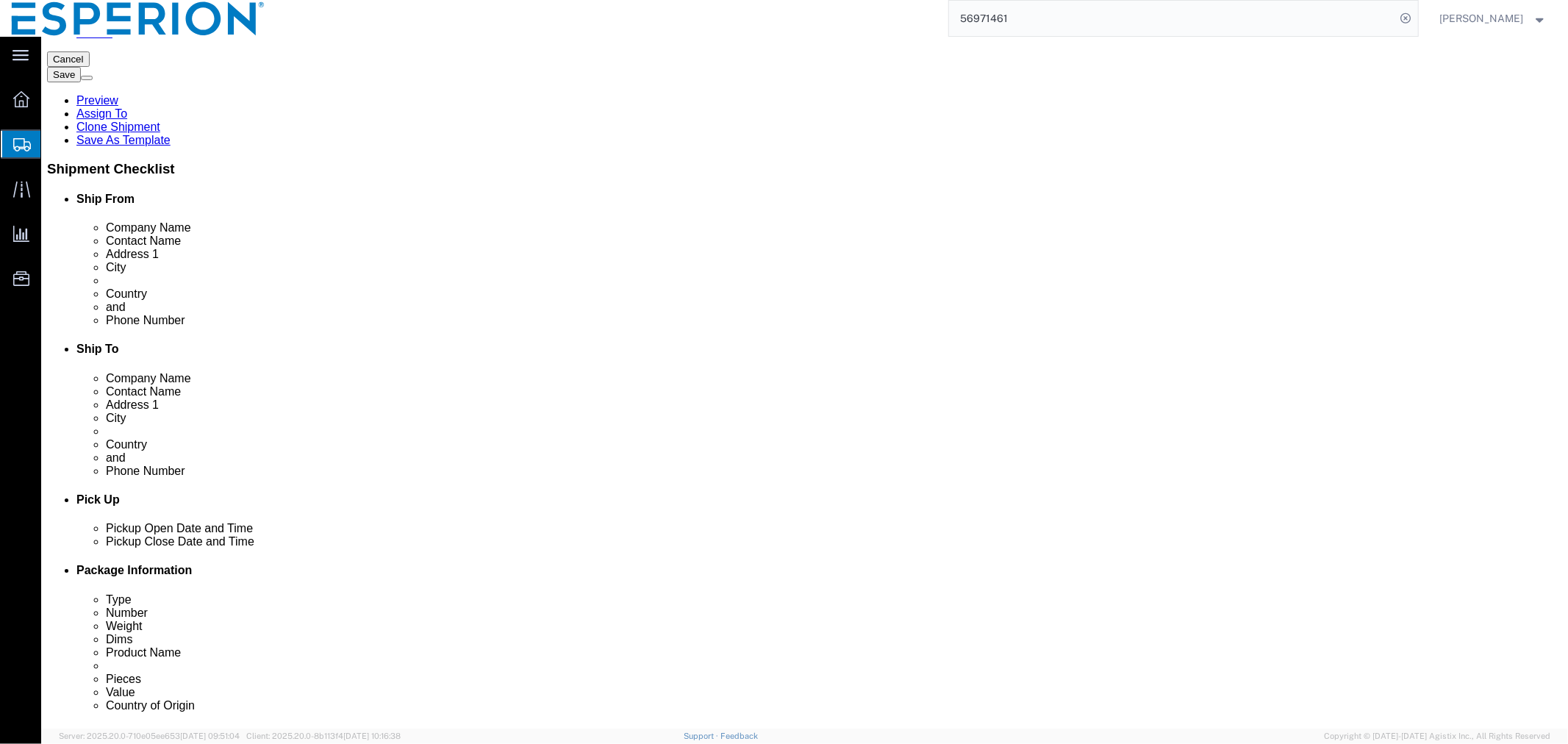
click link "Documents"
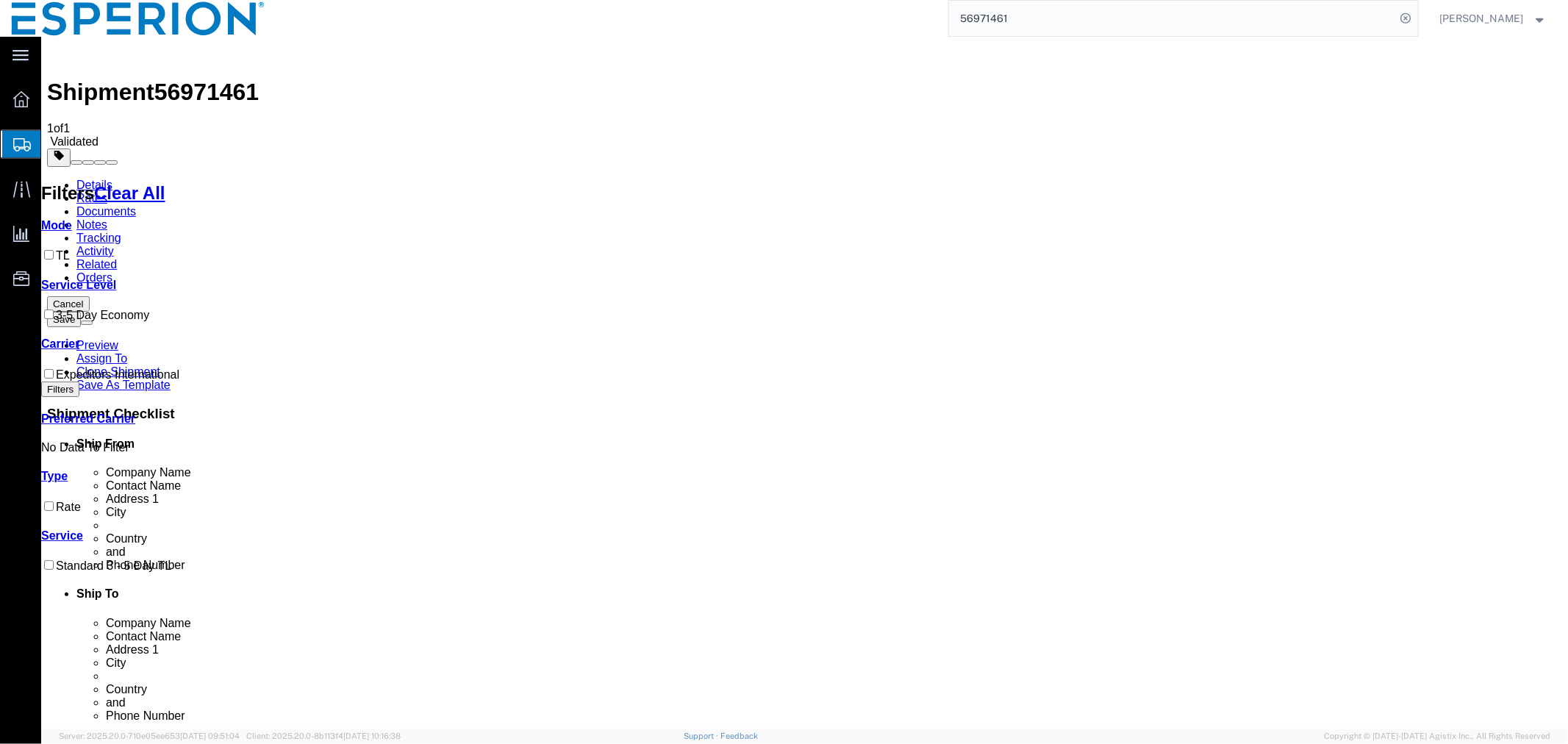
click at [136, 204] on link "Documents" at bounding box center [106, 210] width 60 height 12
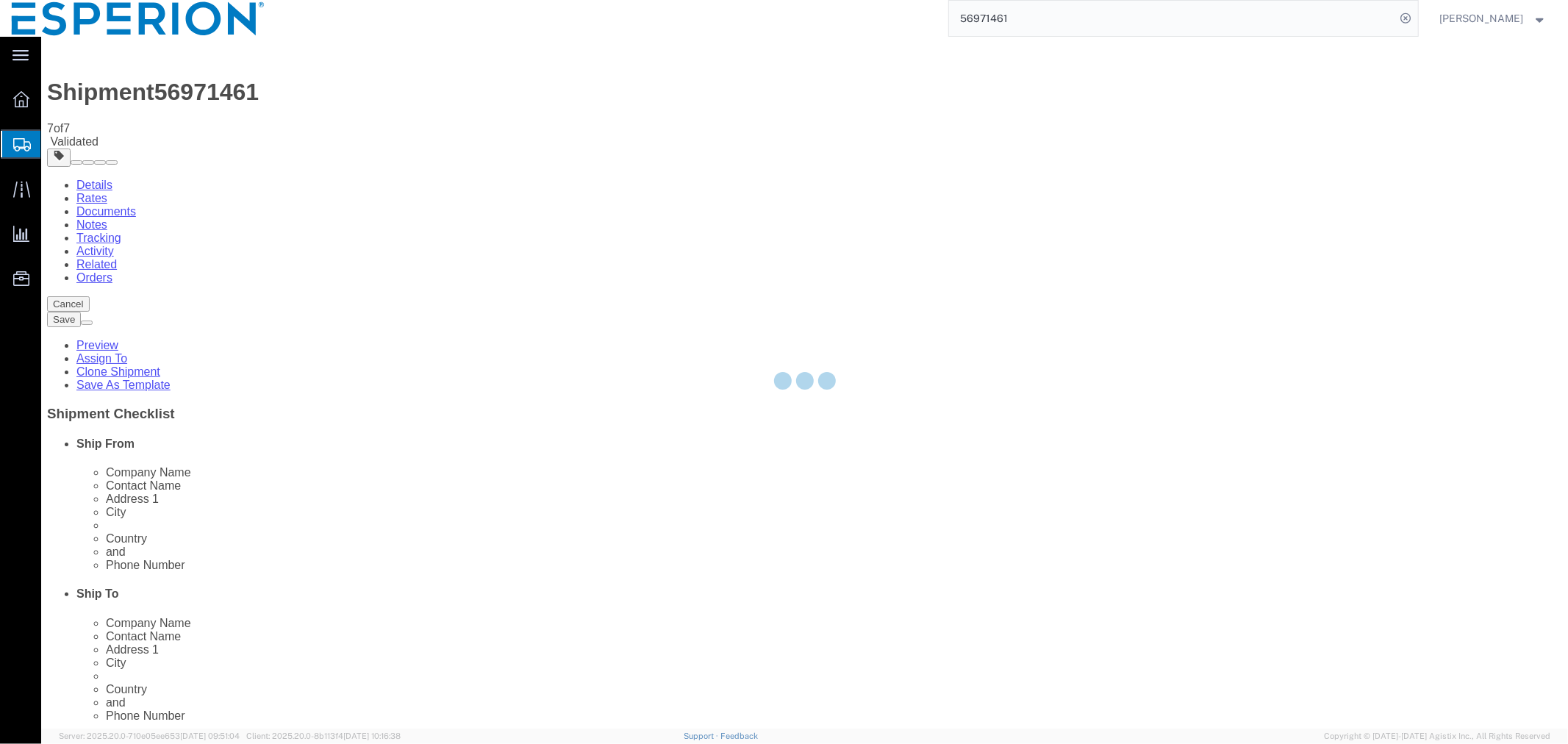
click at [55, 196] on div at bounding box center [804, 383] width 1527 height 691
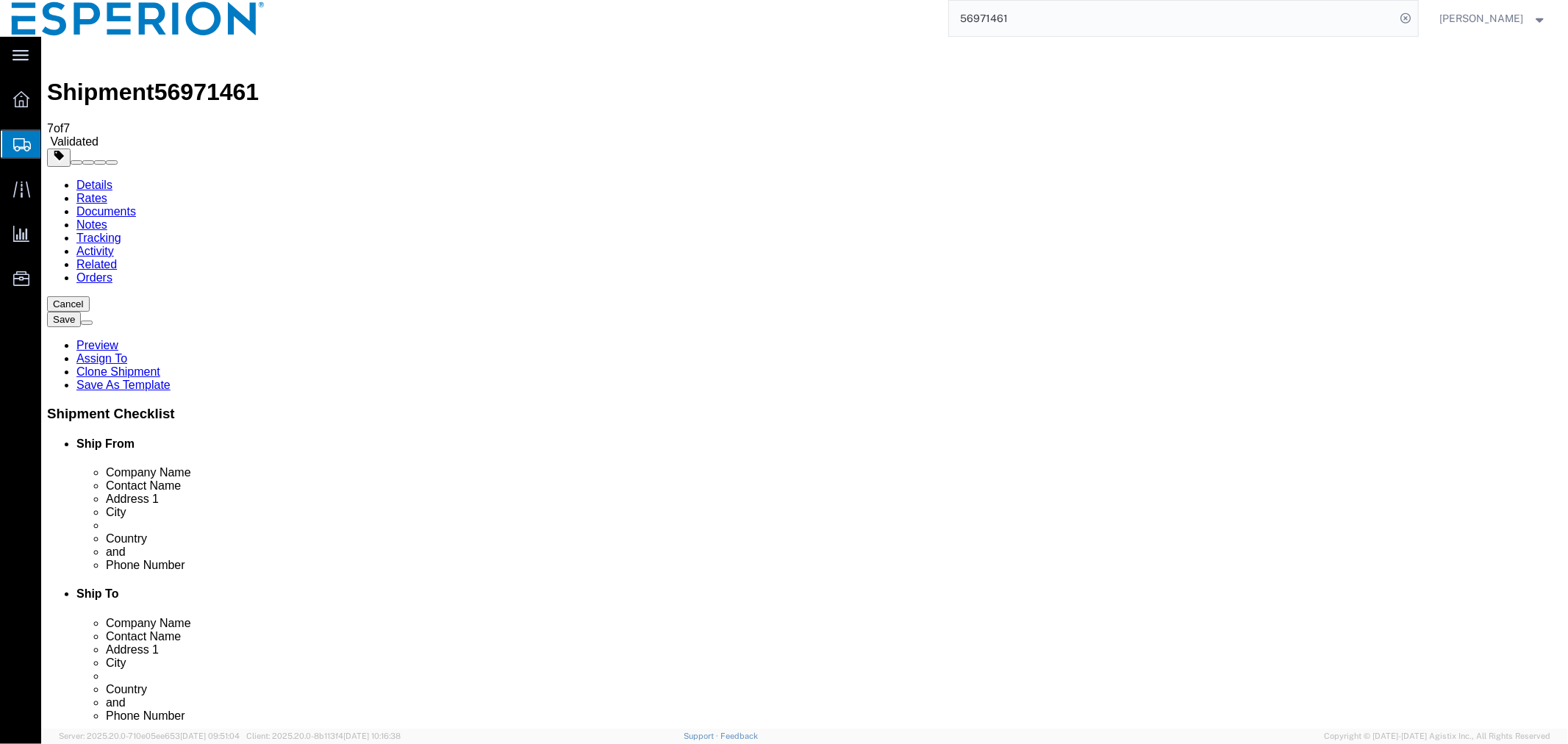
checkbox input "true"
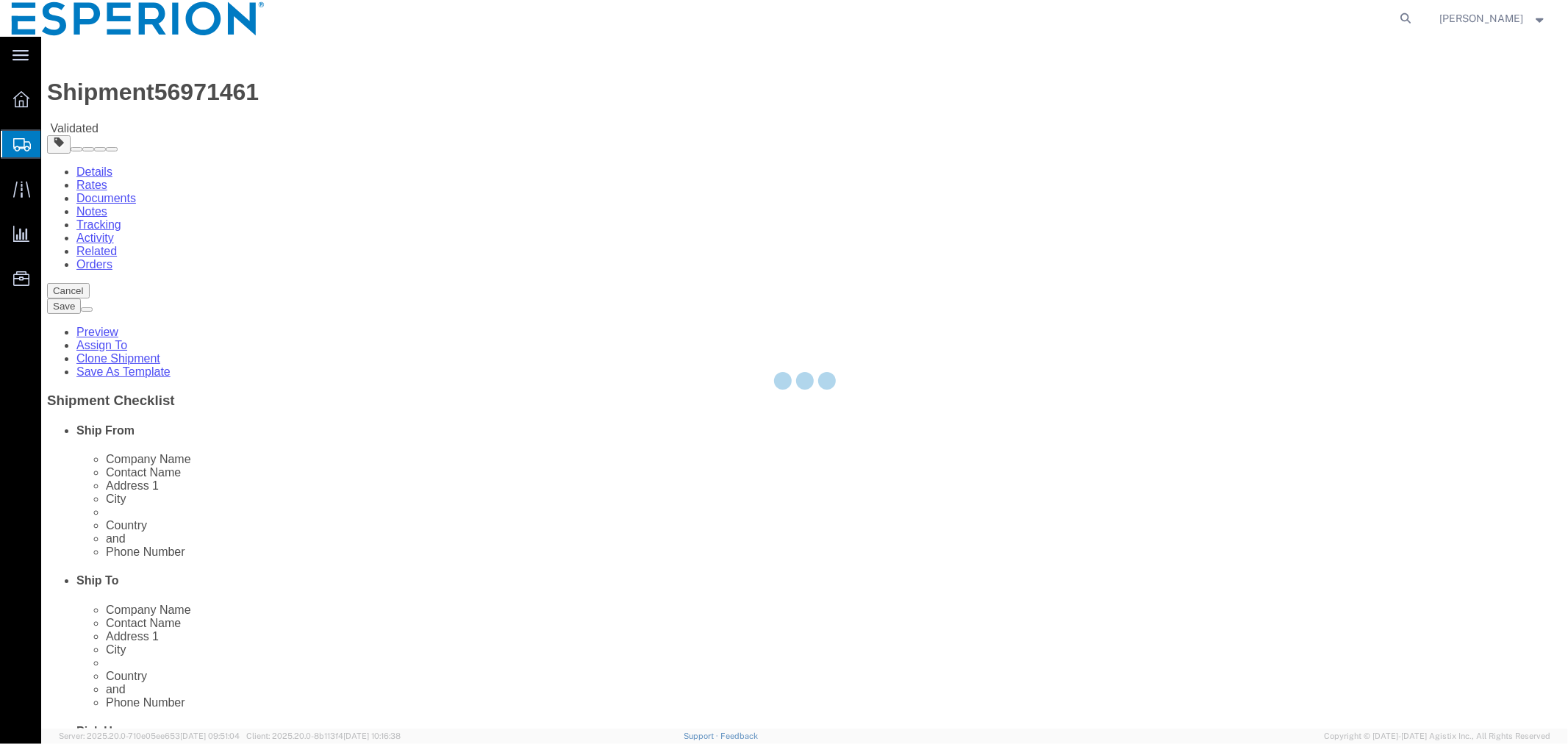
select select
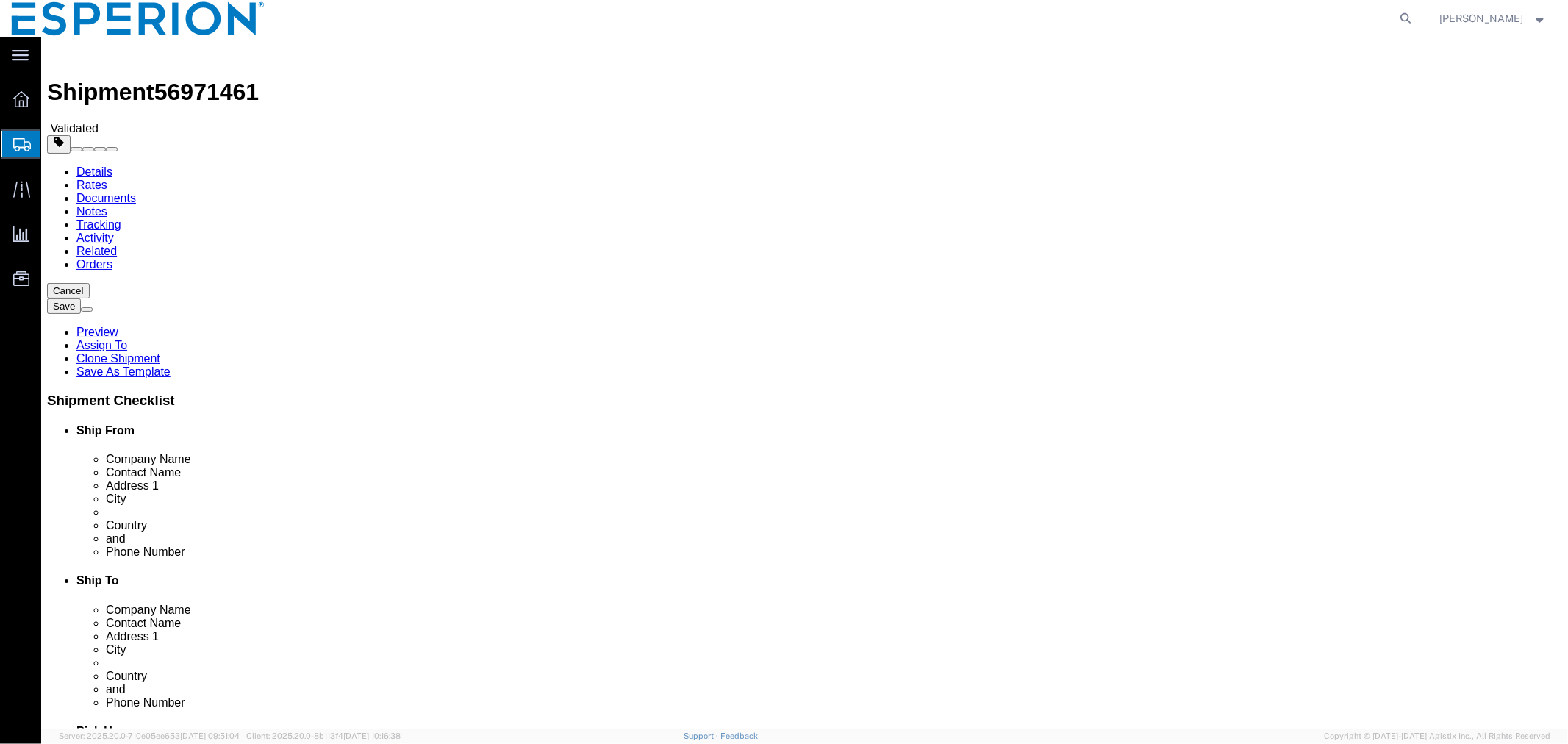
drag, startPoint x: 193, startPoint y: 91, endPoint x: 151, endPoint y: 55, distance: 55.3
click link "Documents"
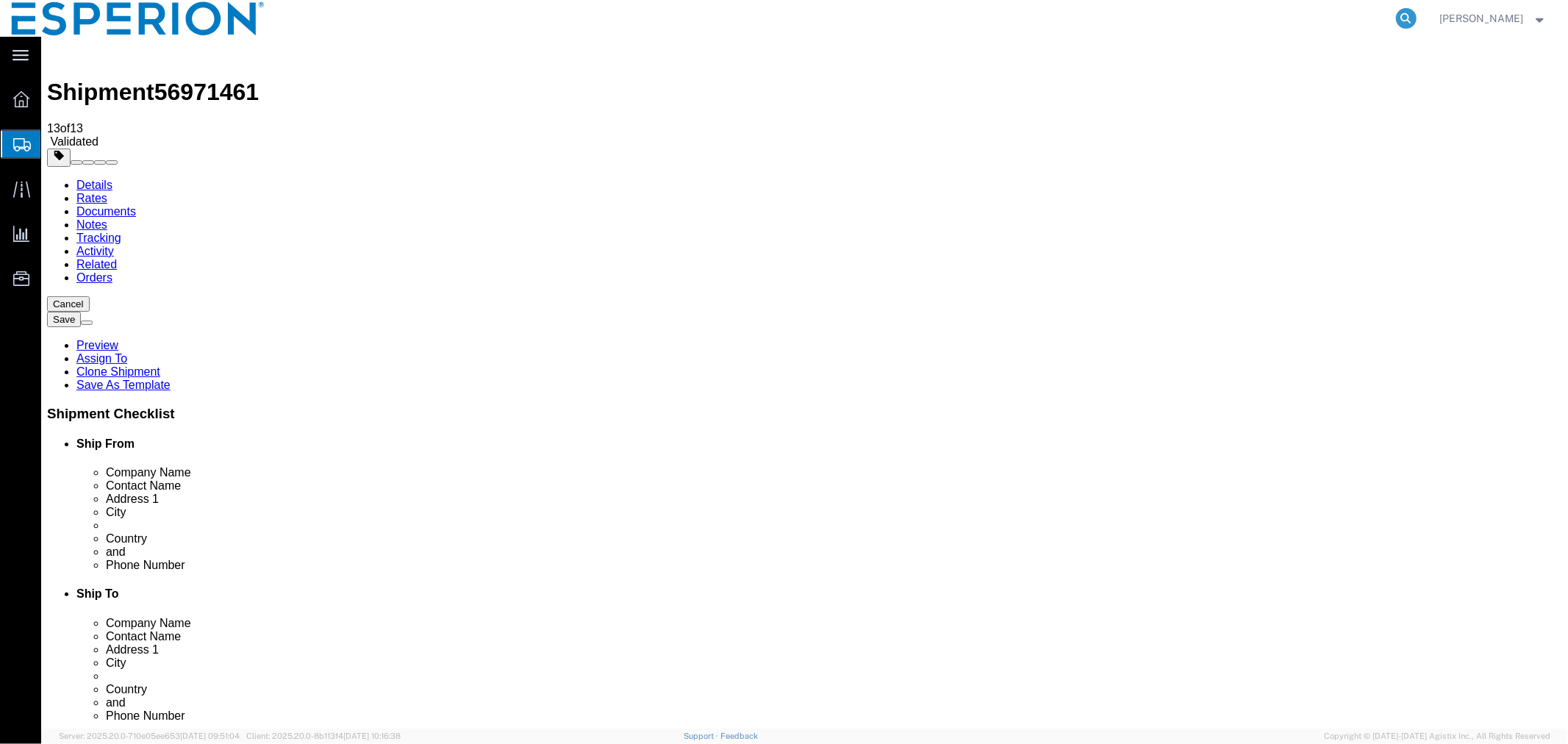
click at [1398, 12] on icon at bounding box center [1406, 18] width 20 height 20
paste input "56563968"
type input "56563968"
click at [1402, 18] on icon at bounding box center [1406, 18] width 20 height 20
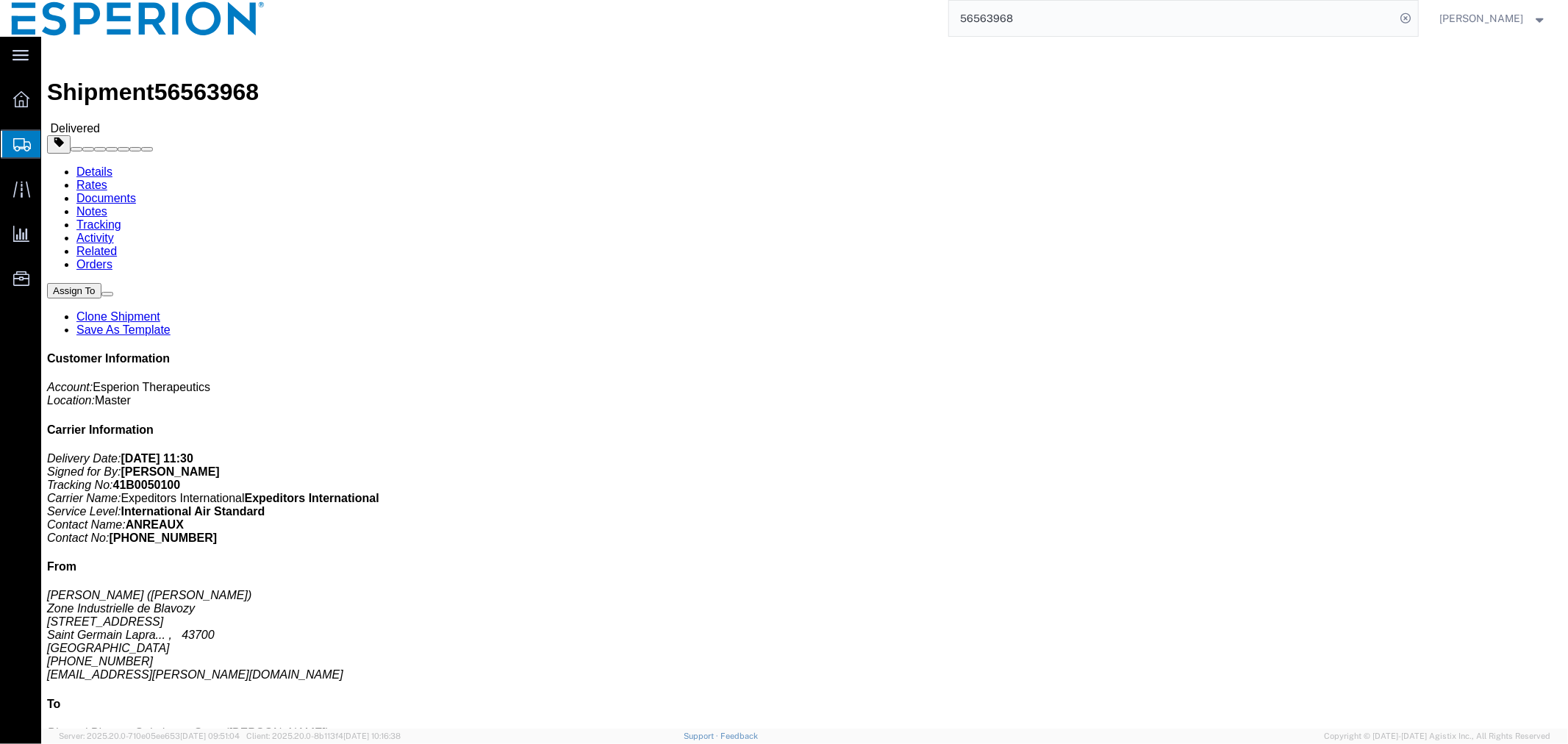
click link "Documents"
